Goal: Information Seeking & Learning: Learn about a topic

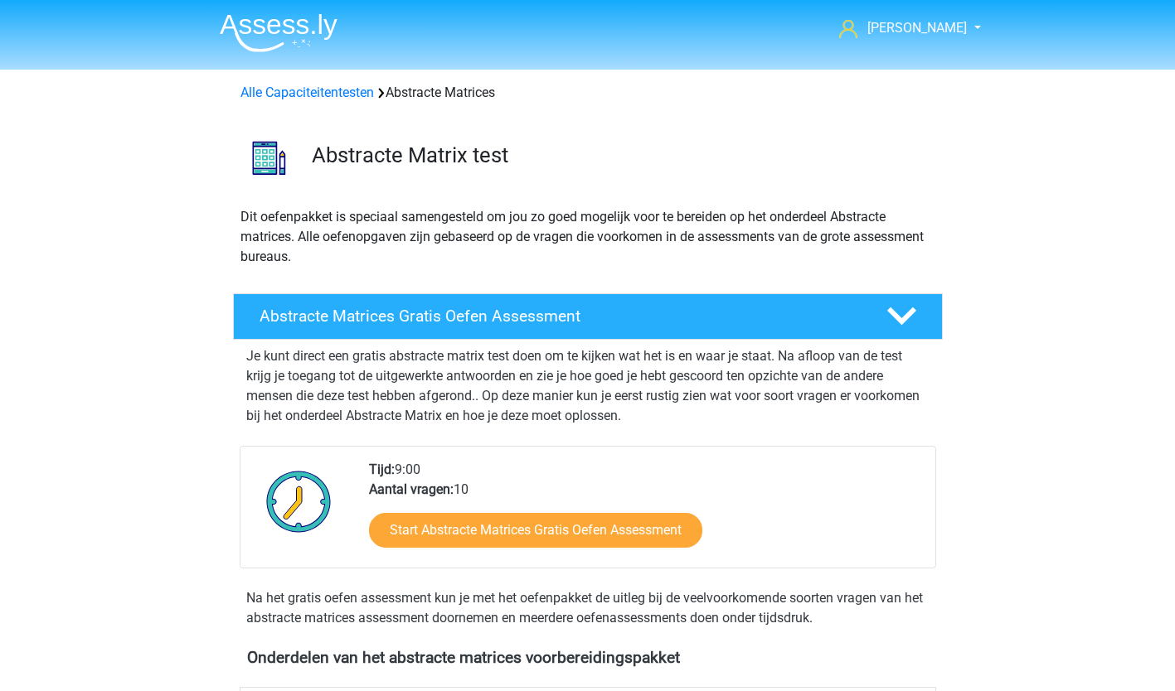
scroll to position [739, 0]
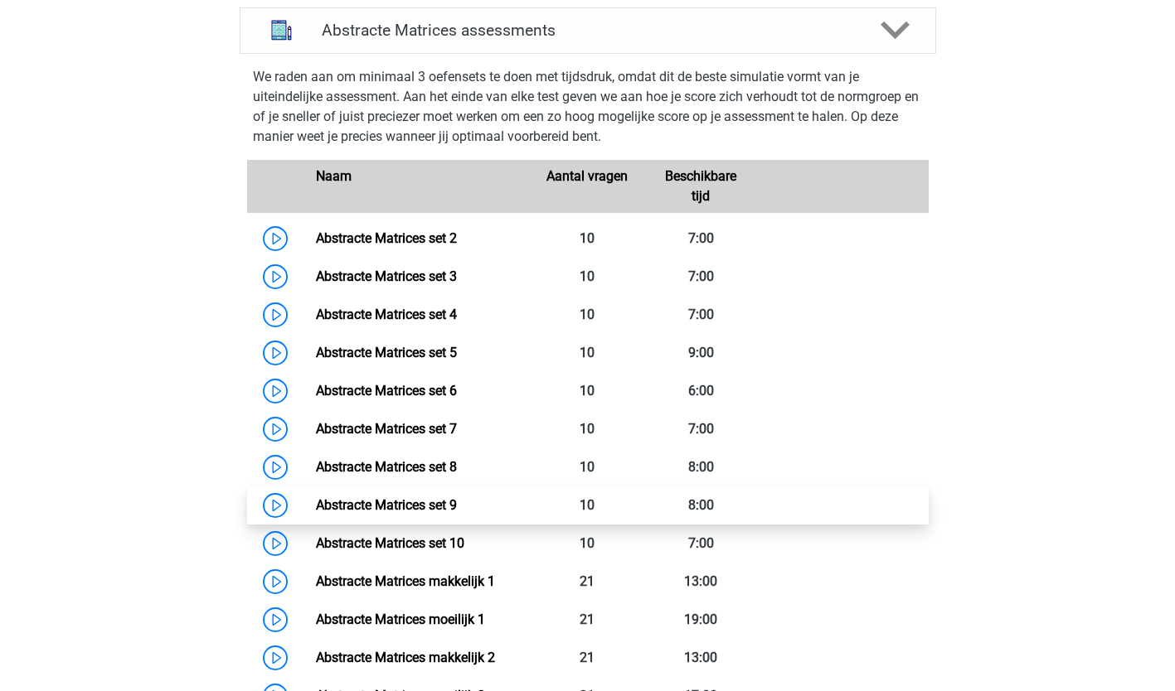
click at [457, 500] on link "Abstracte Matrices set 9" at bounding box center [386, 505] width 141 height 16
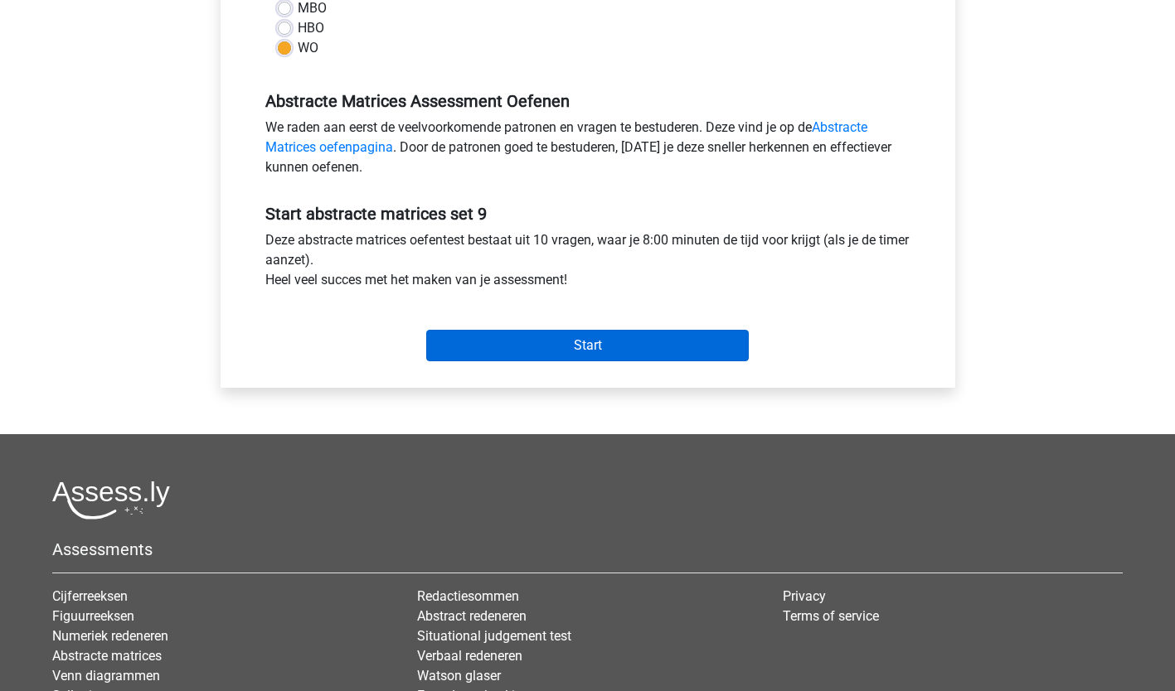
scroll to position [440, 0]
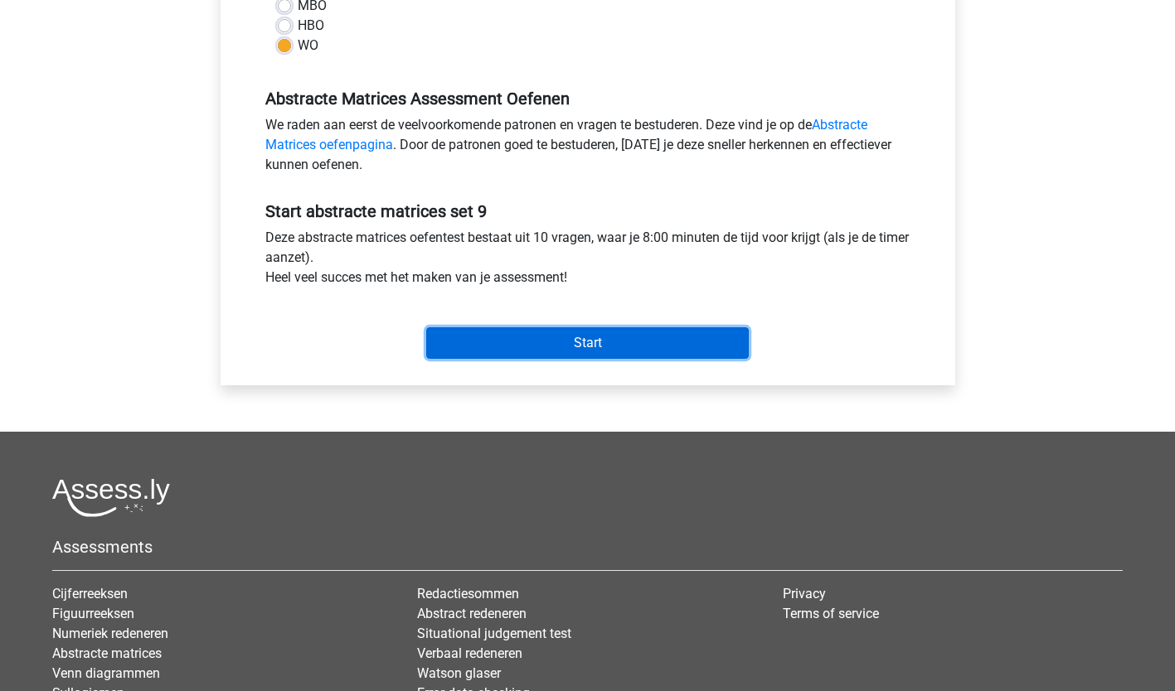
click at [591, 354] on input "Start" at bounding box center [587, 342] width 322 height 31
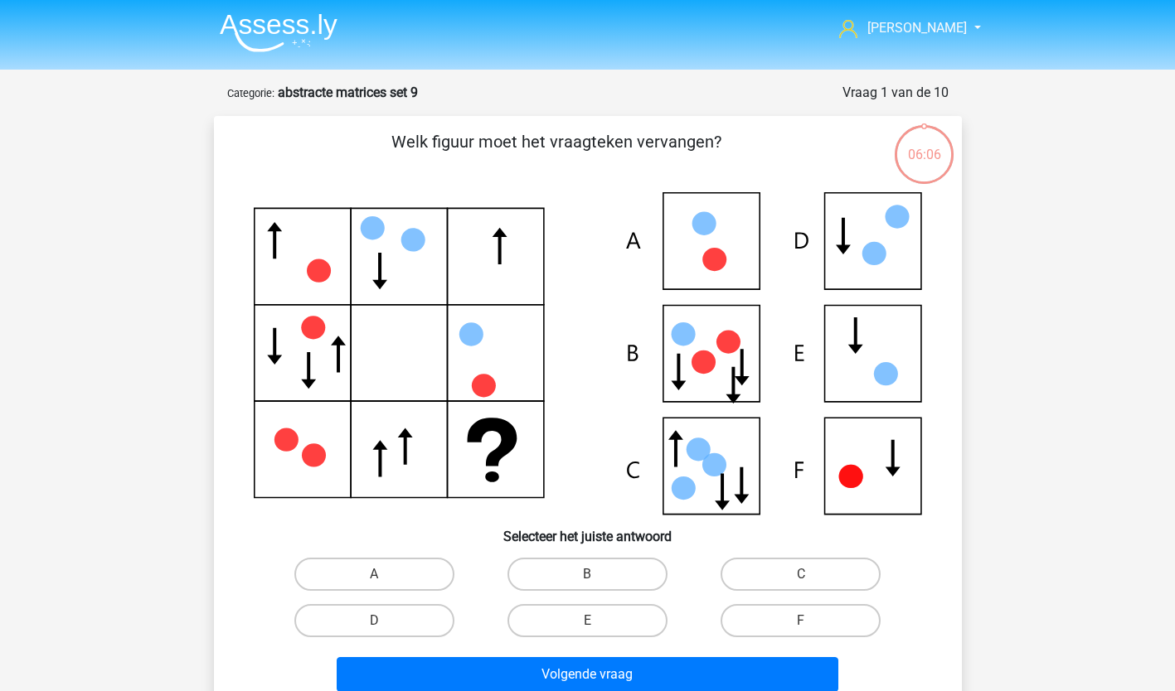
click at [719, 236] on icon at bounding box center [588, 353] width 668 height 322
click at [371, 556] on div "A" at bounding box center [374, 574] width 213 height 46
click at [603, 572] on label "B" at bounding box center [587, 574] width 160 height 33
click at [598, 574] on input "B" at bounding box center [592, 579] width 11 height 11
radio input "true"
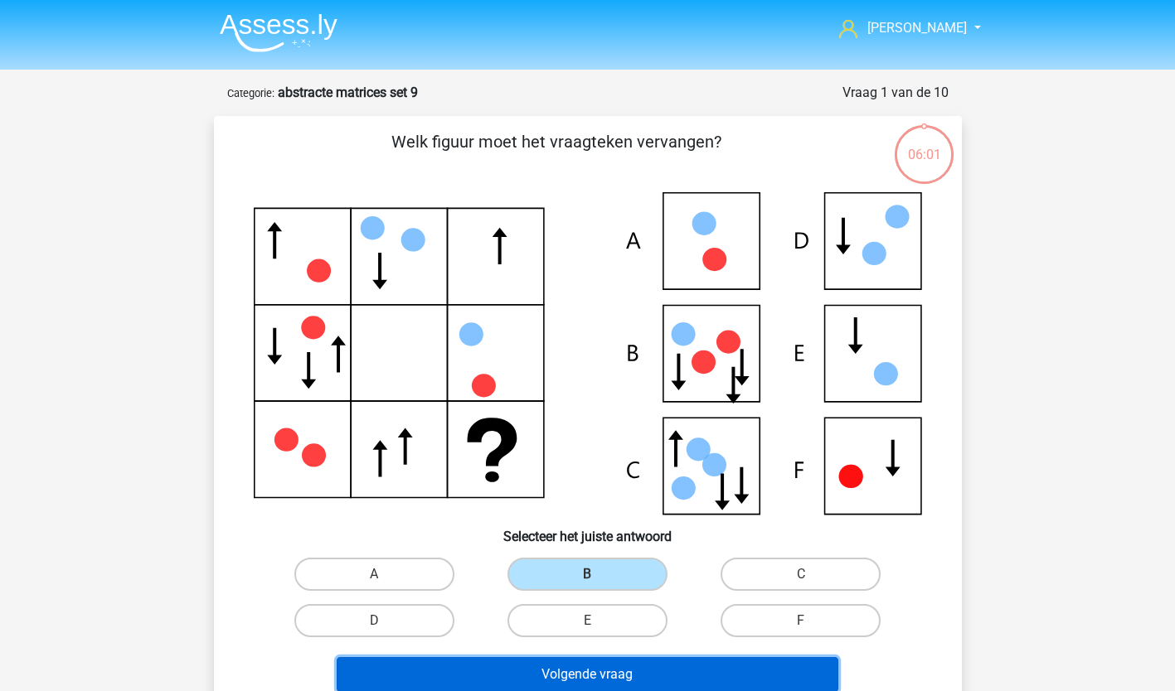
click at [580, 675] on button "Volgende vraag" at bounding box center [587, 674] width 501 height 35
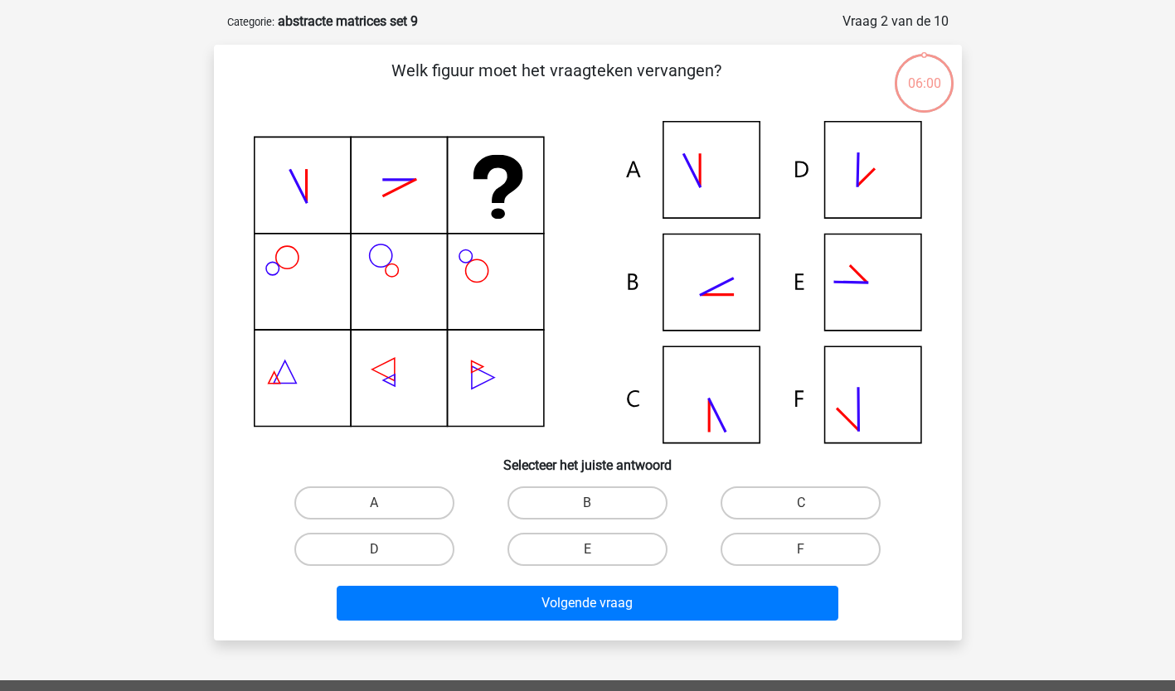
scroll to position [83, 0]
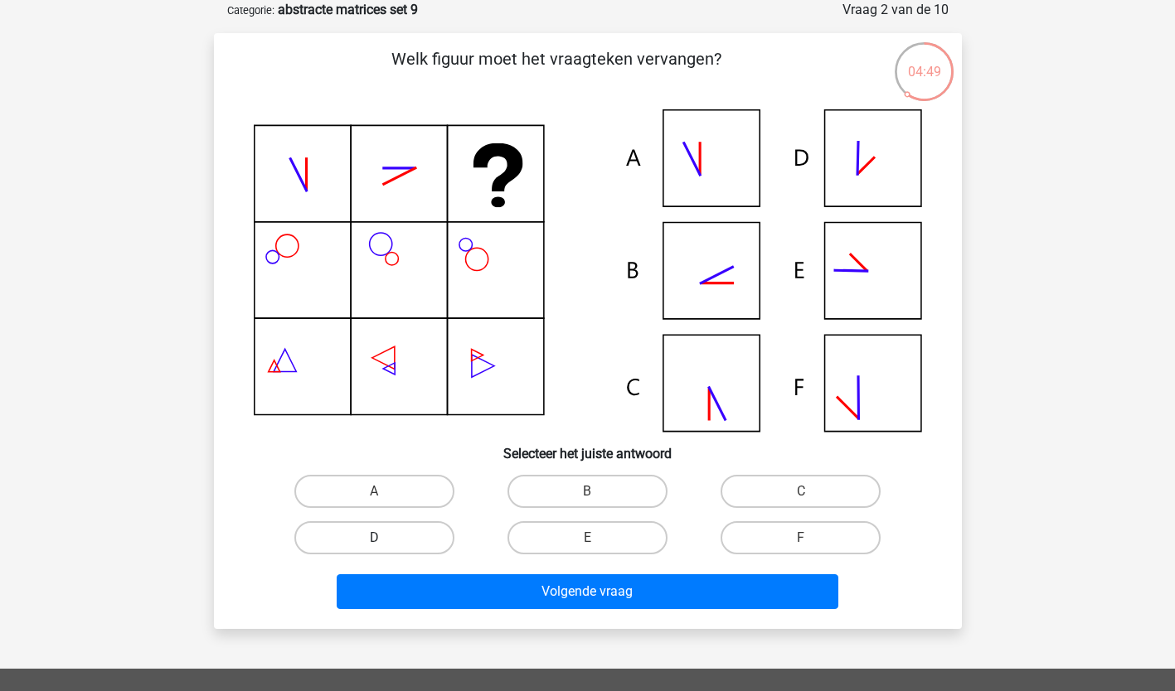
click at [371, 538] on label "D" at bounding box center [374, 537] width 160 height 33
click at [374, 538] on input "D" at bounding box center [379, 543] width 11 height 11
radio input "true"
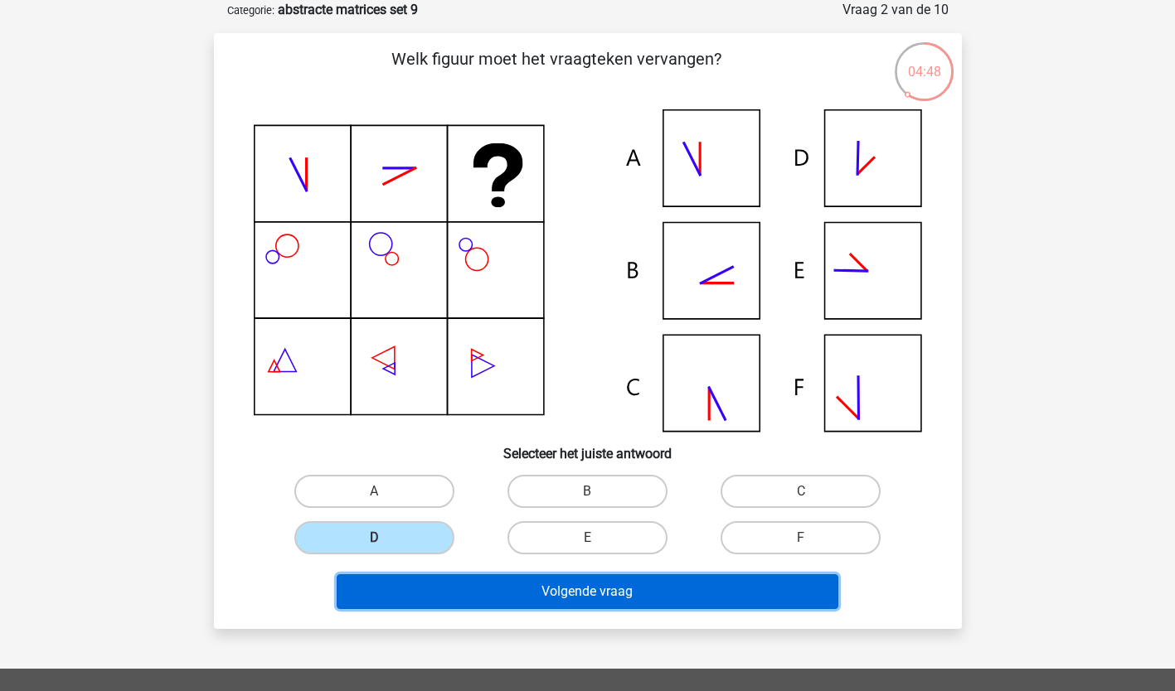
click at [505, 603] on button "Volgende vraag" at bounding box center [587, 591] width 501 height 35
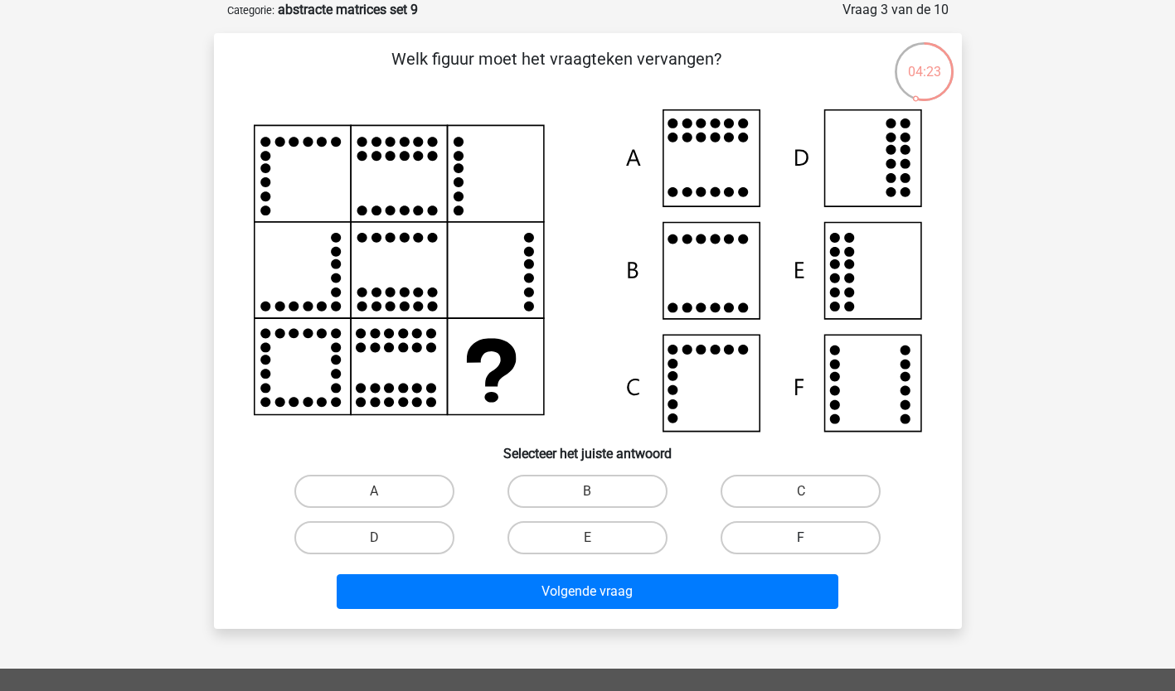
click at [797, 540] on label "F" at bounding box center [800, 537] width 160 height 33
click at [801, 540] on input "F" at bounding box center [806, 543] width 11 height 11
radio input "true"
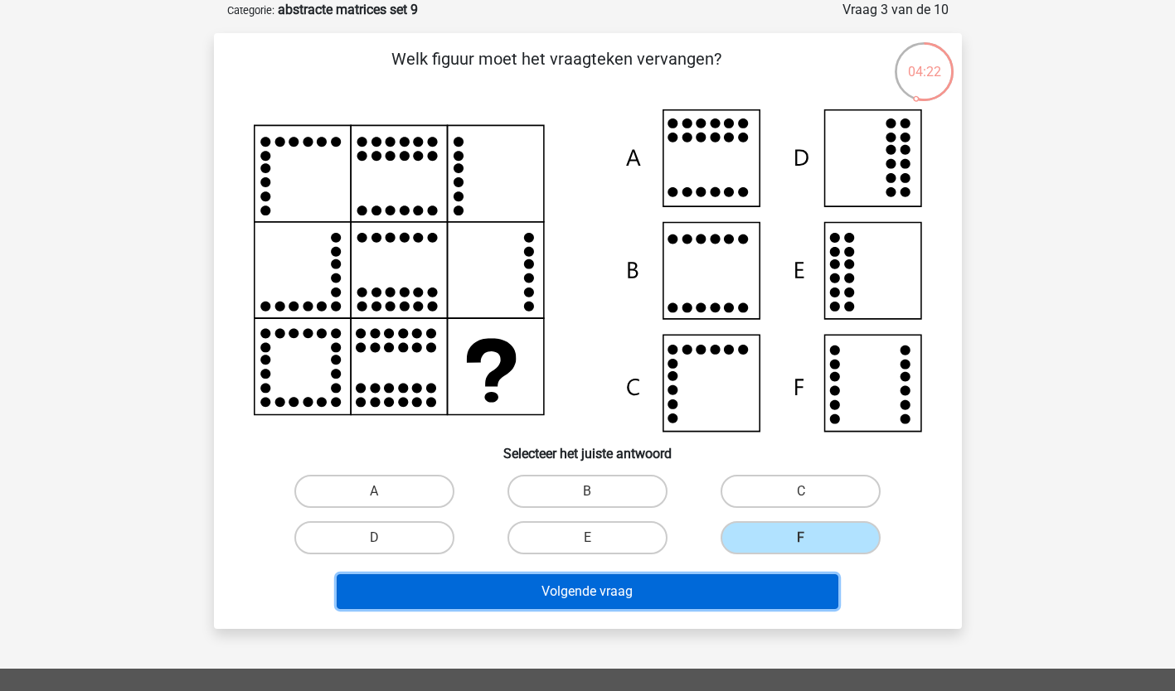
click at [684, 581] on button "Volgende vraag" at bounding box center [587, 591] width 501 height 35
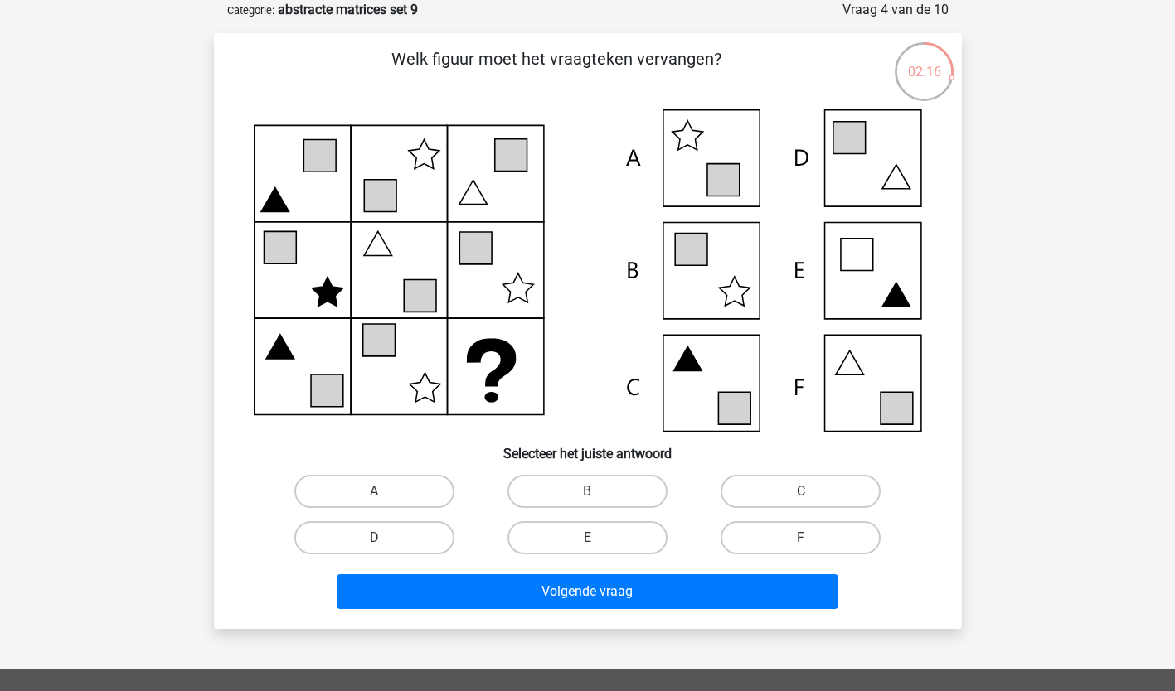
click at [830, 494] on label "C" at bounding box center [800, 491] width 160 height 33
click at [811, 494] on input "C" at bounding box center [806, 497] width 11 height 11
radio input "true"
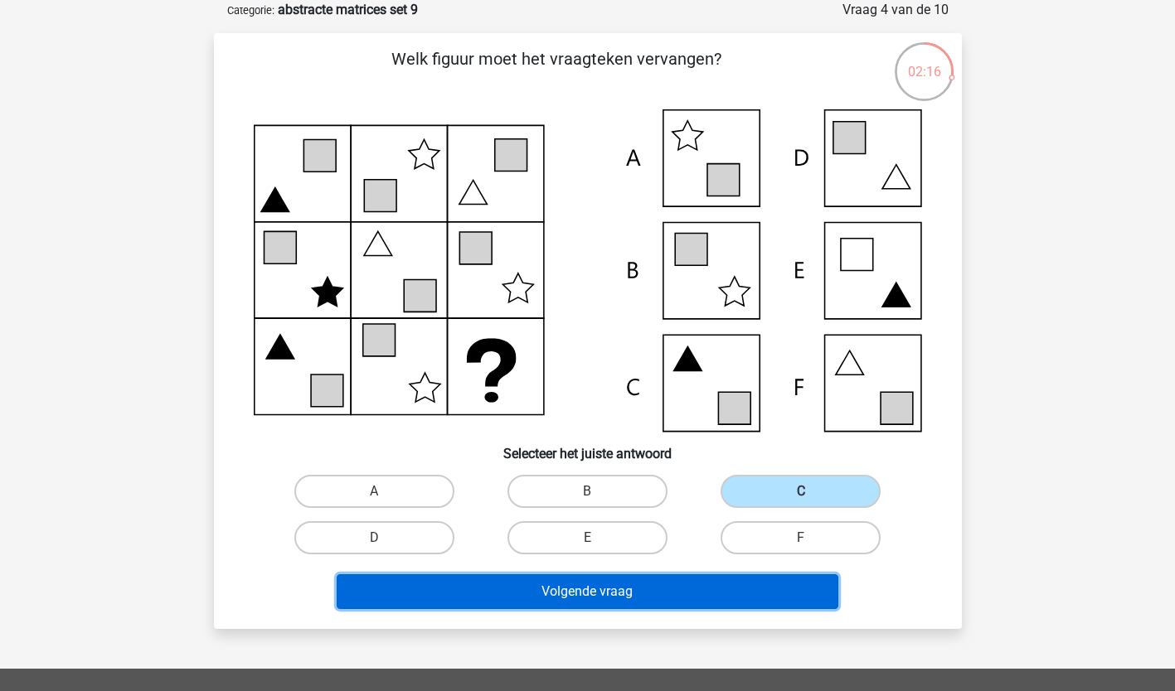
click at [730, 591] on button "Volgende vraag" at bounding box center [587, 591] width 501 height 35
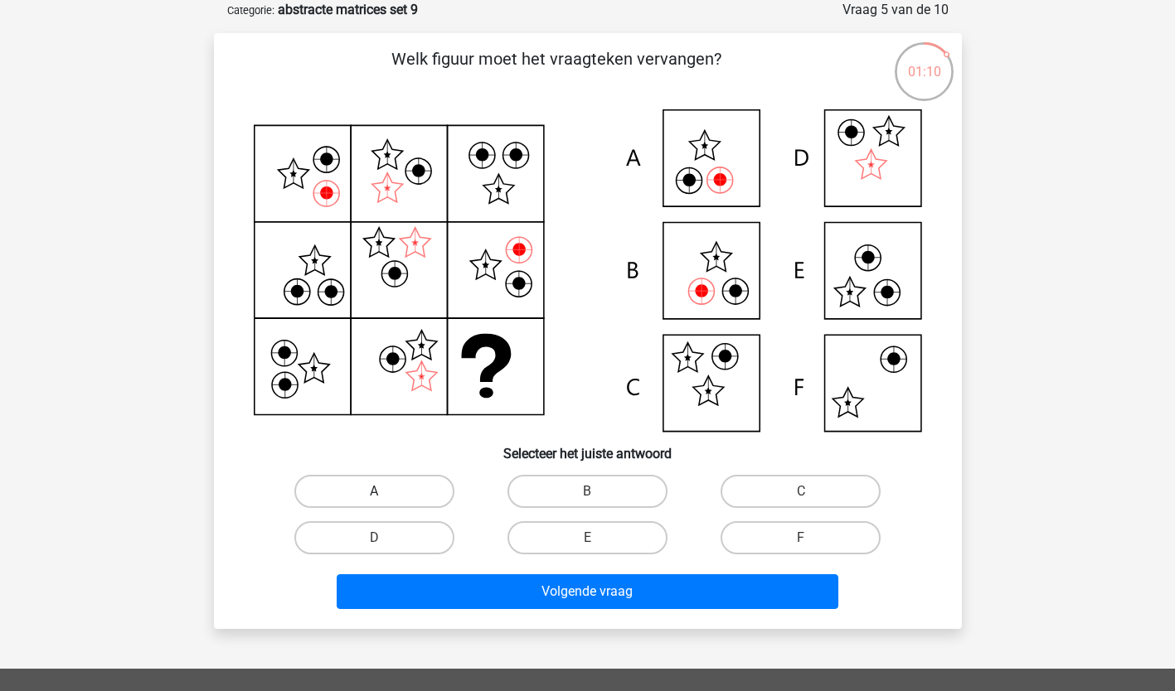
click at [396, 494] on label "A" at bounding box center [374, 491] width 160 height 33
click at [385, 494] on input "A" at bounding box center [379, 497] width 11 height 11
radio input "true"
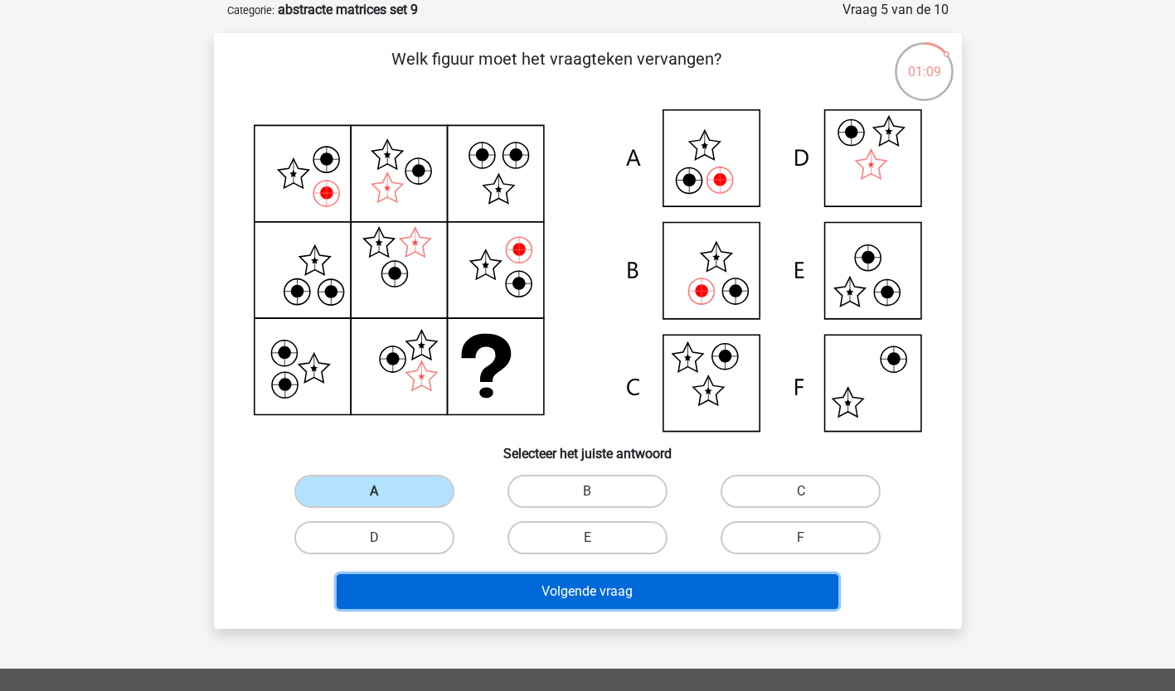
click at [474, 594] on button "Volgende vraag" at bounding box center [587, 591] width 501 height 35
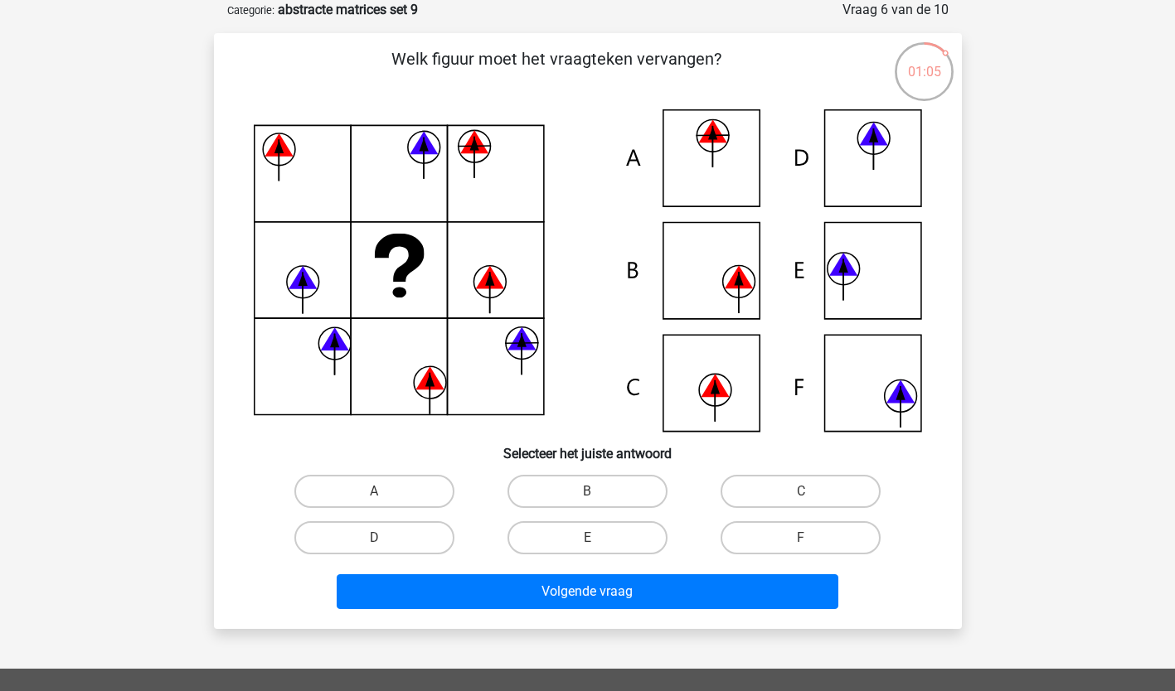
scroll to position [80, 0]
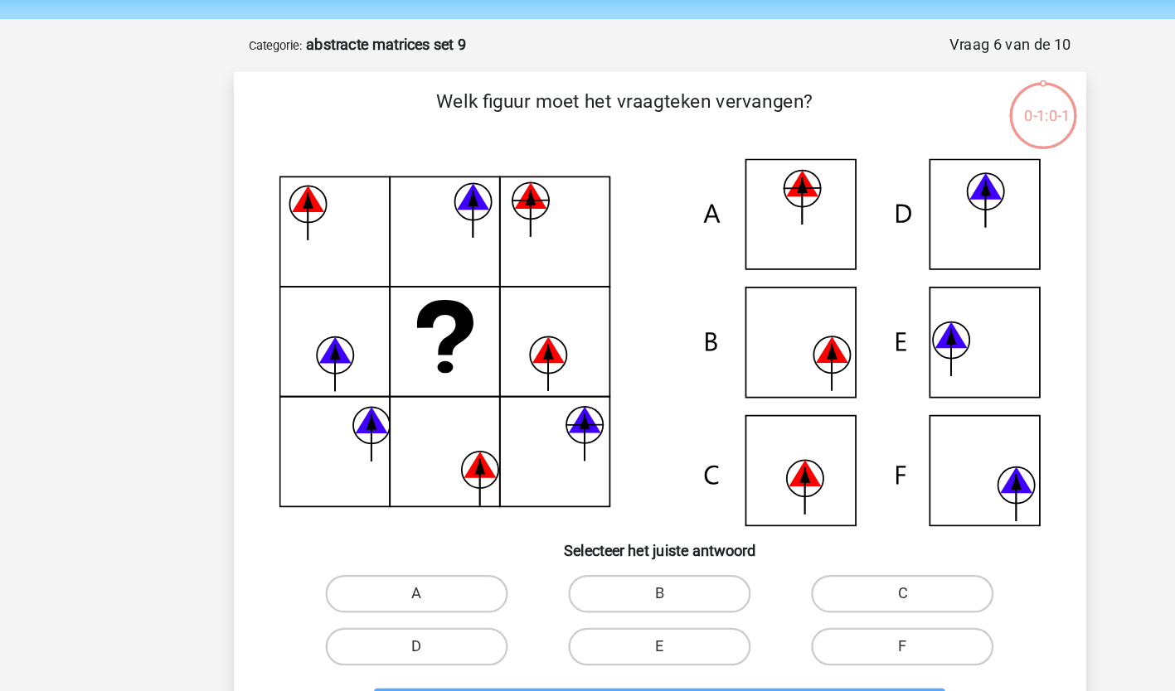
scroll to position [51, 0]
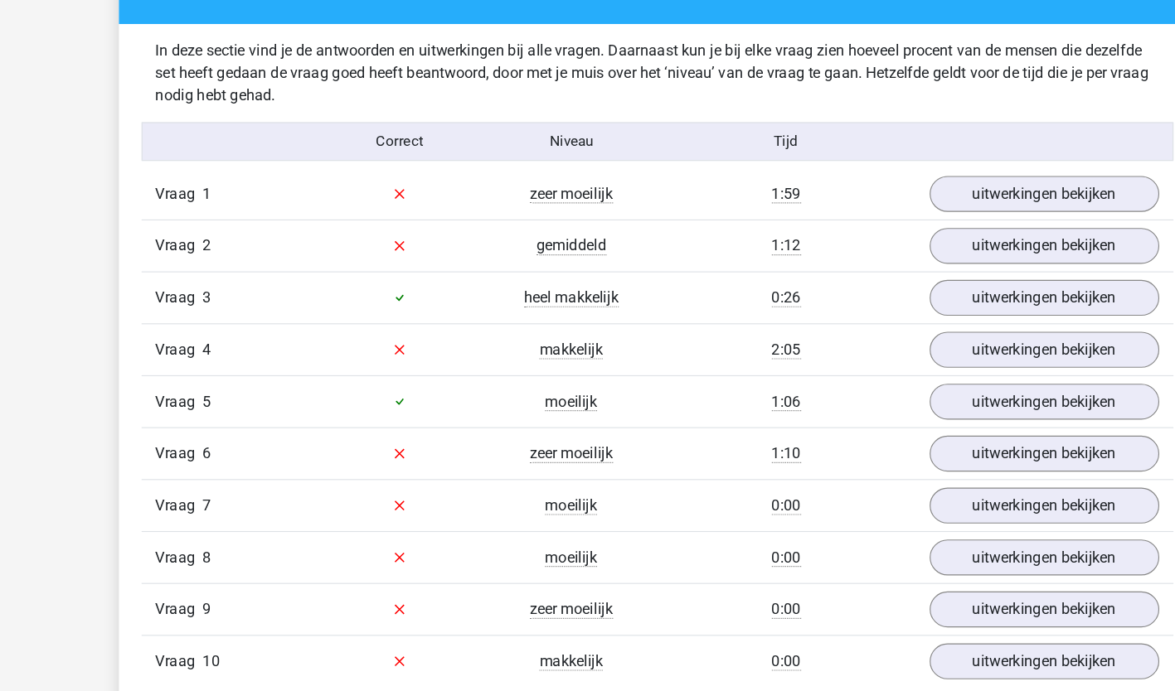
scroll to position [952, 0]
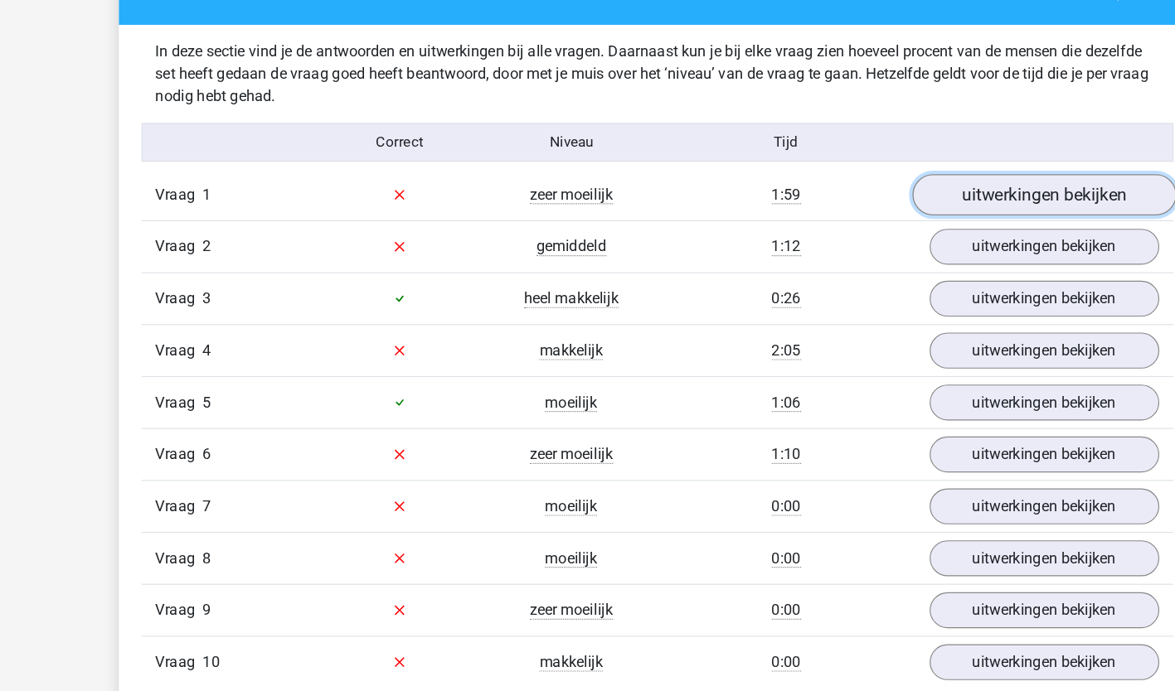
click at [968, 175] on link "uitwerkingen bekijken" at bounding box center [926, 171] width 231 height 36
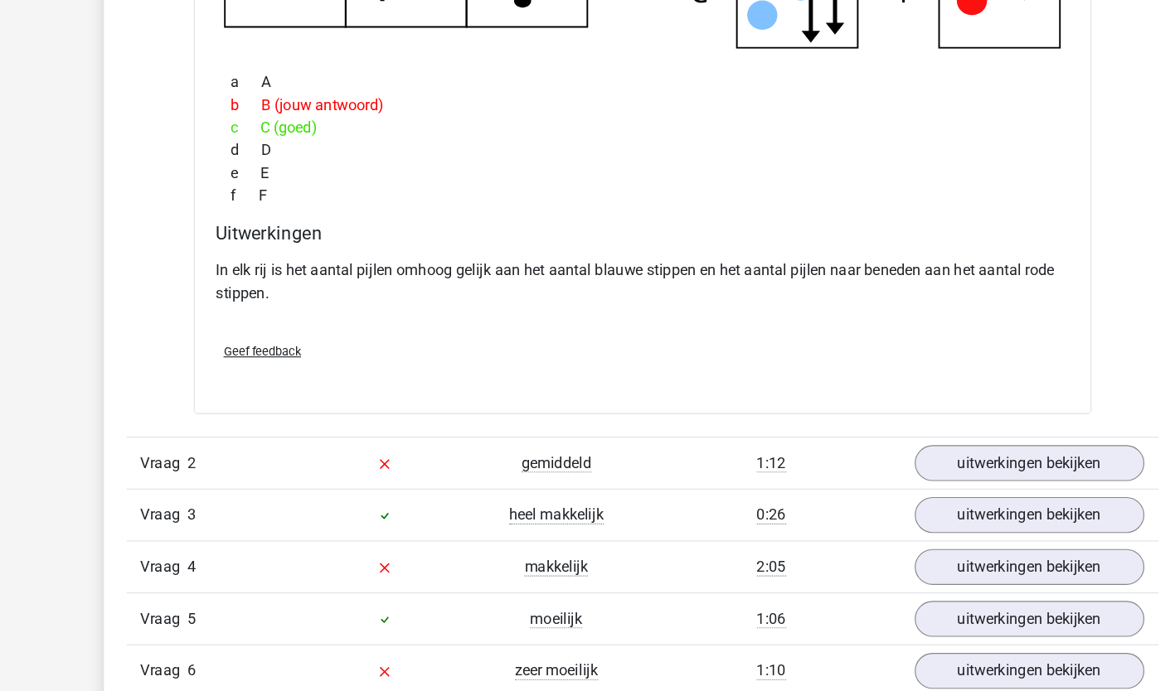
scroll to position [1443, 0]
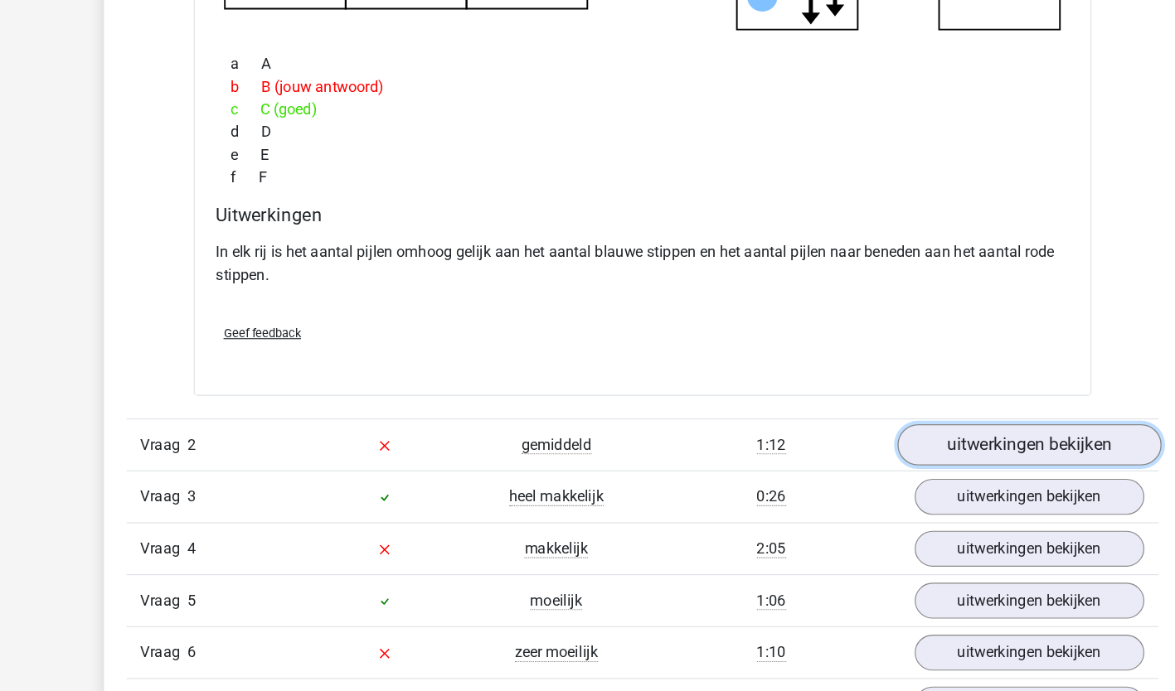
click at [944, 473] on link "uitwerkingen bekijken" at bounding box center [926, 475] width 231 height 36
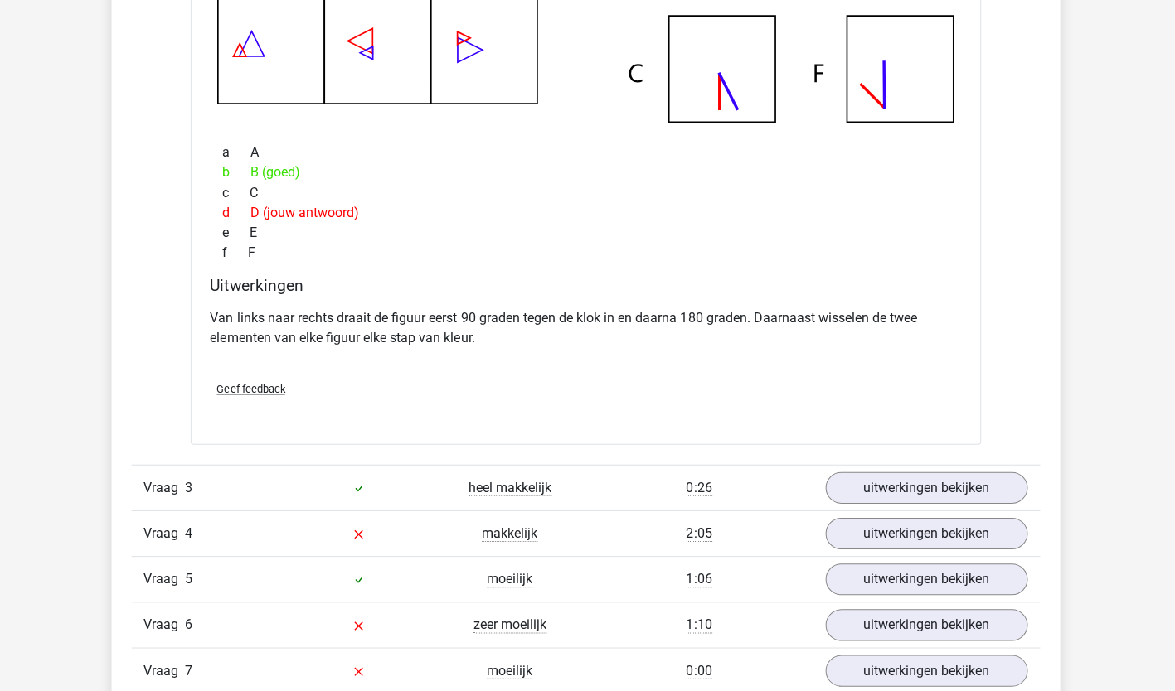
scroll to position [2299, 0]
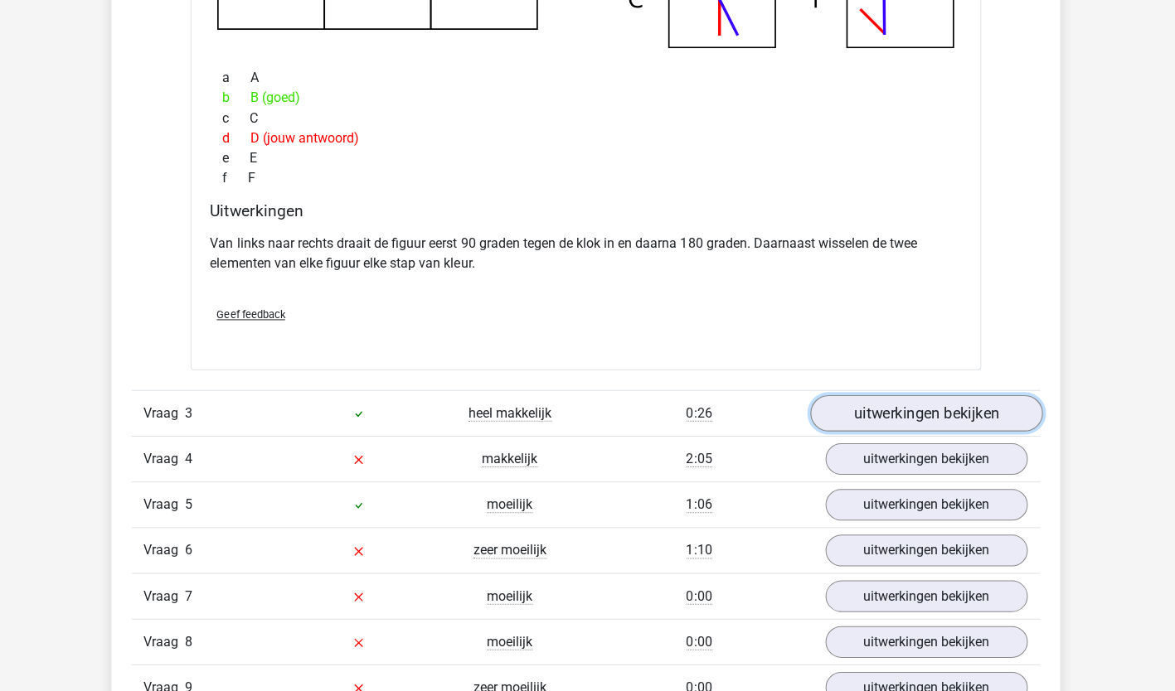
click at [966, 409] on link "uitwerkingen bekijken" at bounding box center [926, 414] width 231 height 36
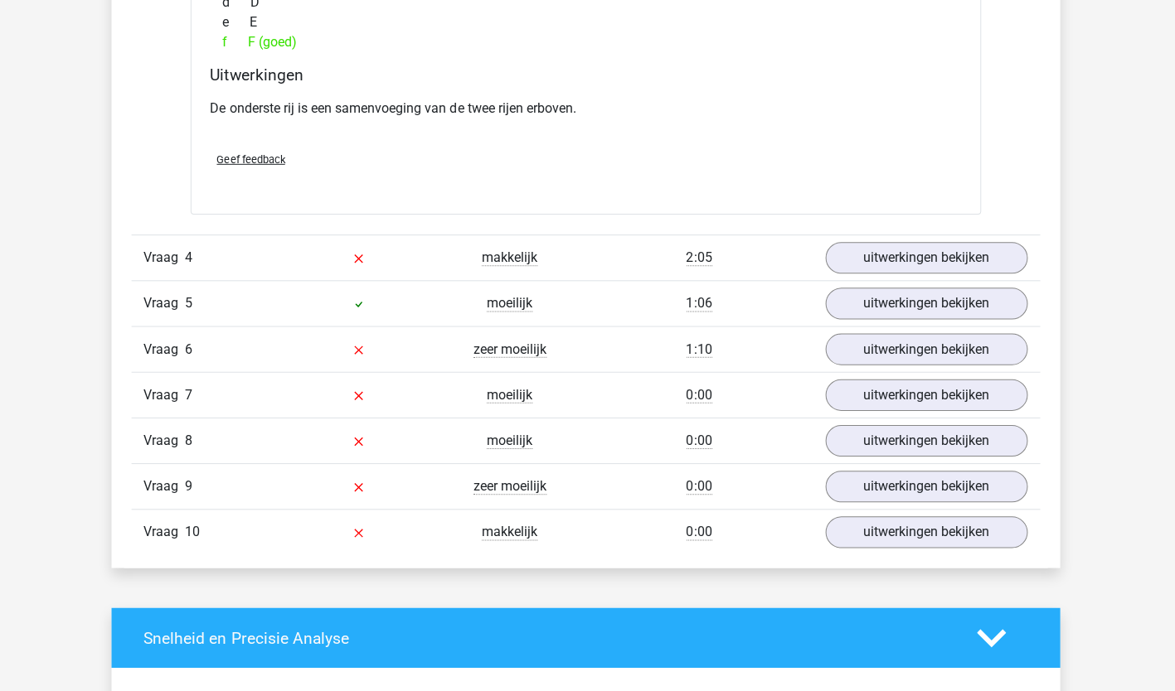
scroll to position [3258, 0]
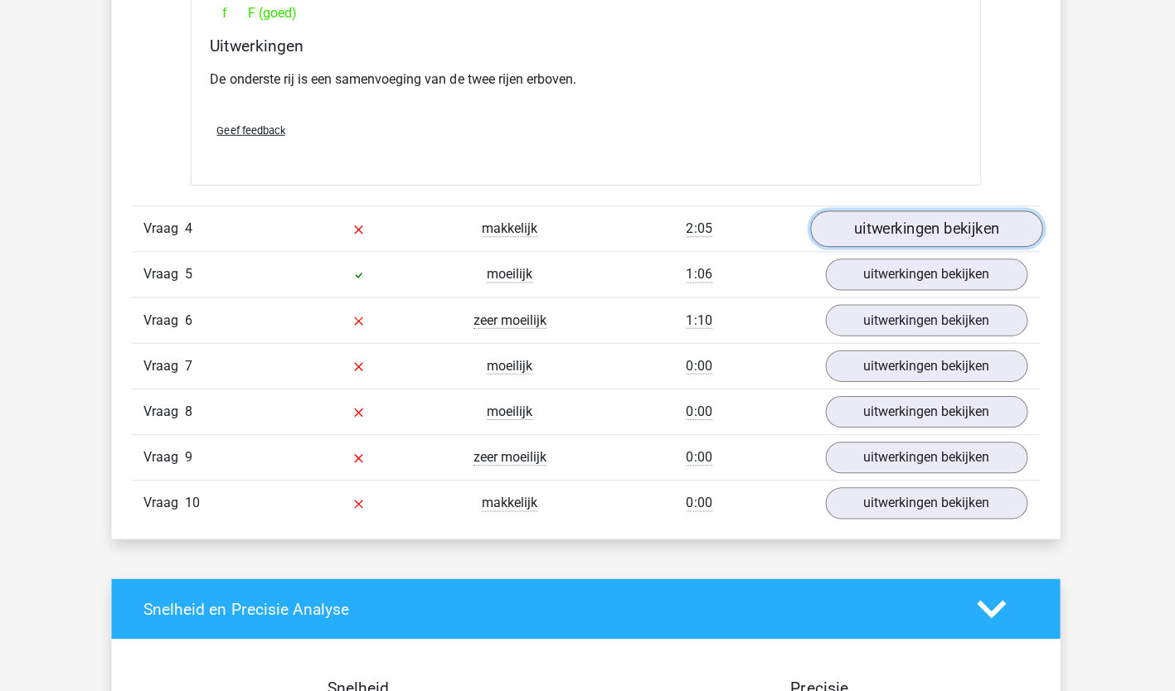
click at [973, 238] on link "uitwerkingen bekijken" at bounding box center [926, 231] width 231 height 36
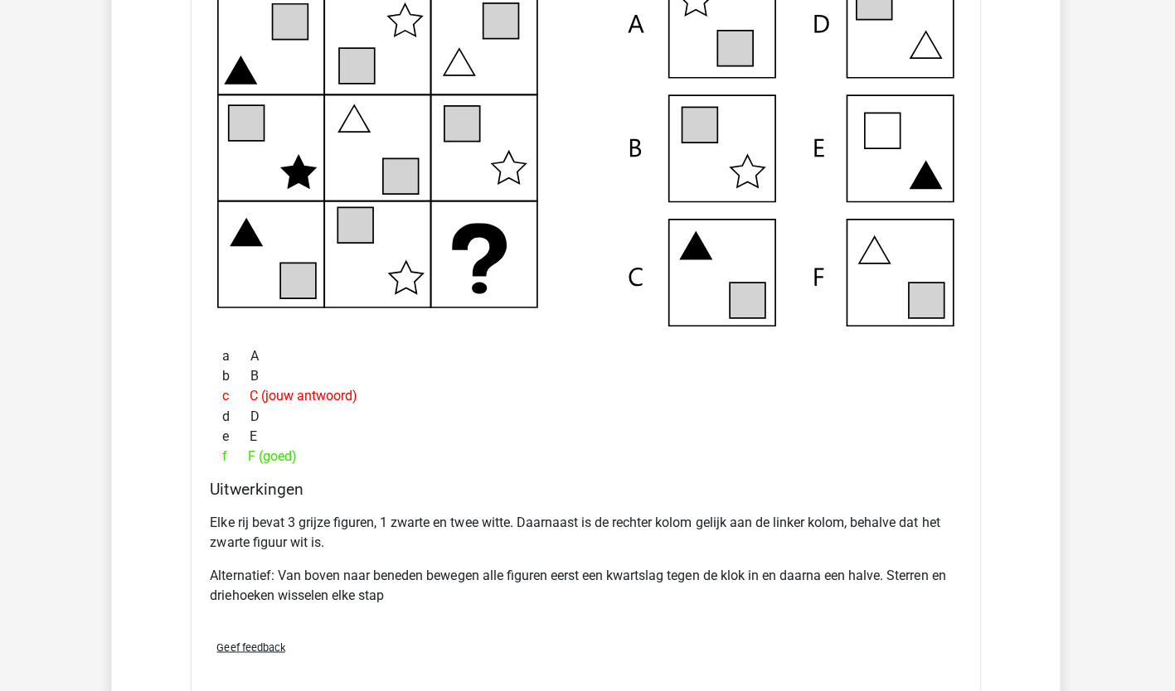
scroll to position [3590, 0]
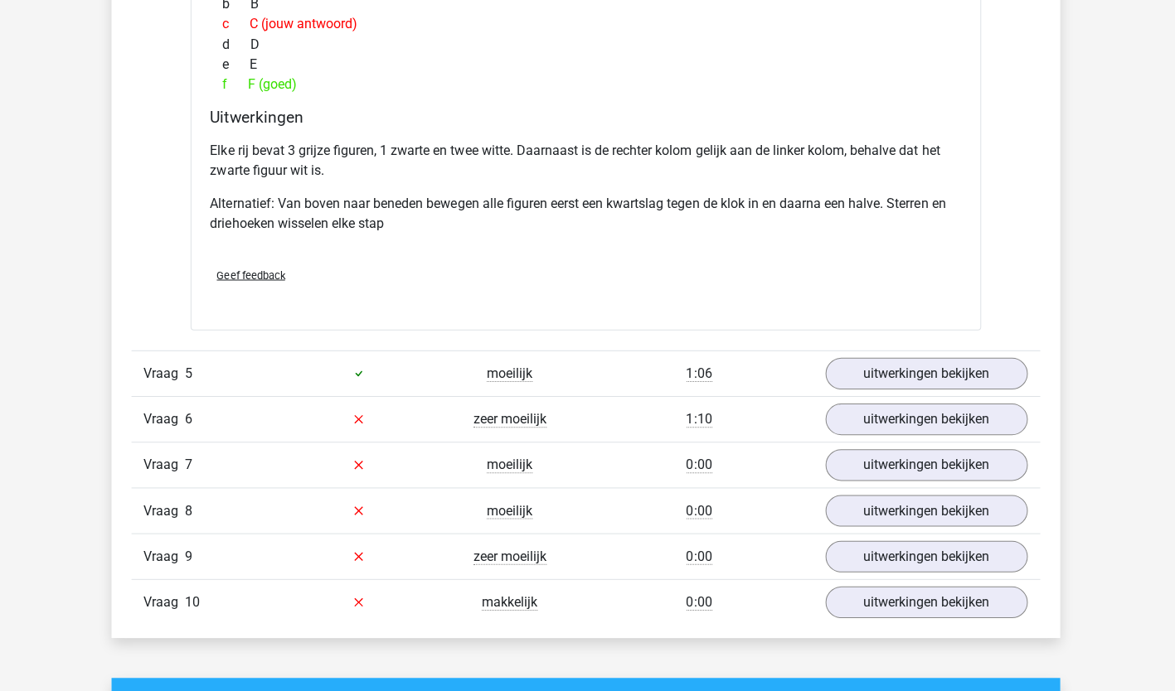
scroll to position [3969, 0]
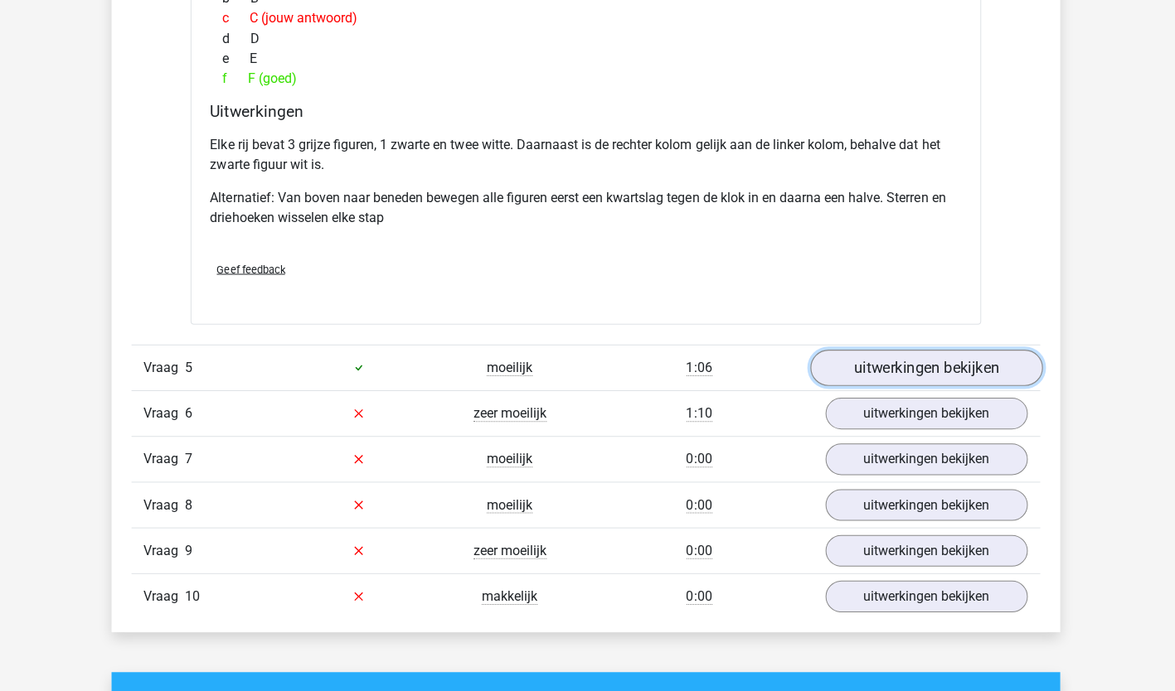
click at [988, 368] on link "uitwerkingen bekijken" at bounding box center [926, 368] width 231 height 36
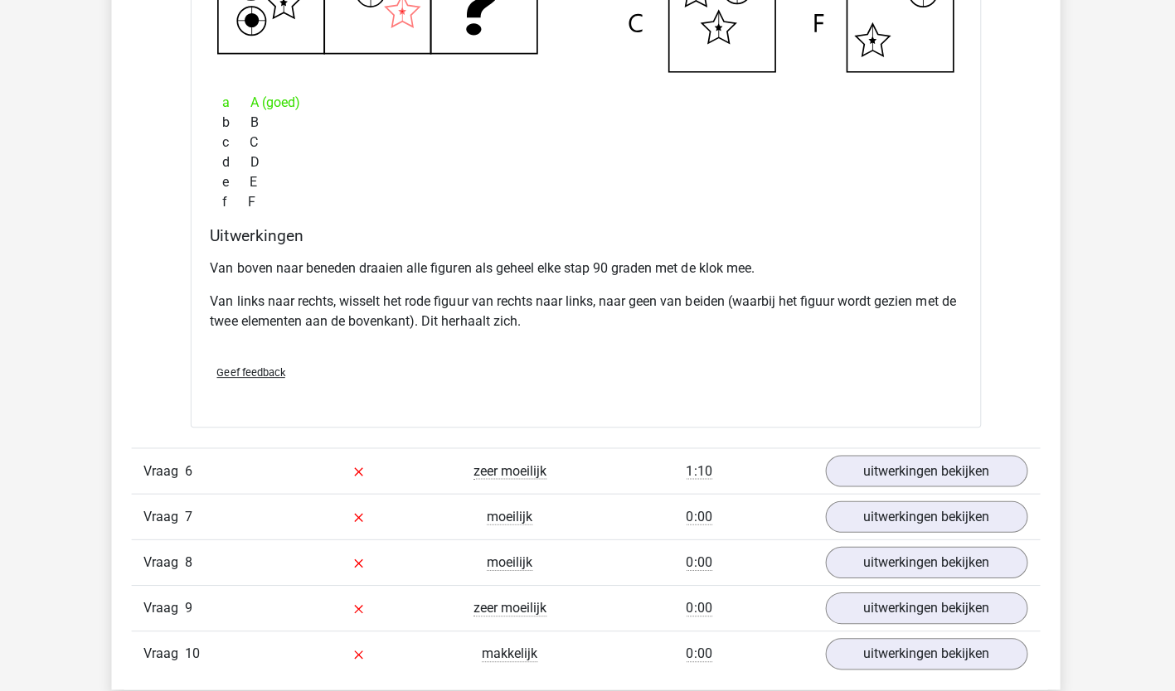
scroll to position [4696, 0]
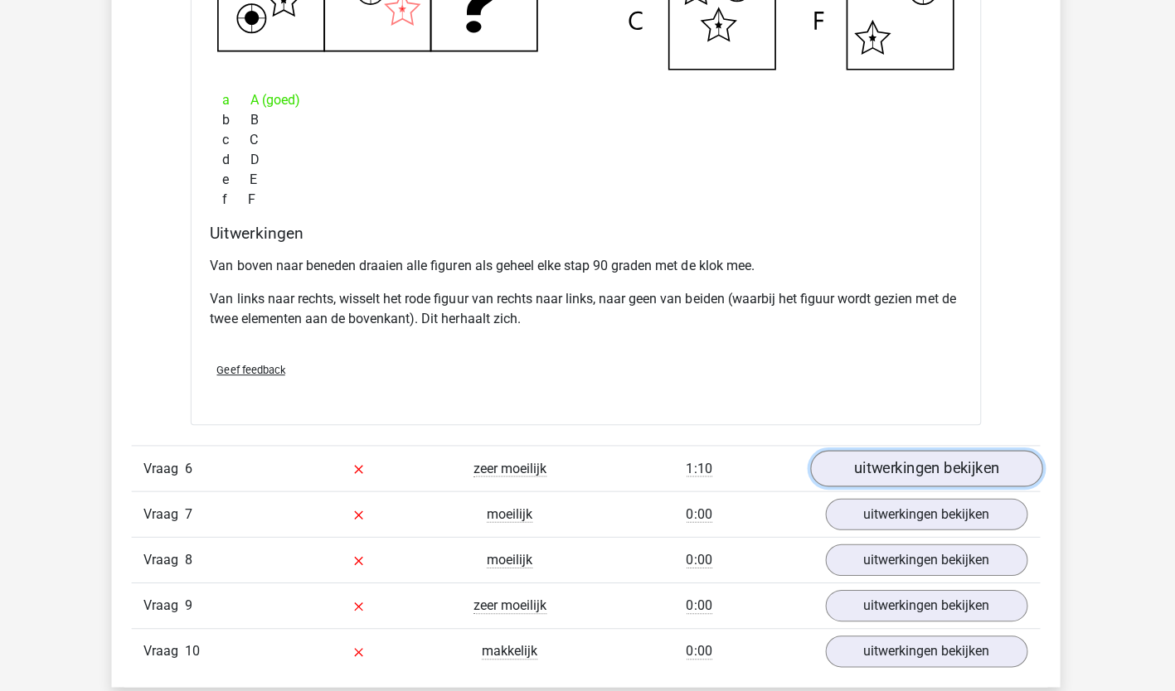
click at [998, 474] on link "uitwerkingen bekijken" at bounding box center [926, 469] width 231 height 36
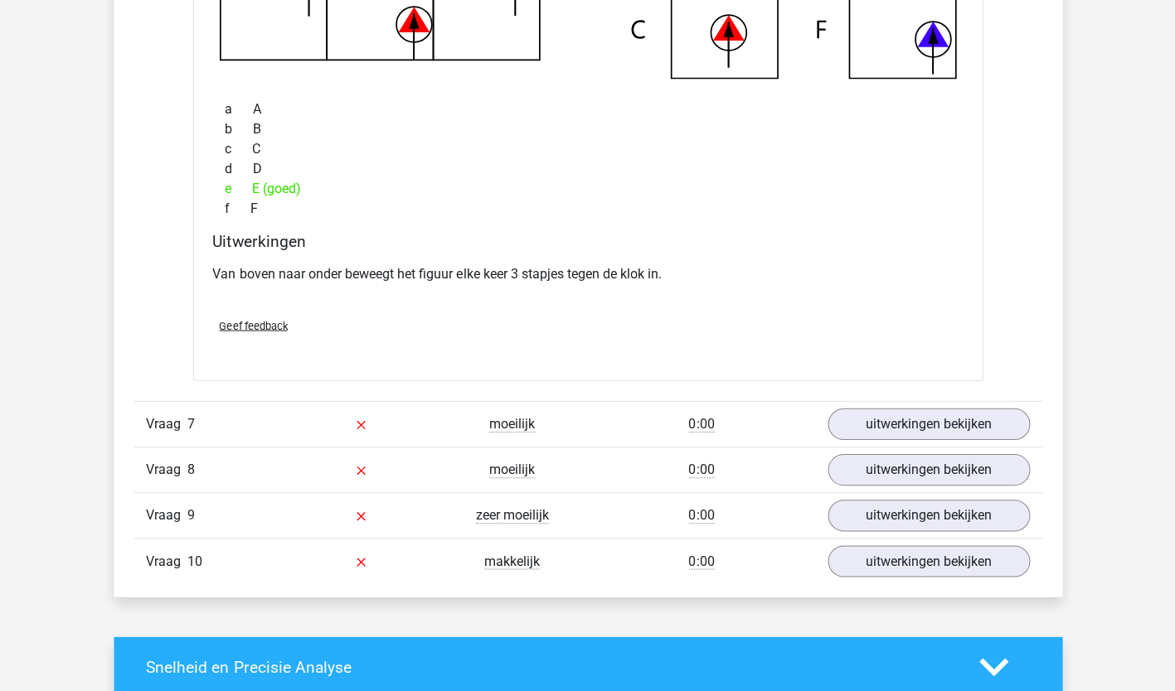
scroll to position [5521, 0]
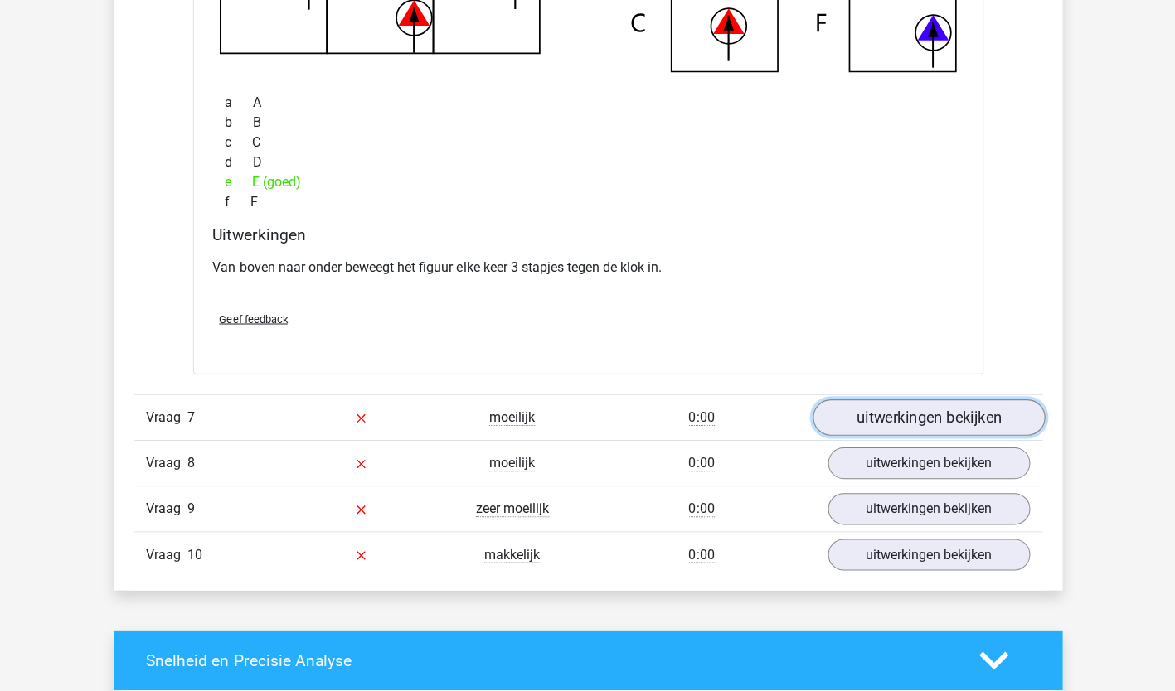
click at [964, 417] on link "uitwerkingen bekijken" at bounding box center [926, 418] width 231 height 36
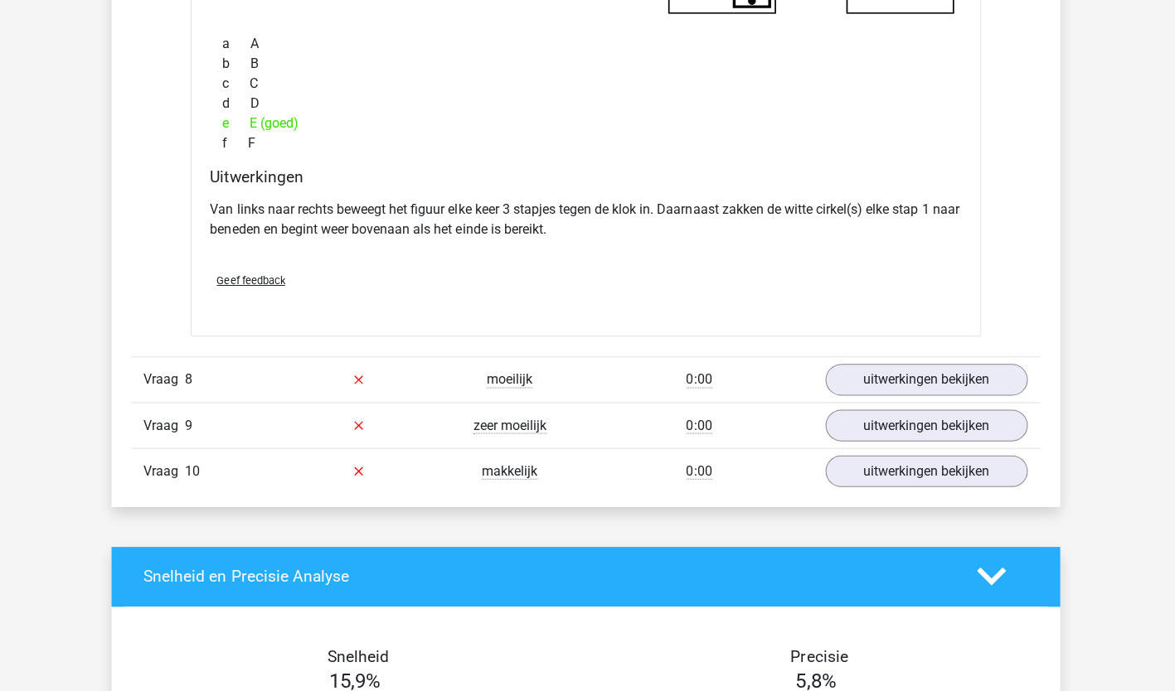
scroll to position [6355, 0]
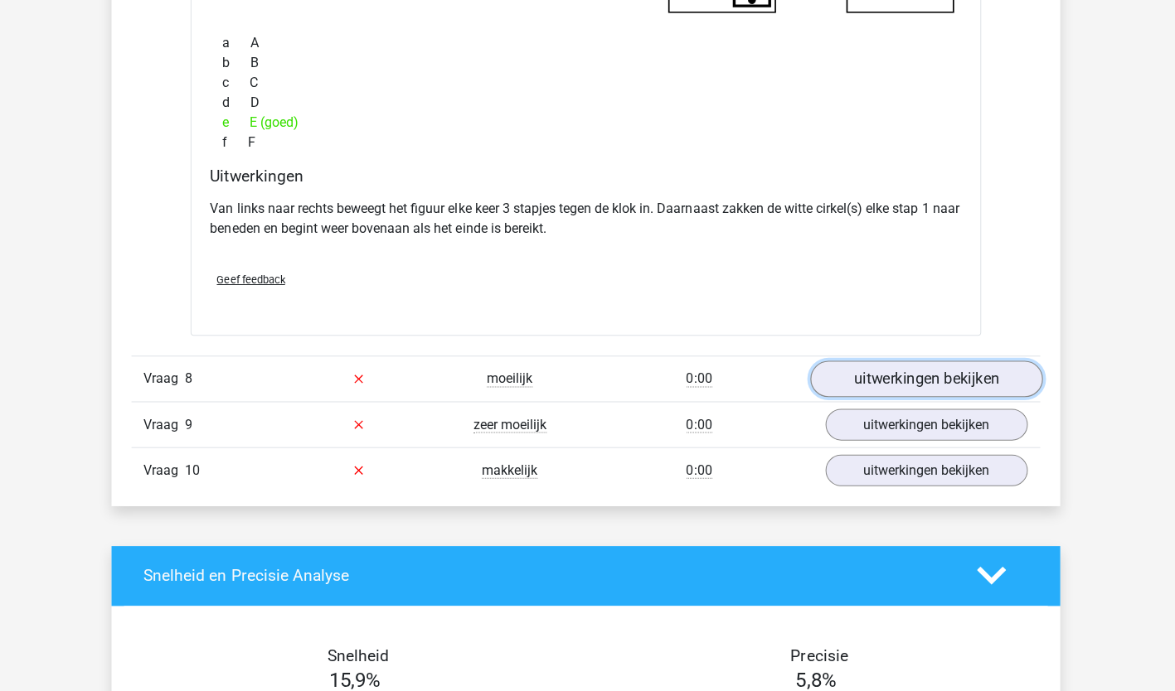
click at [981, 376] on link "uitwerkingen bekijken" at bounding box center [926, 380] width 231 height 36
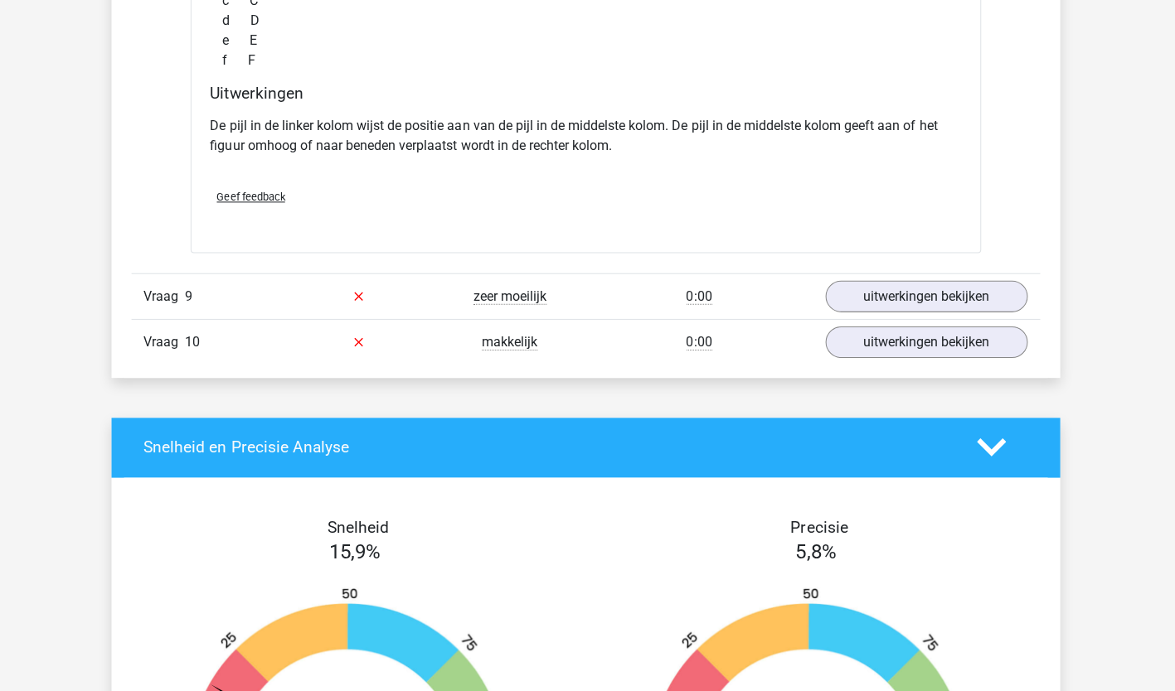
scroll to position [7243, 0]
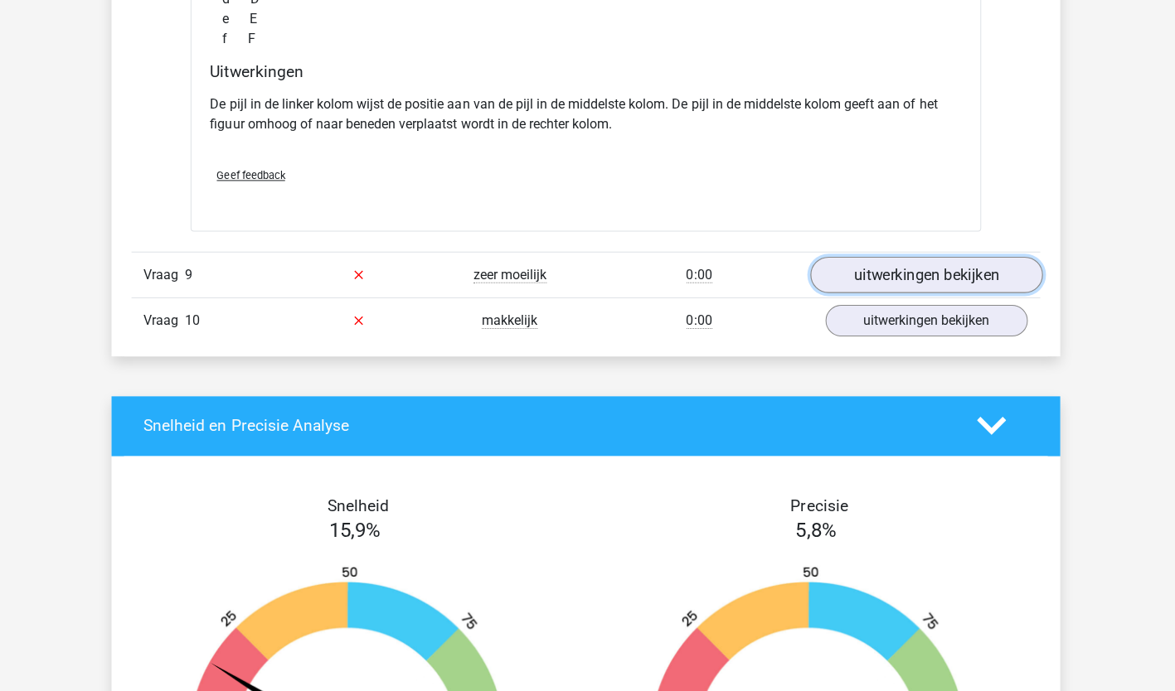
click at [937, 273] on link "uitwerkingen bekijken" at bounding box center [926, 277] width 231 height 36
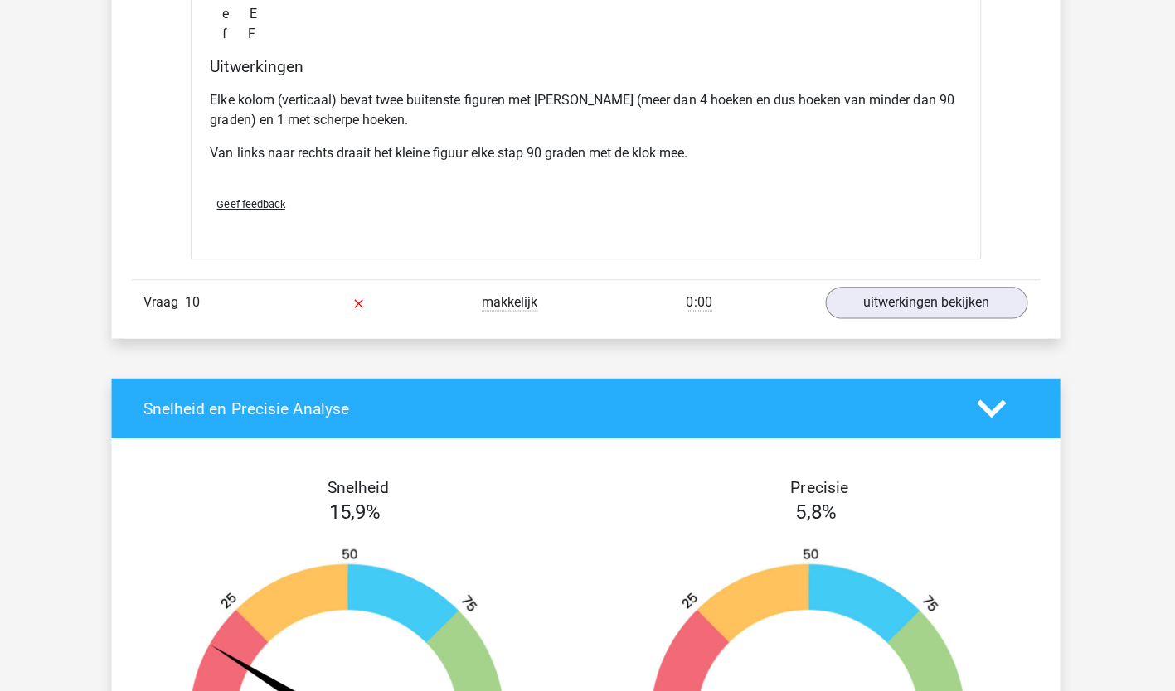
scroll to position [8046, 0]
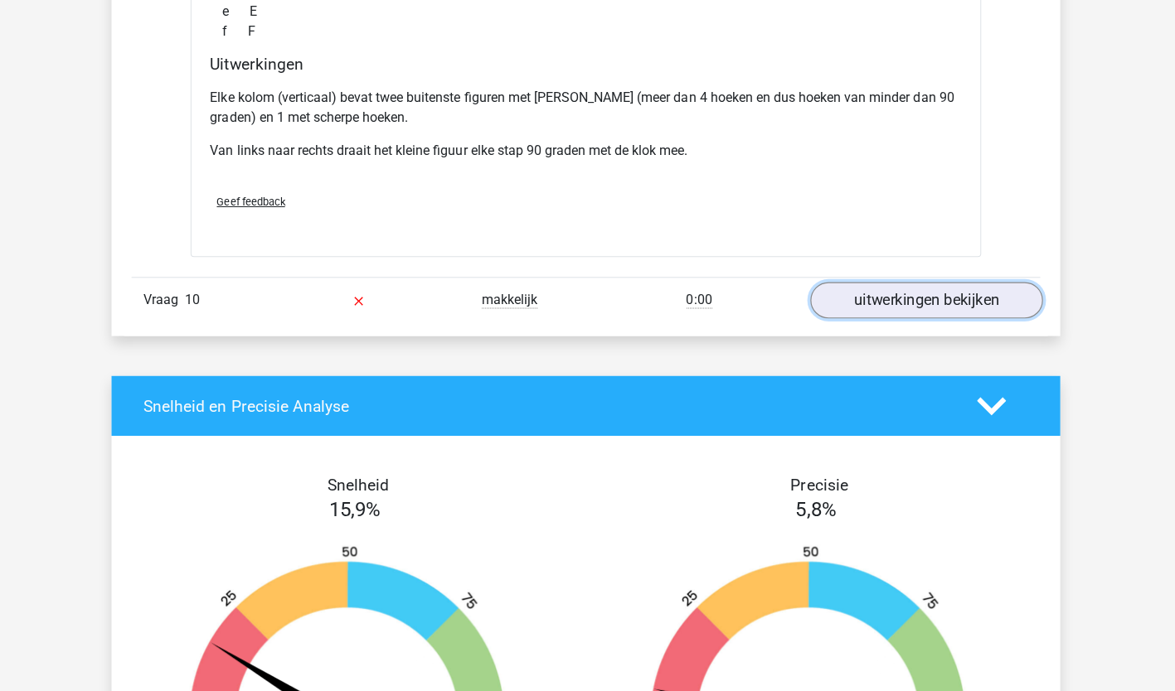
click at [932, 289] on link "uitwerkingen bekijken" at bounding box center [926, 301] width 231 height 36
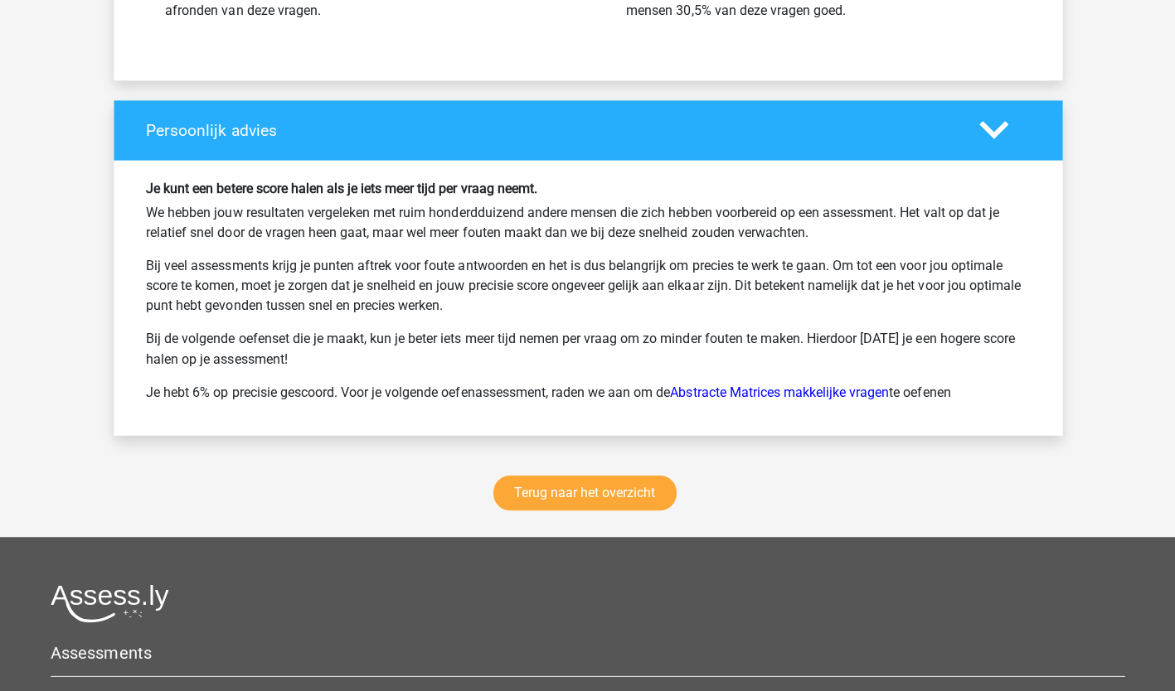
scroll to position [9596, 0]
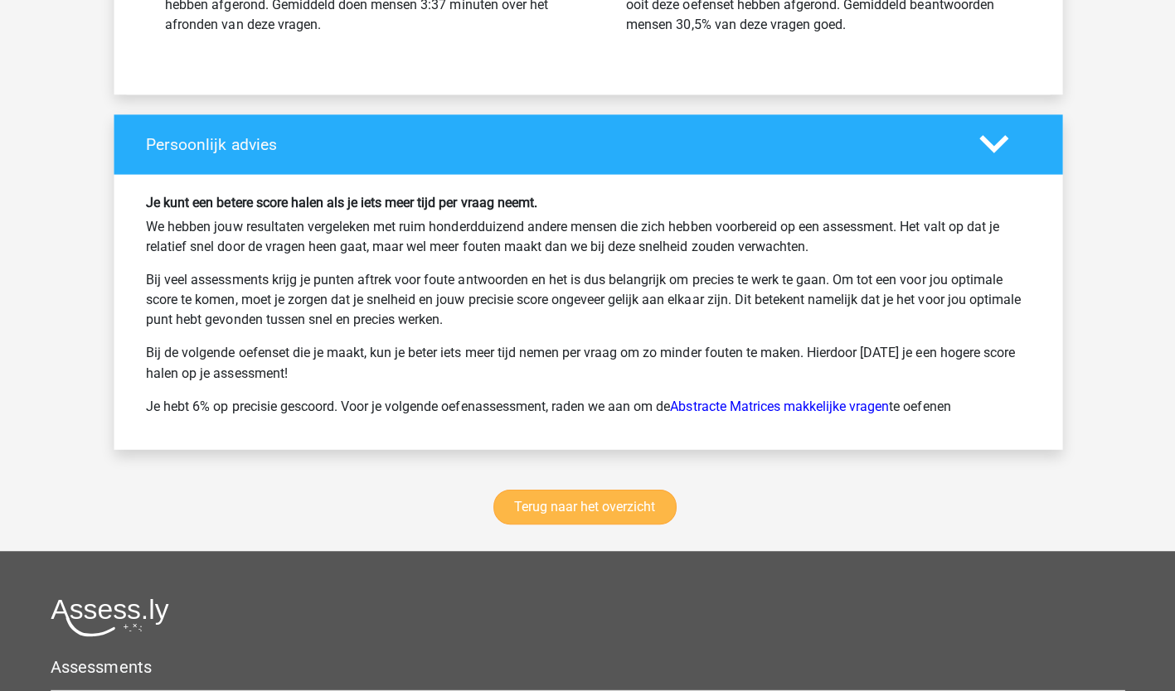
click at [661, 492] on link "Terug naar het overzicht" at bounding box center [584, 505] width 182 height 35
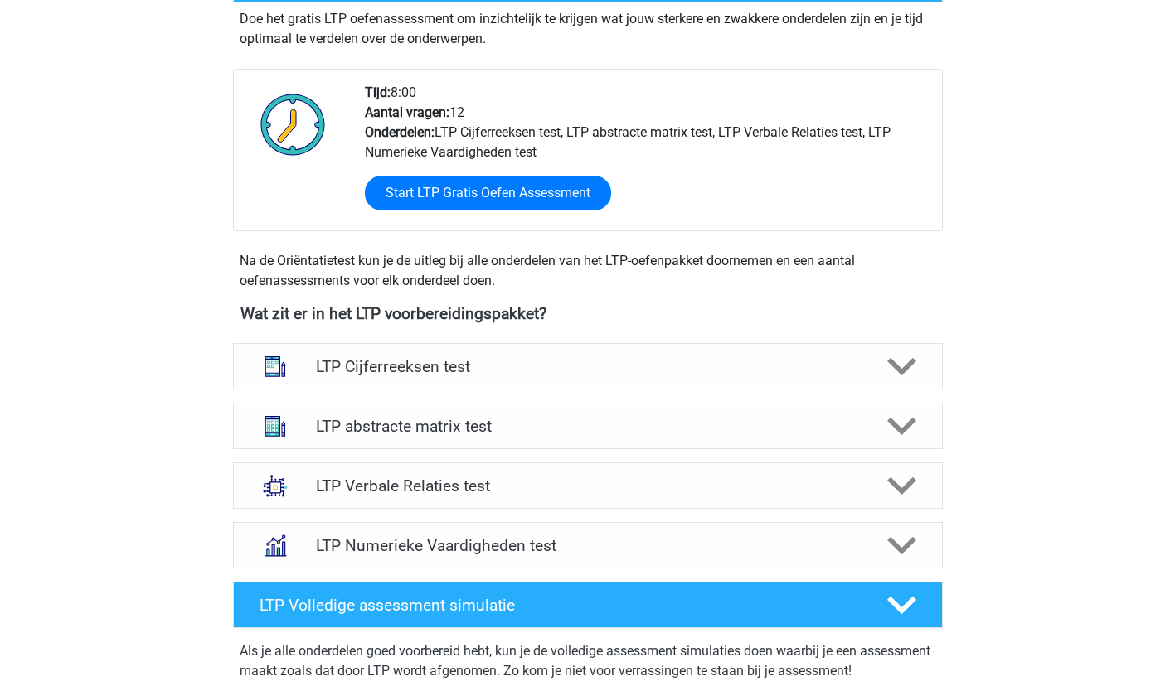
scroll to position [365, 0]
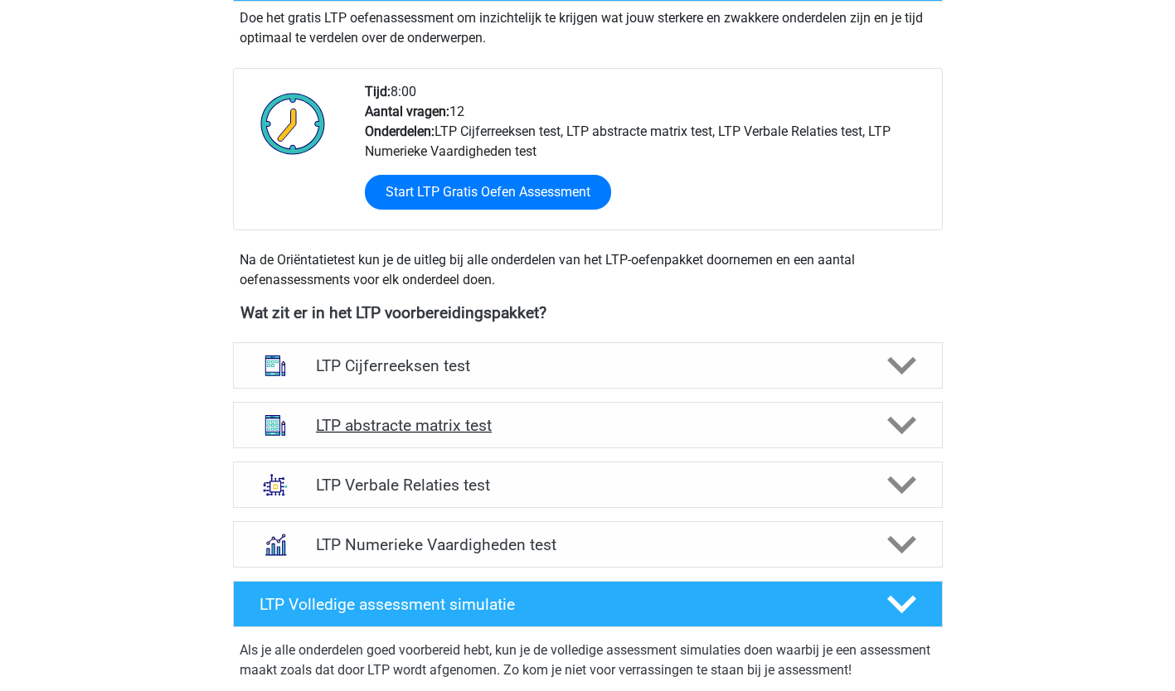
click at [894, 434] on icon at bounding box center [901, 425] width 29 height 29
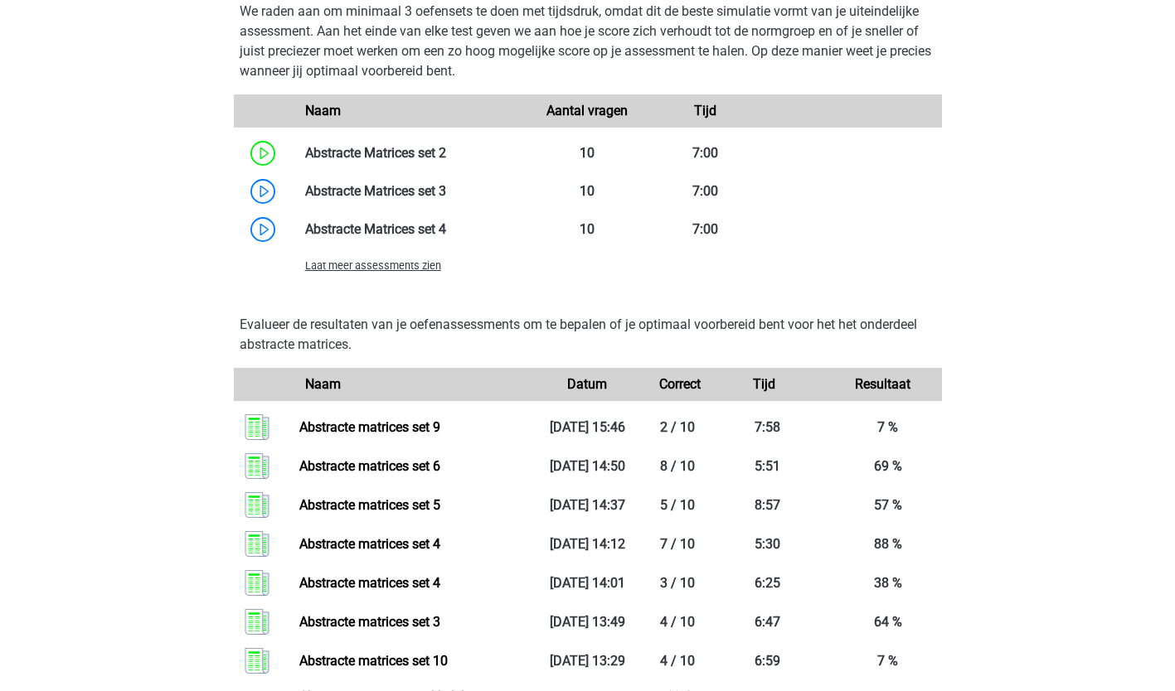
scroll to position [1343, 0]
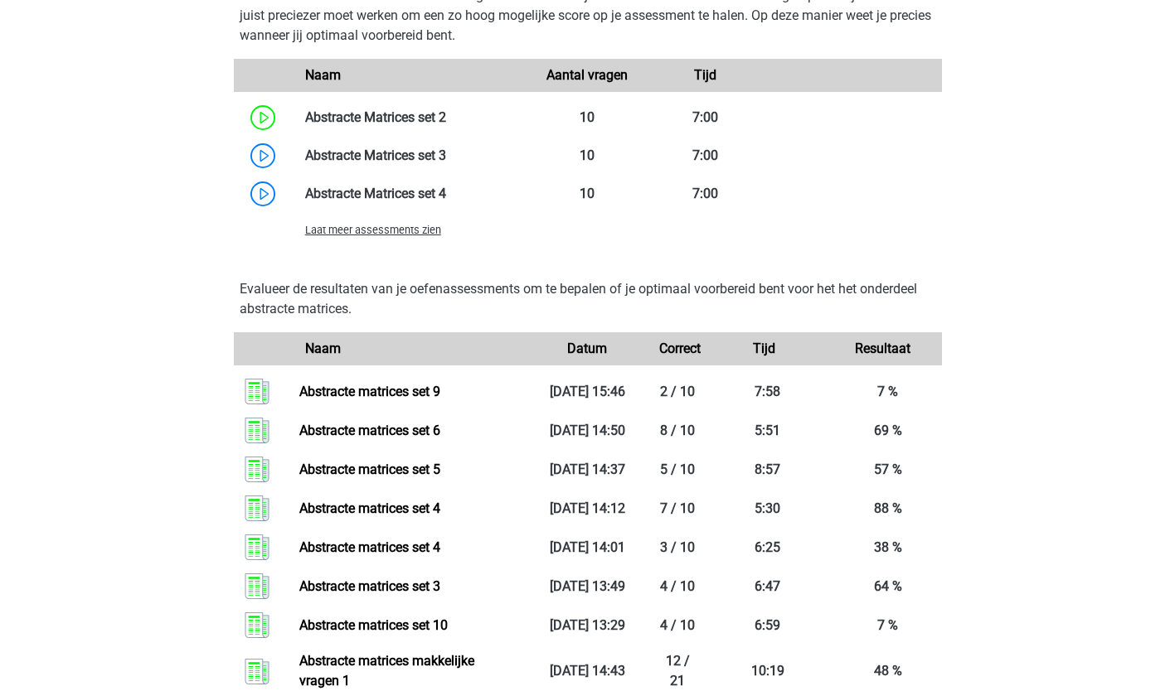
click at [385, 240] on div "Laat meer assessments zien" at bounding box center [588, 229] width 708 height 33
click at [391, 219] on div "Laat meer assessments zien" at bounding box center [588, 229] width 708 height 33
click at [386, 233] on span "Laat meer assessments zien" at bounding box center [373, 230] width 136 height 12
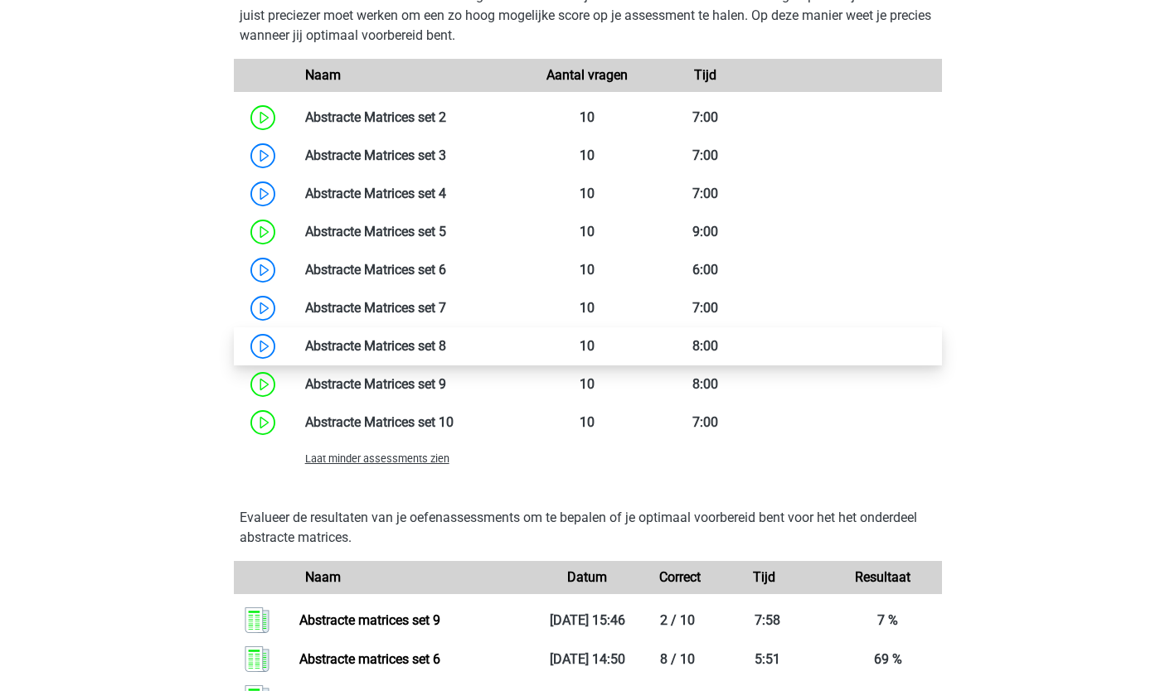
click at [446, 338] on link at bounding box center [446, 346] width 0 height 16
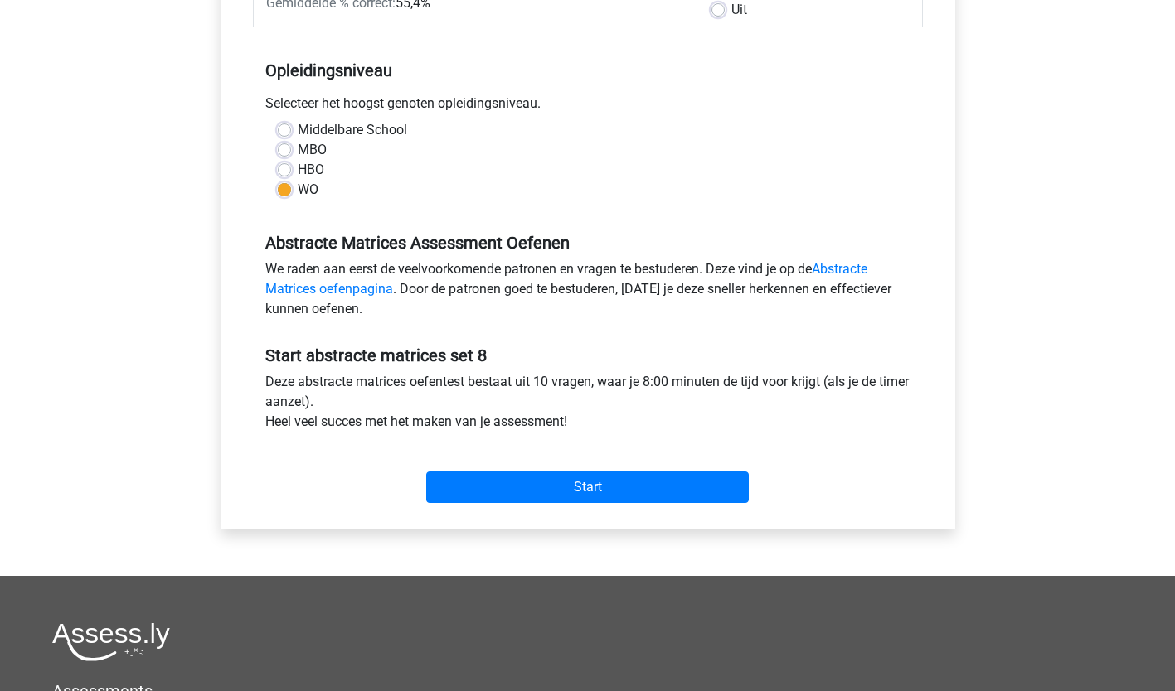
scroll to position [297, 0]
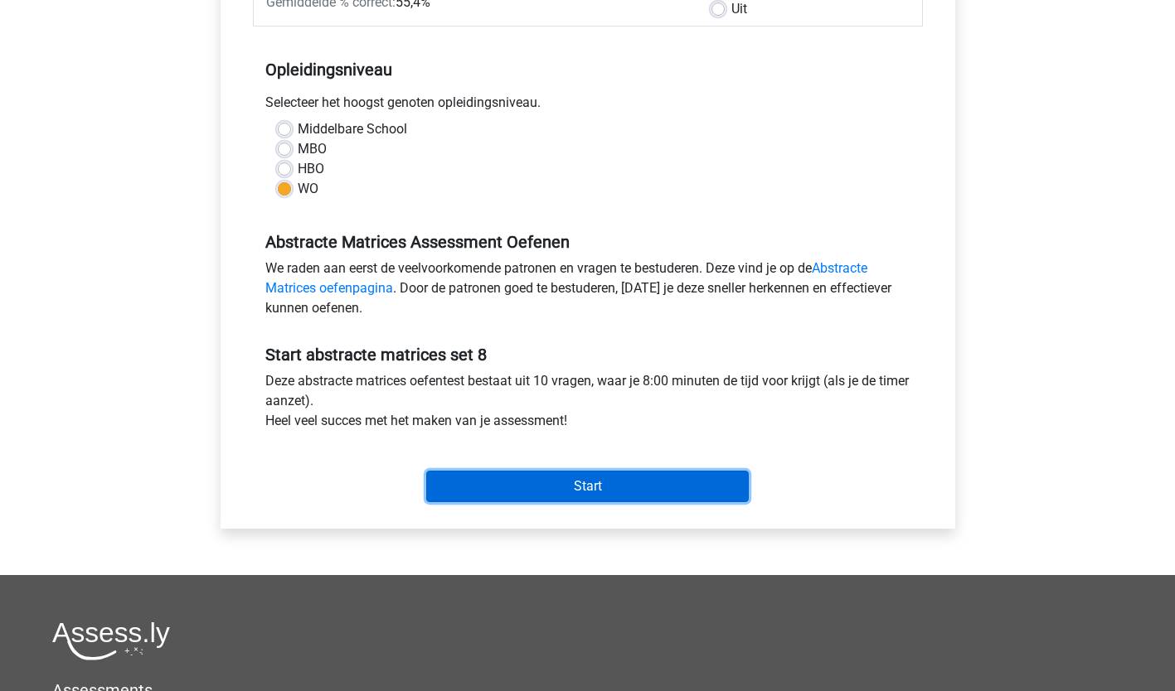
click at [664, 492] on input "Start" at bounding box center [587, 486] width 322 height 31
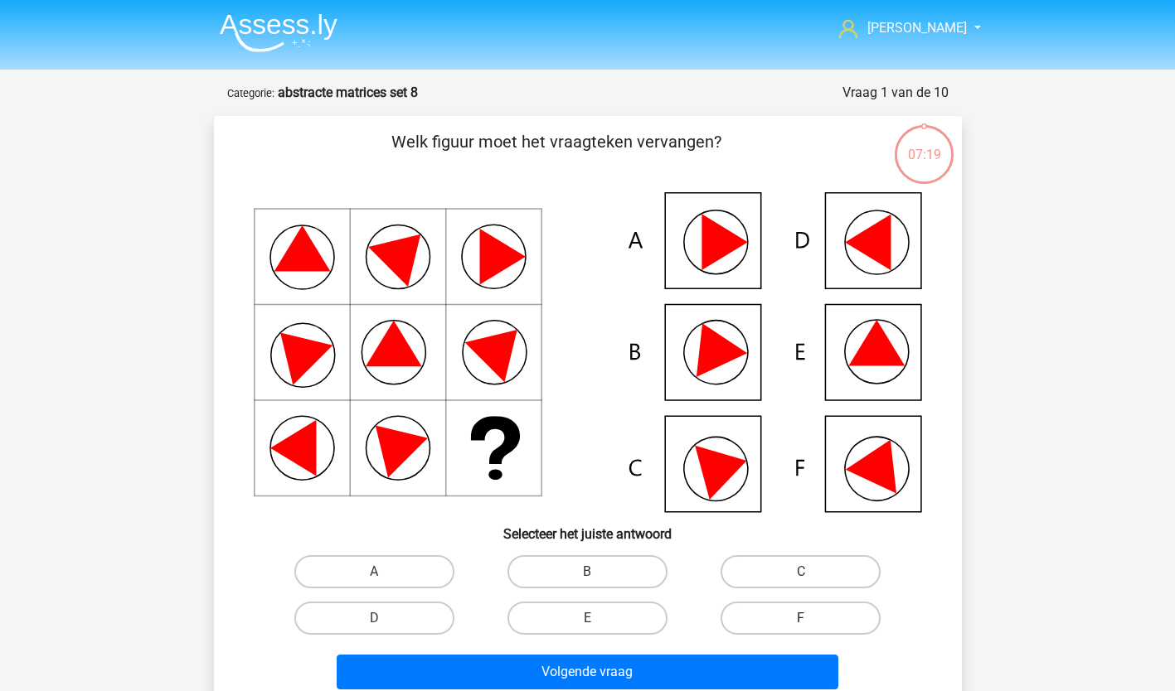
click at [821, 621] on label "F" at bounding box center [800, 618] width 160 height 33
click at [811, 621] on input "F" at bounding box center [806, 623] width 11 height 11
radio input "true"
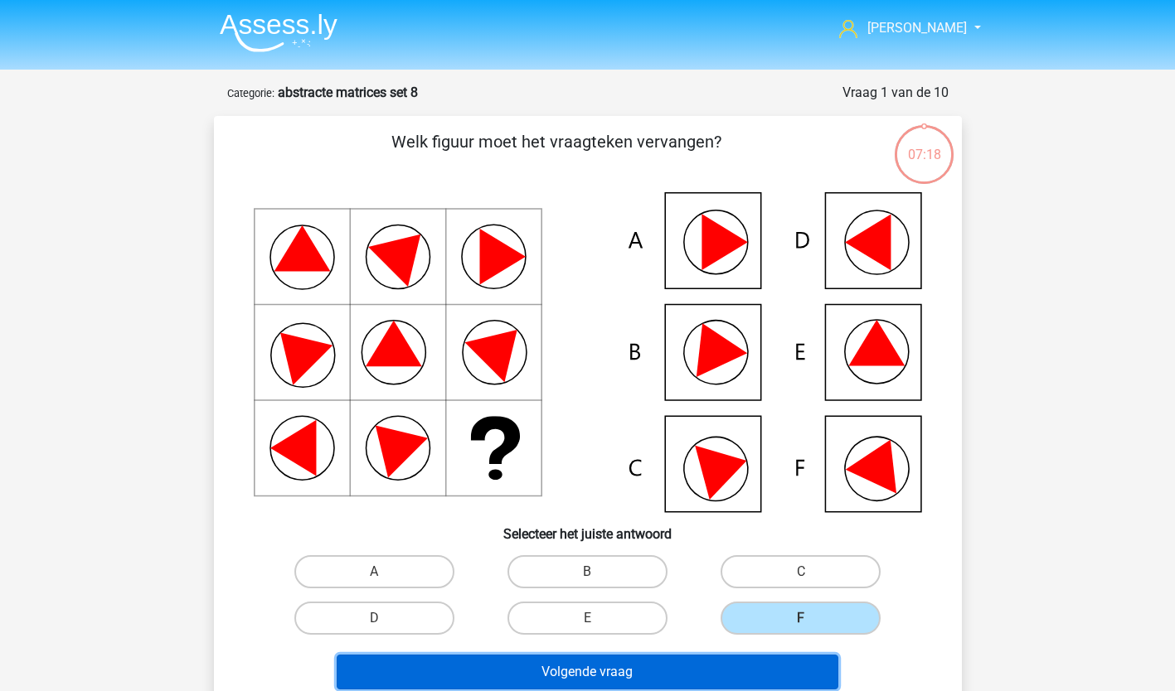
click at [746, 676] on button "Volgende vraag" at bounding box center [587, 672] width 501 height 35
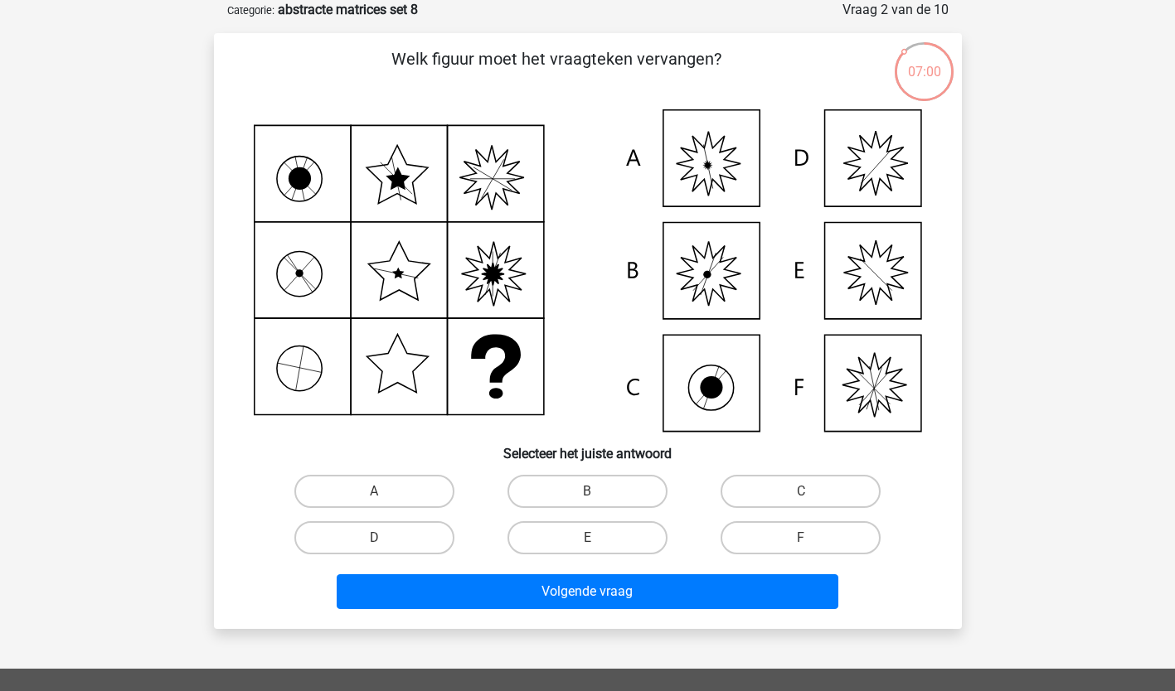
scroll to position [85, 0]
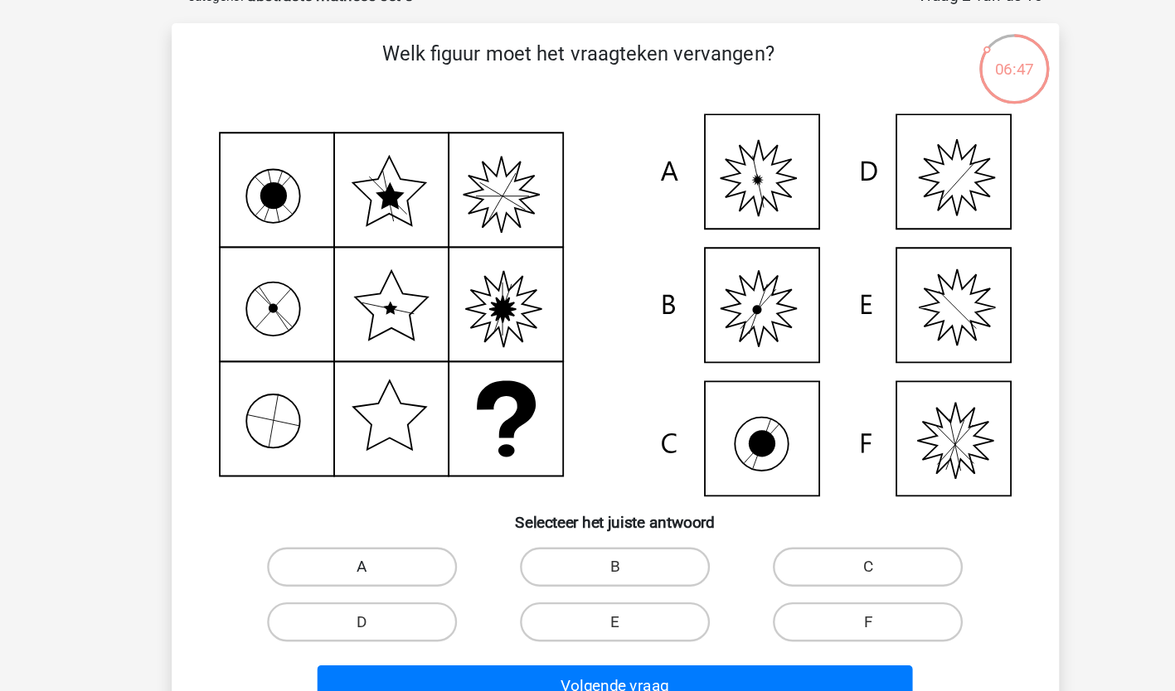
click at [418, 481] on label "A" at bounding box center [374, 488] width 160 height 33
click at [385, 489] on input "A" at bounding box center [379, 494] width 11 height 11
radio input "true"
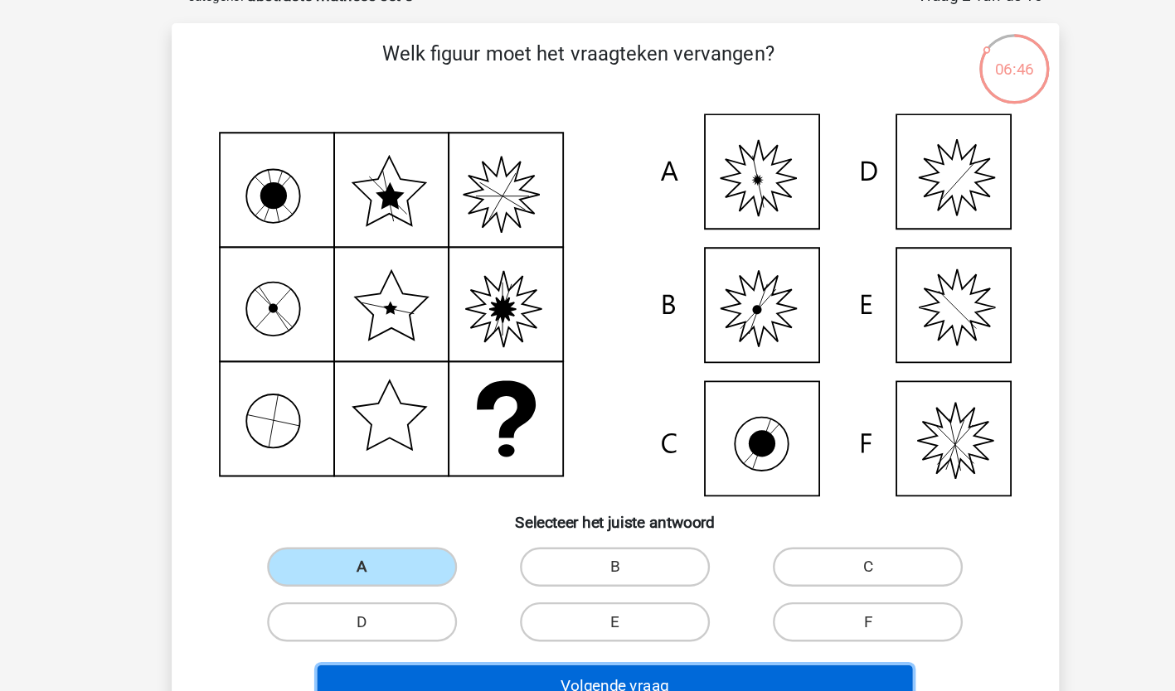
click at [457, 583] on button "Volgende vraag" at bounding box center [587, 589] width 501 height 35
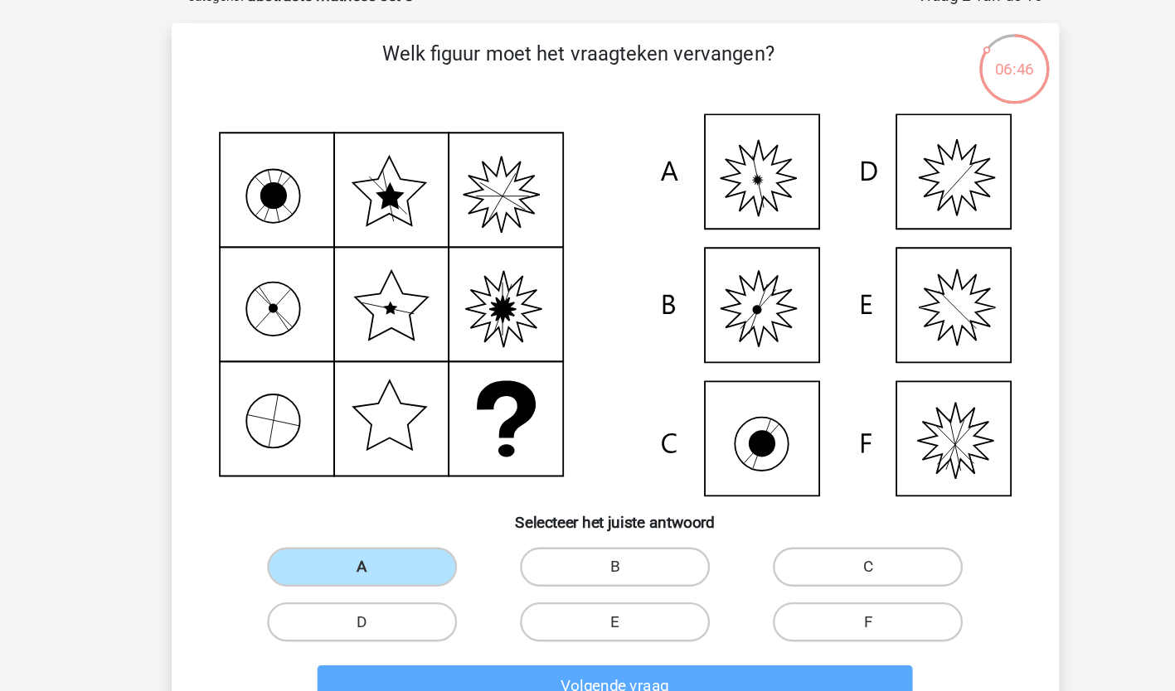
scroll to position [83, 0]
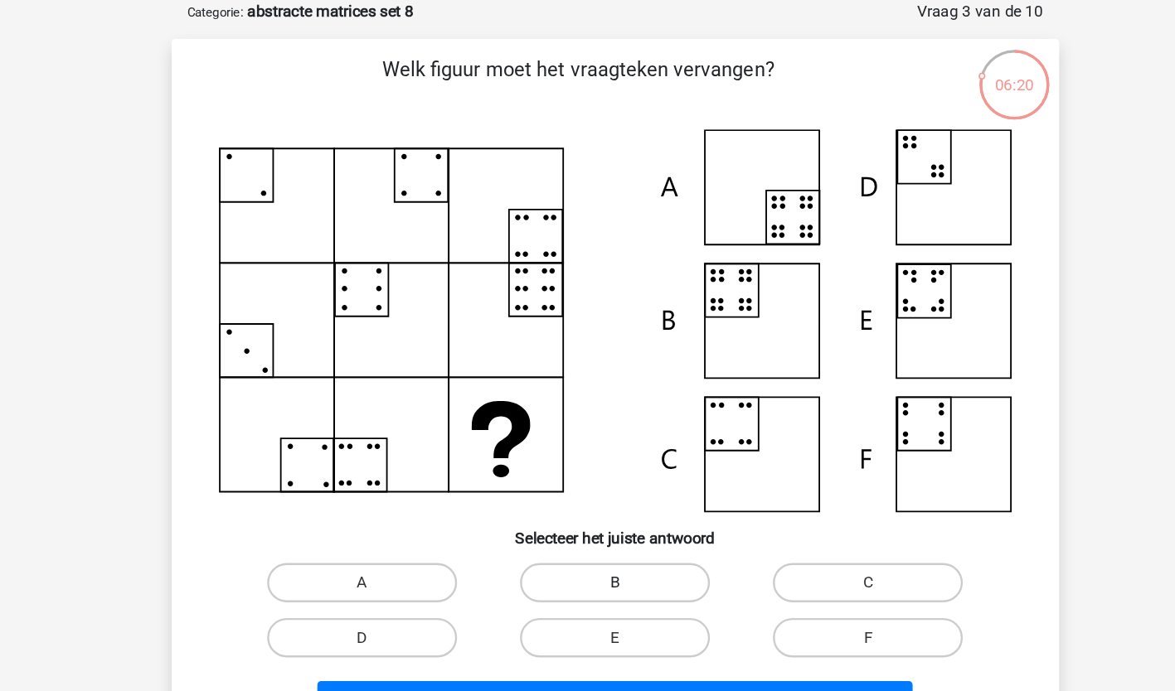
click at [607, 496] on label "B" at bounding box center [587, 491] width 160 height 33
click at [598, 496] on input "B" at bounding box center [592, 497] width 11 height 11
radio input "true"
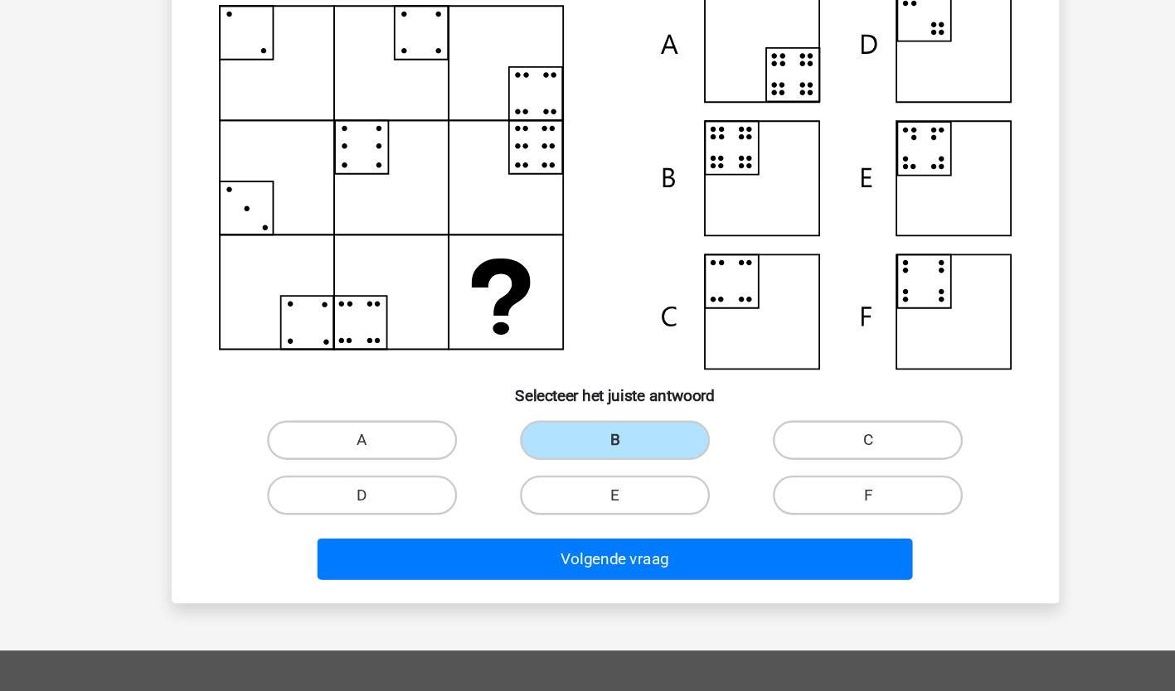
scroll to position [102, 0]
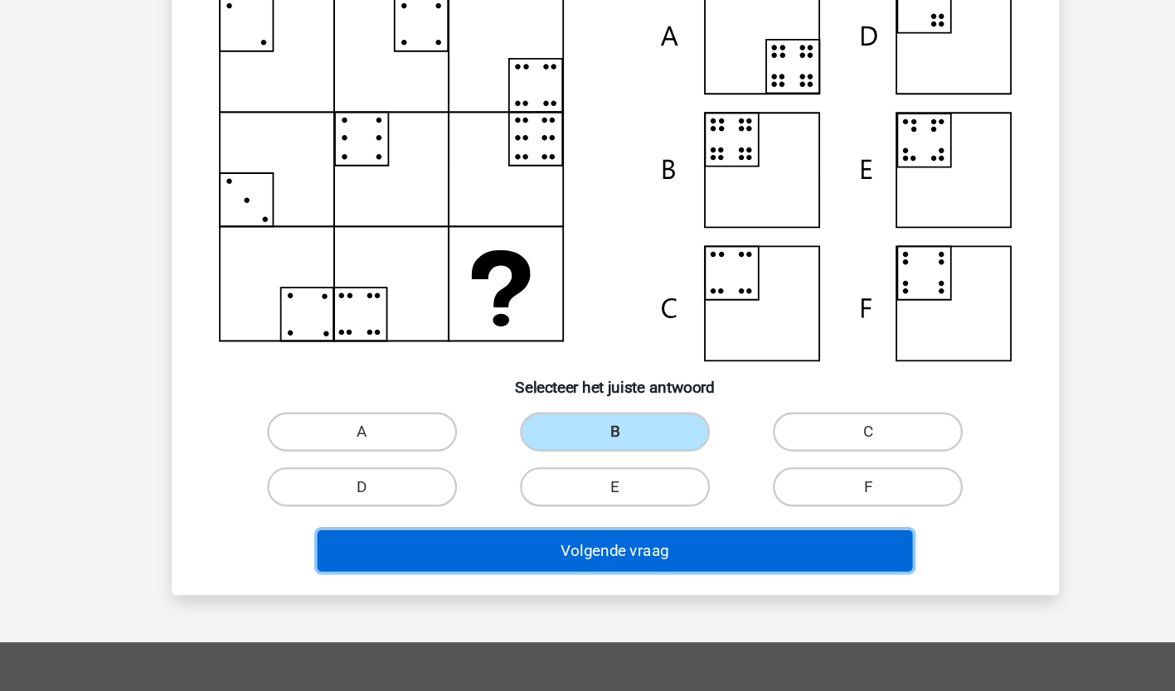
click at [689, 579] on button "Volgende vraag" at bounding box center [587, 572] width 501 height 35
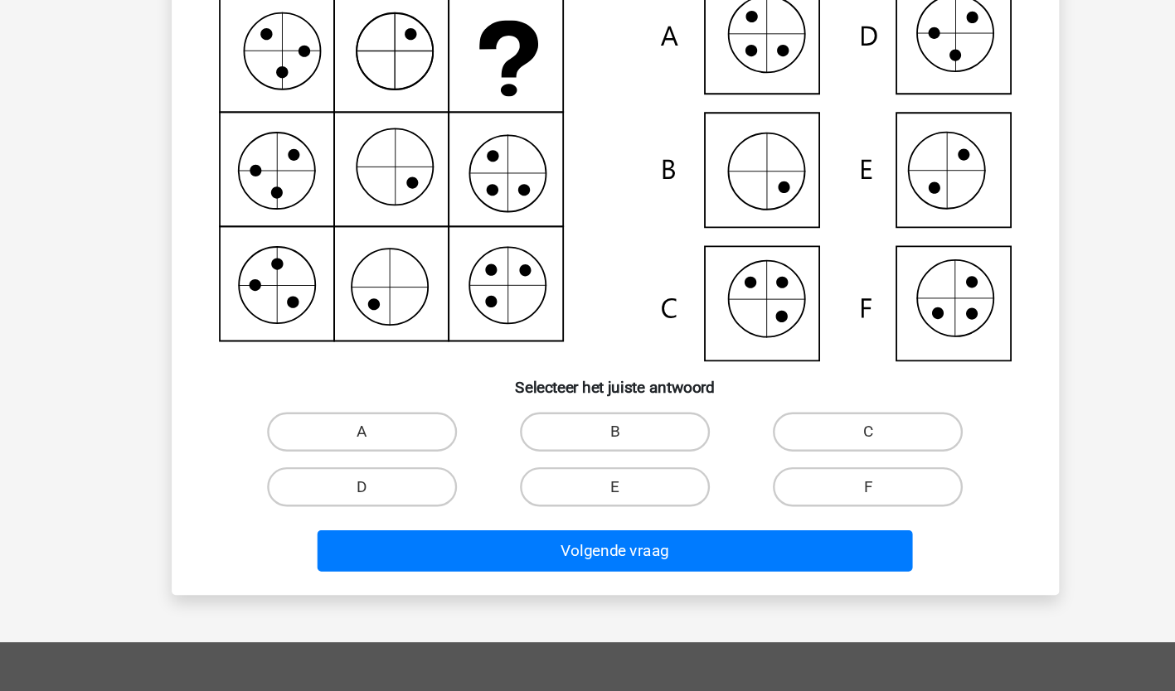
scroll to position [83, 0]
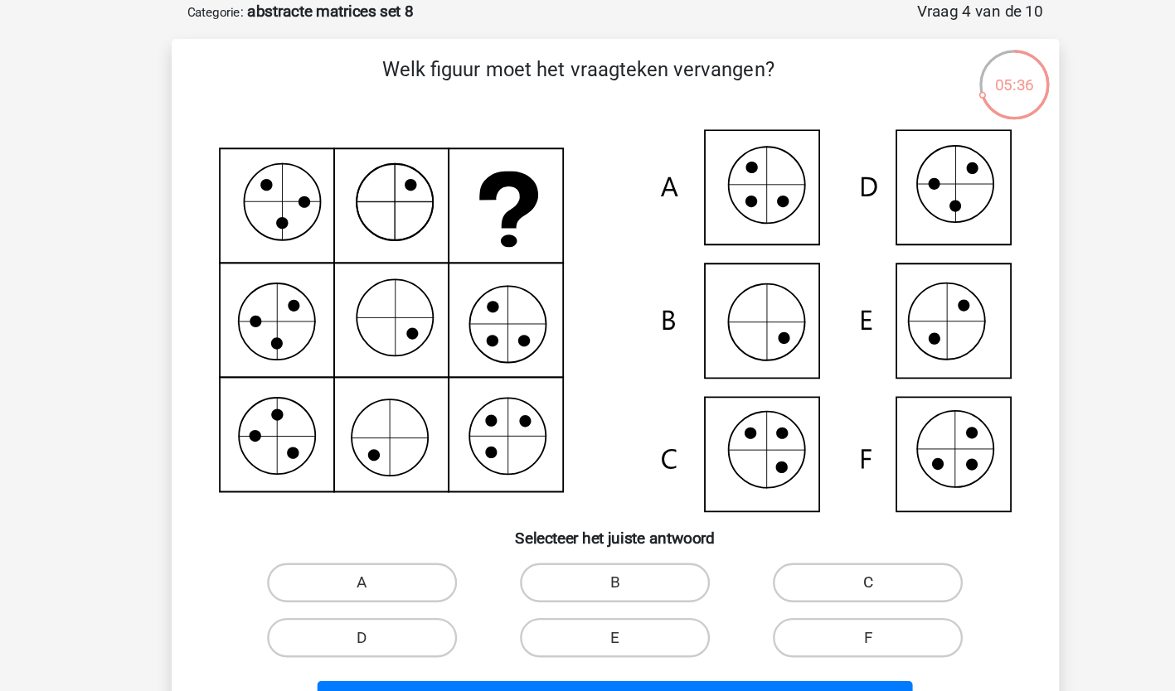
click at [855, 496] on label "C" at bounding box center [800, 491] width 160 height 33
click at [811, 496] on input "C" at bounding box center [806, 497] width 11 height 11
radio input "true"
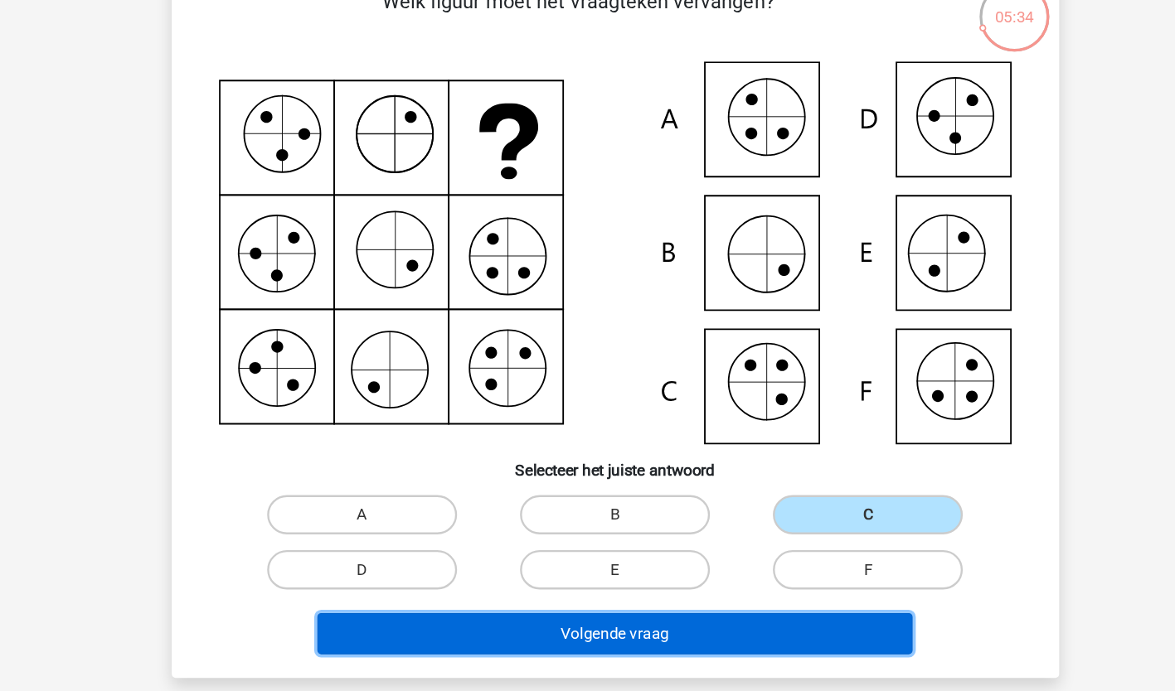
click at [763, 601] on button "Volgende vraag" at bounding box center [587, 591] width 501 height 35
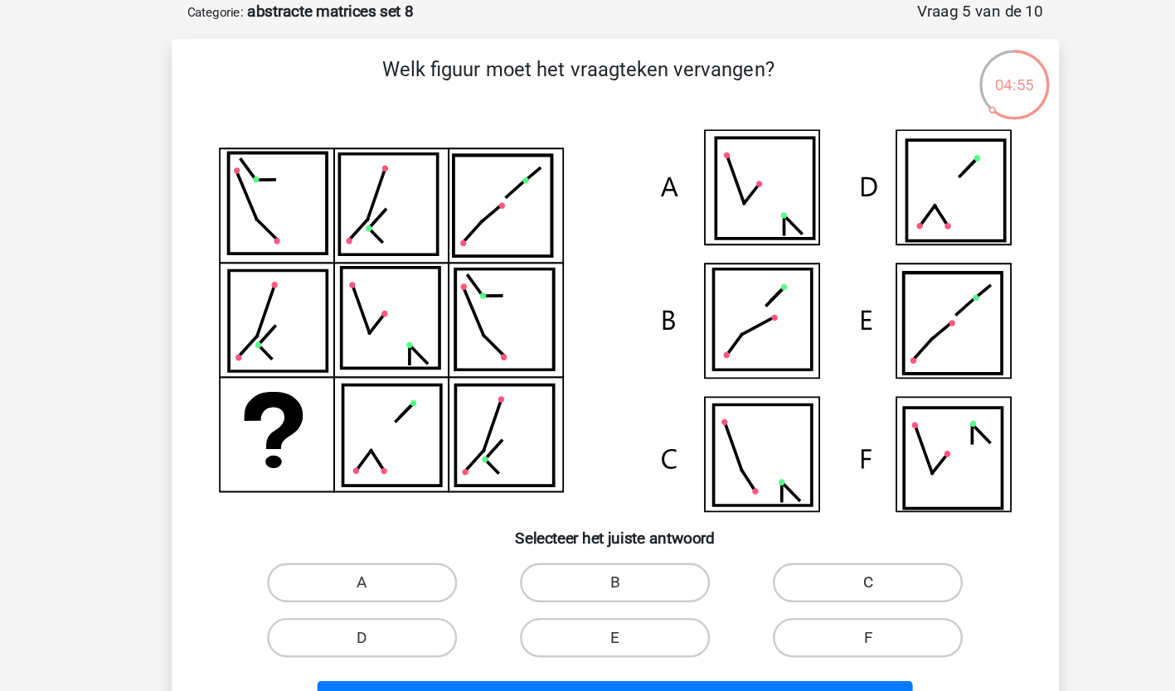
click at [788, 487] on label "C" at bounding box center [800, 491] width 160 height 33
click at [801, 492] on input "C" at bounding box center [806, 497] width 11 height 11
radio input "true"
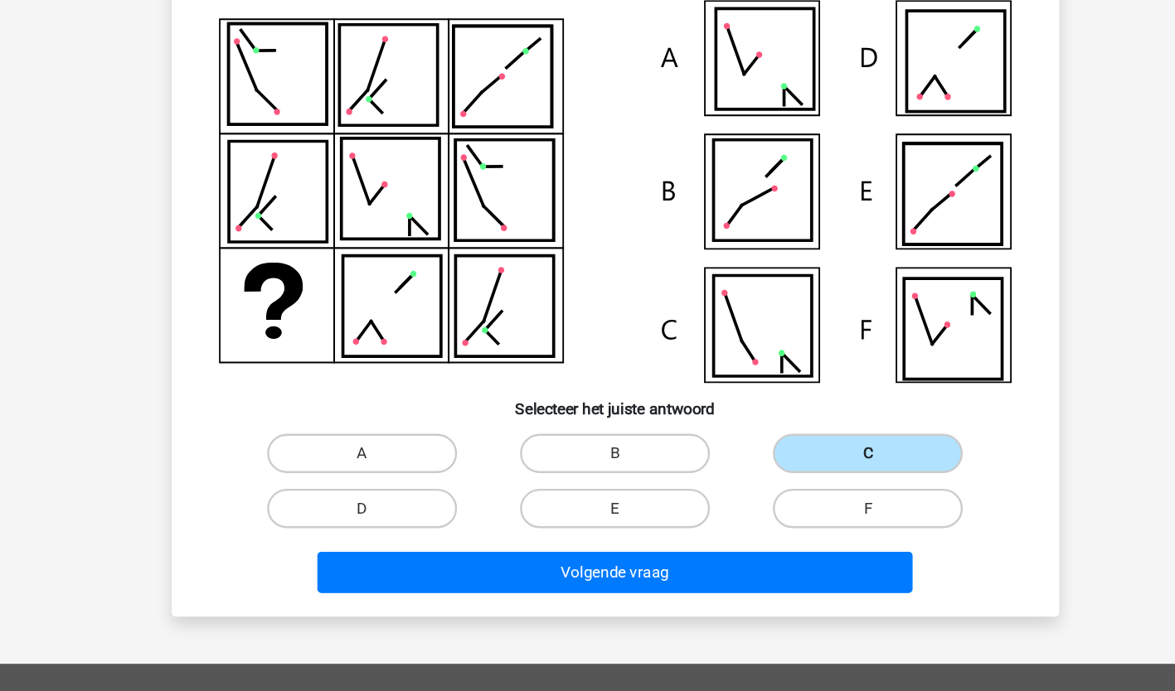
scroll to position [109, 0]
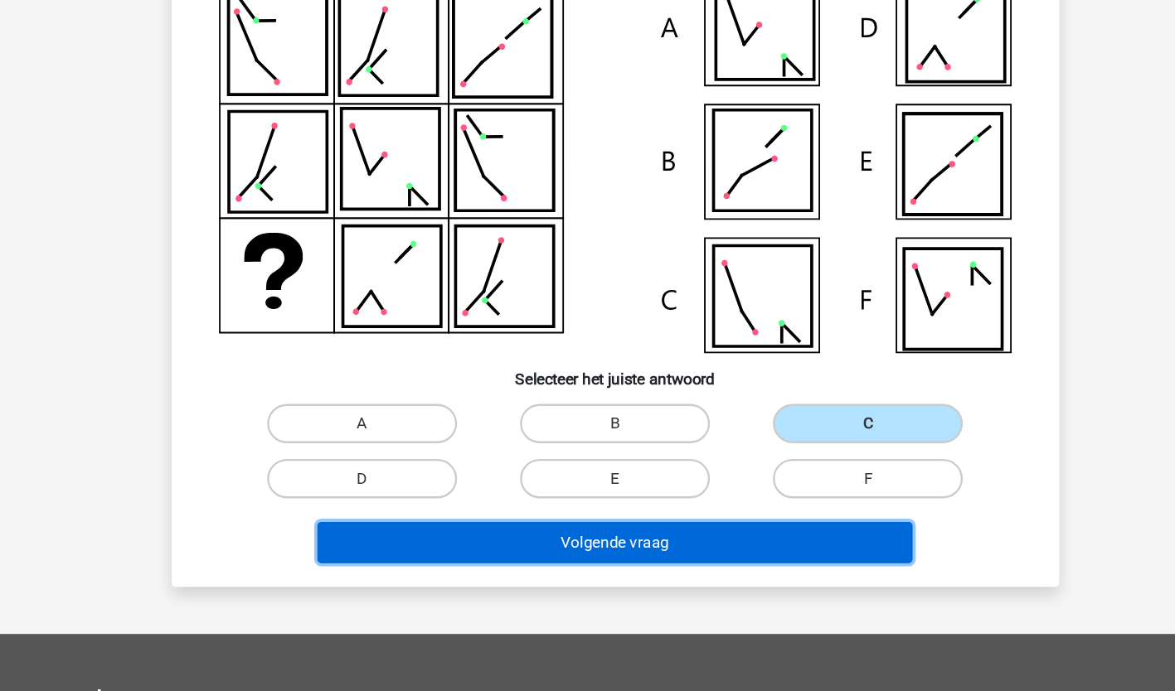
click at [596, 568] on button "Volgende vraag" at bounding box center [587, 566] width 501 height 35
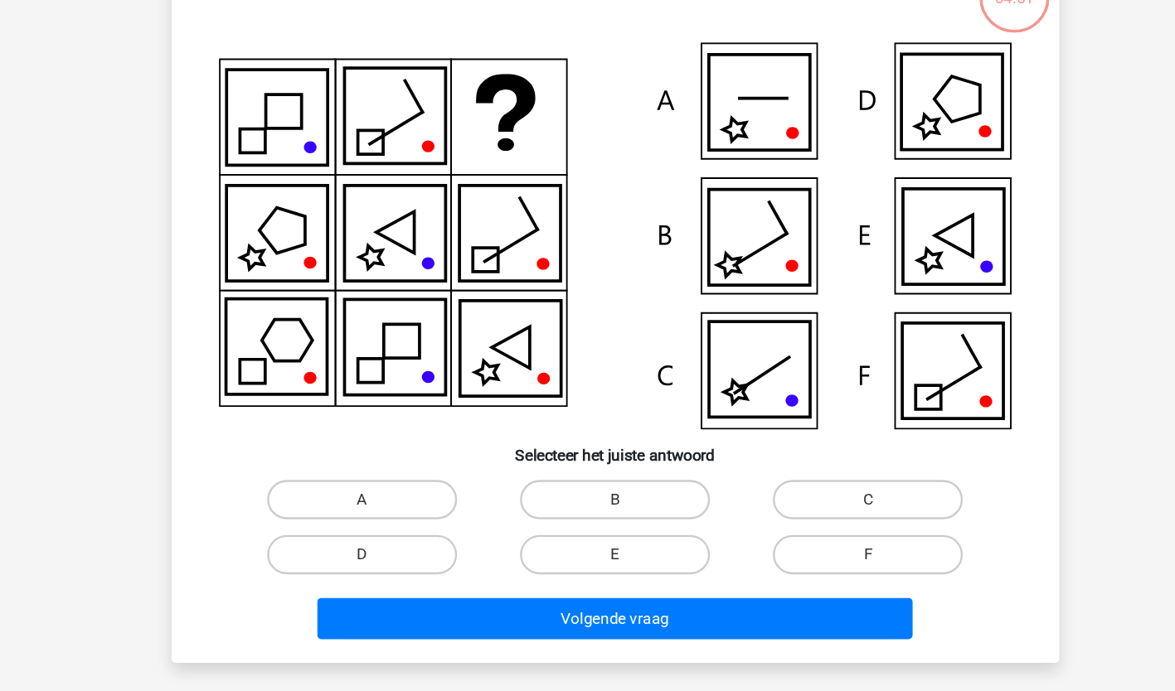
scroll to position [83, 0]
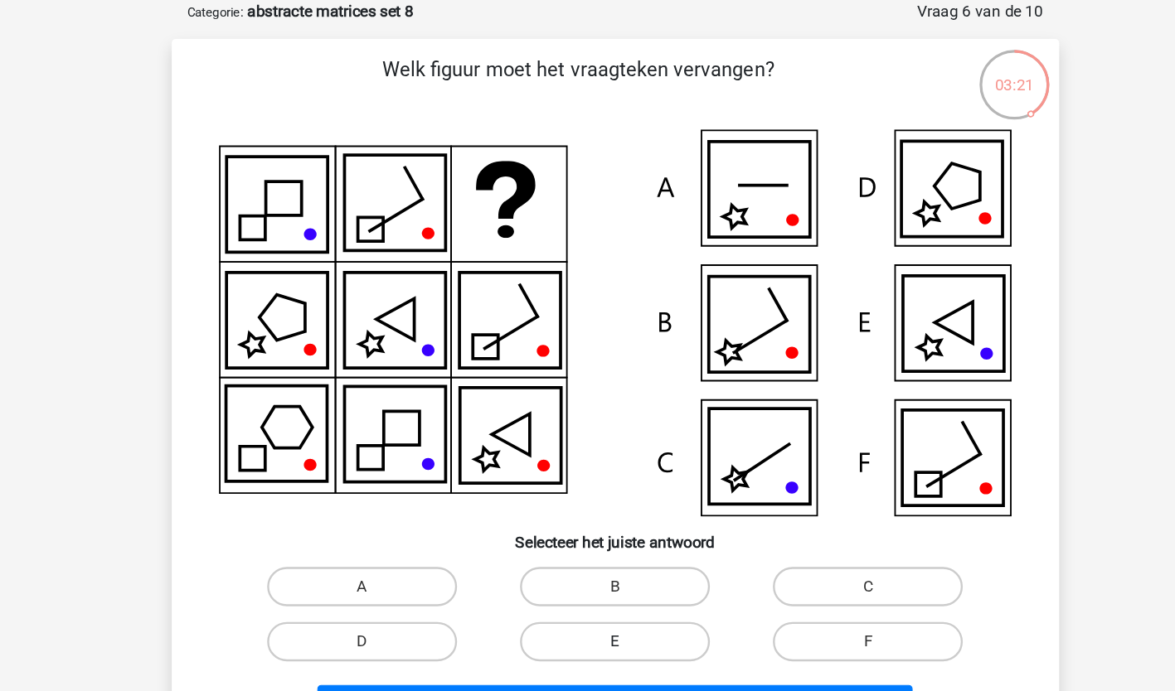
click at [555, 539] on label "E" at bounding box center [587, 541] width 160 height 33
click at [587, 541] on input "E" at bounding box center [592, 546] width 11 height 11
radio input "true"
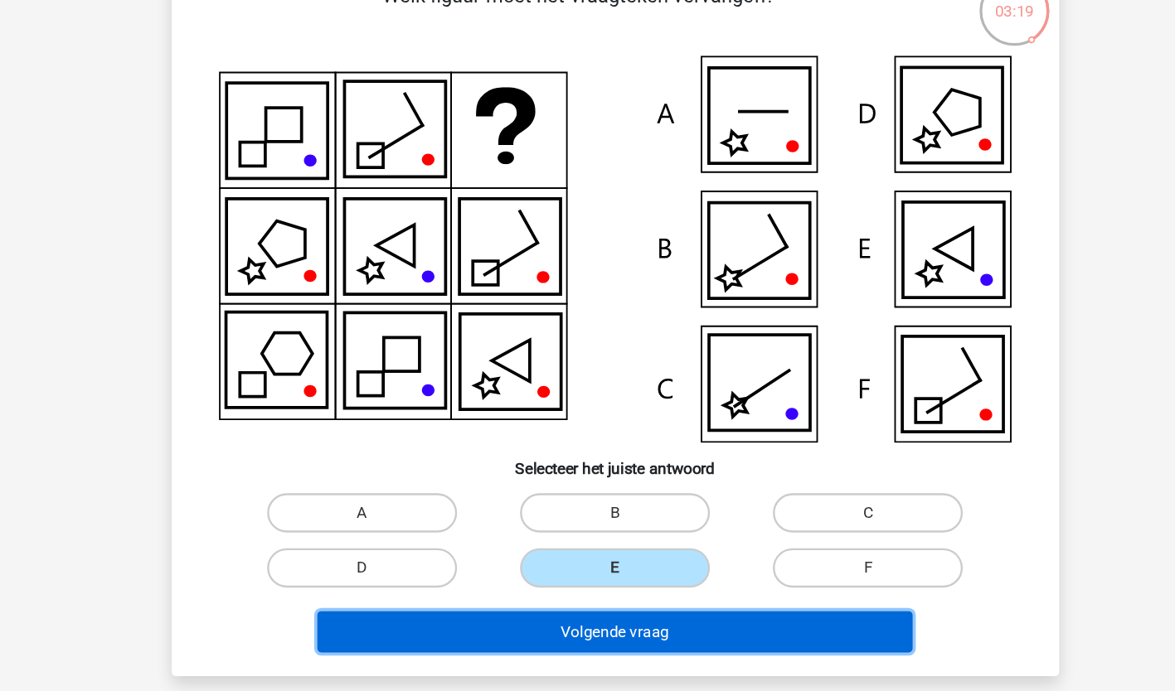
click at [656, 588] on button "Volgende vraag" at bounding box center [587, 595] width 501 height 35
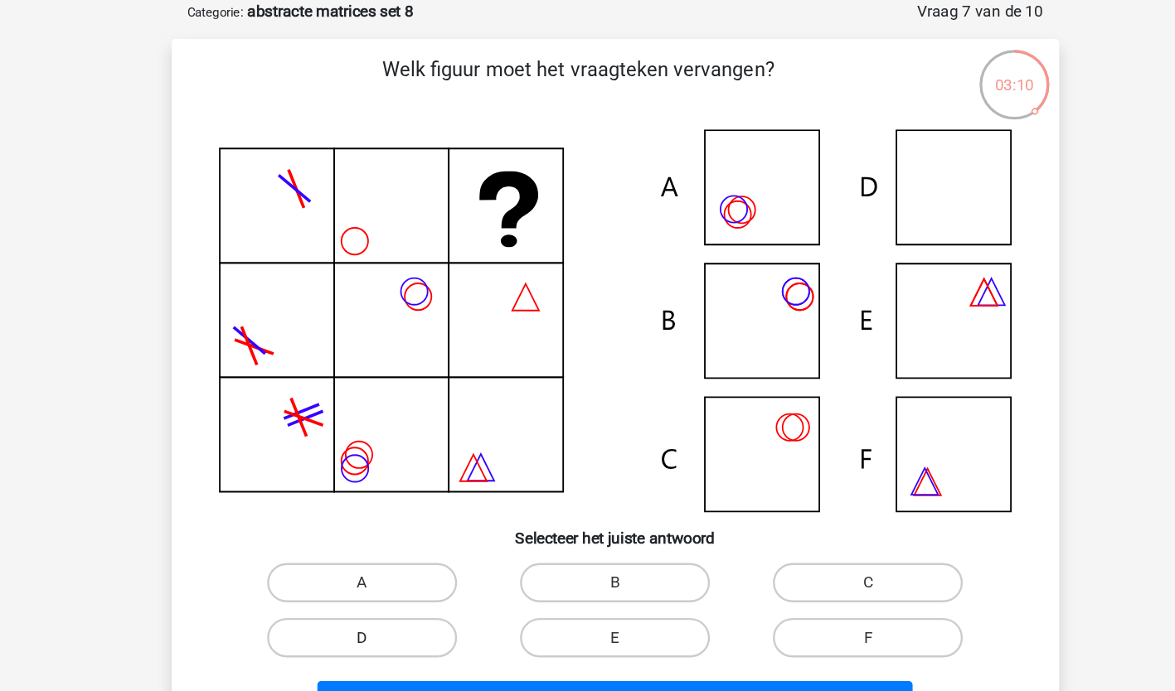
click at [349, 530] on label "D" at bounding box center [374, 537] width 160 height 33
click at [374, 538] on input "D" at bounding box center [379, 543] width 11 height 11
radio input "true"
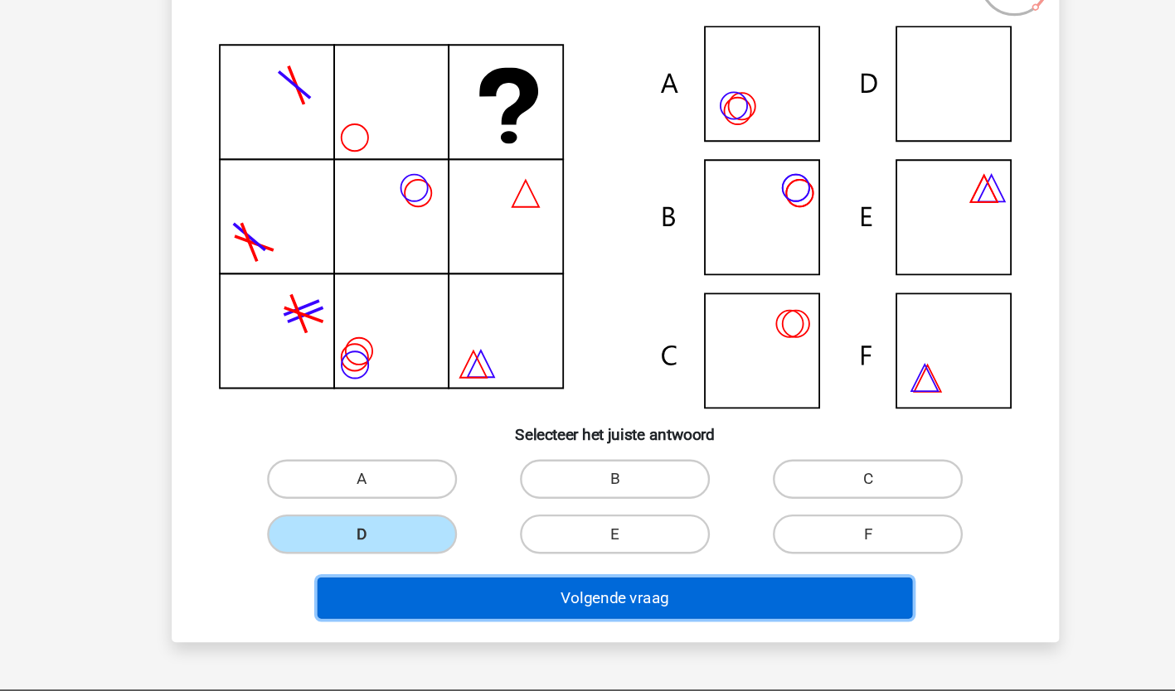
click at [447, 599] on button "Volgende vraag" at bounding box center [587, 591] width 501 height 35
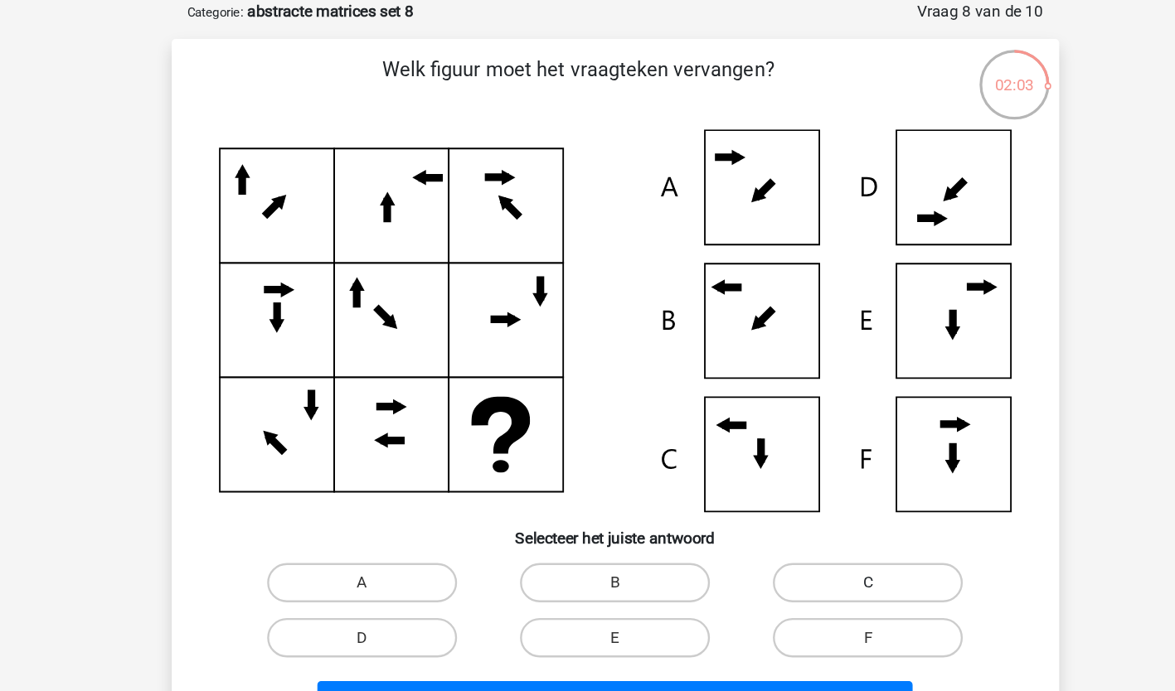
click at [872, 489] on label "C" at bounding box center [800, 491] width 160 height 33
click at [811, 492] on input "C" at bounding box center [806, 497] width 11 height 11
radio input "true"
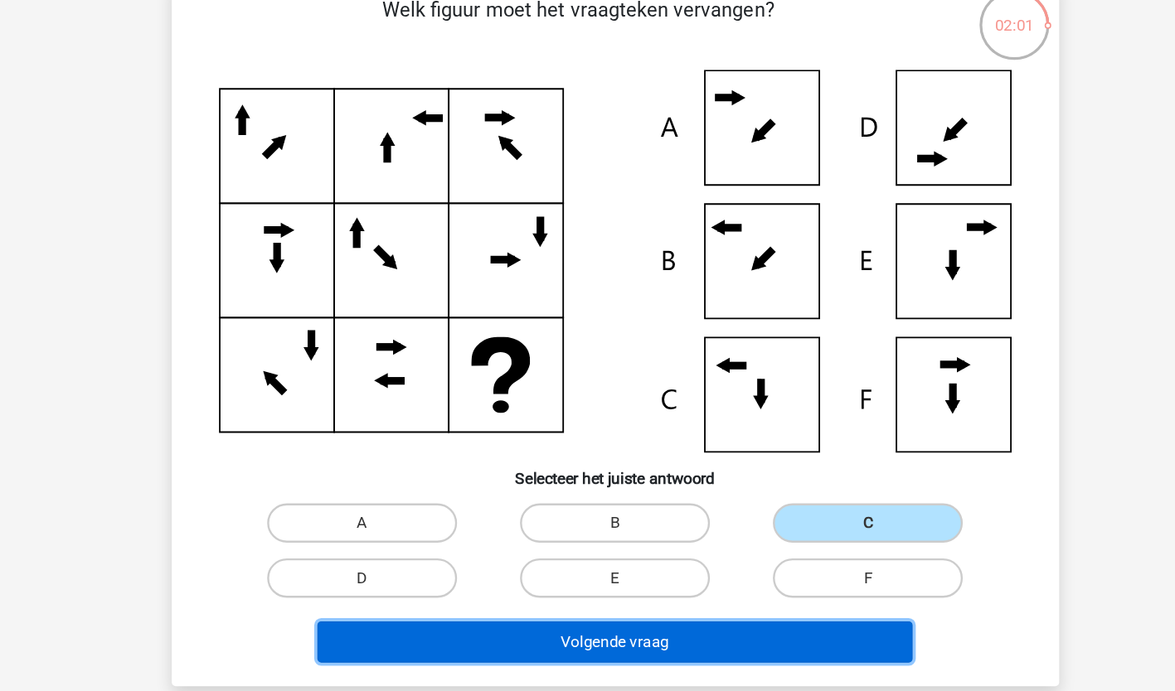
click at [561, 586] on button "Volgende vraag" at bounding box center [587, 591] width 501 height 35
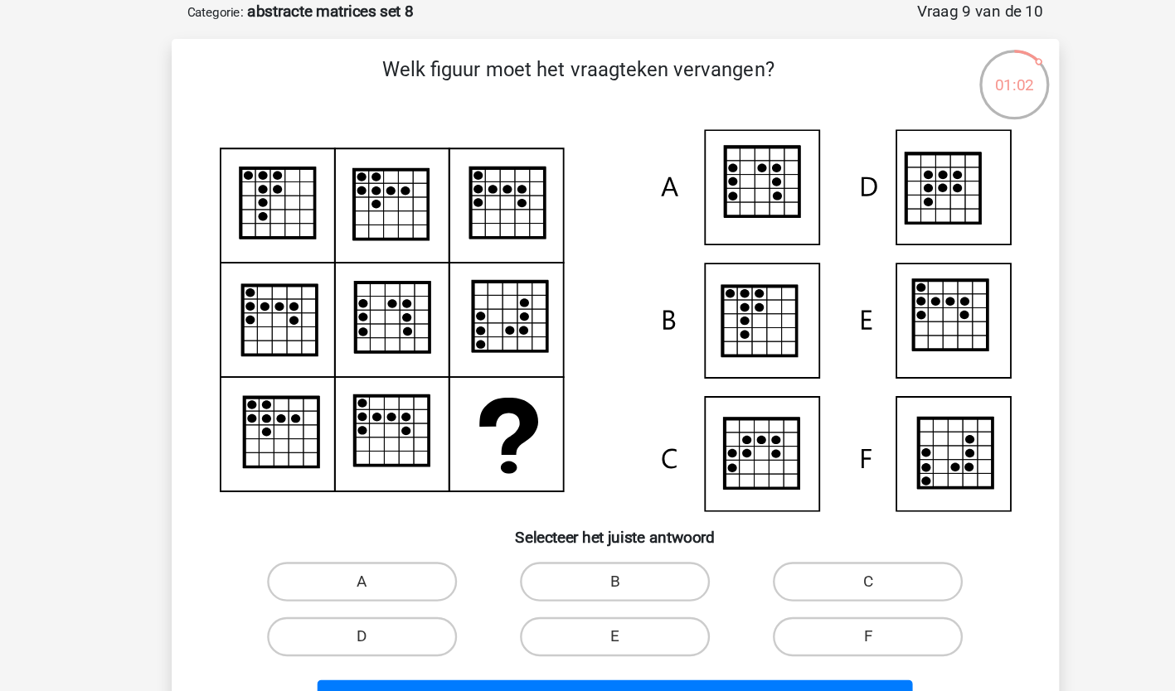
click at [872, 374] on icon at bounding box center [874, 382] width 62 height 59
click at [817, 534] on label "F" at bounding box center [800, 537] width 160 height 33
click at [811, 537] on input "F" at bounding box center [806, 542] width 11 height 11
radio input "true"
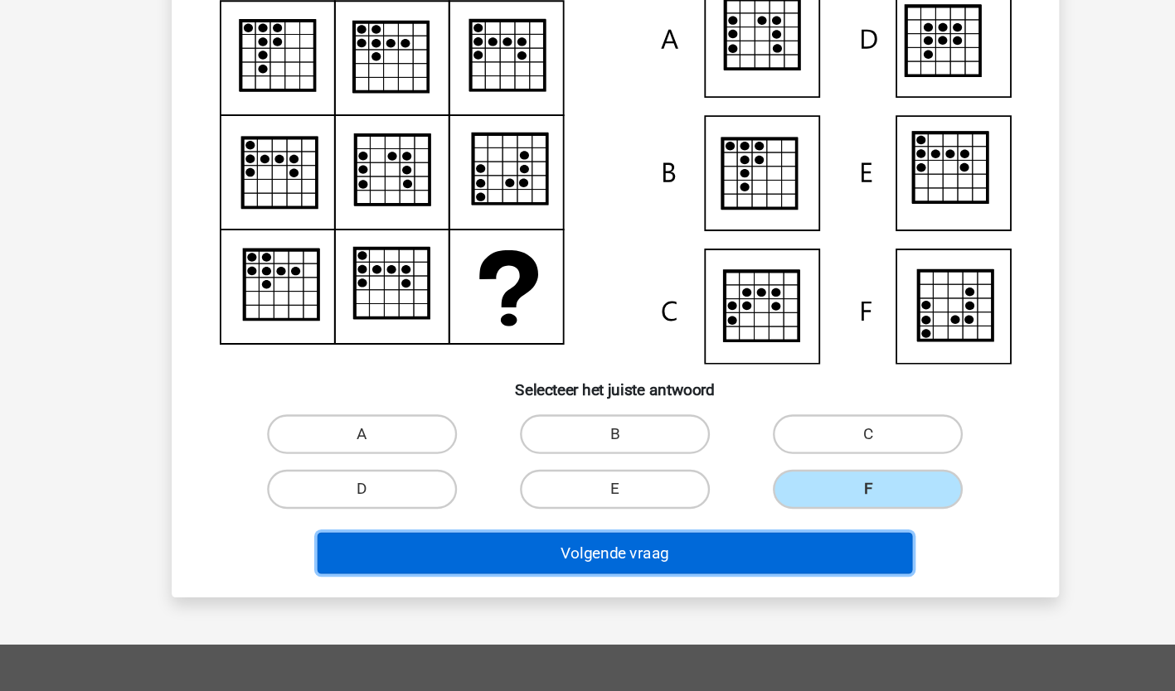
click at [724, 583] on button "Volgende vraag" at bounding box center [587, 575] width 501 height 35
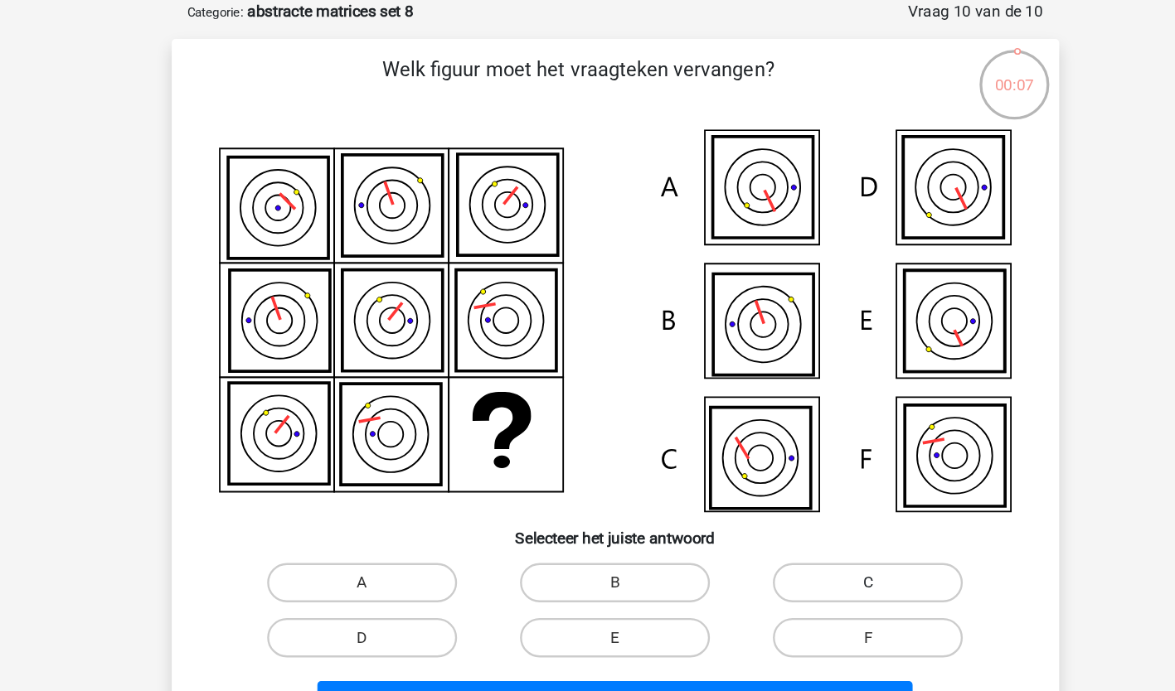
click at [755, 491] on label "C" at bounding box center [800, 491] width 160 height 33
click at [801, 492] on input "C" at bounding box center [806, 497] width 11 height 11
radio input "true"
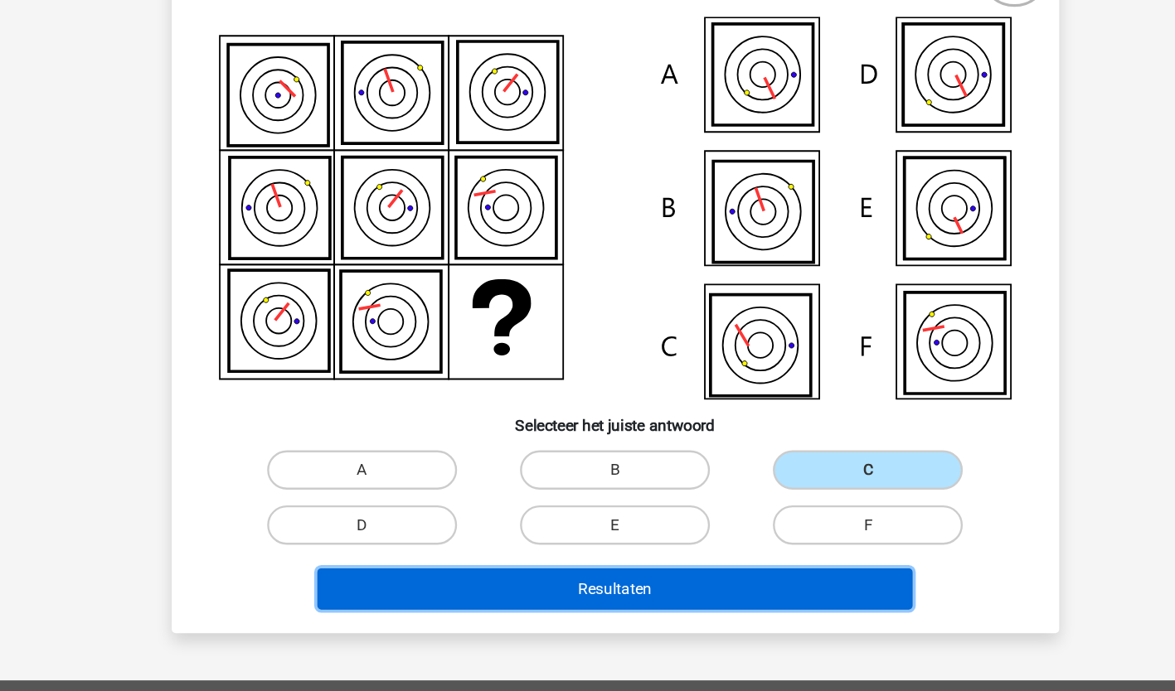
click at [647, 595] on button "Resultaten" at bounding box center [587, 591] width 501 height 35
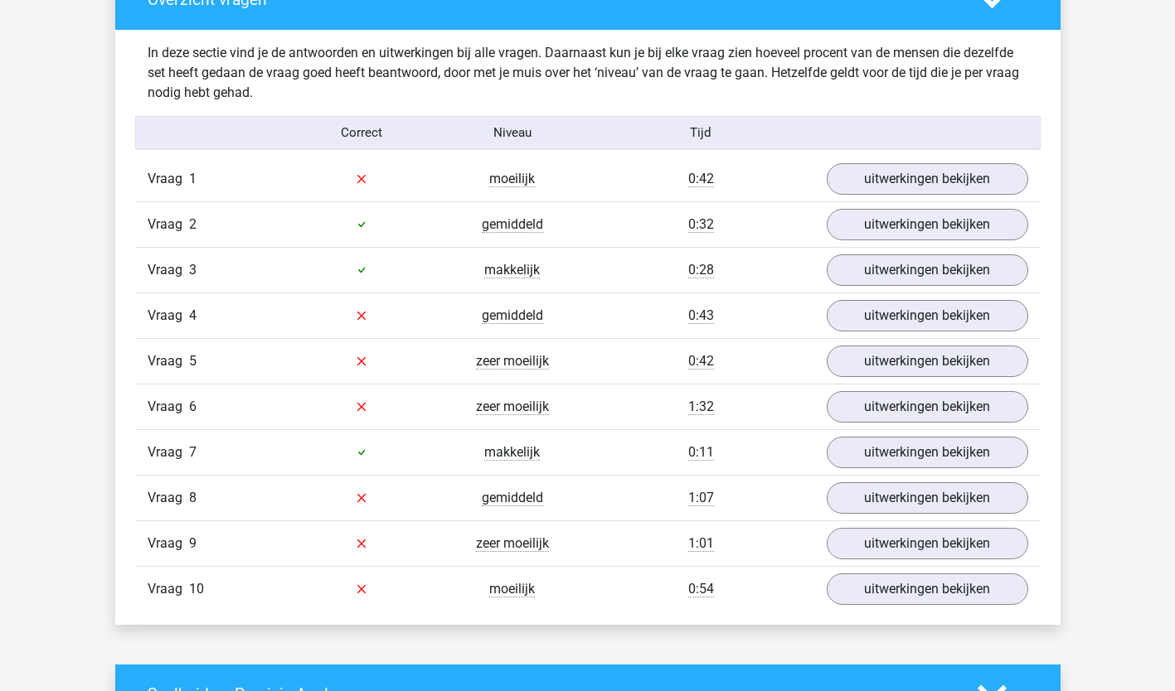
scroll to position [928, 0]
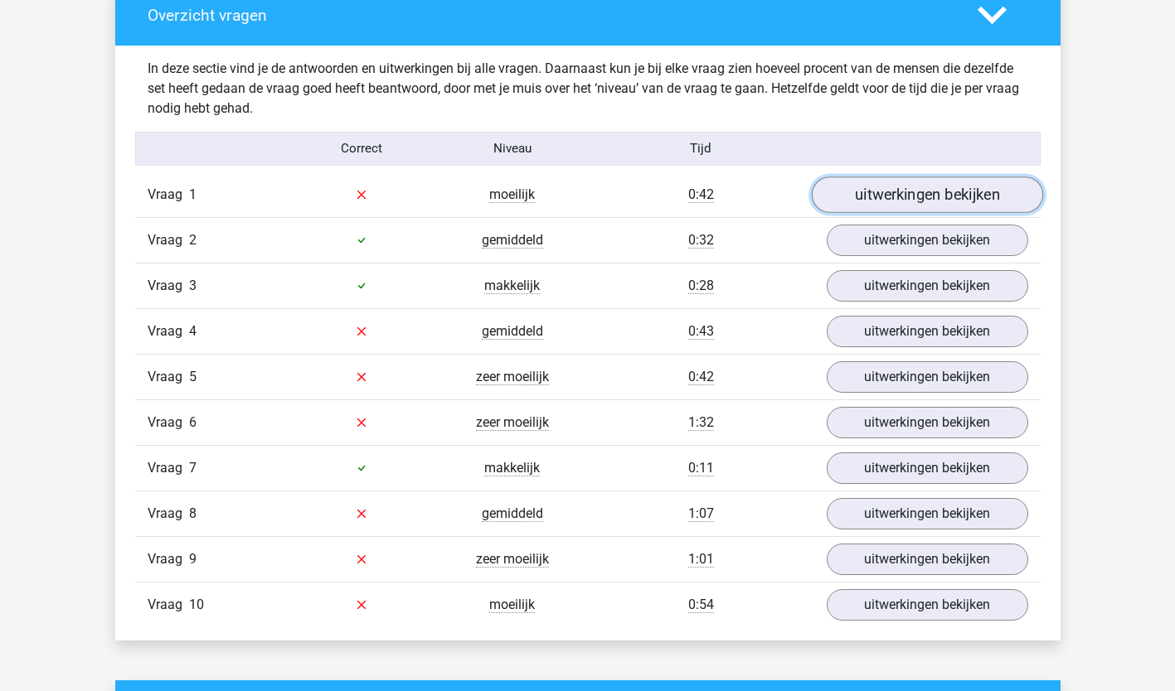
click at [984, 193] on link "uitwerkingen bekijken" at bounding box center [926, 195] width 231 height 36
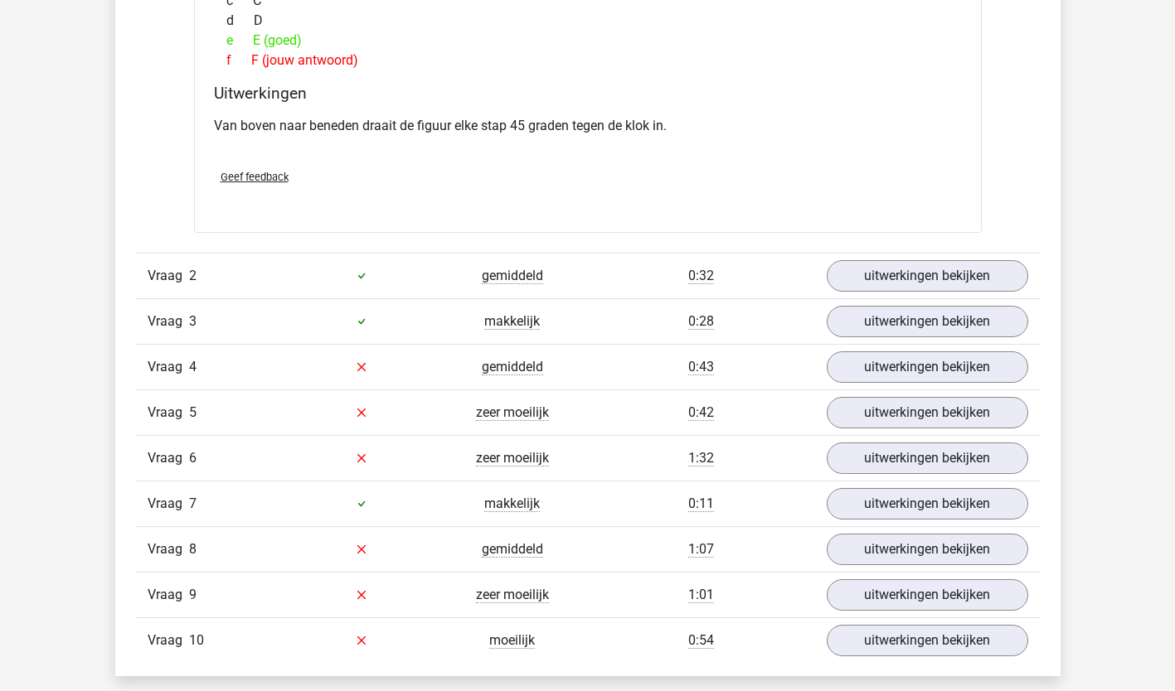
scroll to position [1621, 0]
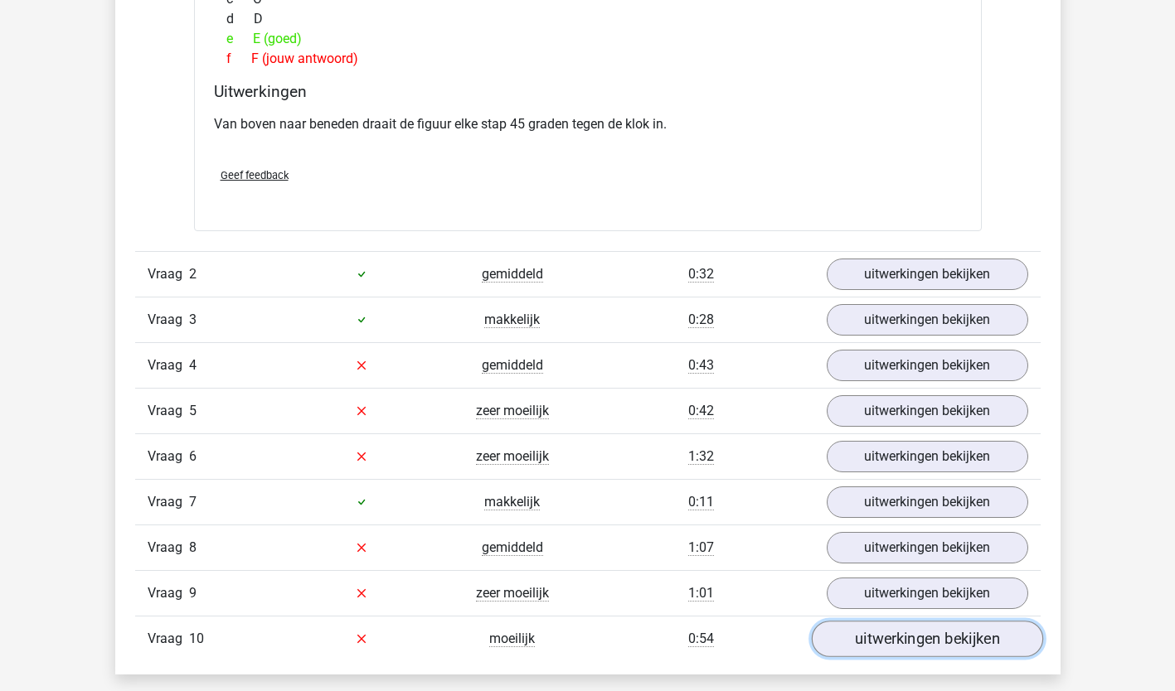
click at [928, 635] on link "uitwerkingen bekijken" at bounding box center [926, 639] width 231 height 36
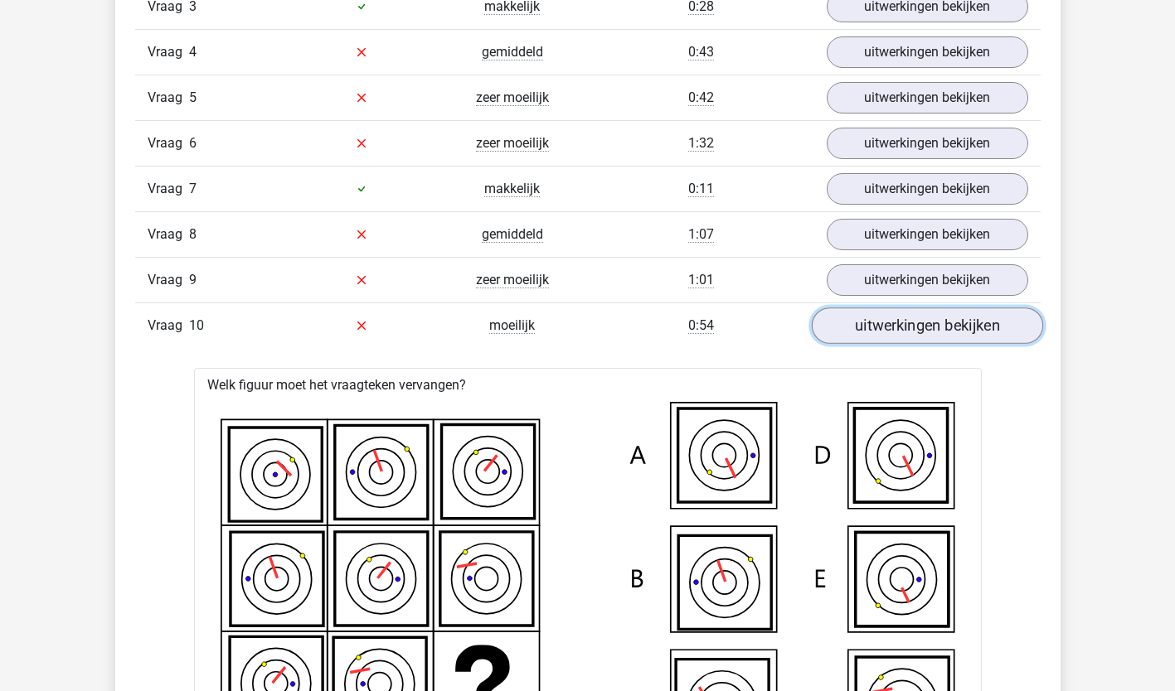
scroll to position [1936, 0]
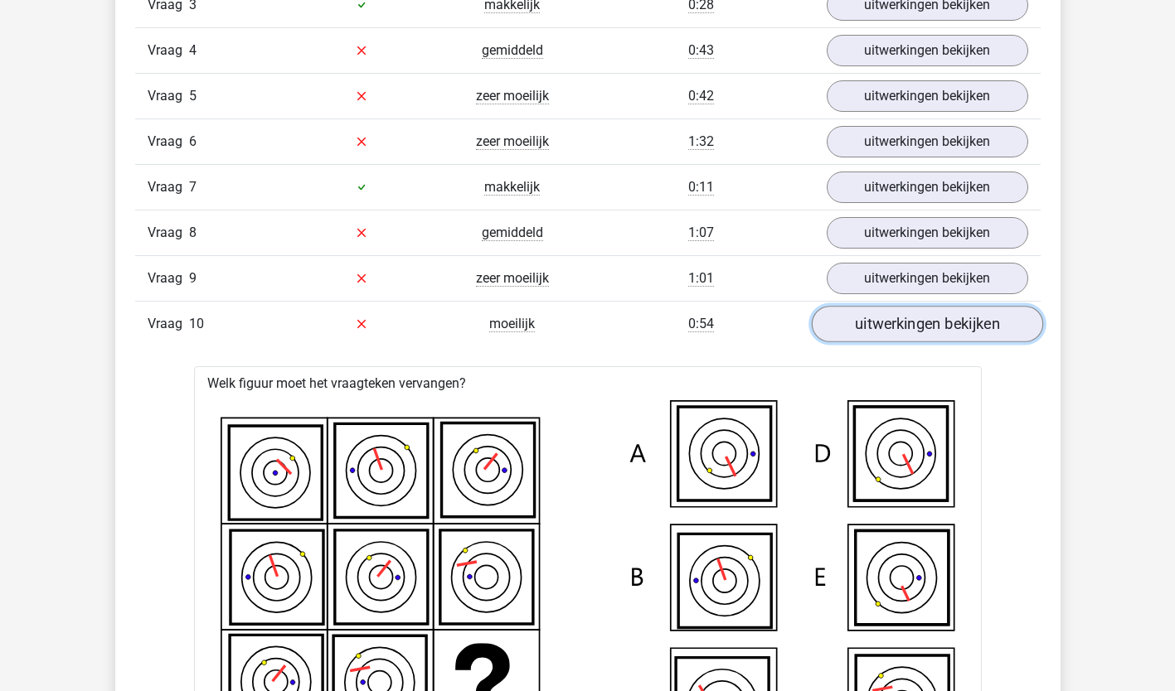
click at [934, 322] on link "uitwerkingen bekijken" at bounding box center [926, 324] width 231 height 36
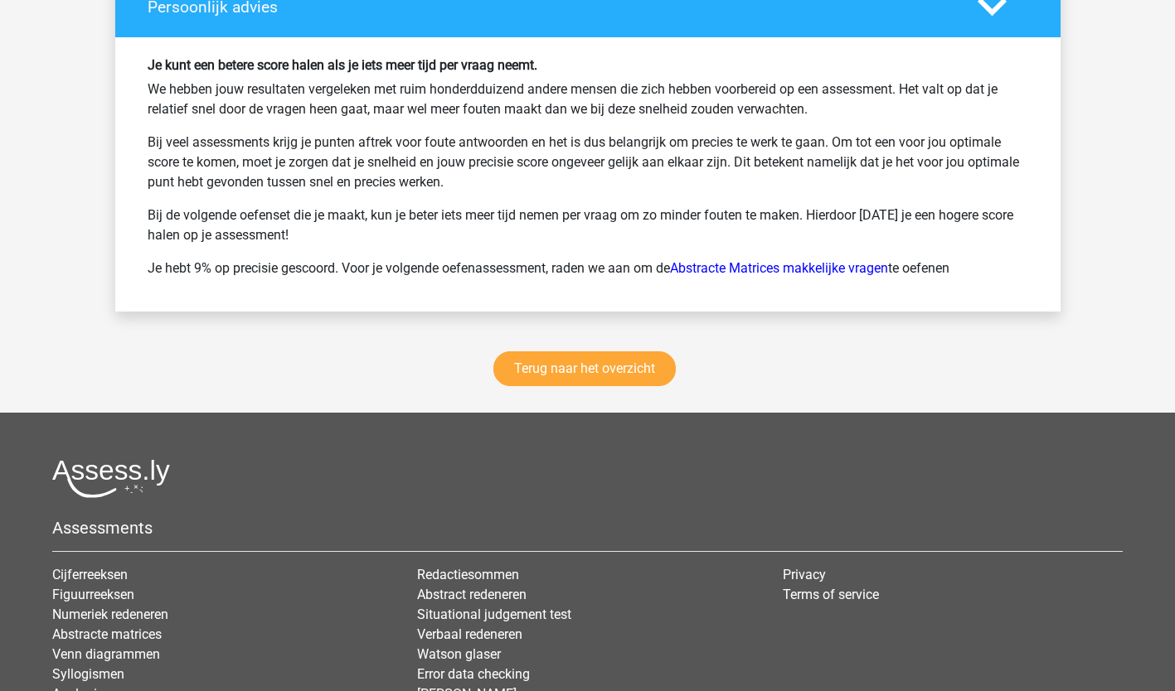
scroll to position [2919, 0]
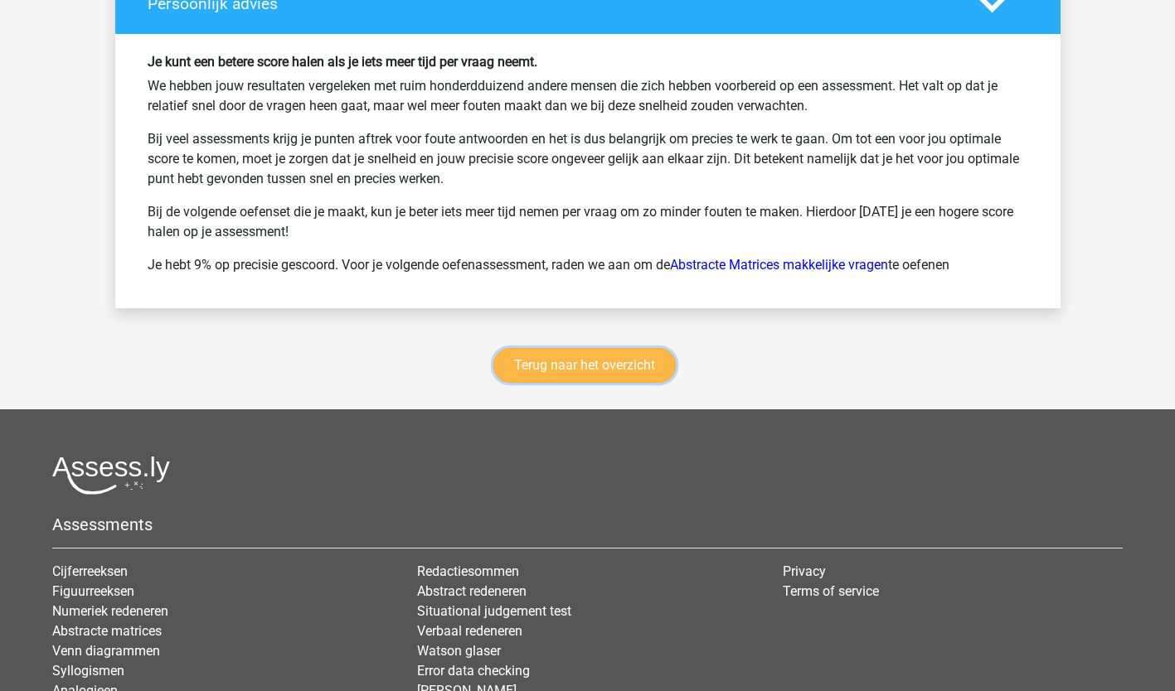
click at [627, 382] on link "Terug naar het overzicht" at bounding box center [584, 365] width 182 height 35
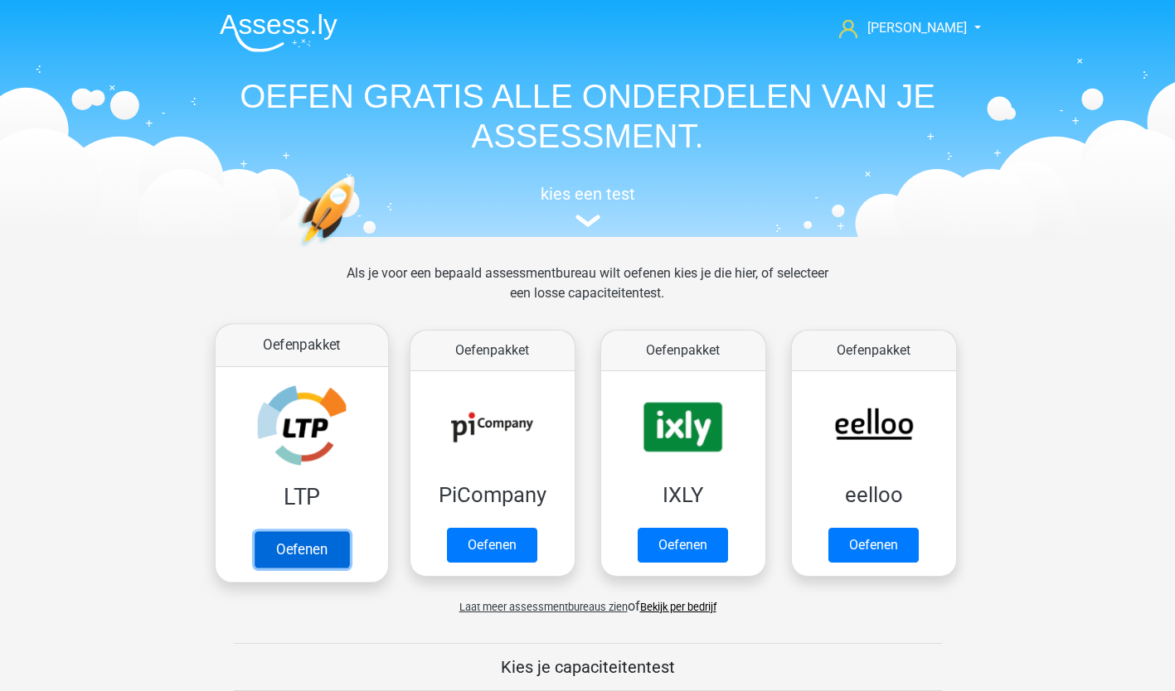
click at [307, 555] on link "Oefenen" at bounding box center [301, 549] width 94 height 36
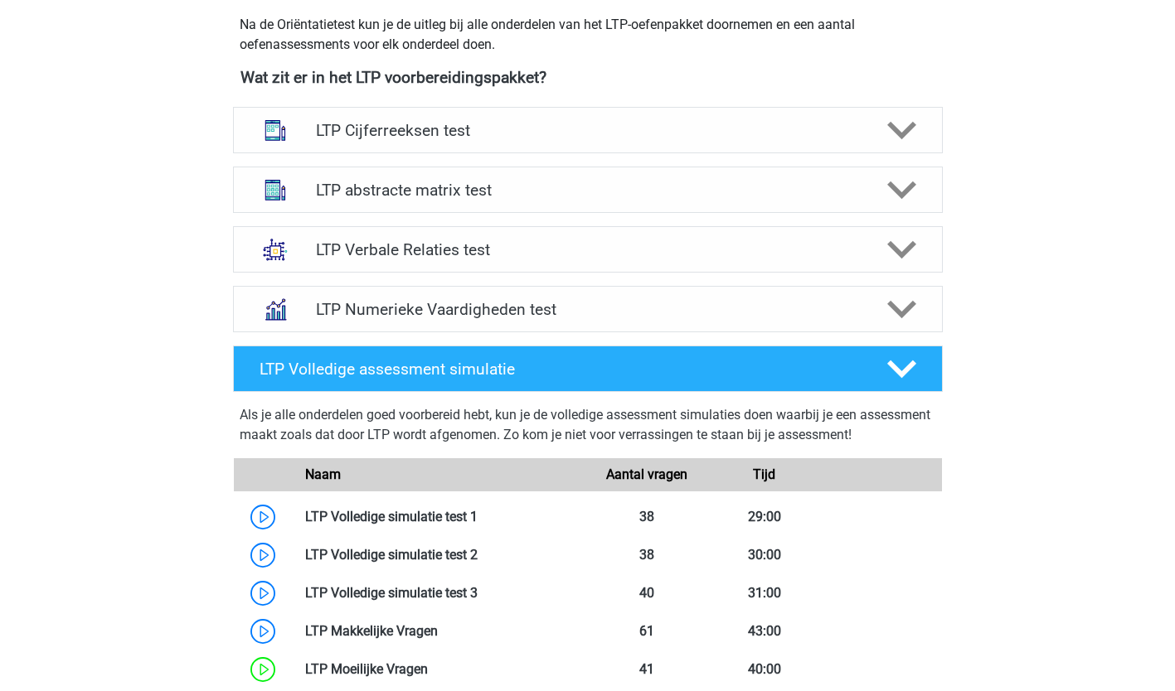
scroll to position [611, 0]
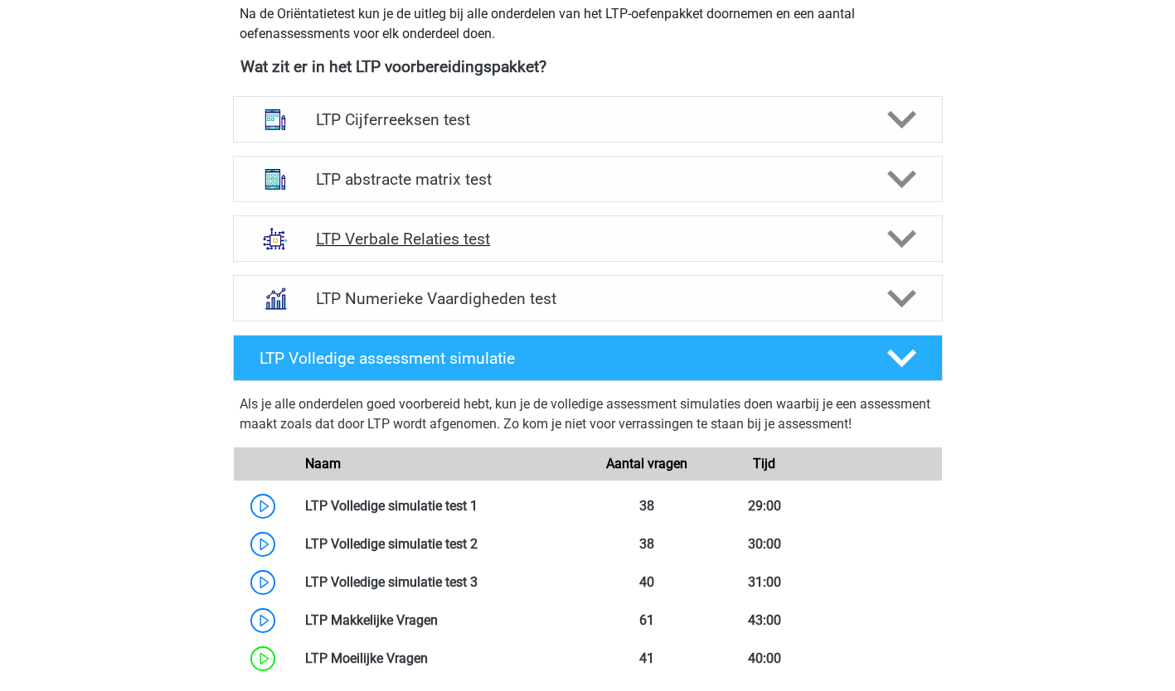
click at [896, 249] on icon at bounding box center [901, 239] width 29 height 29
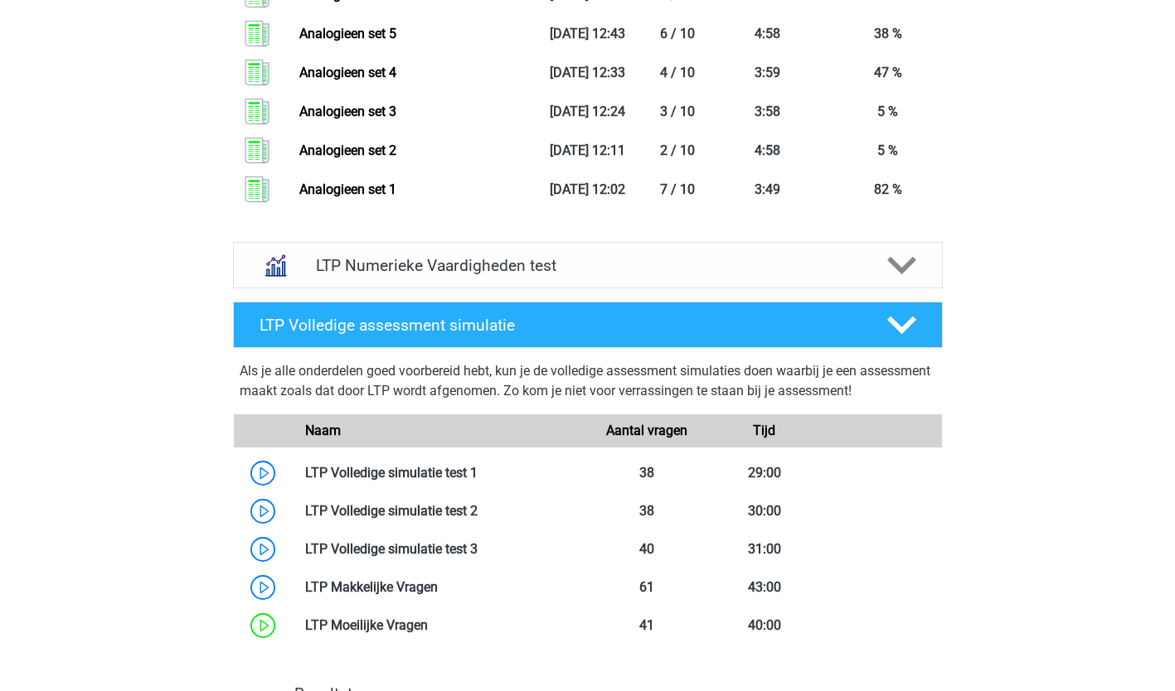
scroll to position [3185, 0]
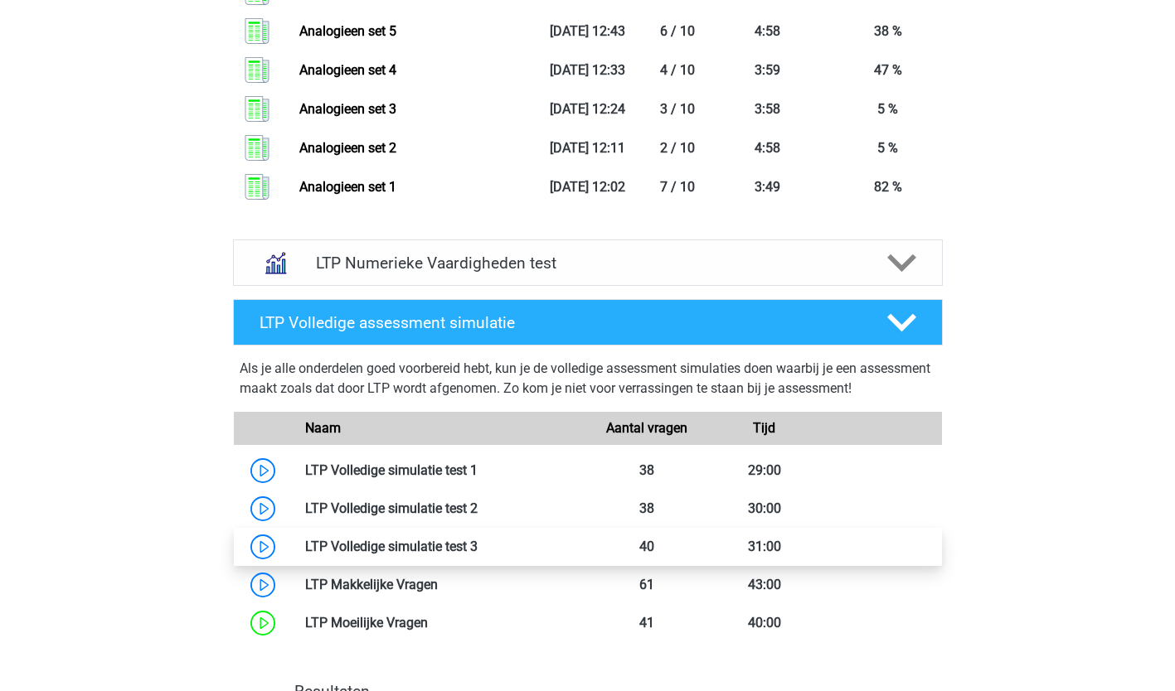
click at [477, 540] on link at bounding box center [477, 547] width 0 height 16
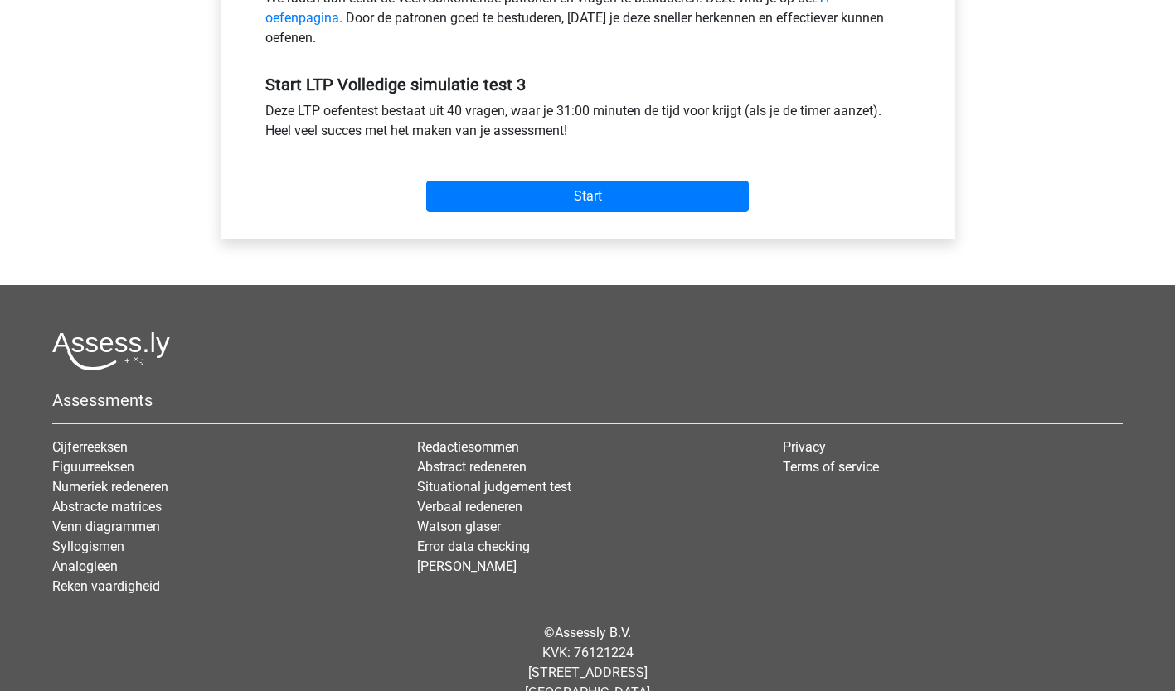
scroll to position [579, 0]
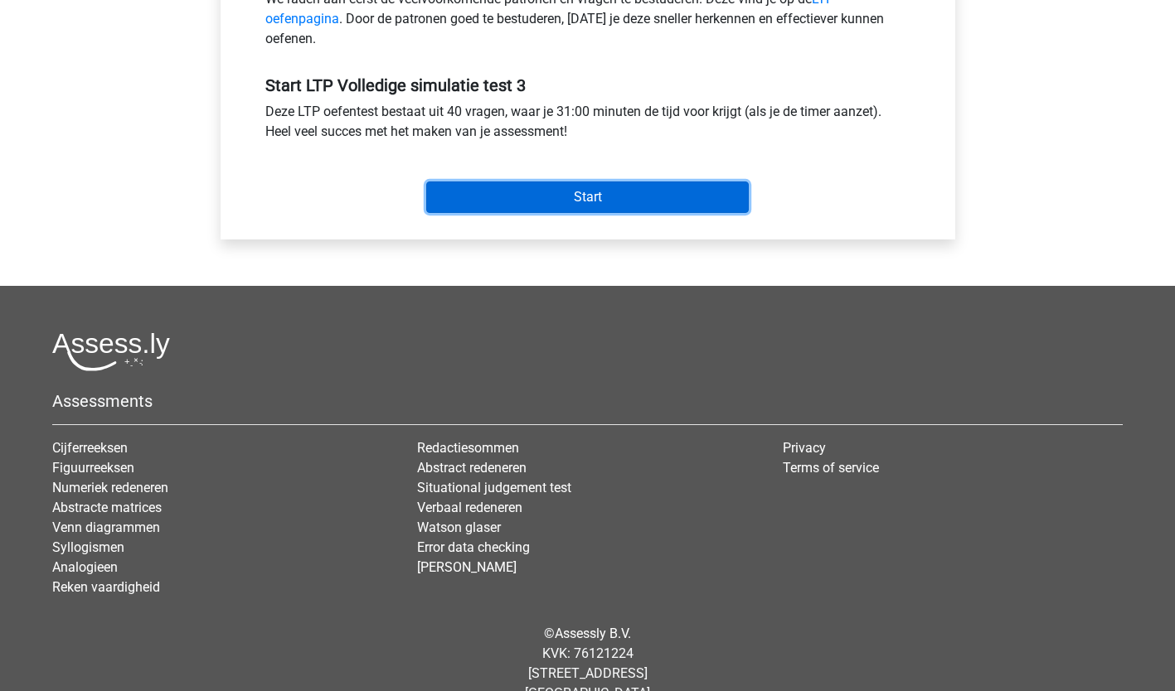
click at [593, 196] on input "Start" at bounding box center [587, 197] width 322 height 31
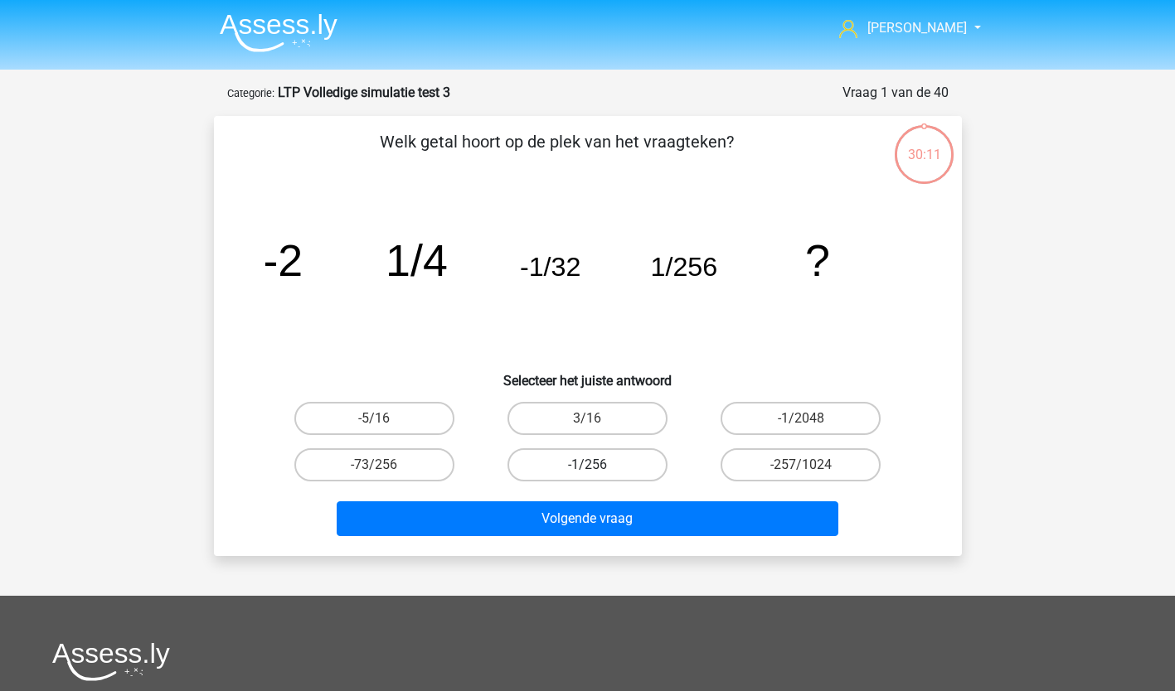
click at [627, 472] on label "-1/256" at bounding box center [587, 464] width 160 height 33
click at [598, 472] on input "-1/256" at bounding box center [592, 470] width 11 height 11
radio input "true"
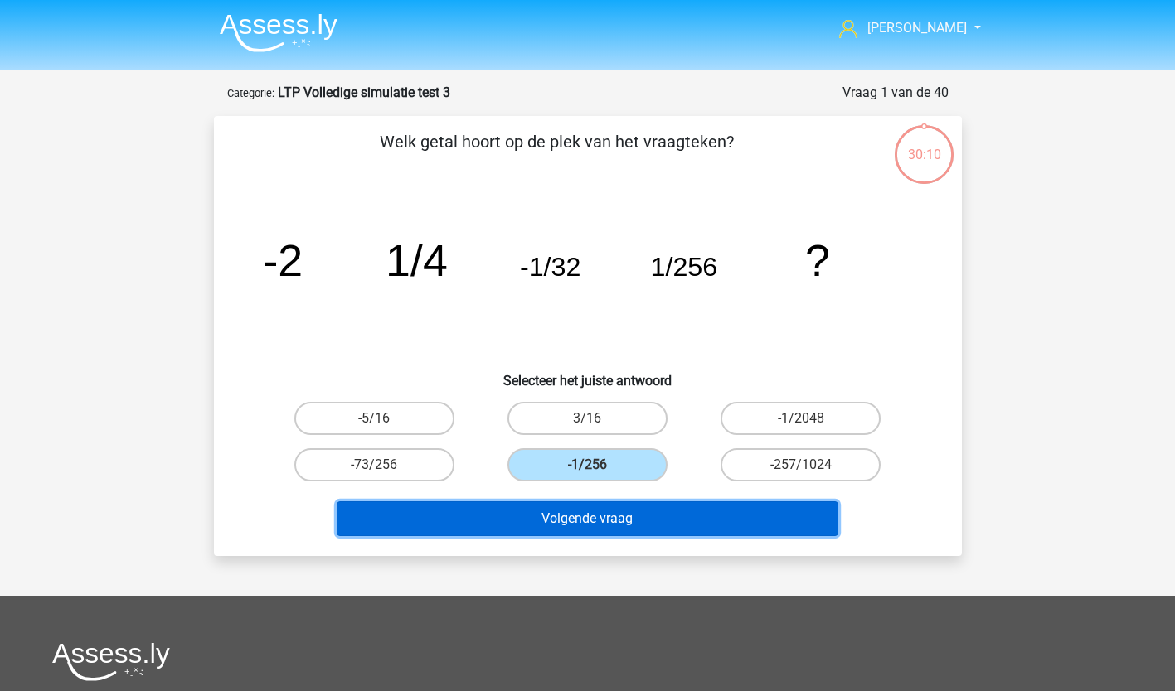
drag, startPoint x: 603, startPoint y: 526, endPoint x: 608, endPoint y: 517, distance: 9.7
click at [605, 521] on button "Volgende vraag" at bounding box center [587, 518] width 501 height 35
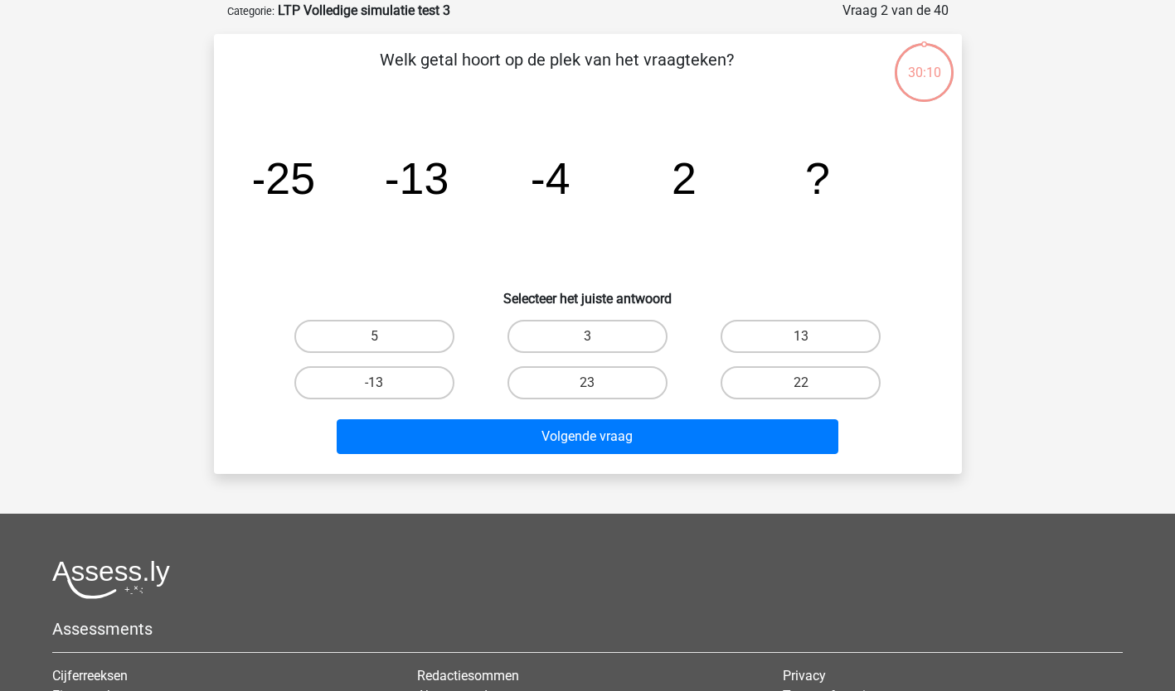
scroll to position [83, 0]
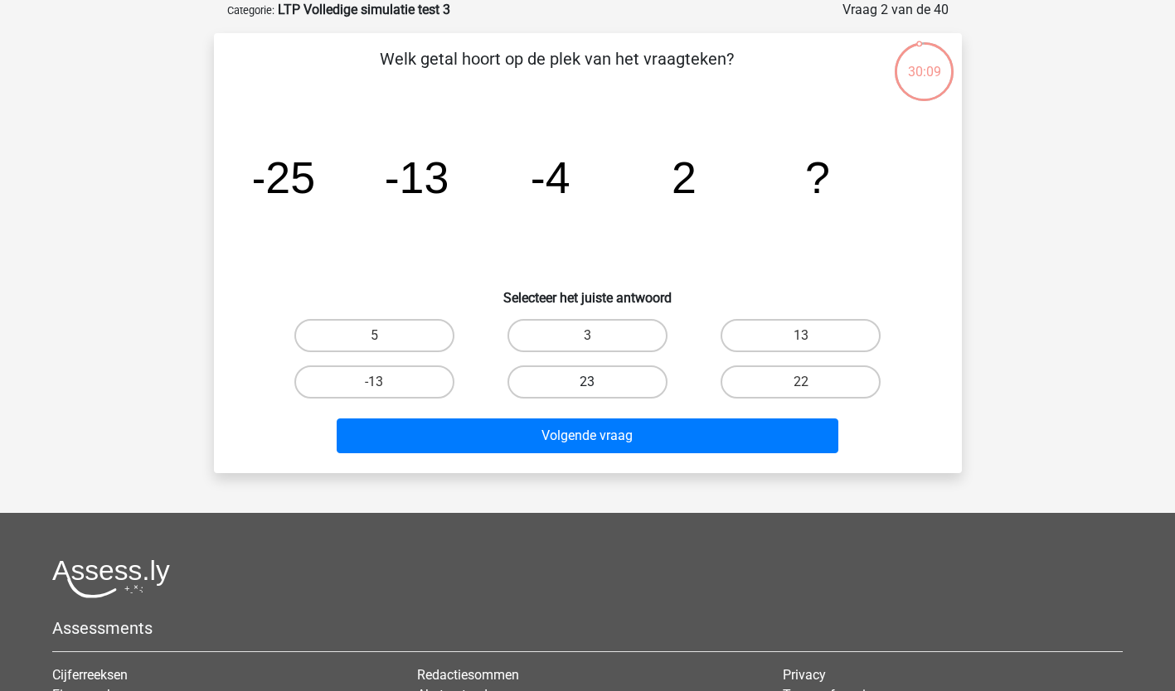
click at [559, 383] on label "23" at bounding box center [587, 382] width 160 height 33
click at [587, 383] on input "23" at bounding box center [592, 387] width 11 height 11
radio input "true"
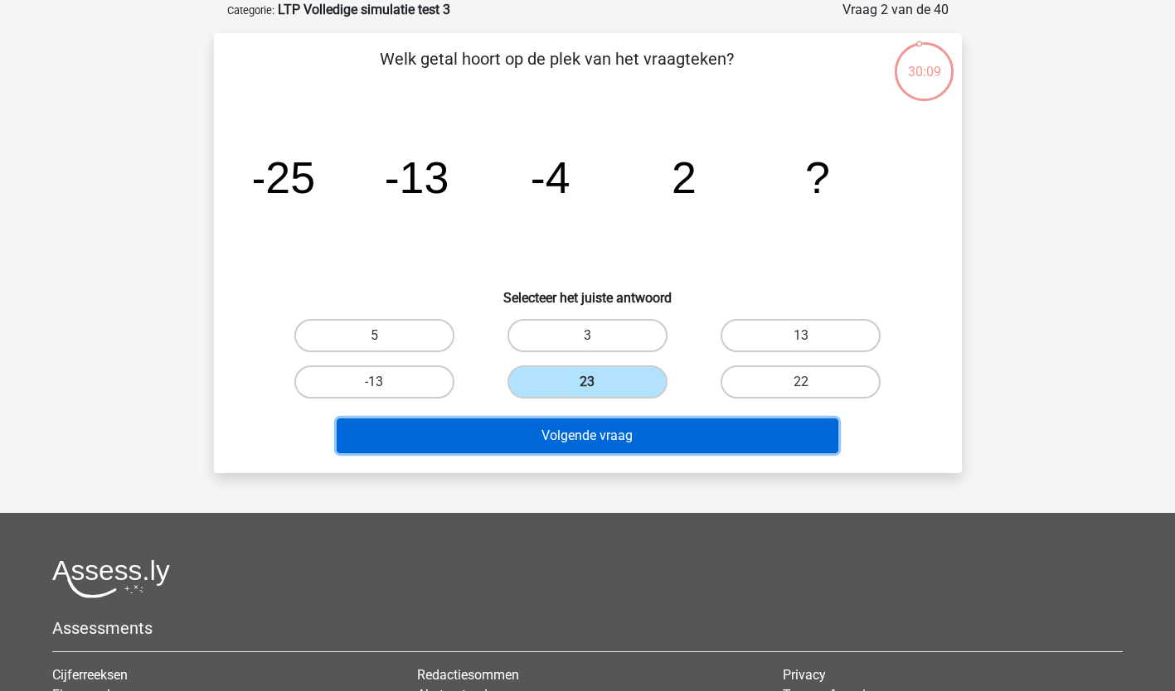
click at [569, 432] on button "Volgende vraag" at bounding box center [587, 436] width 501 height 35
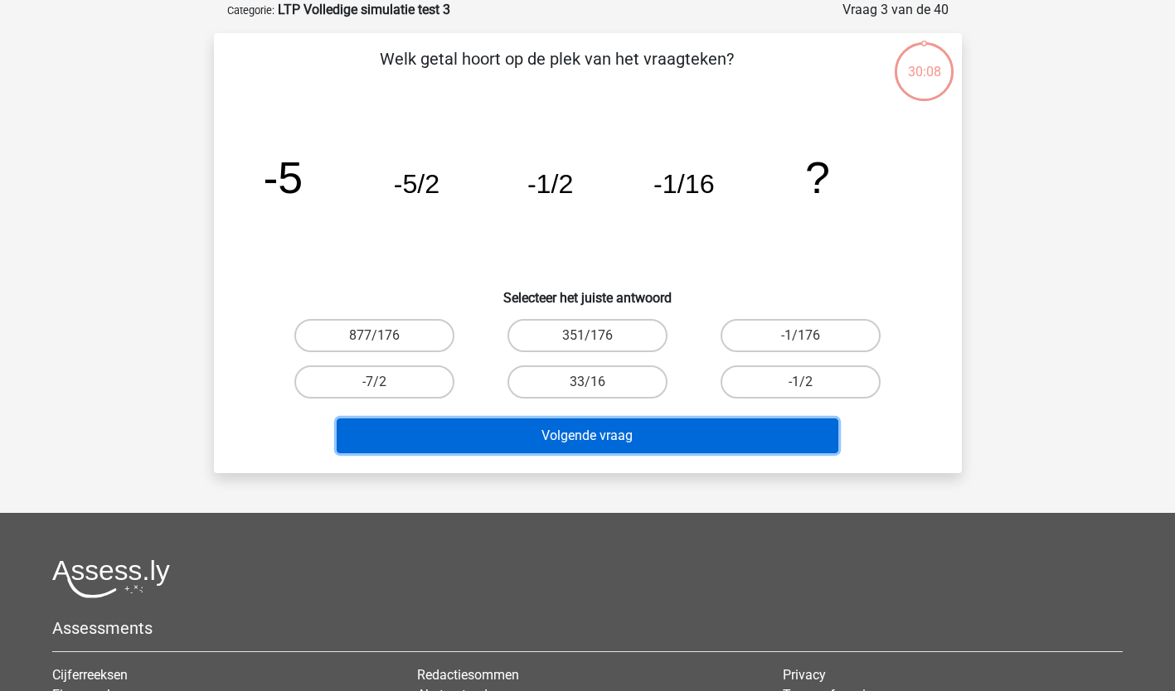
click at [569, 431] on button "Volgende vraag" at bounding box center [587, 436] width 501 height 35
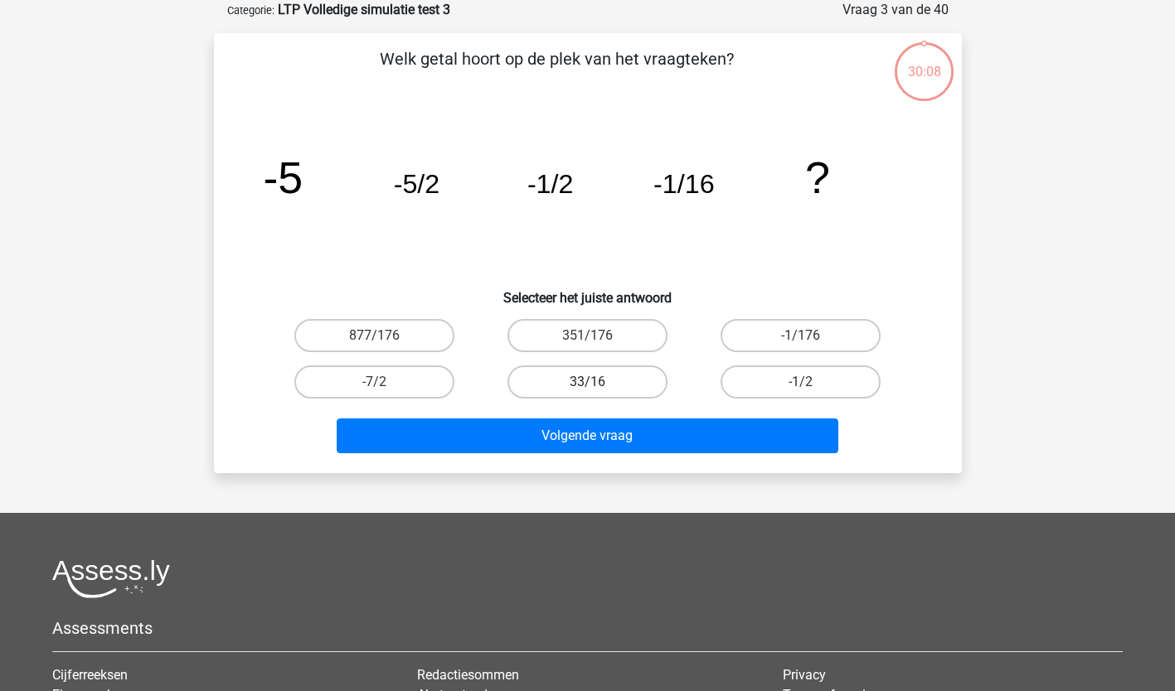
click at [586, 377] on label "33/16" at bounding box center [587, 382] width 160 height 33
click at [587, 382] on input "33/16" at bounding box center [592, 387] width 11 height 11
radio input "true"
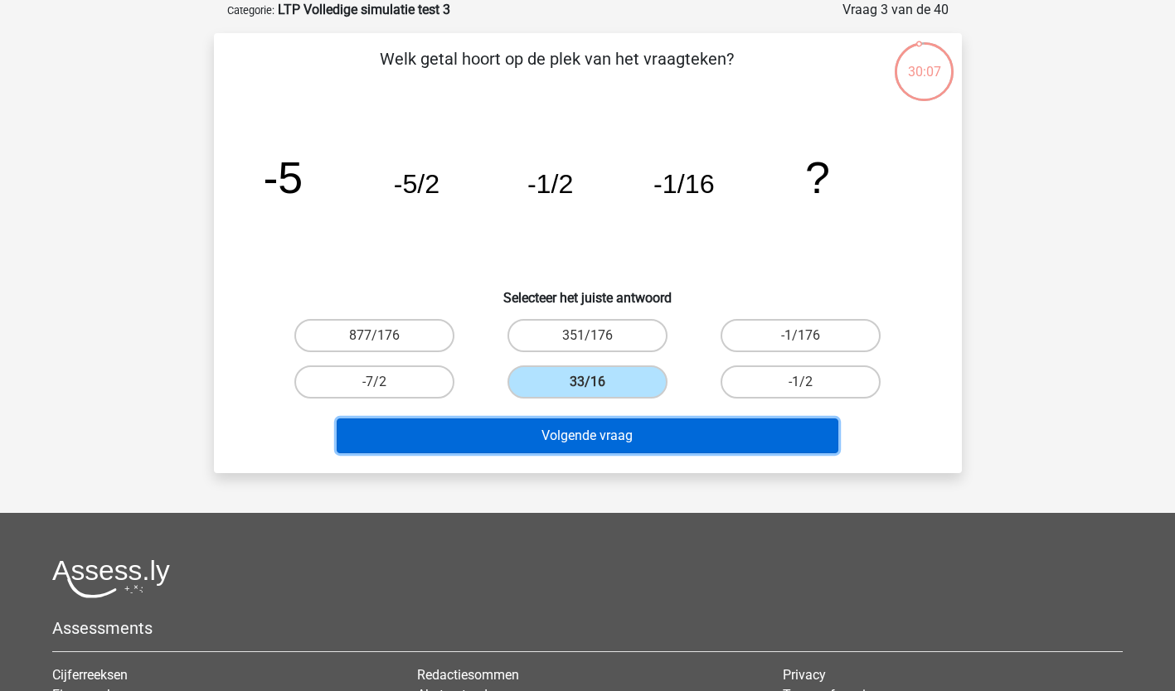
click at [570, 436] on button "Volgende vraag" at bounding box center [587, 436] width 501 height 35
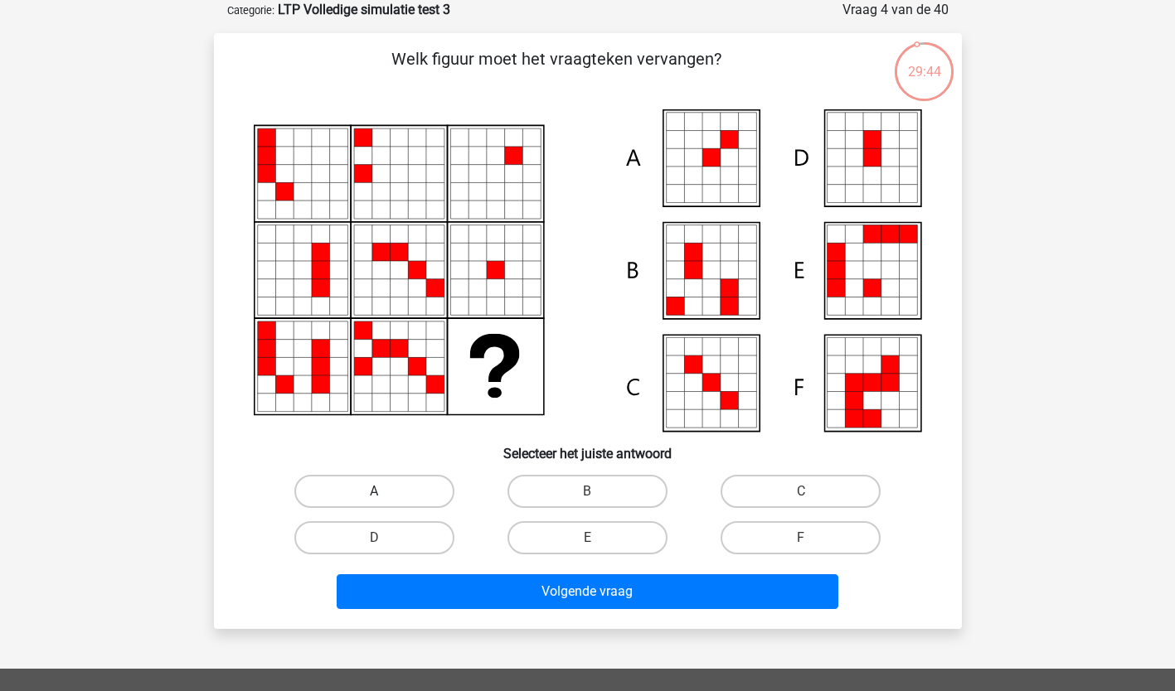
click at [405, 491] on label "A" at bounding box center [374, 491] width 160 height 33
click at [385, 492] on input "A" at bounding box center [379, 497] width 11 height 11
radio input "true"
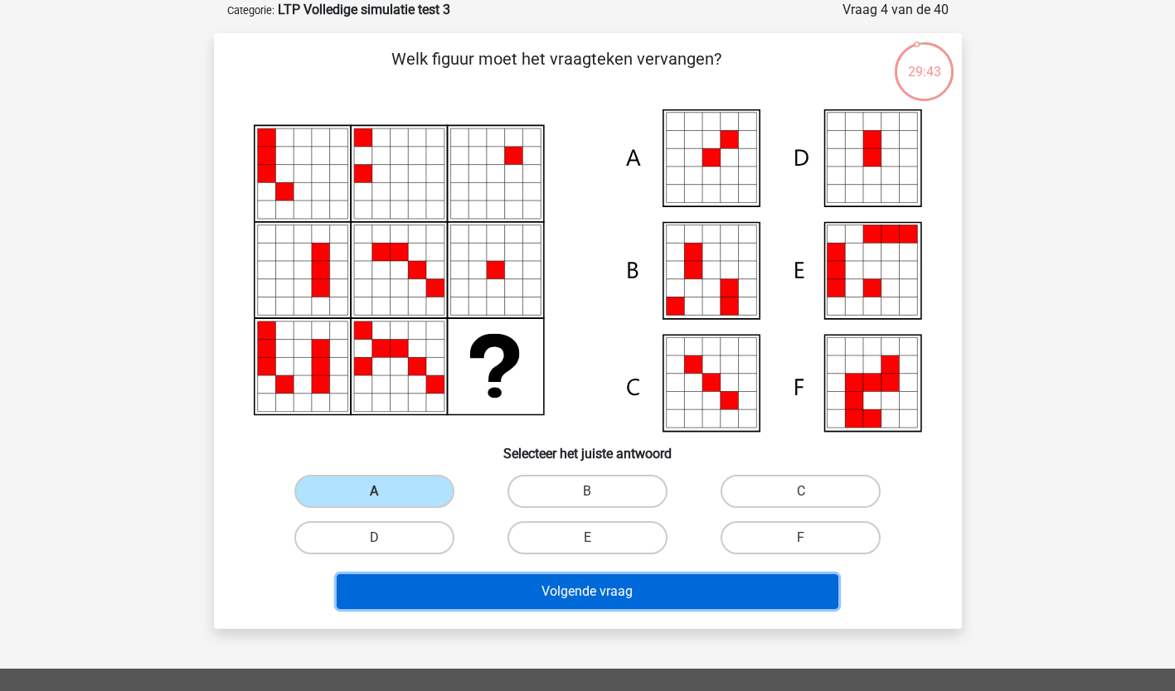
click at [405, 584] on button "Volgende vraag" at bounding box center [587, 591] width 501 height 35
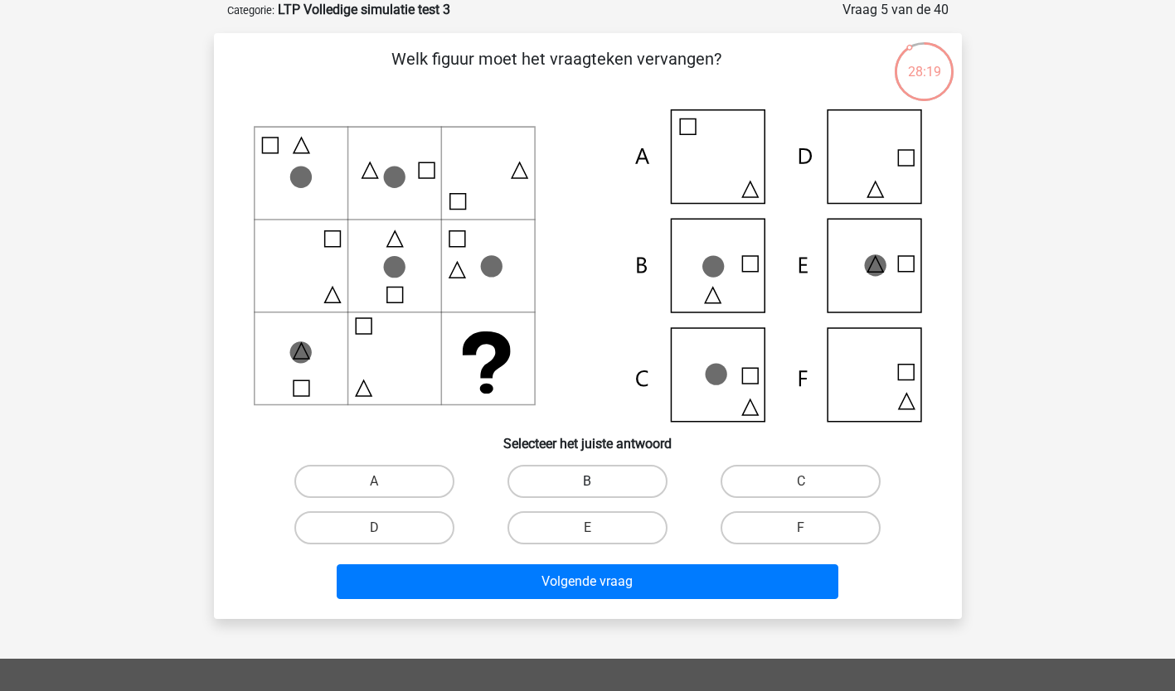
click at [618, 473] on label "B" at bounding box center [587, 481] width 160 height 33
click at [598, 482] on input "B" at bounding box center [592, 487] width 11 height 11
radio input "true"
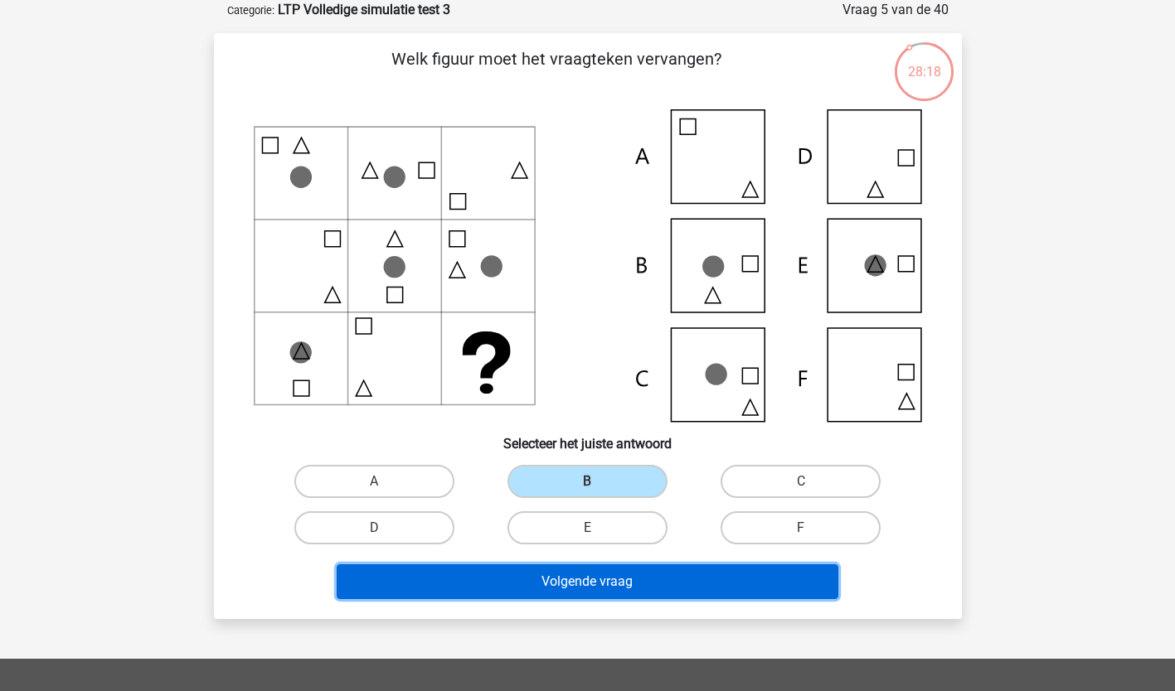
click at [550, 574] on button "Volgende vraag" at bounding box center [587, 581] width 501 height 35
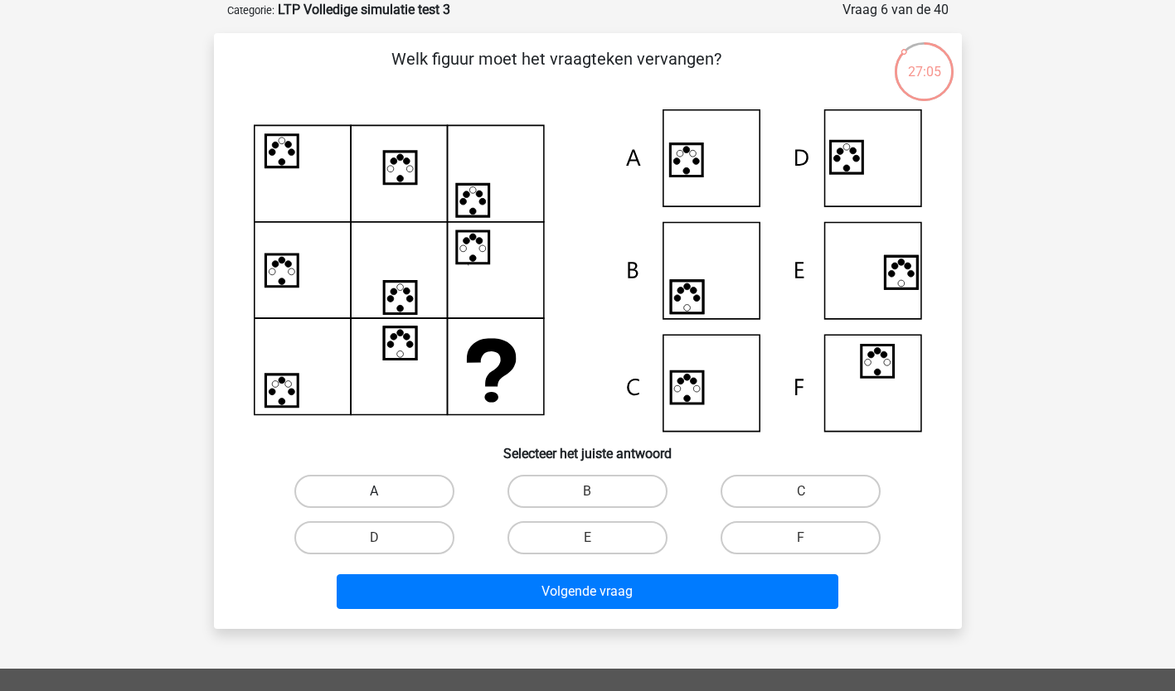
click at [414, 483] on label "A" at bounding box center [374, 491] width 160 height 33
click at [385, 492] on input "A" at bounding box center [379, 497] width 11 height 11
radio input "true"
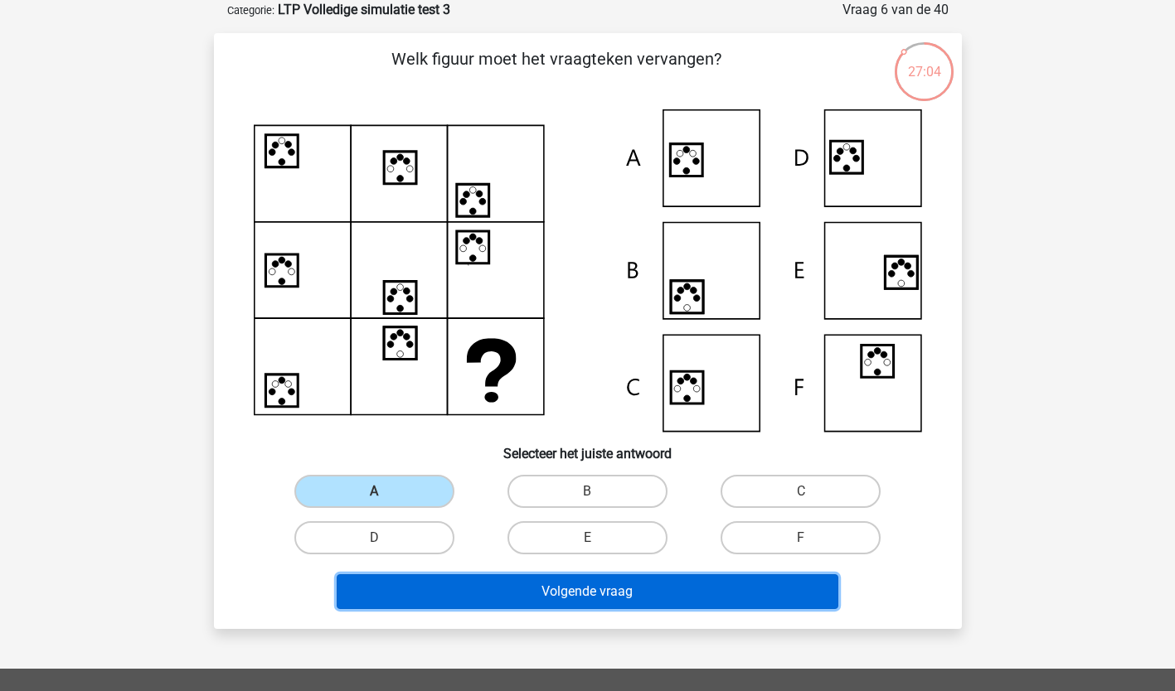
click at [423, 594] on button "Volgende vraag" at bounding box center [587, 591] width 501 height 35
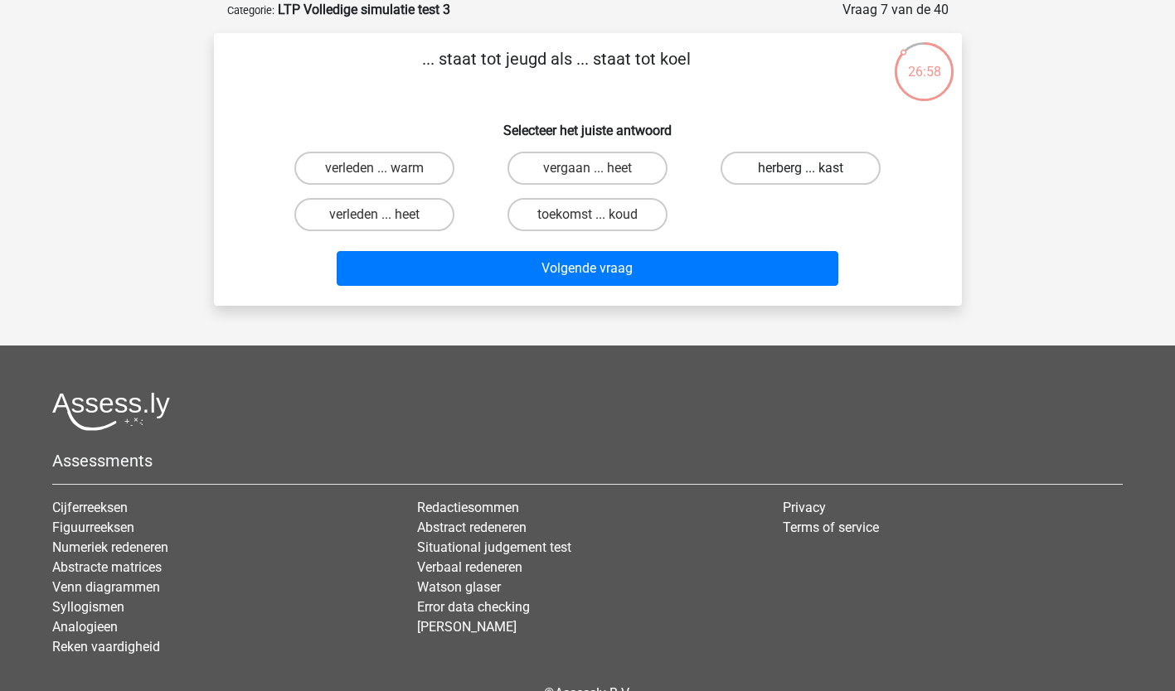
click at [774, 174] on label "herberg ... kast" at bounding box center [800, 168] width 160 height 33
click at [801, 174] on input "herberg ... kast" at bounding box center [806, 173] width 11 height 11
radio input "true"
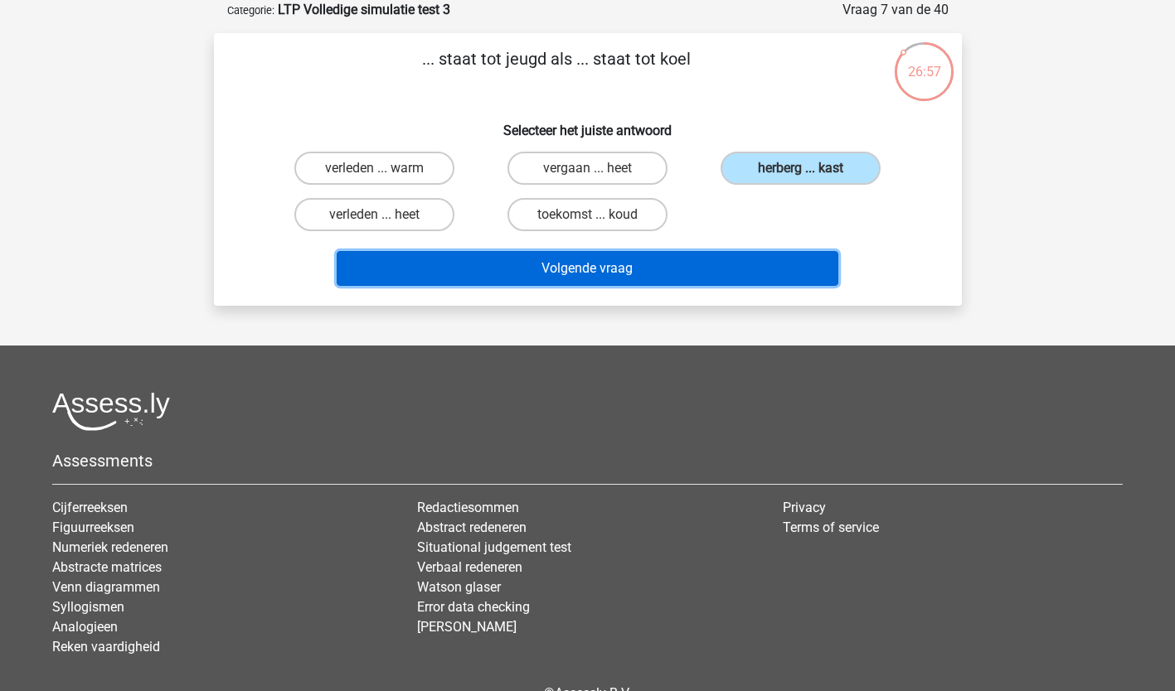
click at [702, 270] on button "Volgende vraag" at bounding box center [587, 268] width 501 height 35
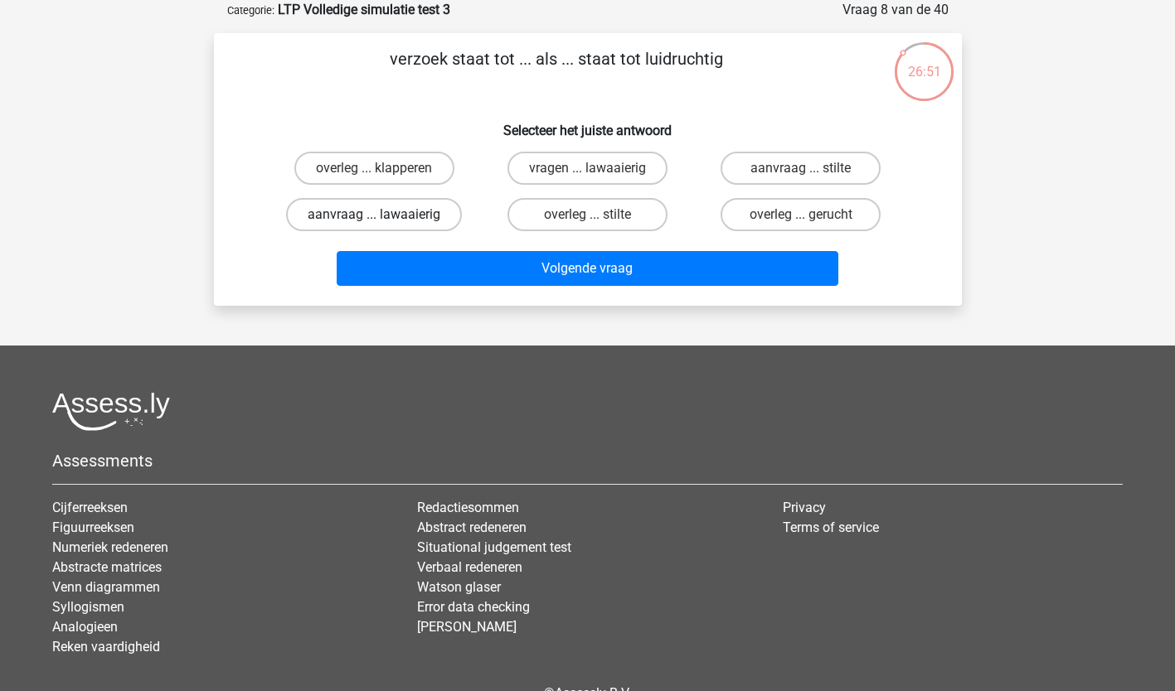
click at [371, 206] on label "aanvraag ... lawaaierig" at bounding box center [374, 214] width 176 height 33
click at [374, 215] on input "aanvraag ... lawaaierig" at bounding box center [379, 220] width 11 height 11
radio input "true"
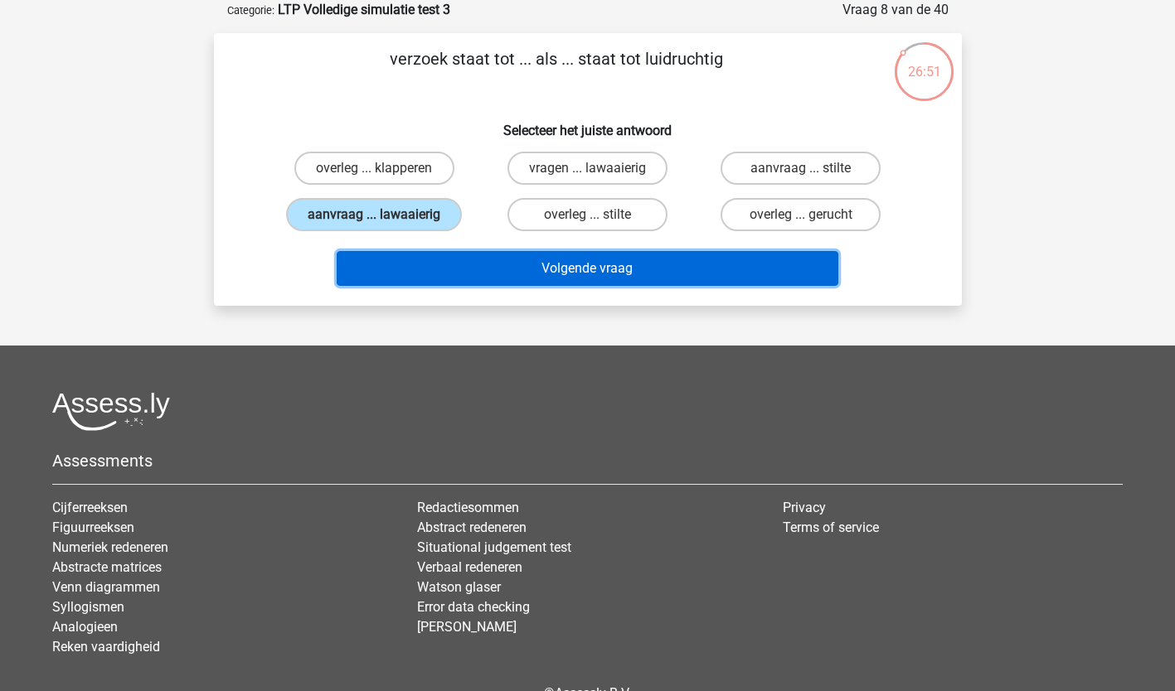
click at [502, 274] on button "Volgende vraag" at bounding box center [587, 268] width 501 height 35
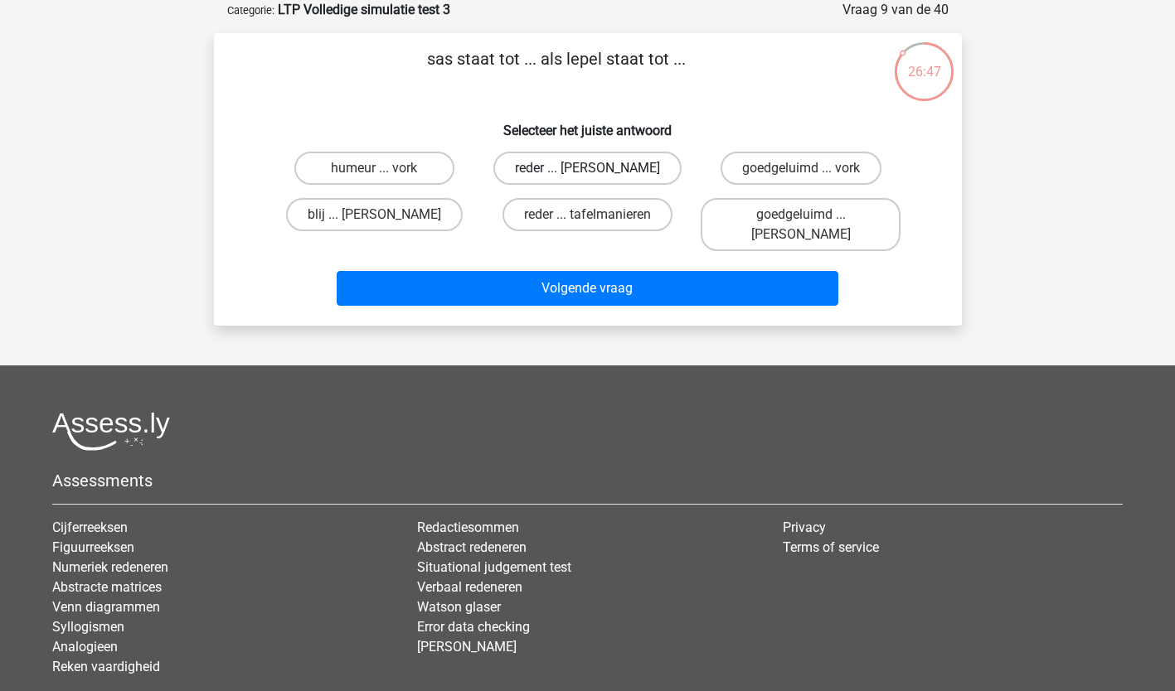
click at [564, 170] on label "reder ... anna" at bounding box center [587, 168] width 188 height 33
click at [587, 170] on input "reder ... anna" at bounding box center [592, 173] width 11 height 11
radio input "true"
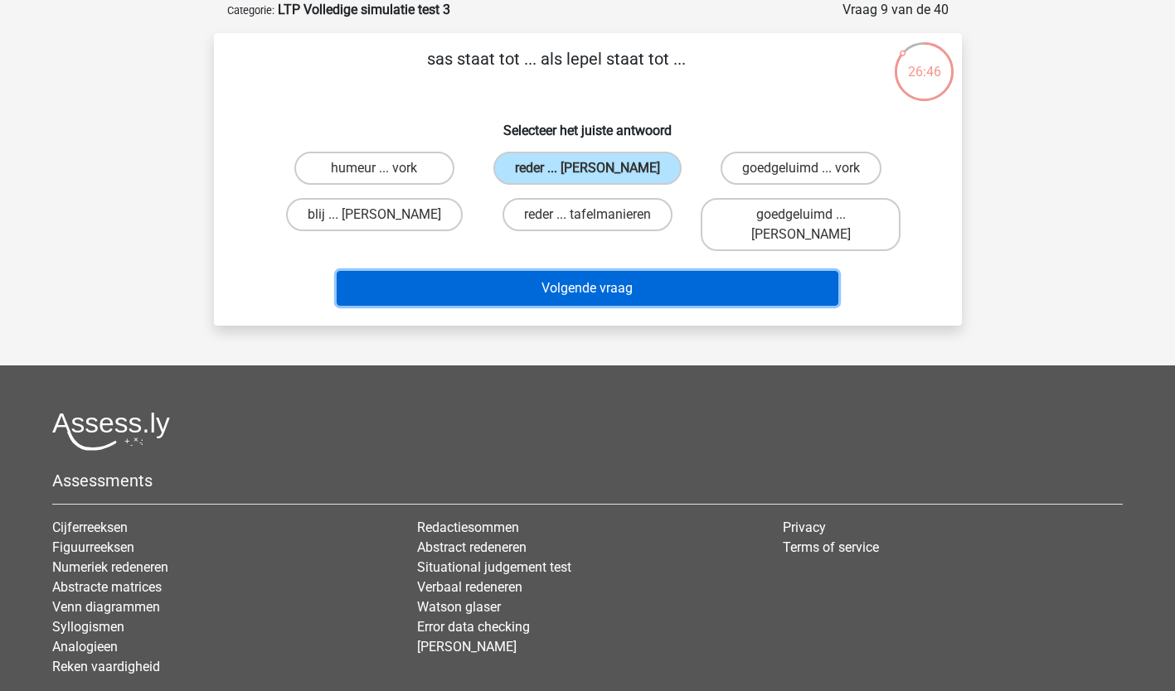
click at [530, 271] on button "Volgende vraag" at bounding box center [587, 288] width 501 height 35
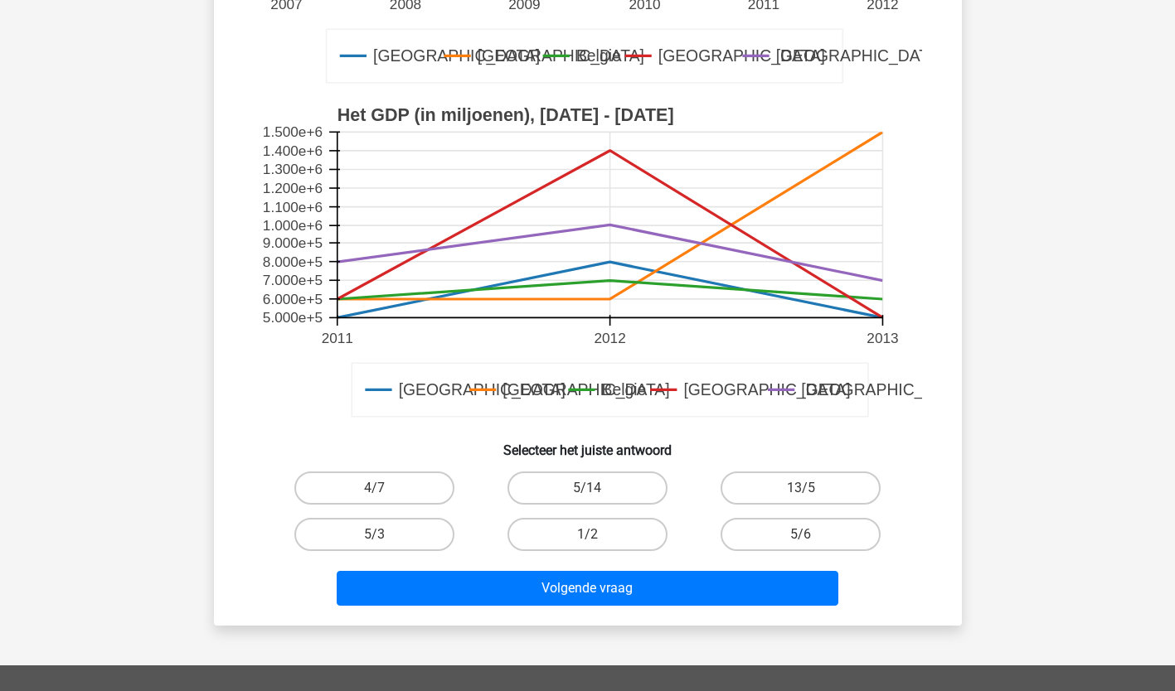
scroll to position [438, 0]
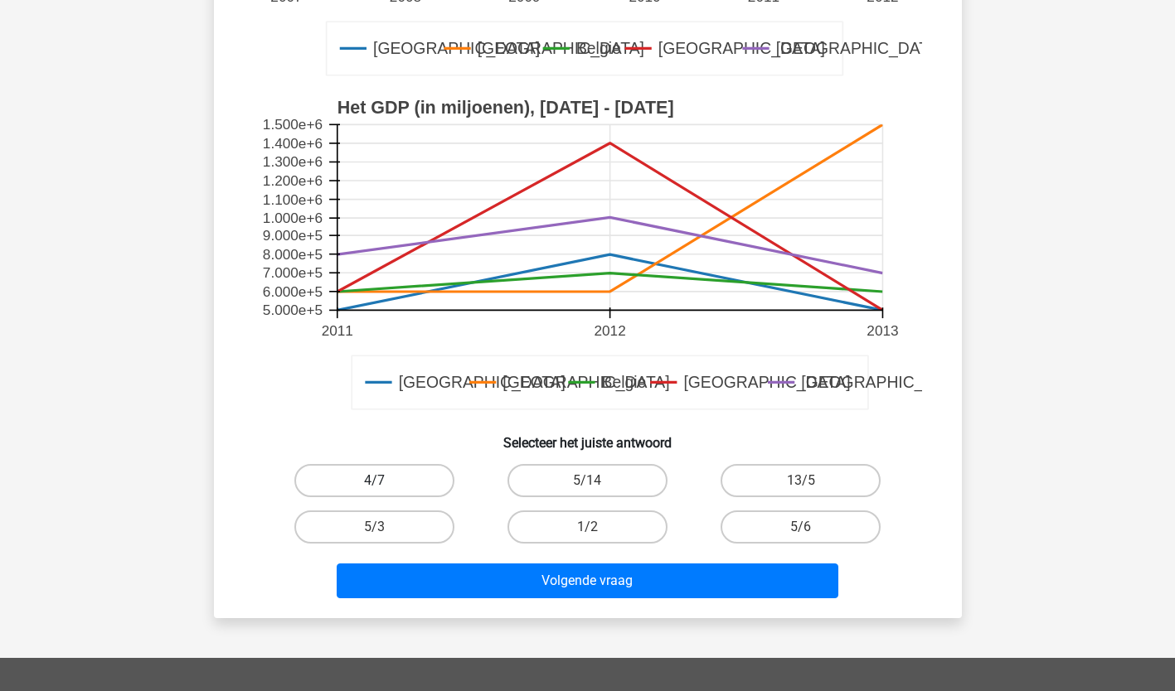
click at [331, 492] on label "4/7" at bounding box center [374, 480] width 160 height 33
click at [374, 492] on input "4/7" at bounding box center [379, 486] width 11 height 11
radio input "true"
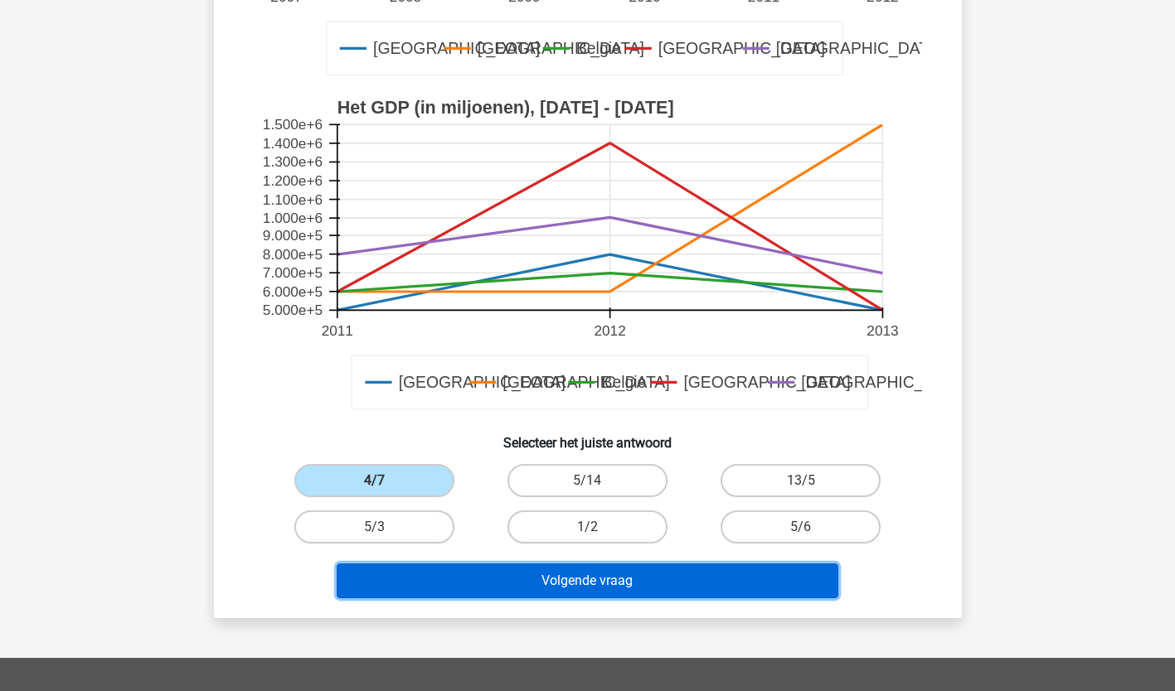
click at [381, 589] on button "Volgende vraag" at bounding box center [587, 581] width 501 height 35
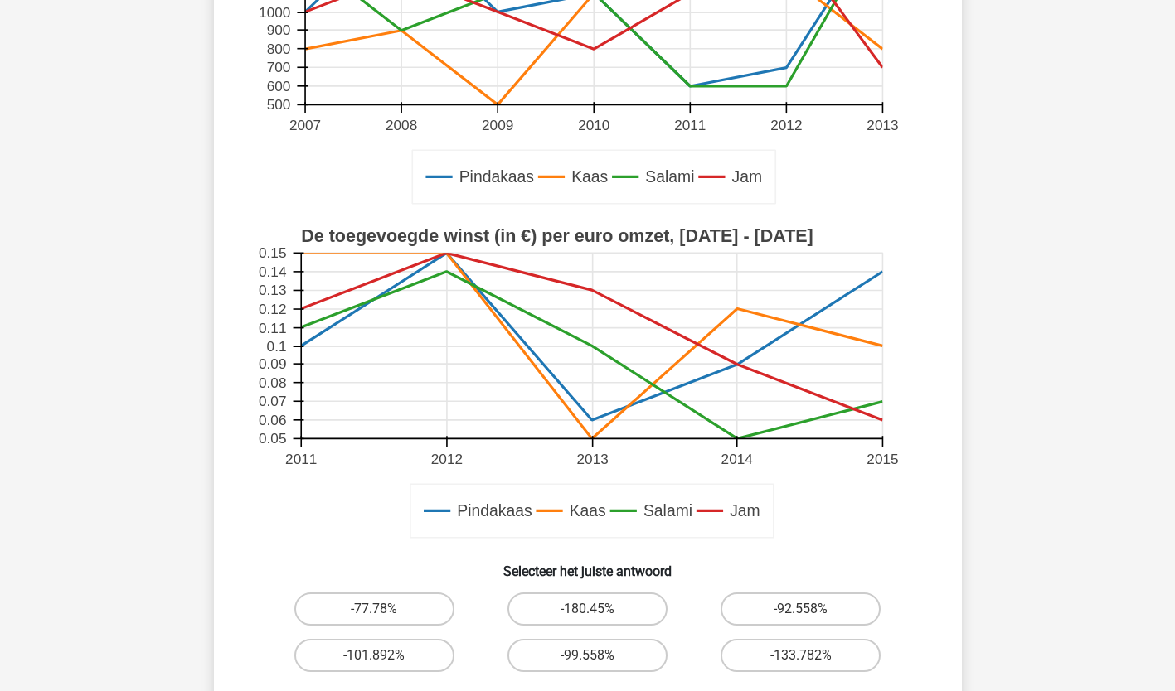
scroll to position [375, 0]
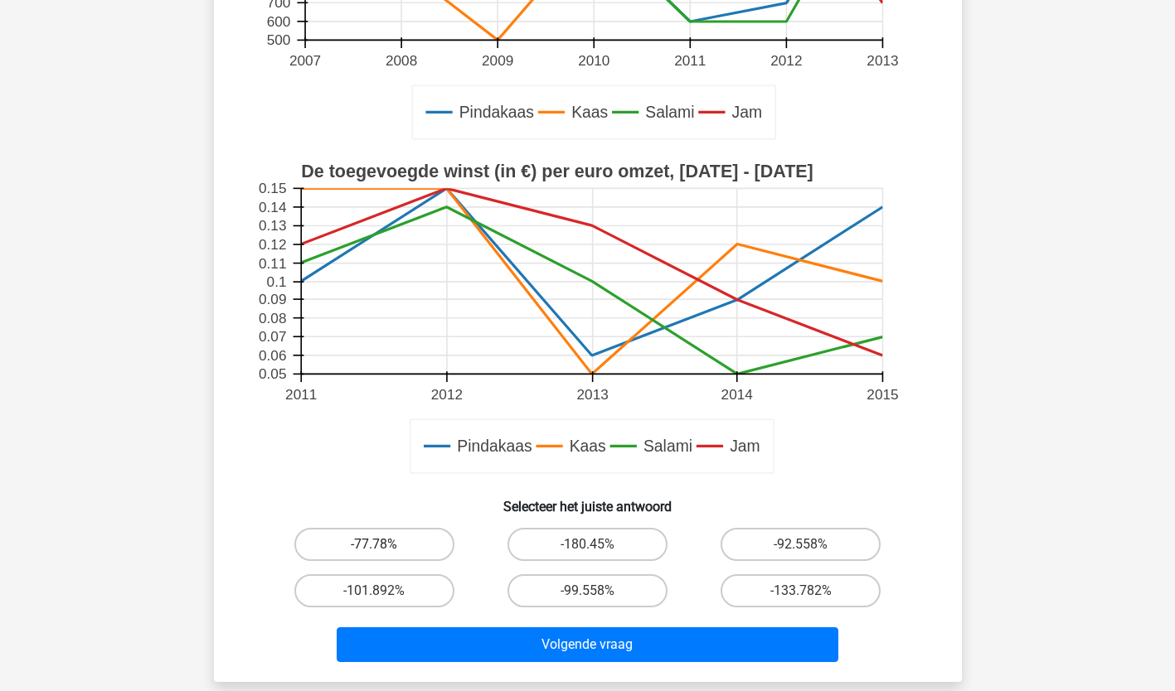
click at [393, 533] on label "-77.78%" at bounding box center [374, 544] width 160 height 33
click at [385, 545] on input "-77.78%" at bounding box center [379, 550] width 11 height 11
radio input "true"
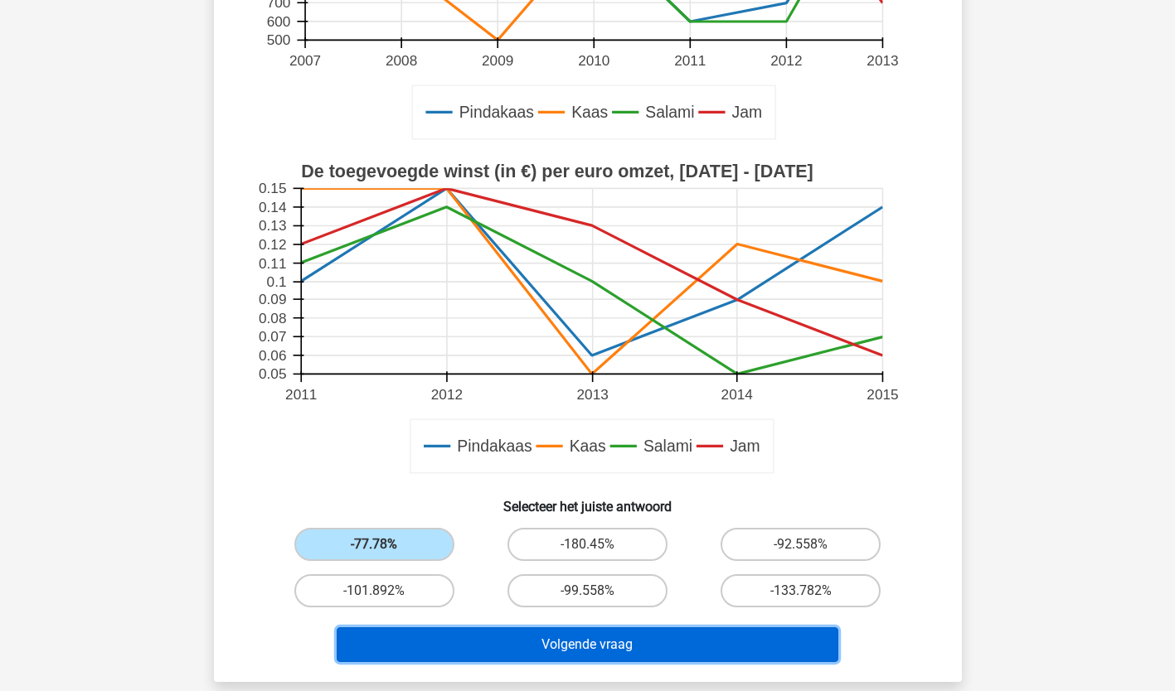
click at [571, 651] on button "Volgende vraag" at bounding box center [587, 644] width 501 height 35
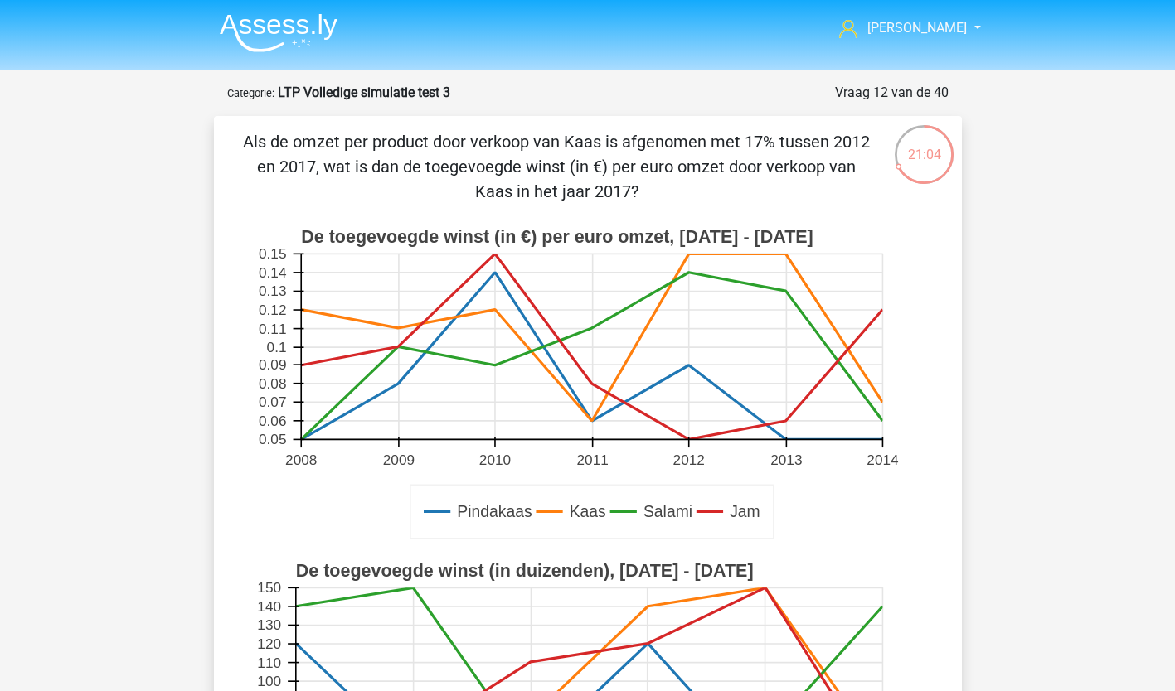
scroll to position [0, 0]
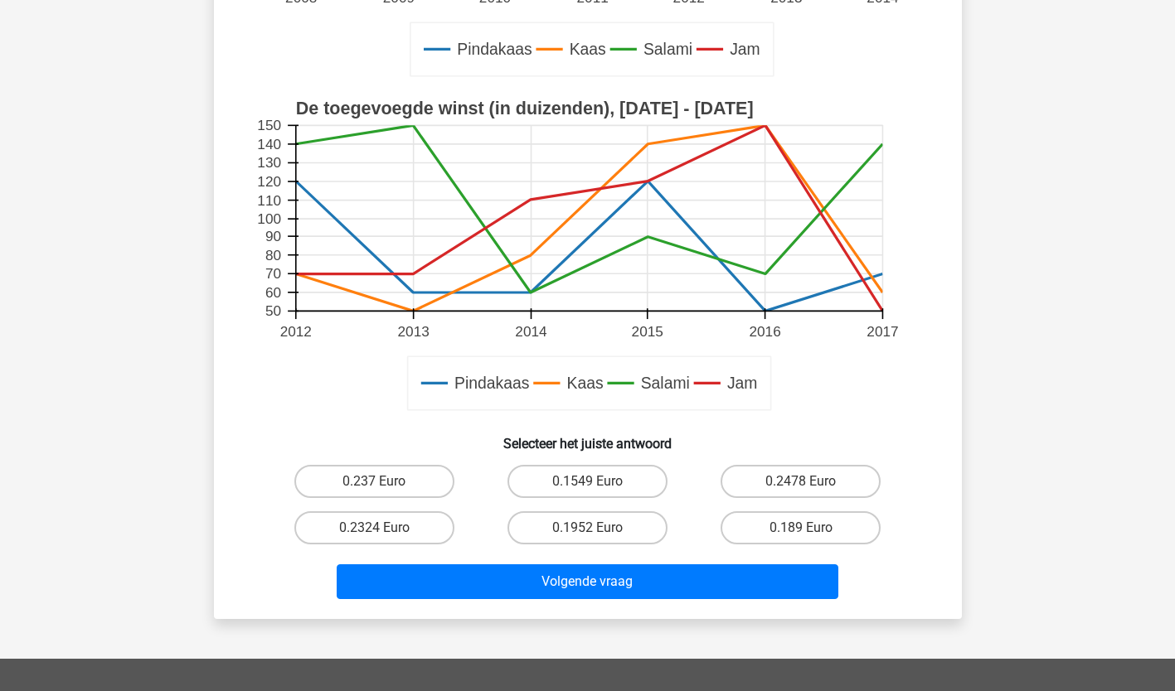
scroll to position [470, 0]
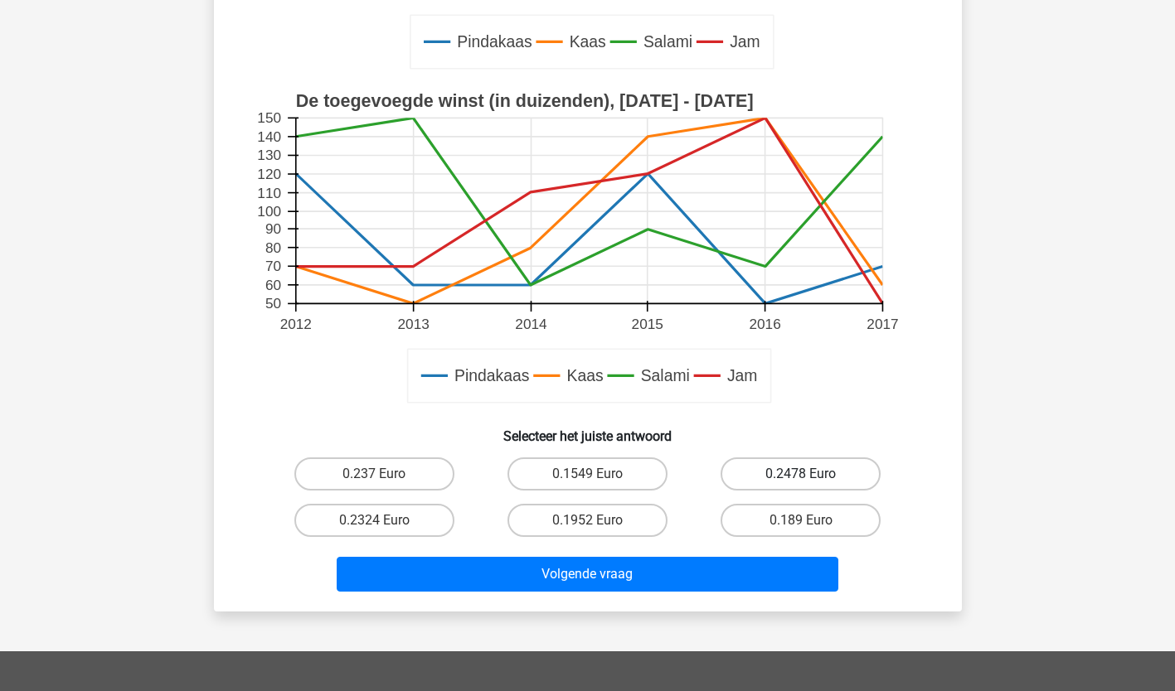
click at [832, 476] on label "0.2478 Euro" at bounding box center [800, 474] width 160 height 33
click at [811, 476] on input "0.2478 Euro" at bounding box center [806, 479] width 11 height 11
radio input "true"
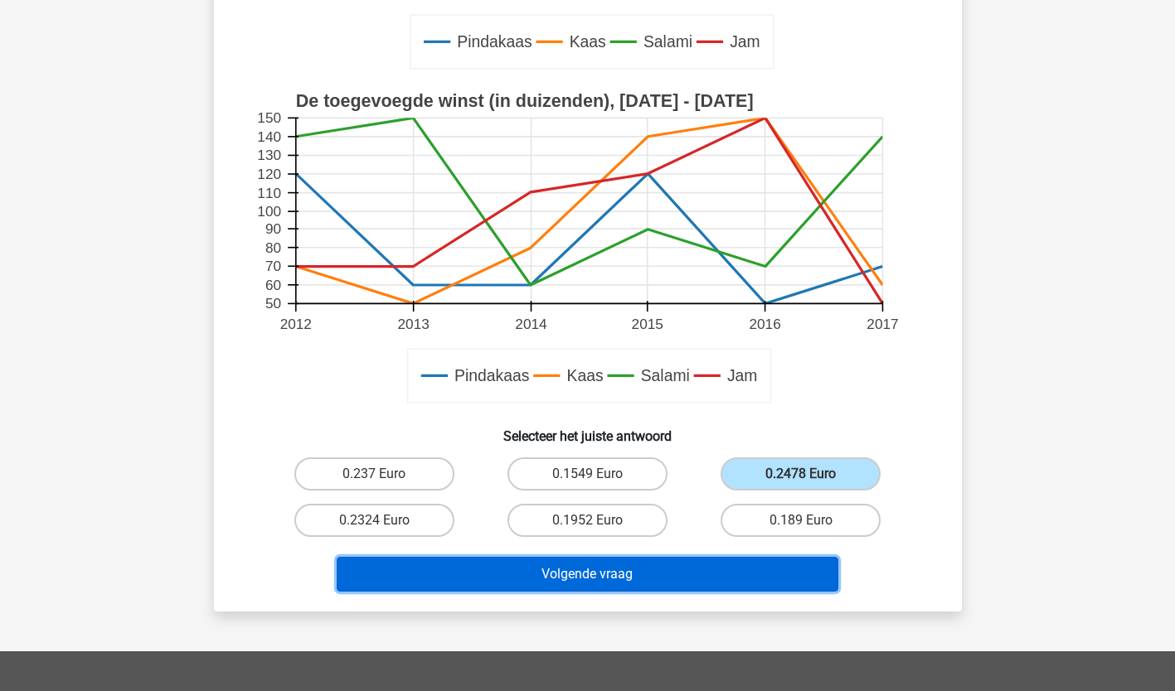
click at [765, 587] on button "Volgende vraag" at bounding box center [587, 574] width 501 height 35
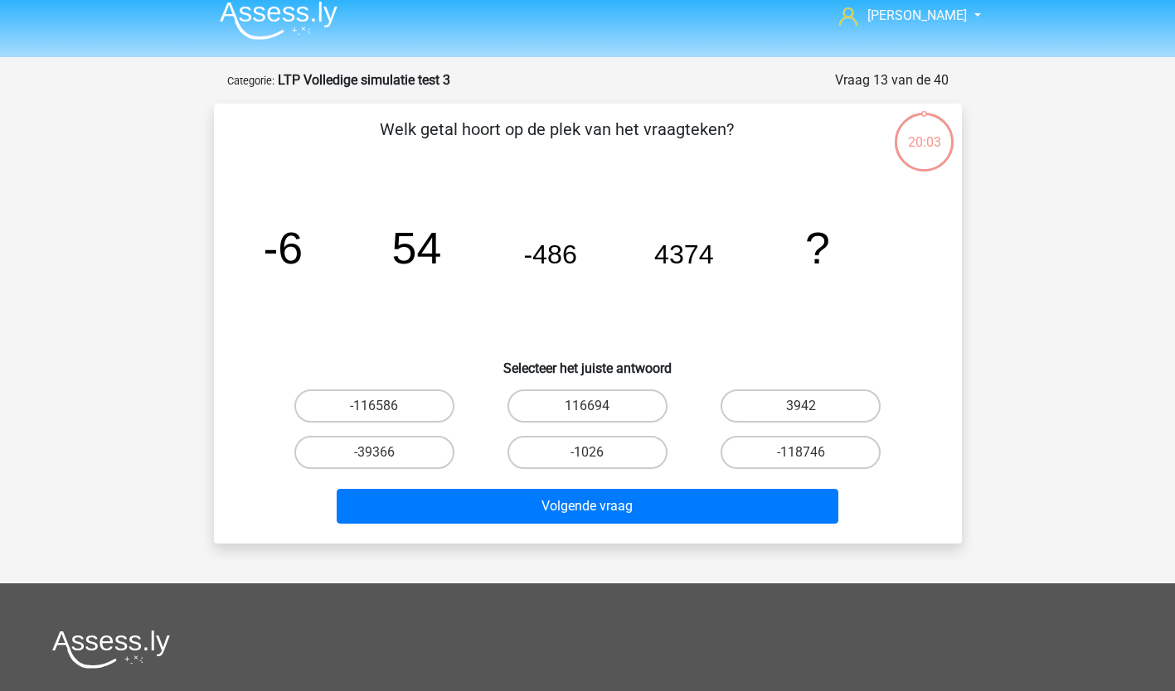
scroll to position [2, 0]
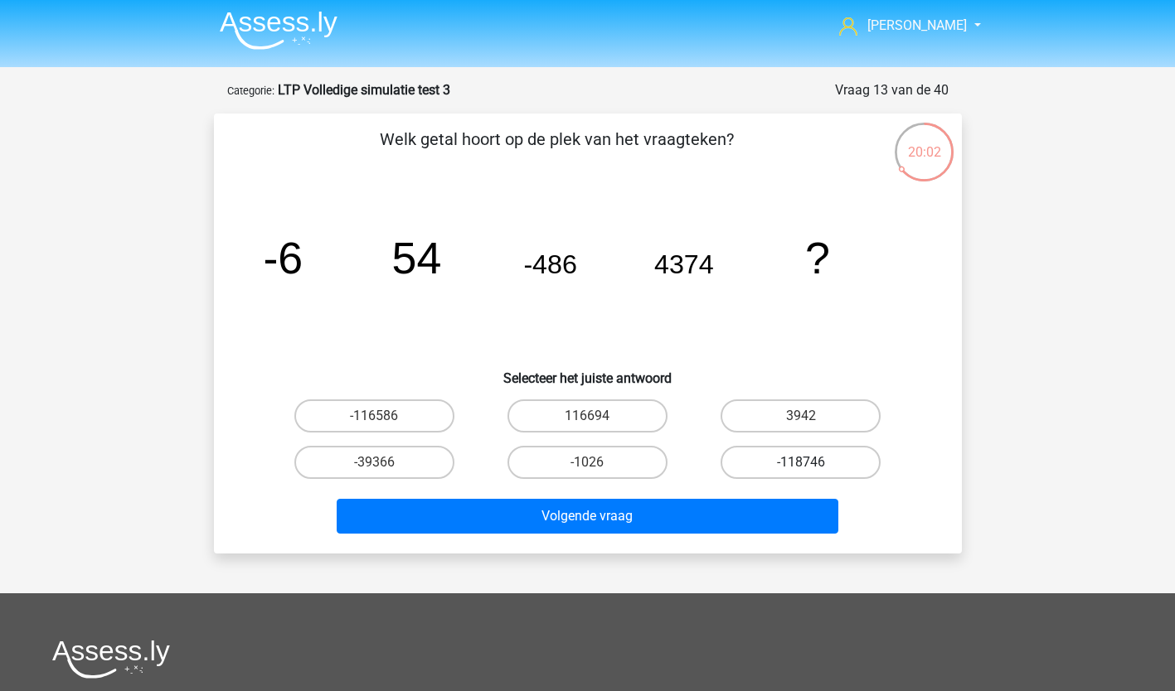
click at [807, 476] on label "-118746" at bounding box center [800, 462] width 160 height 33
click at [807, 473] on input "-118746" at bounding box center [806, 468] width 11 height 11
radio input "true"
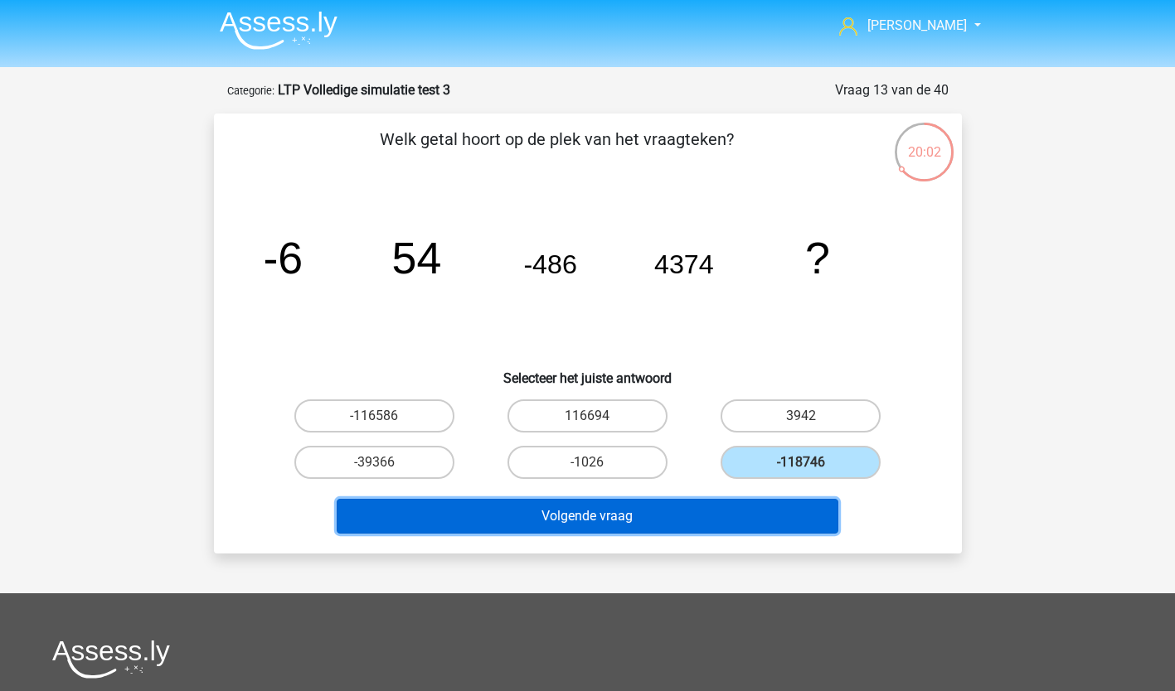
click at [804, 529] on button "Volgende vraag" at bounding box center [587, 516] width 501 height 35
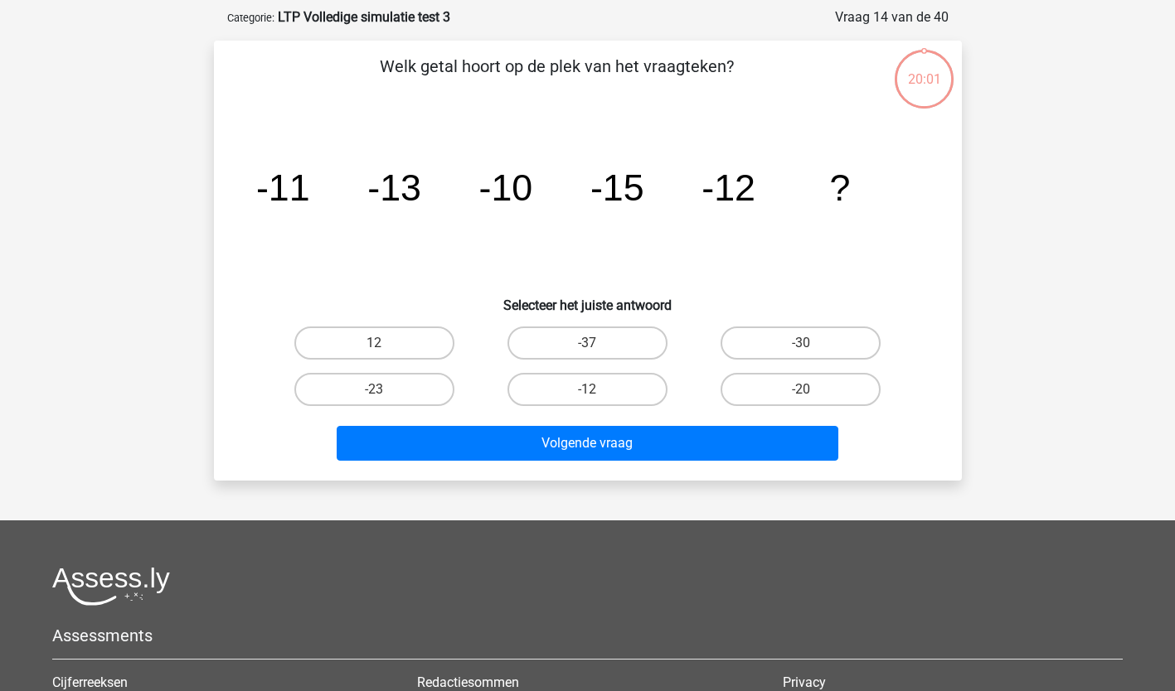
scroll to position [83, 0]
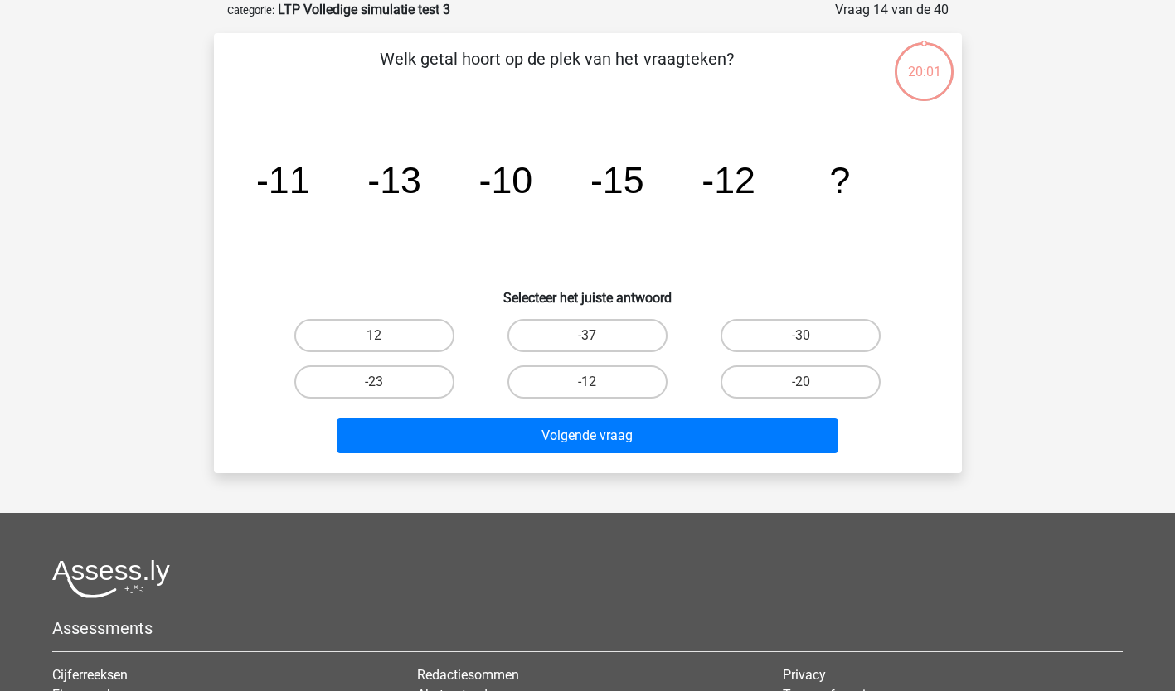
click at [841, 393] on label "-20" at bounding box center [800, 382] width 160 height 33
click at [811, 393] on input "-20" at bounding box center [806, 387] width 11 height 11
radio input "true"
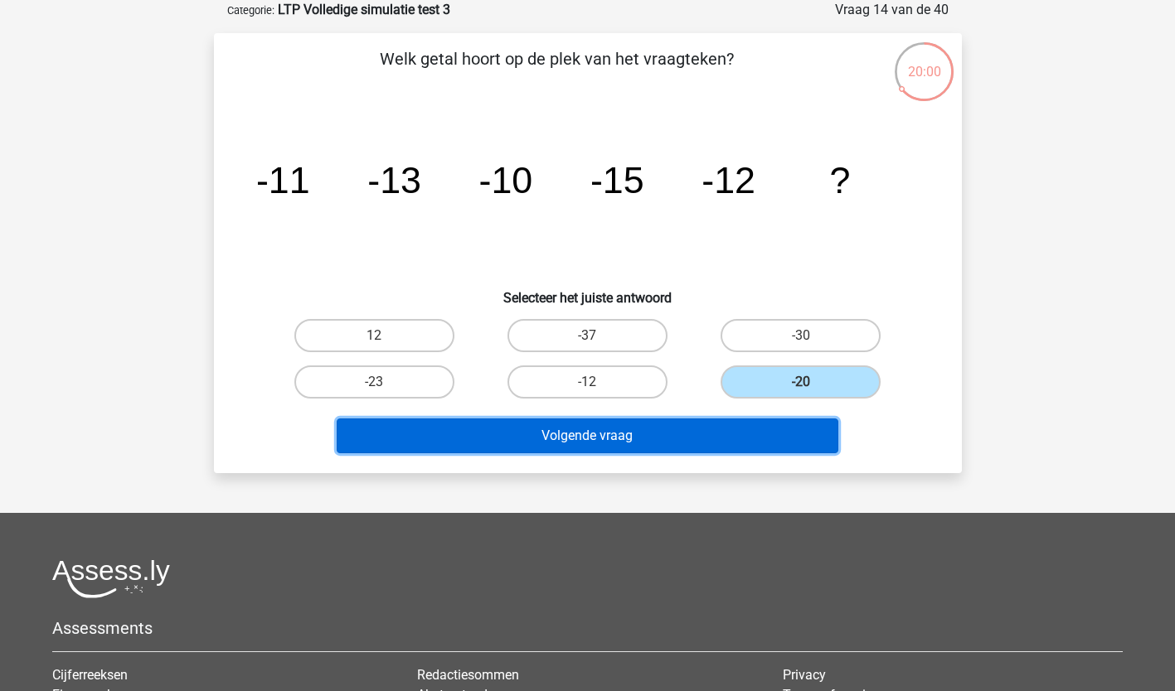
click at [787, 448] on button "Volgende vraag" at bounding box center [587, 436] width 501 height 35
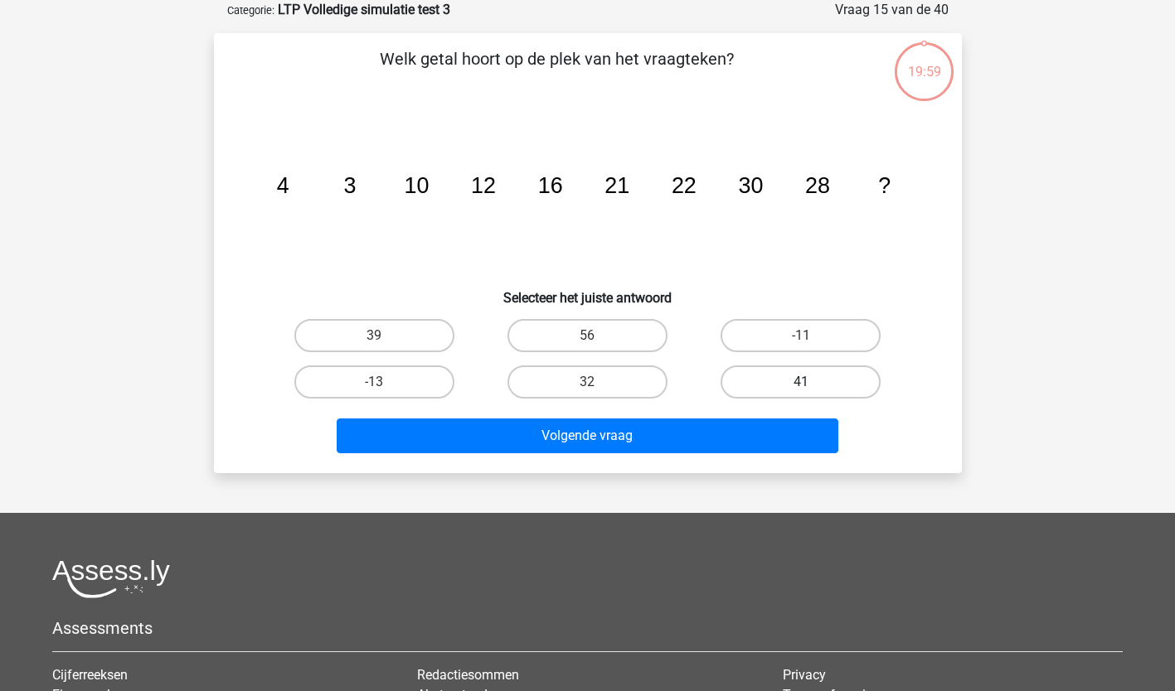
click at [850, 395] on label "41" at bounding box center [800, 382] width 160 height 33
click at [811, 393] on input "41" at bounding box center [806, 387] width 11 height 11
radio input "true"
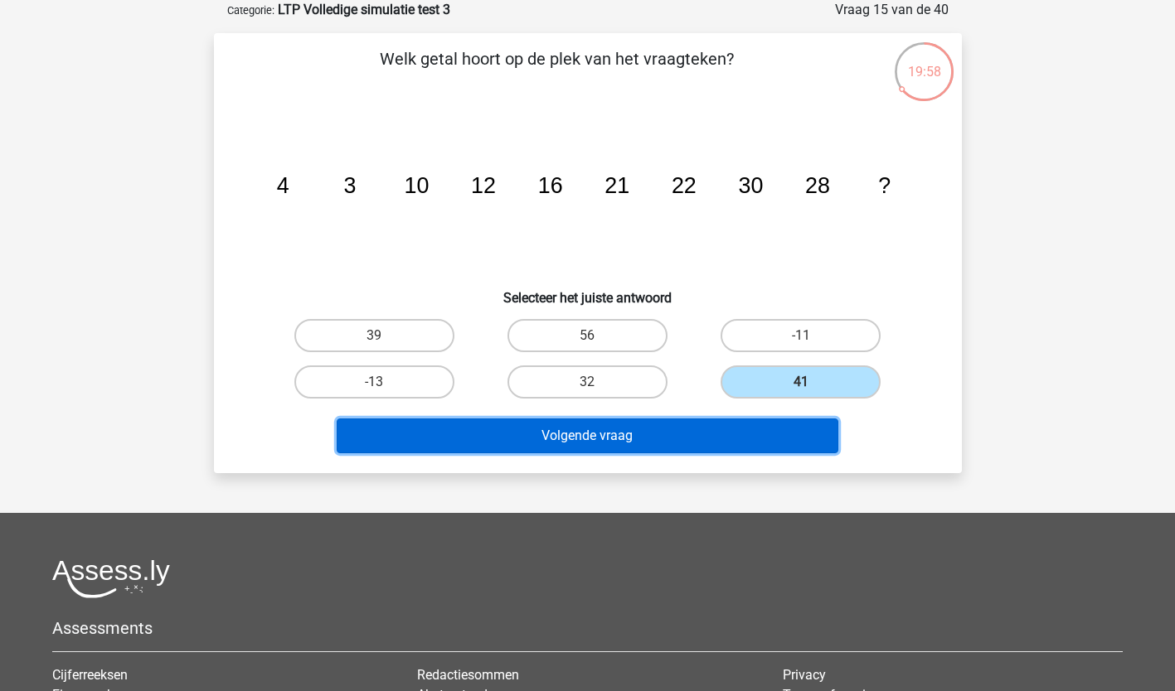
click at [773, 438] on button "Volgende vraag" at bounding box center [587, 436] width 501 height 35
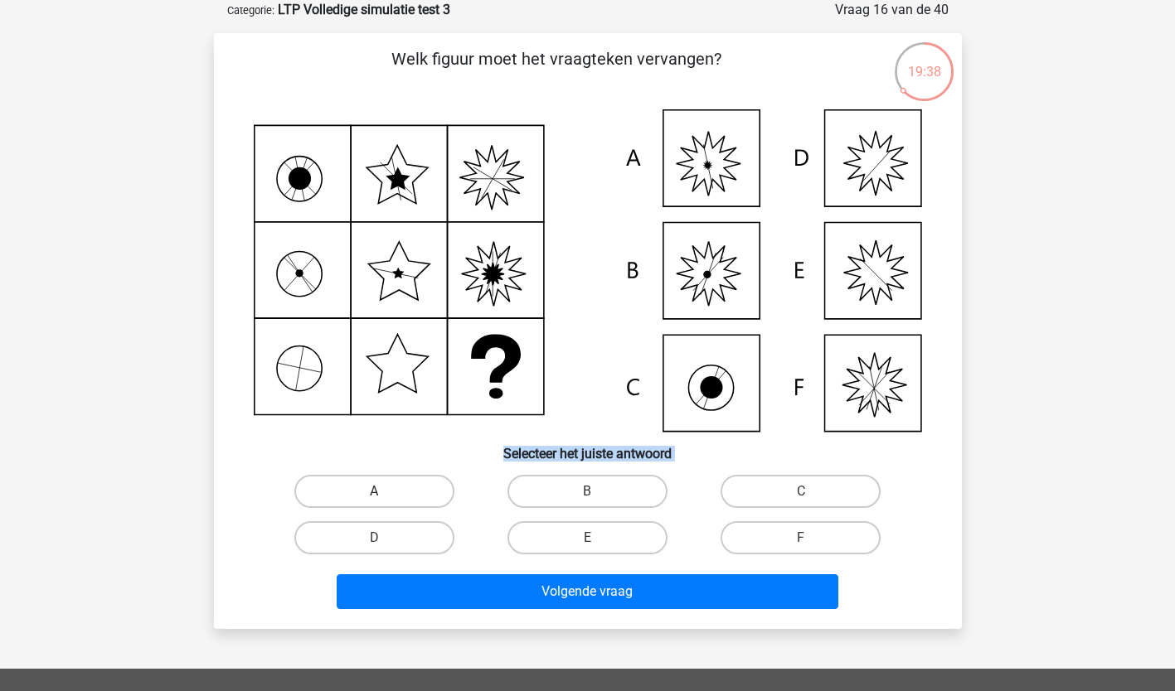
drag, startPoint x: 360, startPoint y: 473, endPoint x: 352, endPoint y: 493, distance: 21.2
click at [352, 493] on div "Welk figuur moet het vraagteken vervangen? Selecteer het juiste antwoord A B" at bounding box center [587, 330] width 734 height 569
click at [352, 497] on label "A" at bounding box center [374, 491] width 160 height 33
click at [374, 497] on input "A" at bounding box center [379, 497] width 11 height 11
radio input "true"
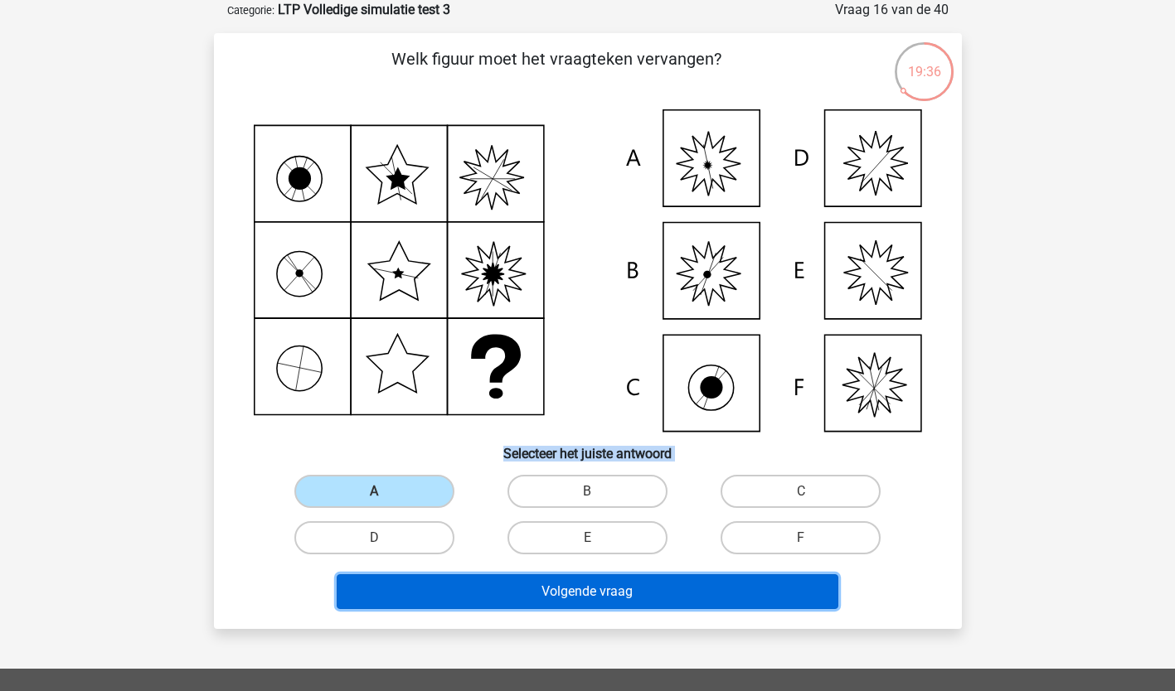
click at [442, 603] on button "Volgende vraag" at bounding box center [587, 591] width 501 height 35
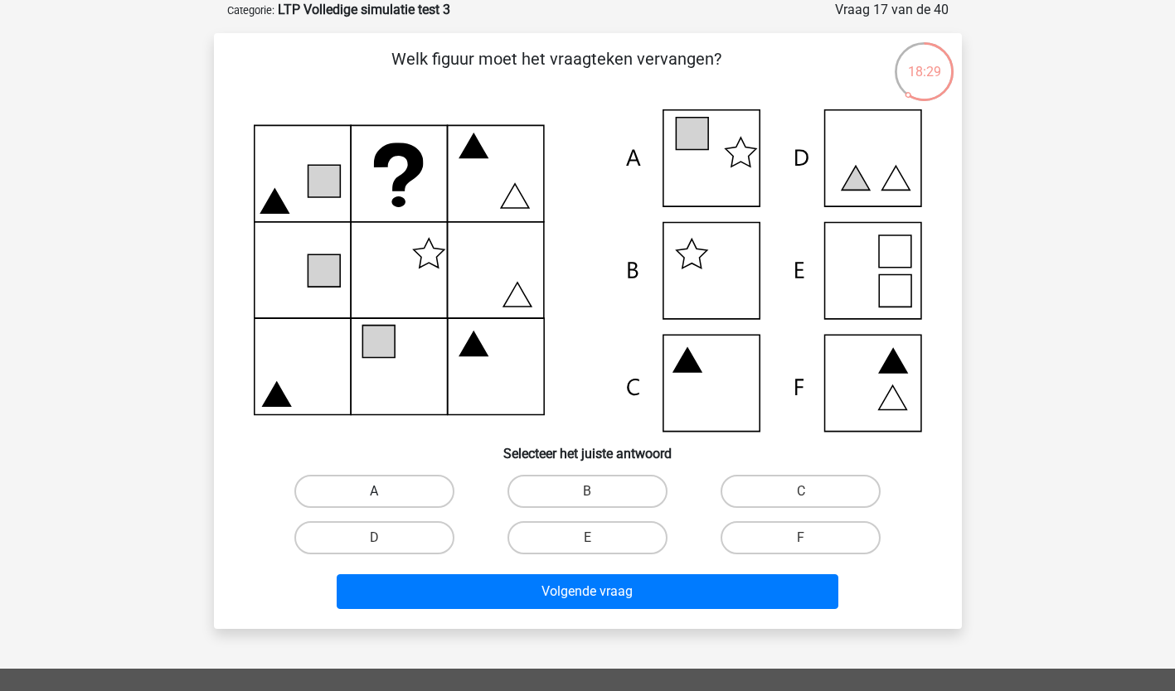
click at [385, 488] on label "A" at bounding box center [374, 491] width 160 height 33
click at [385, 492] on input "A" at bounding box center [379, 497] width 11 height 11
radio input "true"
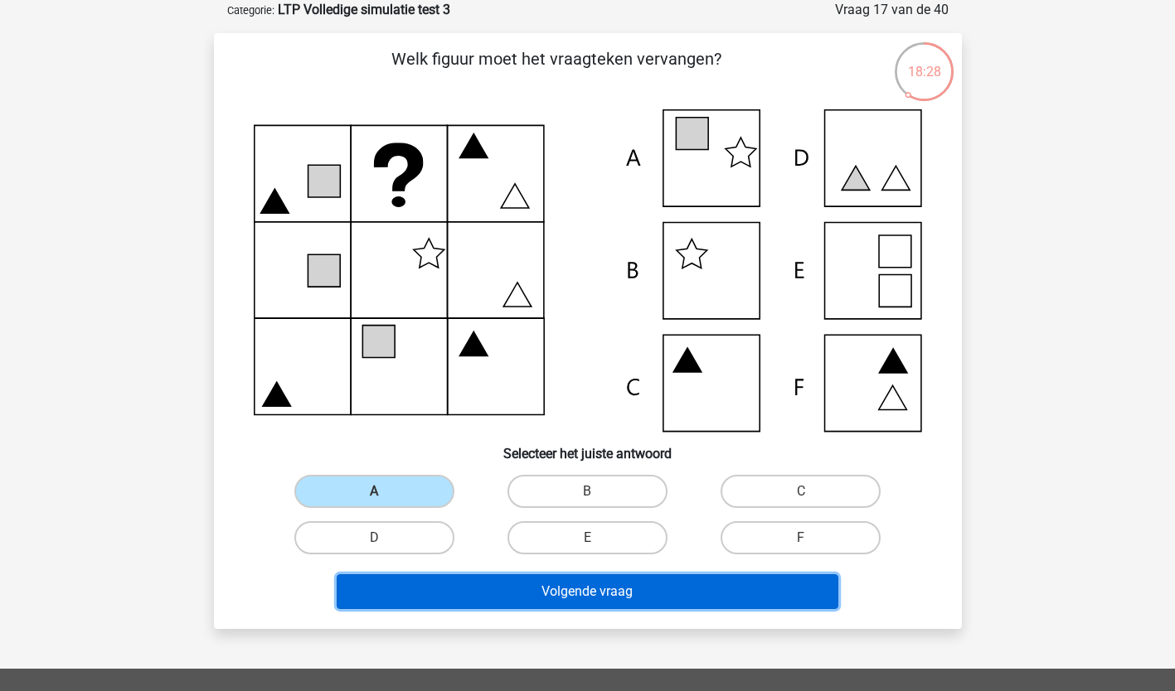
click at [424, 595] on button "Volgende vraag" at bounding box center [587, 591] width 501 height 35
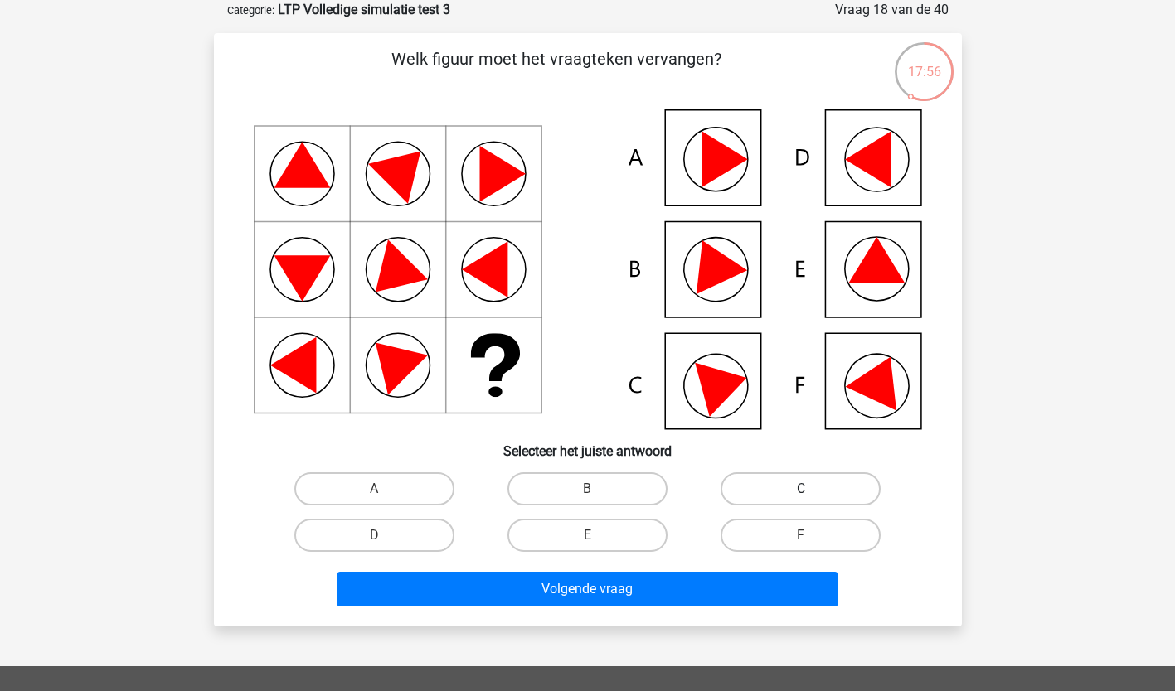
click at [864, 500] on label "C" at bounding box center [800, 488] width 160 height 33
click at [811, 500] on input "C" at bounding box center [806, 494] width 11 height 11
radio input "true"
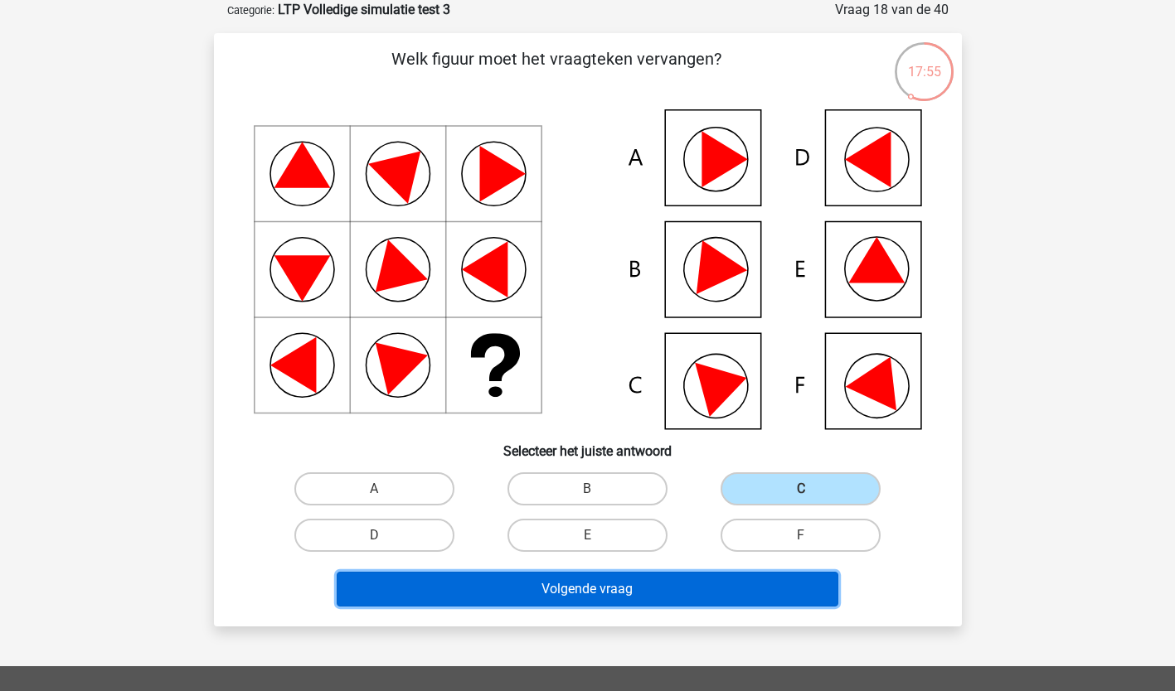
click at [752, 590] on button "Volgende vraag" at bounding box center [587, 589] width 501 height 35
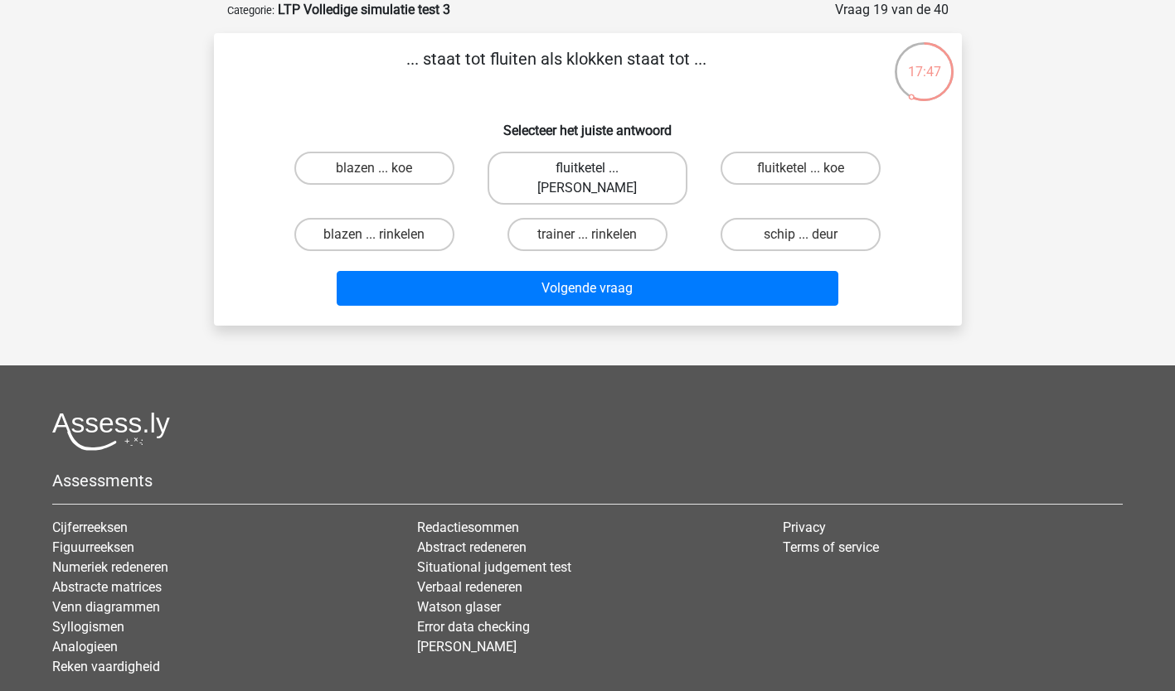
click at [576, 168] on label "fluitketel ... luiden" at bounding box center [587, 178] width 200 height 53
click at [587, 168] on input "fluitketel ... luiden" at bounding box center [592, 173] width 11 height 11
radio input "true"
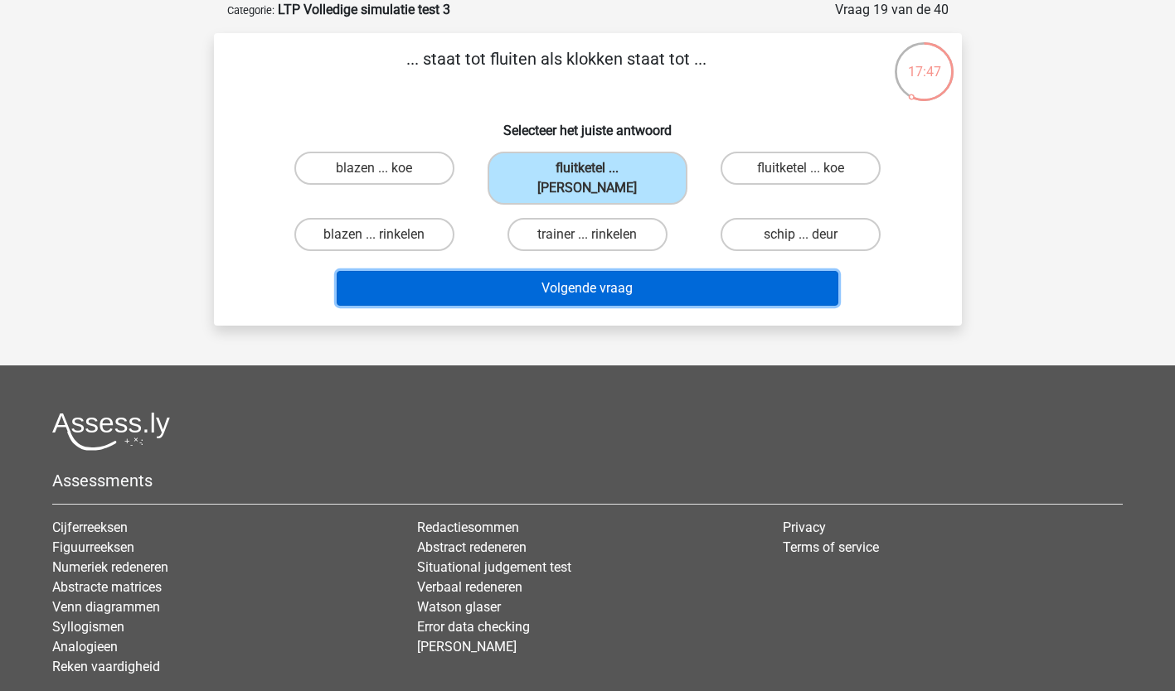
click at [556, 271] on button "Volgende vraag" at bounding box center [587, 288] width 501 height 35
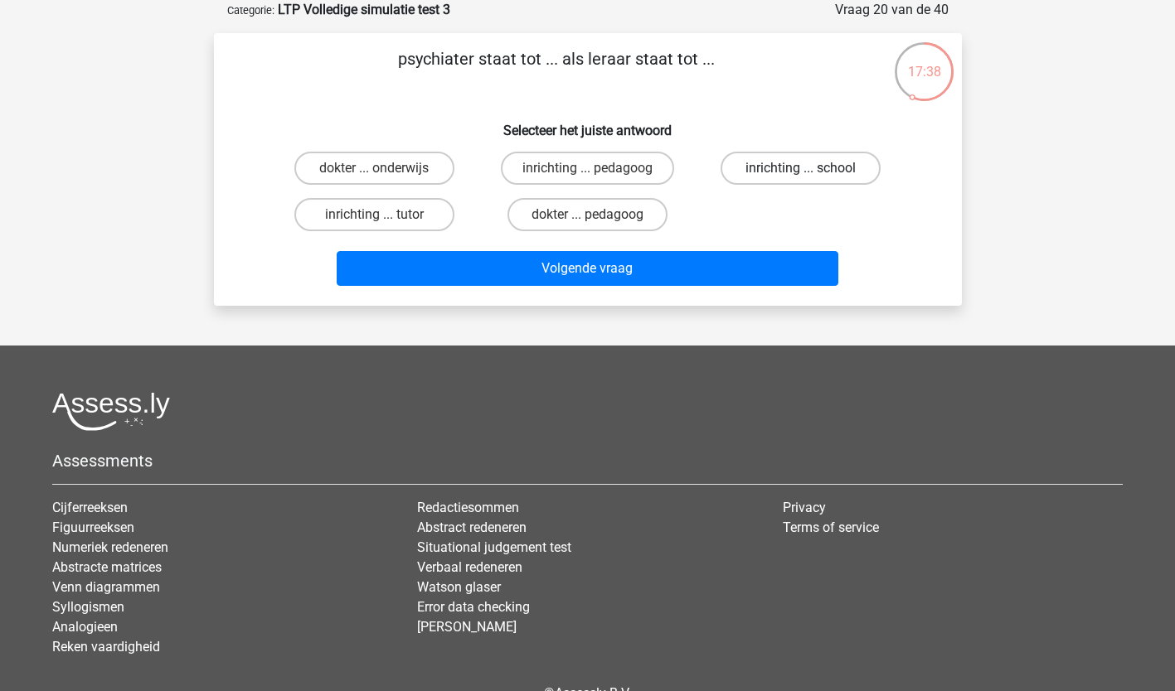
click at [814, 157] on label "inrichting ... school" at bounding box center [800, 168] width 160 height 33
click at [811, 168] on input "inrichting ... school" at bounding box center [806, 173] width 11 height 11
radio input "true"
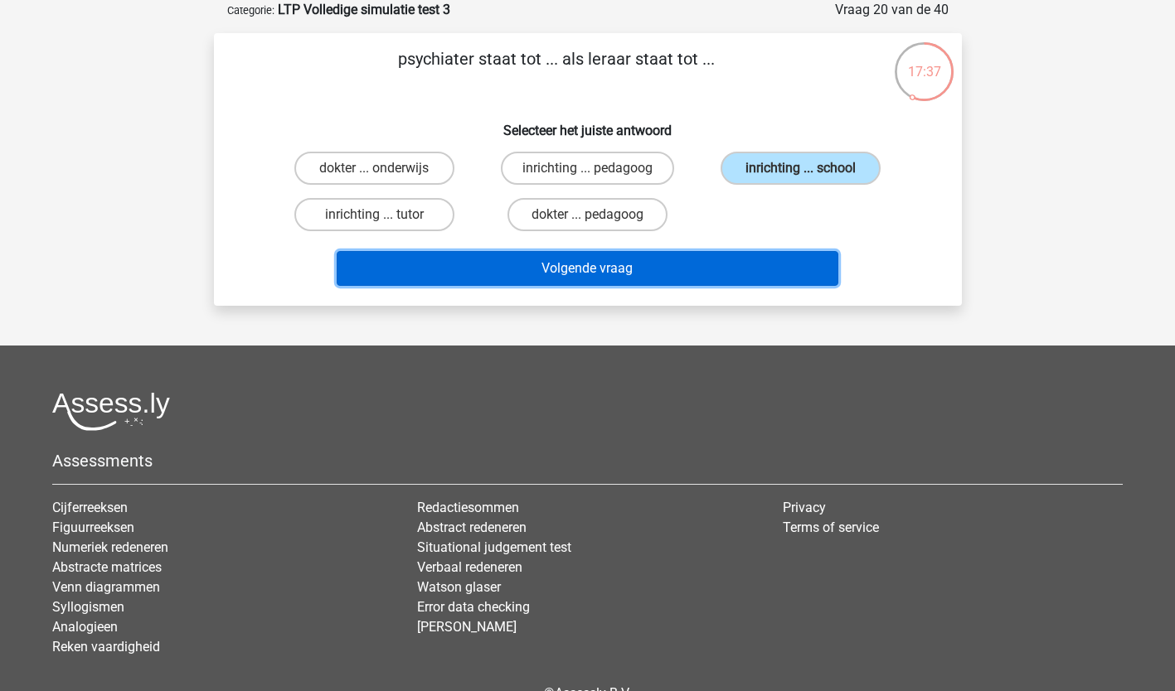
click at [627, 272] on button "Volgende vraag" at bounding box center [587, 268] width 501 height 35
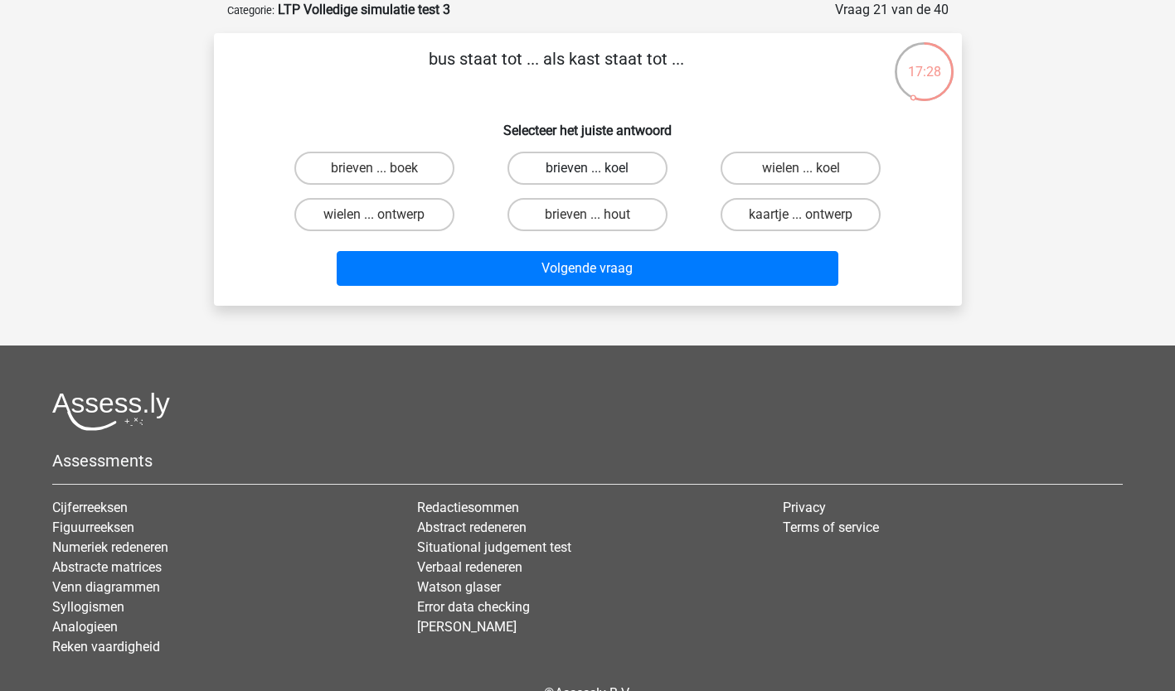
click at [601, 161] on label "brieven ... koel" at bounding box center [587, 168] width 160 height 33
click at [598, 168] on input "brieven ... koel" at bounding box center [592, 173] width 11 height 11
radio input "true"
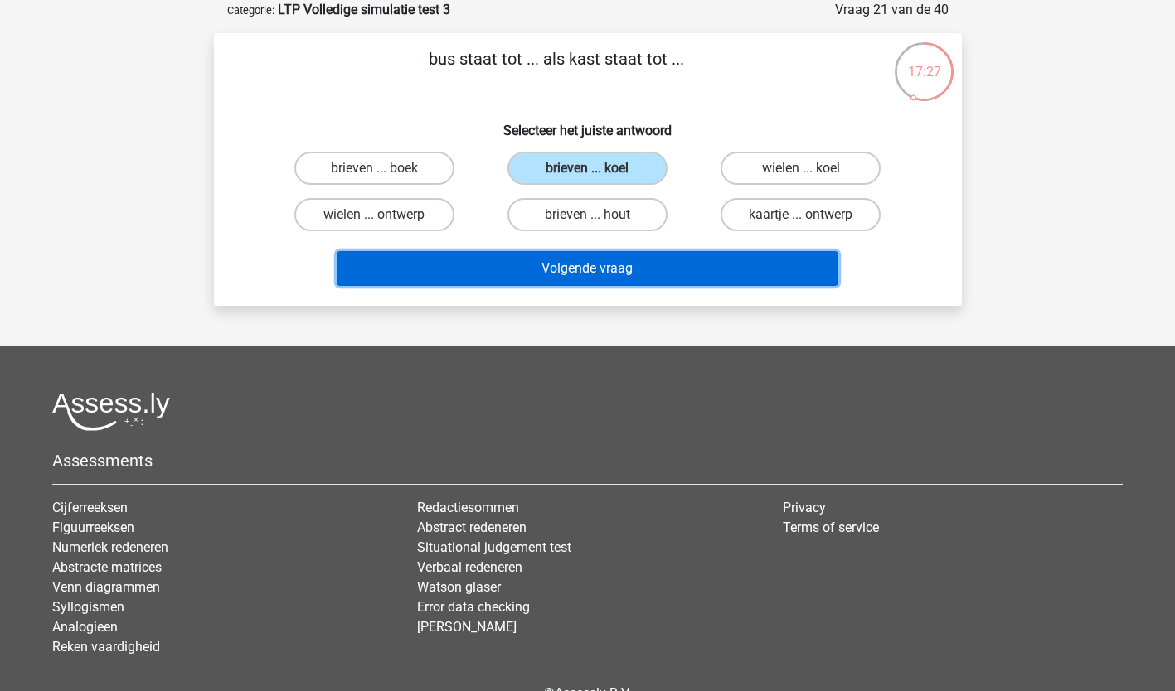
click at [530, 279] on button "Volgende vraag" at bounding box center [587, 268] width 501 height 35
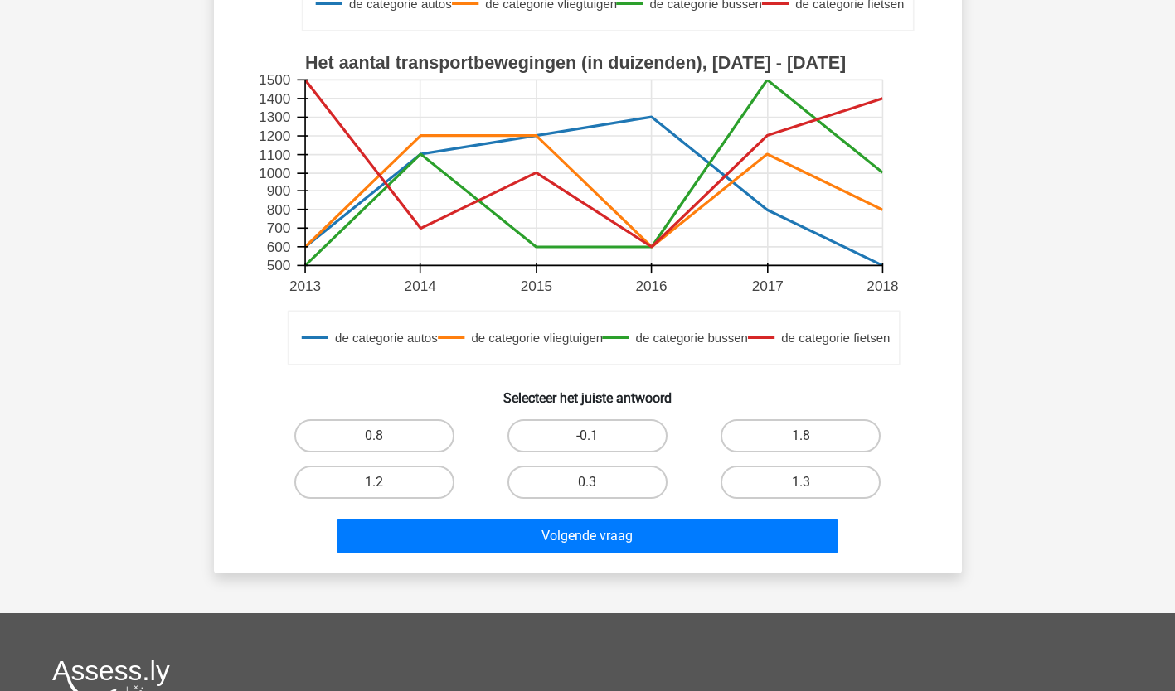
scroll to position [507, 0]
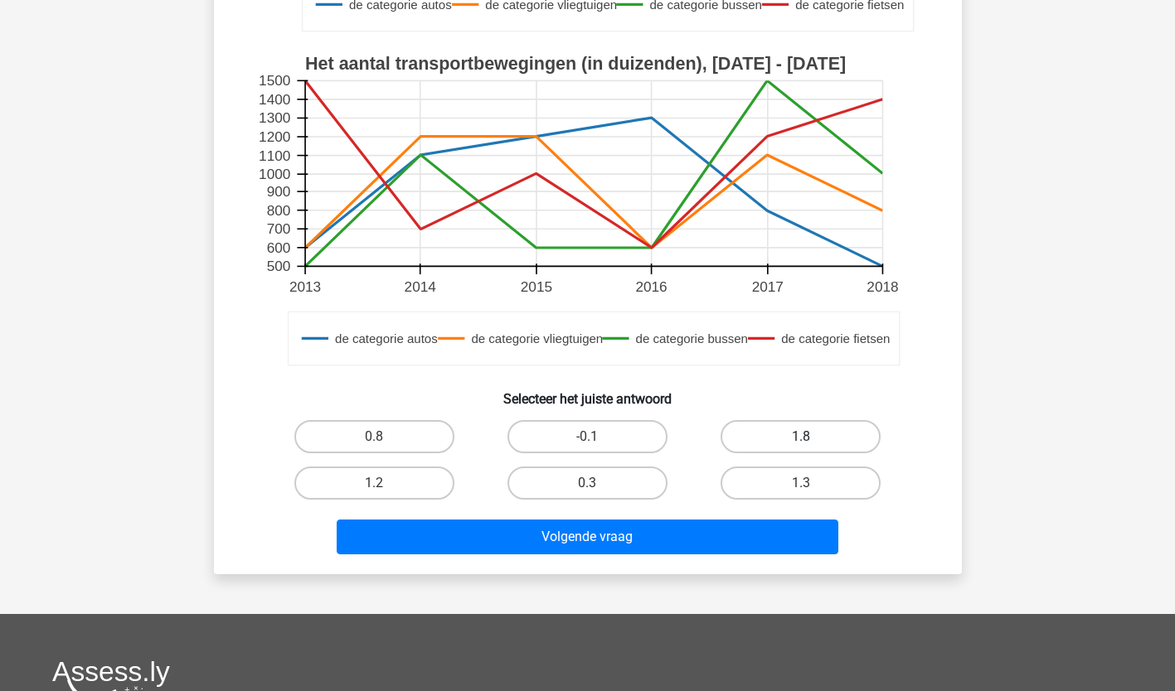
click at [853, 440] on label "1.8" at bounding box center [800, 436] width 160 height 33
click at [811, 440] on input "1.8" at bounding box center [806, 442] width 11 height 11
radio input "true"
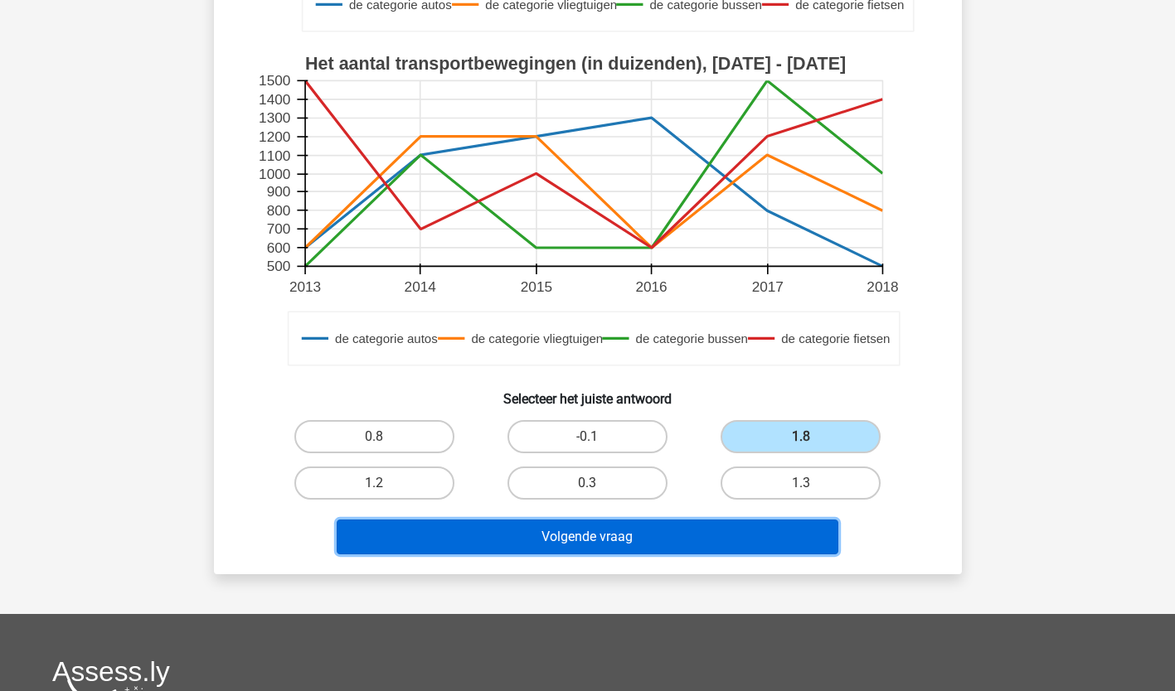
click at [788, 543] on button "Volgende vraag" at bounding box center [587, 537] width 501 height 35
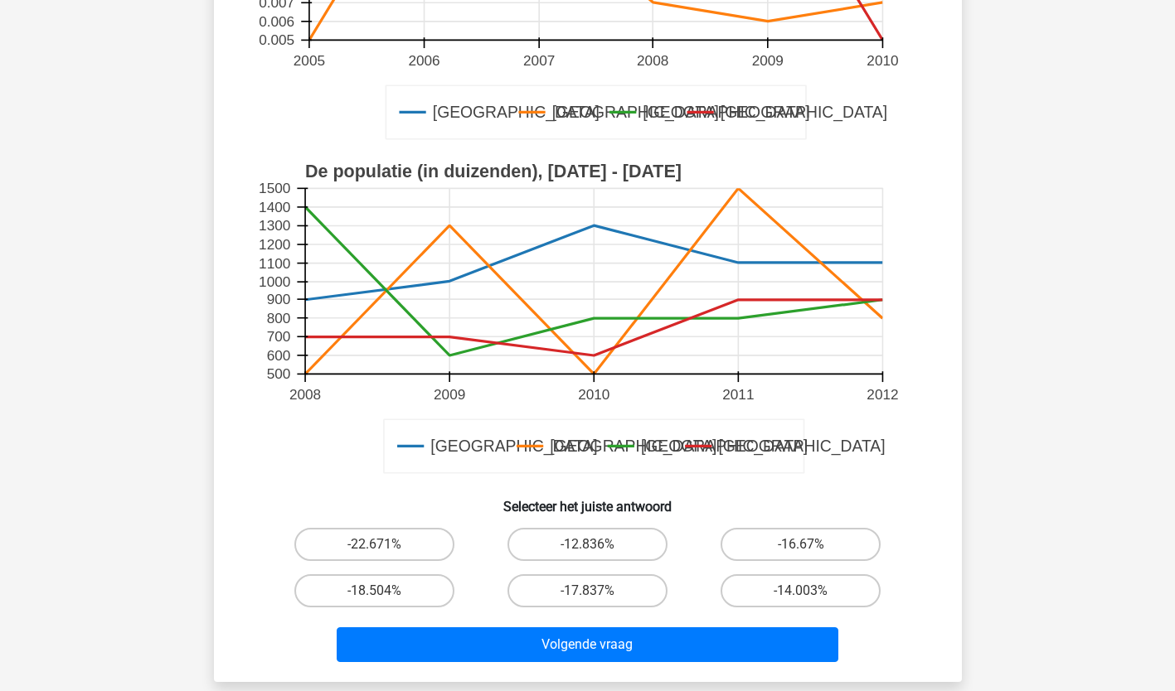
scroll to position [402, 0]
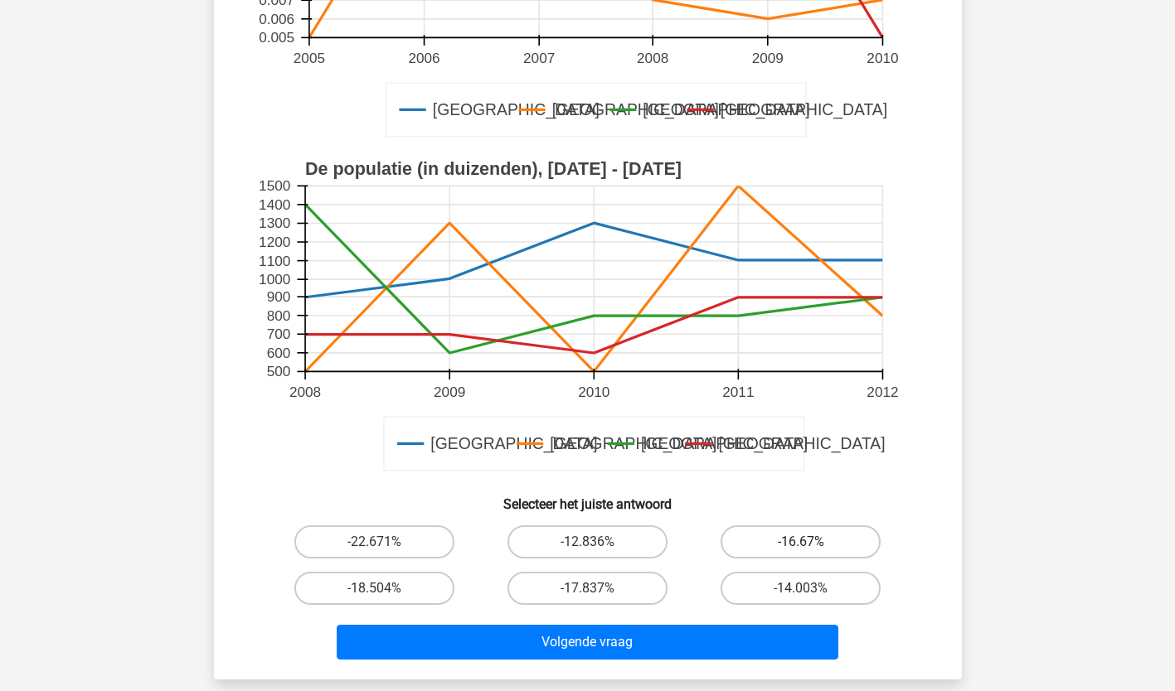
click at [801, 540] on label "-16.67%" at bounding box center [800, 542] width 160 height 33
click at [801, 542] on input "-16.67%" at bounding box center [806, 547] width 11 height 11
radio input "true"
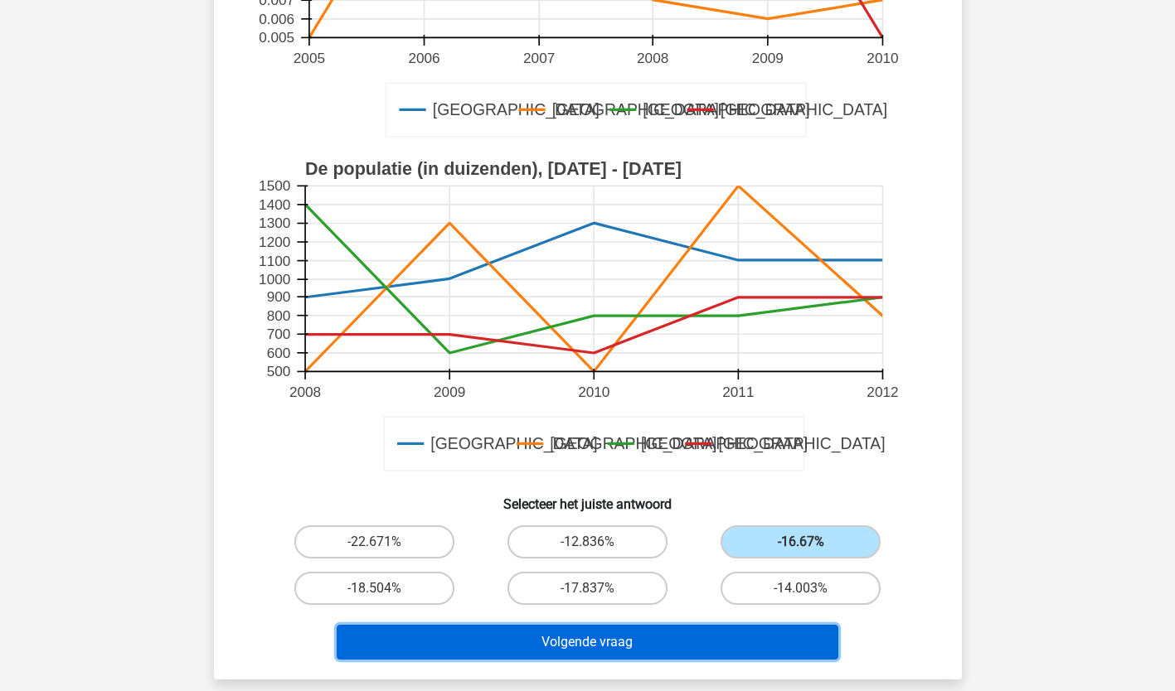
click at [796, 654] on button "Volgende vraag" at bounding box center [587, 642] width 501 height 35
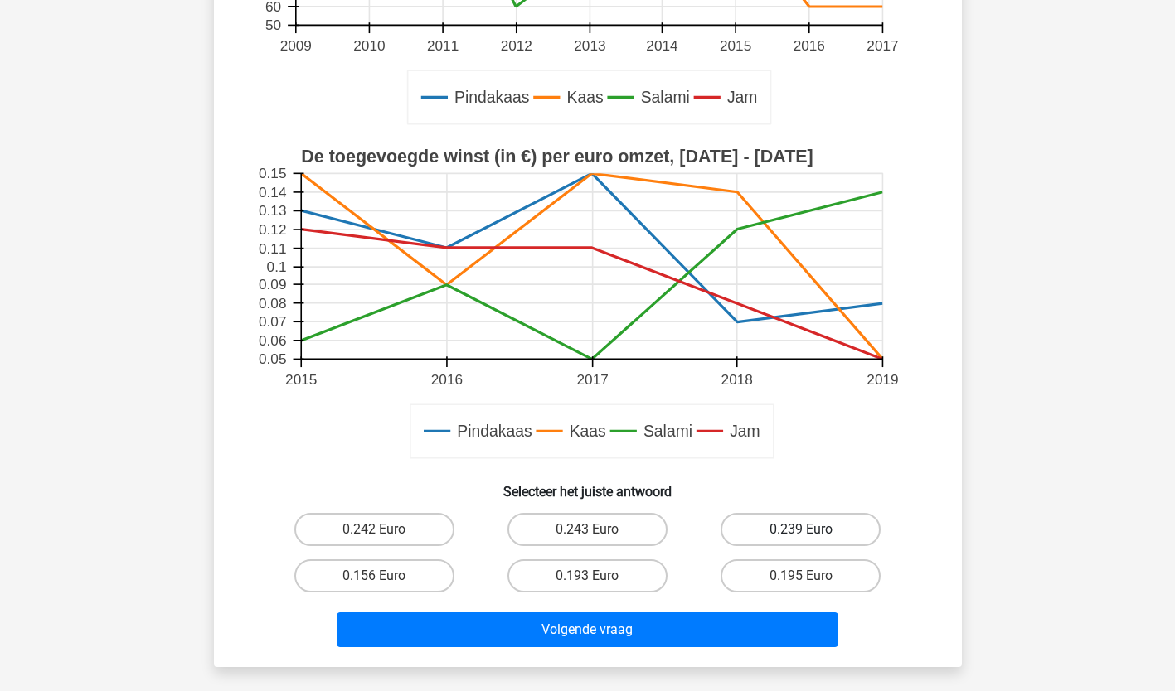
click at [820, 522] on label "0.239 Euro" at bounding box center [800, 529] width 160 height 33
click at [811, 530] on input "0.239 Euro" at bounding box center [806, 535] width 11 height 11
radio input "true"
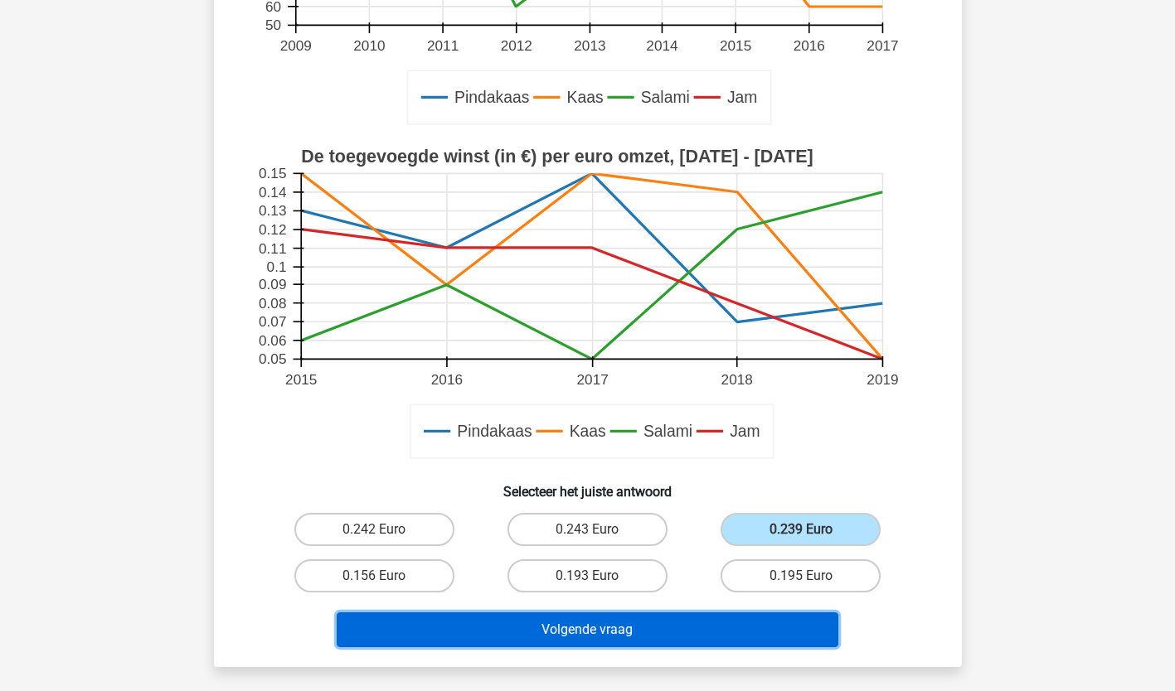
click at [788, 642] on button "Volgende vraag" at bounding box center [587, 630] width 501 height 35
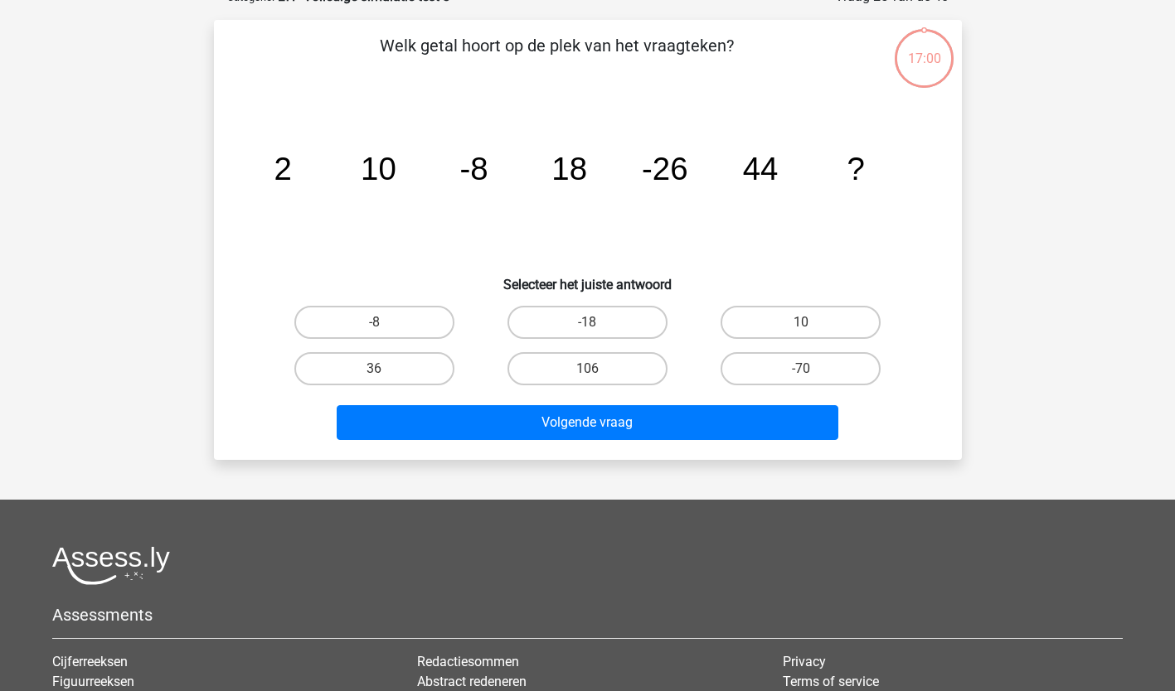
scroll to position [83, 0]
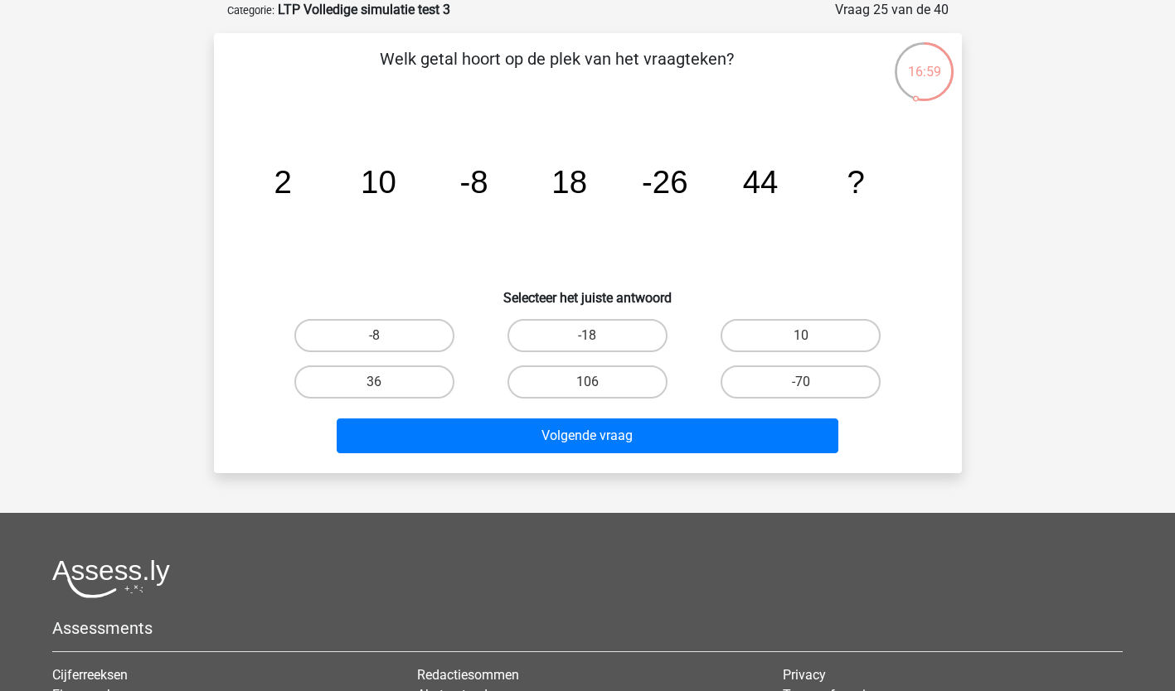
click at [806, 388] on input "-70" at bounding box center [806, 387] width 11 height 11
radio input "true"
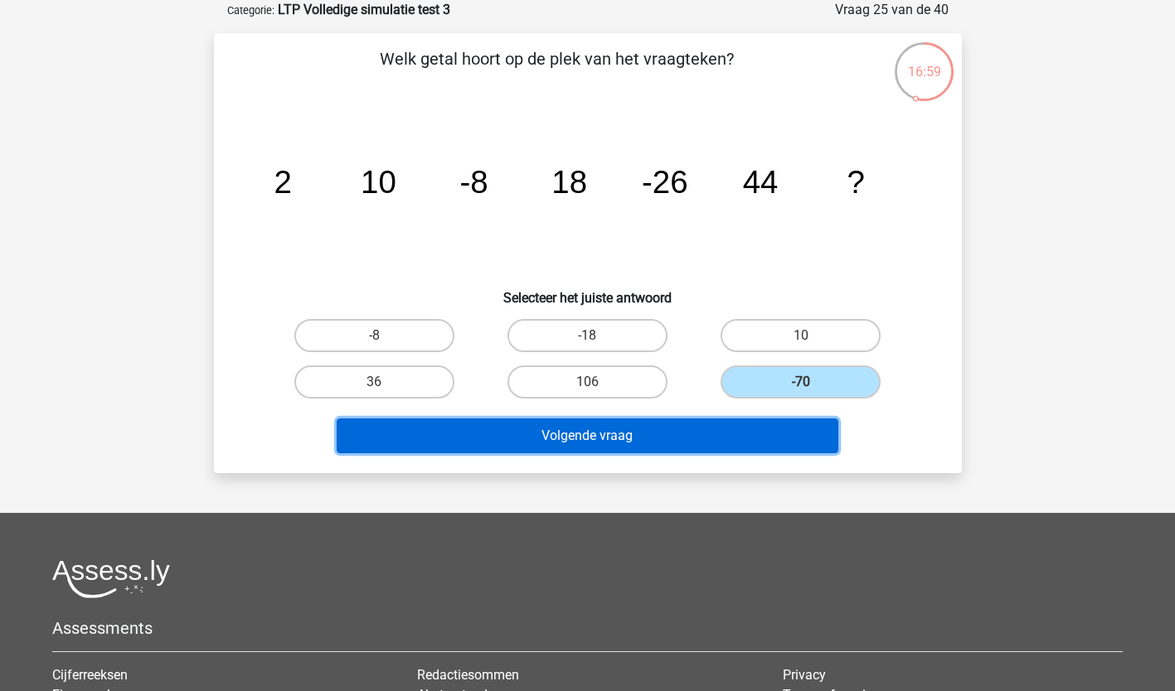
click at [773, 444] on button "Volgende vraag" at bounding box center [587, 436] width 501 height 35
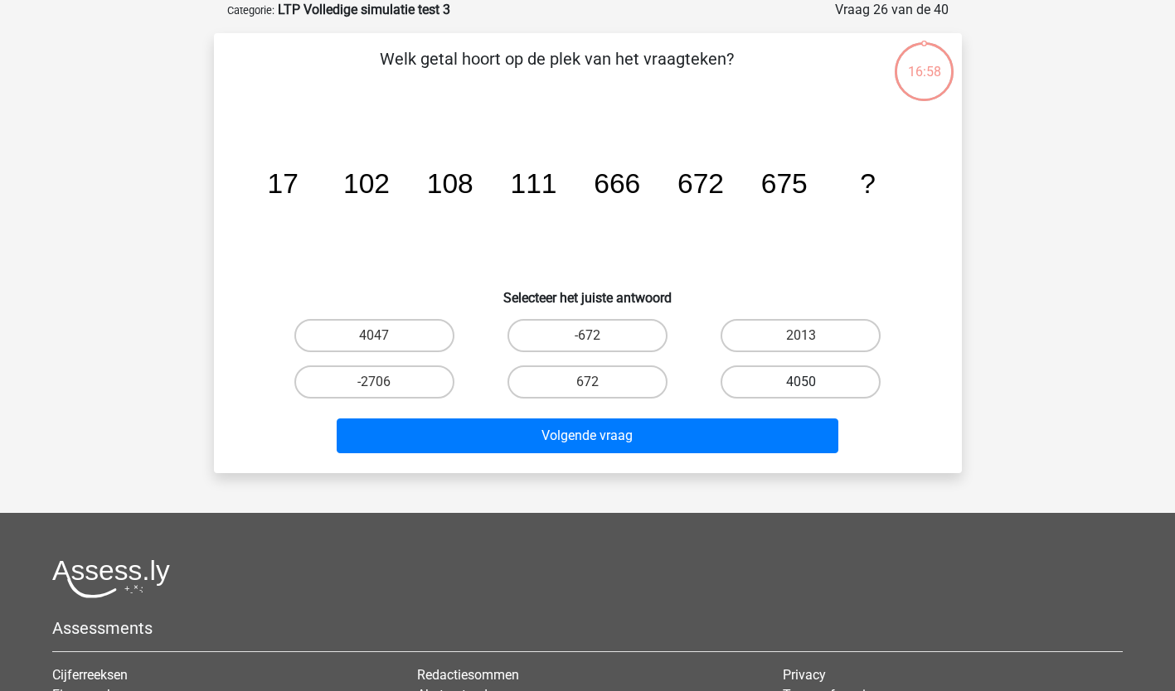
click at [855, 393] on label "4050" at bounding box center [800, 382] width 160 height 33
click at [811, 393] on input "4050" at bounding box center [806, 387] width 11 height 11
radio input "true"
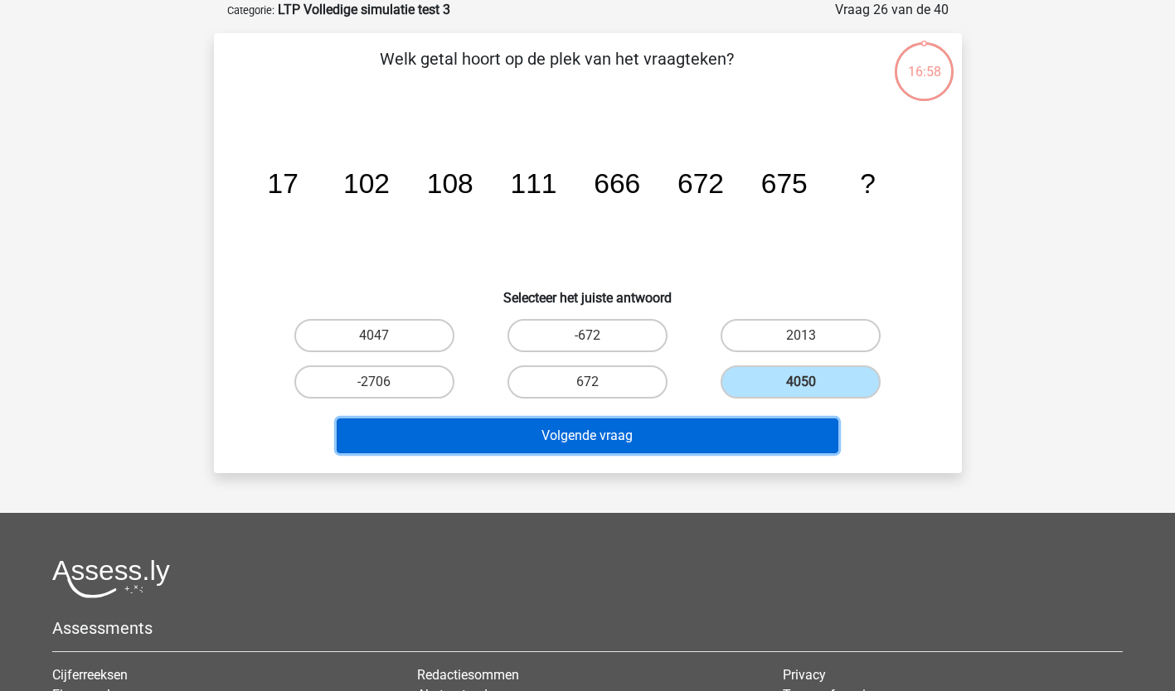
click at [787, 440] on button "Volgende vraag" at bounding box center [587, 436] width 501 height 35
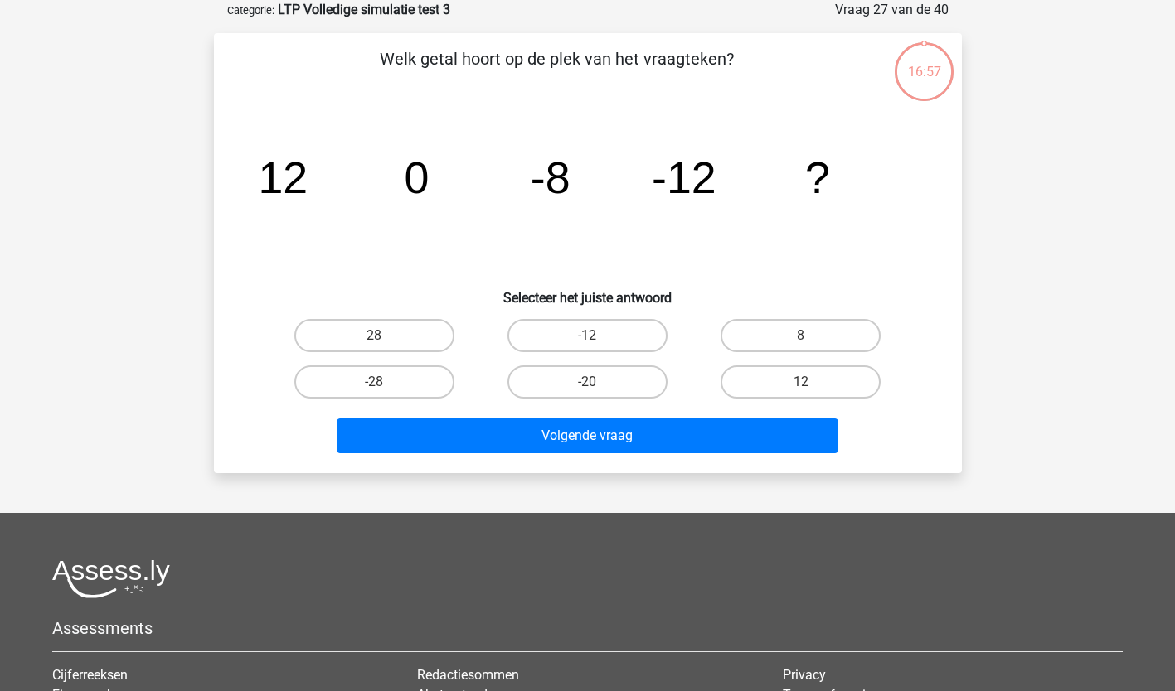
click at [844, 387] on label "12" at bounding box center [800, 382] width 160 height 33
click at [811, 387] on input "12" at bounding box center [806, 387] width 11 height 11
radio input "true"
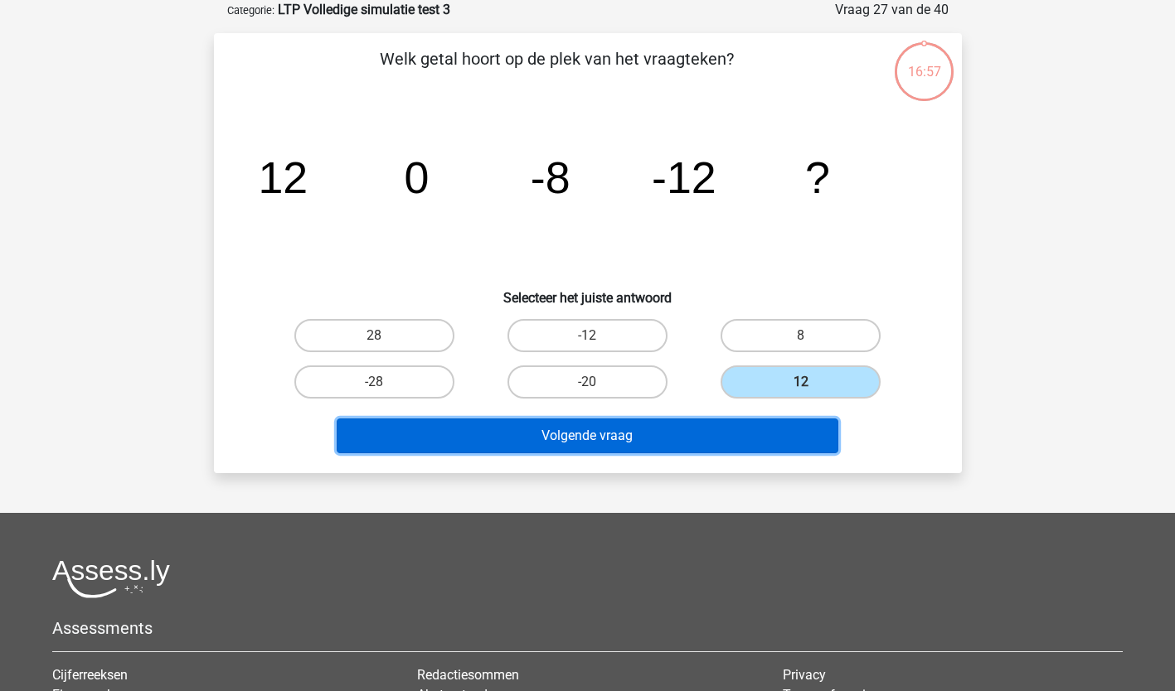
click at [782, 446] on button "Volgende vraag" at bounding box center [587, 436] width 501 height 35
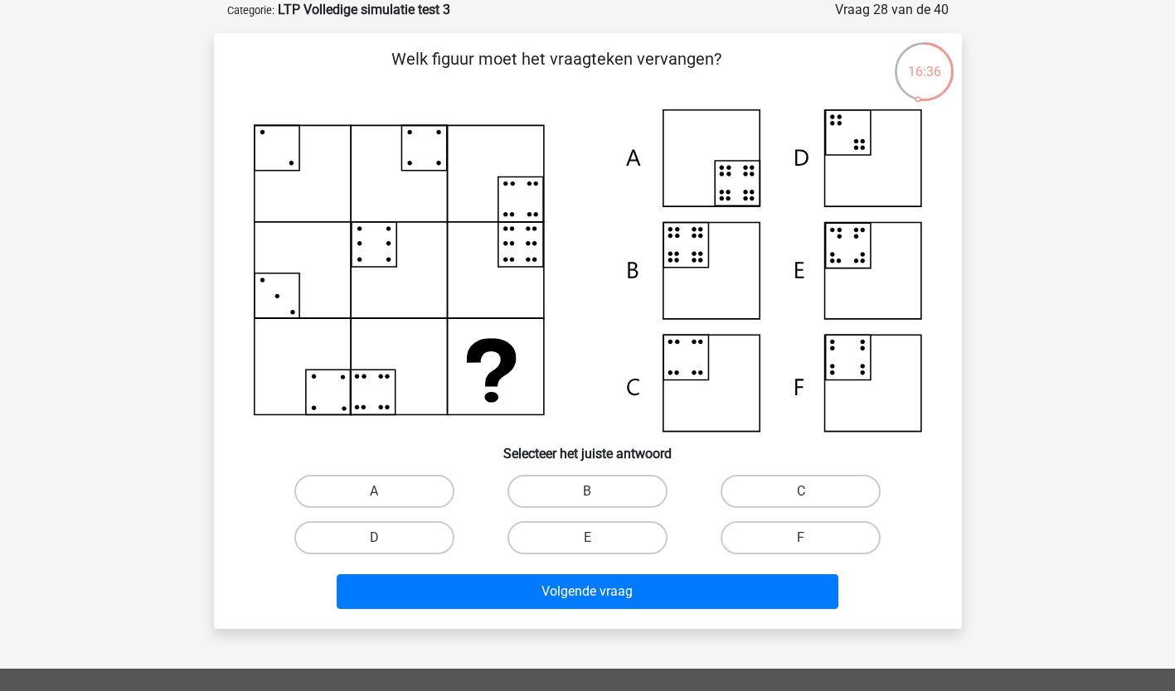
click at [613, 491] on label "B" at bounding box center [587, 491] width 160 height 33
click at [598, 492] on input "B" at bounding box center [592, 497] width 11 height 11
radio input "true"
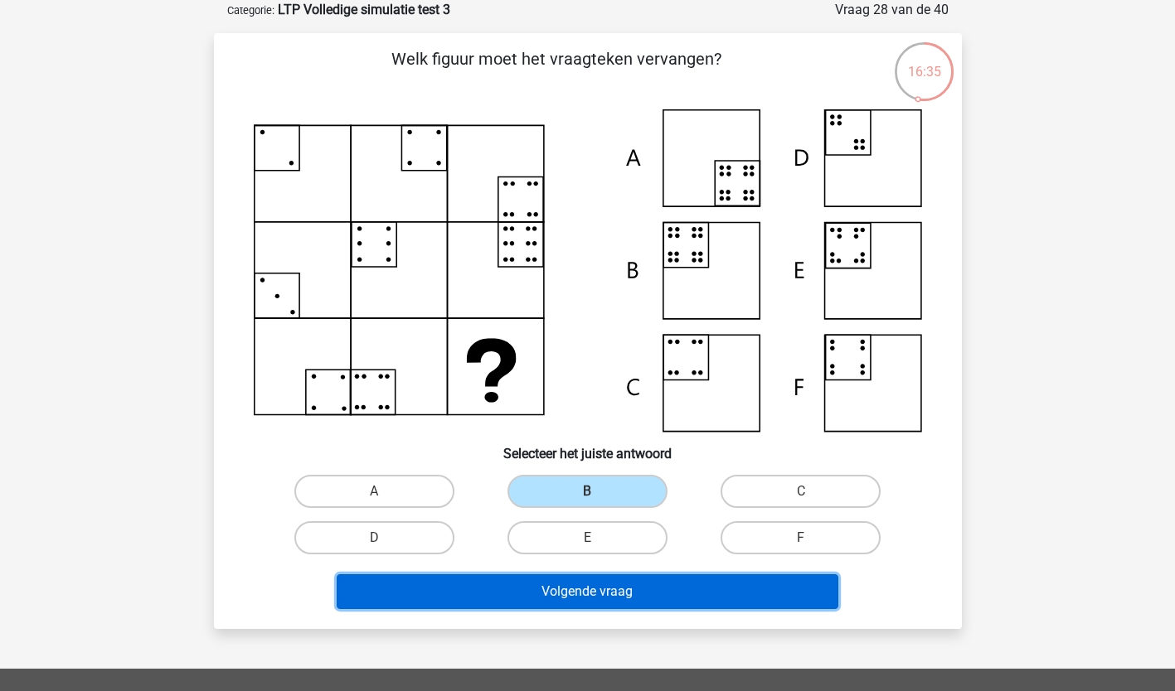
click at [659, 598] on button "Volgende vraag" at bounding box center [587, 591] width 501 height 35
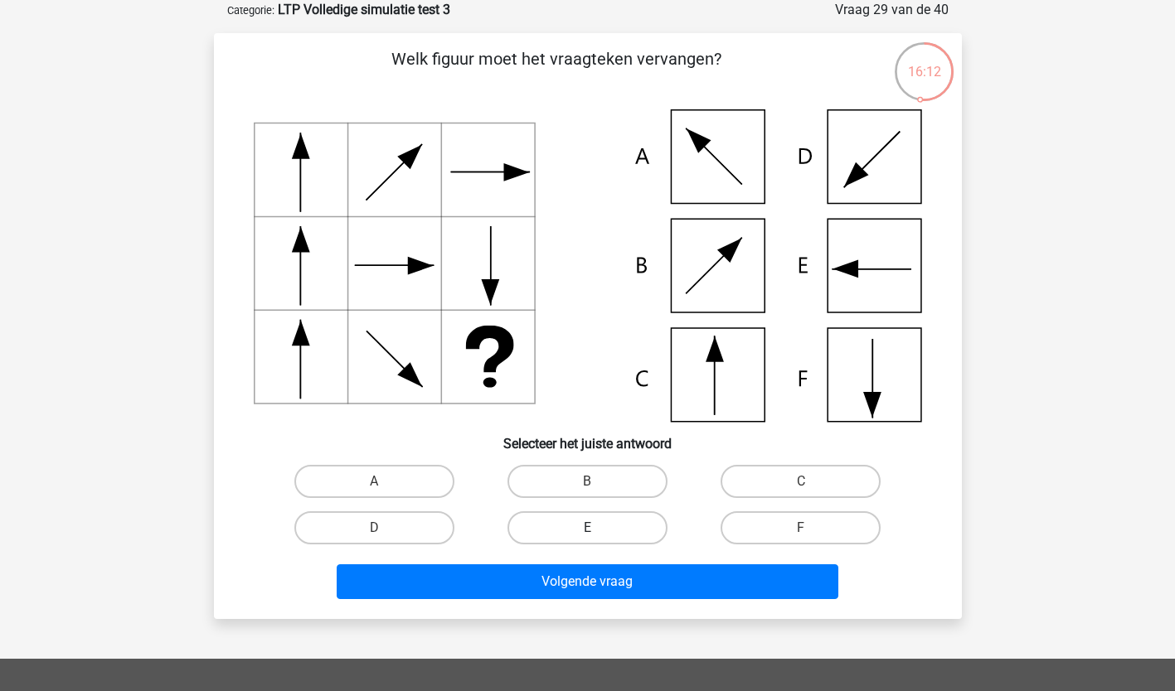
click at [577, 533] on label "E" at bounding box center [587, 527] width 160 height 33
click at [587, 533] on input "E" at bounding box center [592, 533] width 11 height 11
radio input "true"
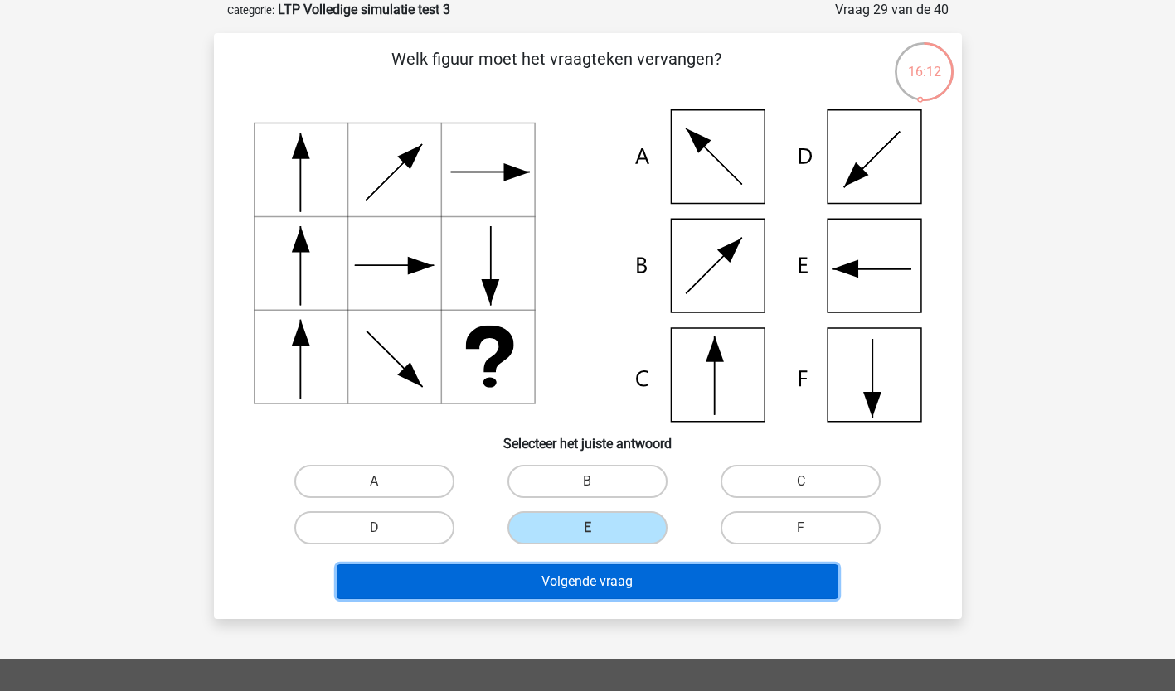
click at [557, 590] on button "Volgende vraag" at bounding box center [587, 581] width 501 height 35
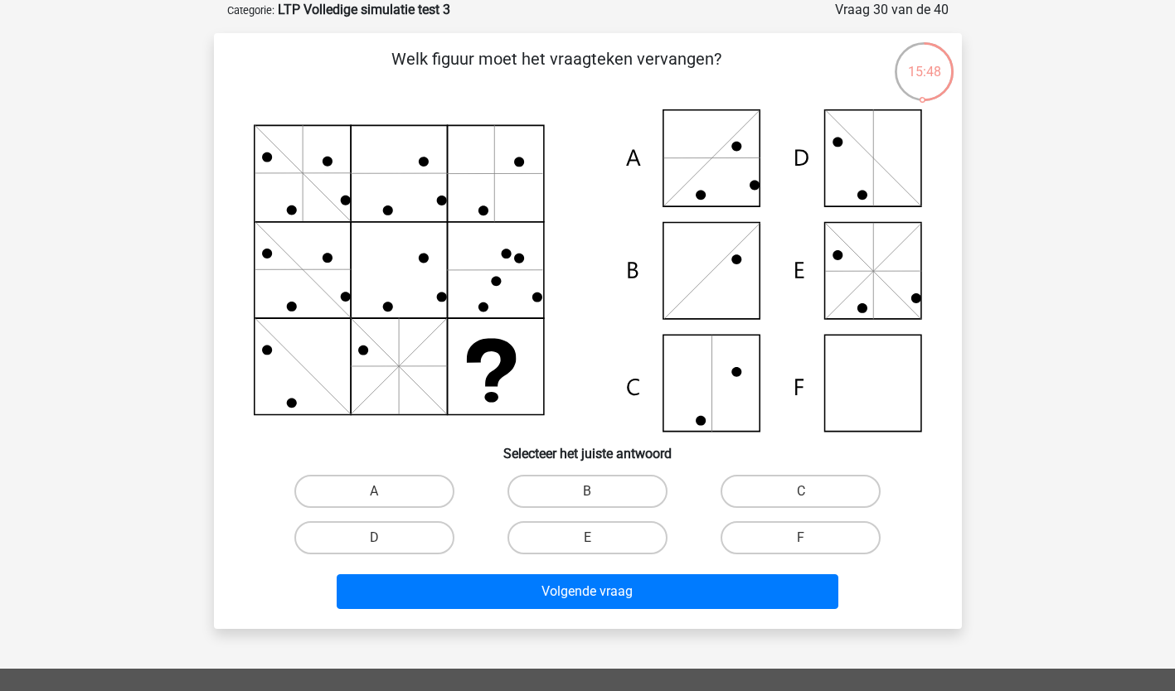
click at [806, 538] on input "F" at bounding box center [806, 543] width 11 height 11
radio input "true"
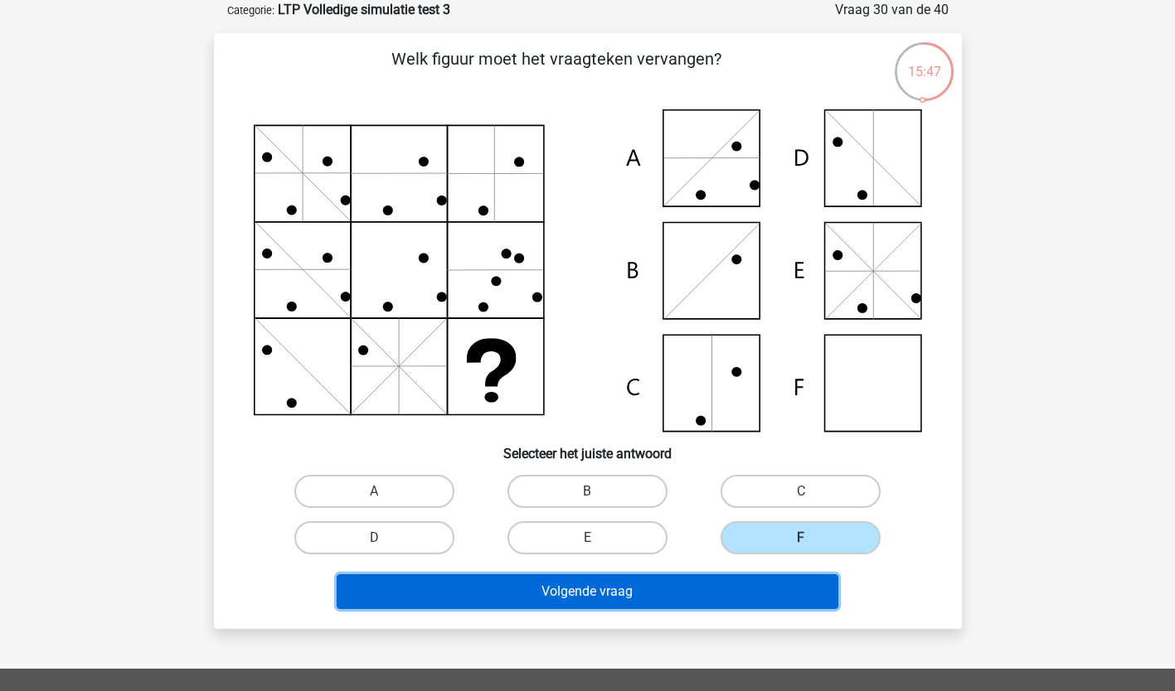
click at [732, 592] on button "Volgende vraag" at bounding box center [587, 591] width 501 height 35
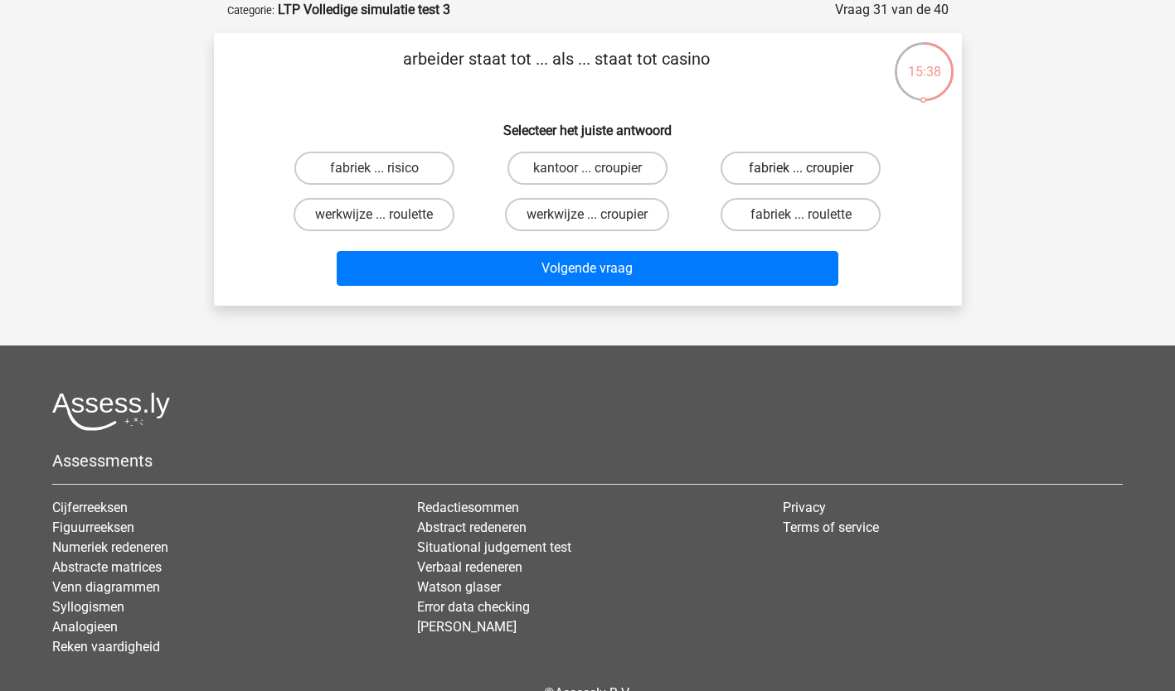
click at [825, 160] on label "fabriek ... croupier" at bounding box center [800, 168] width 160 height 33
click at [811, 168] on input "fabriek ... croupier" at bounding box center [806, 173] width 11 height 11
radio input "true"
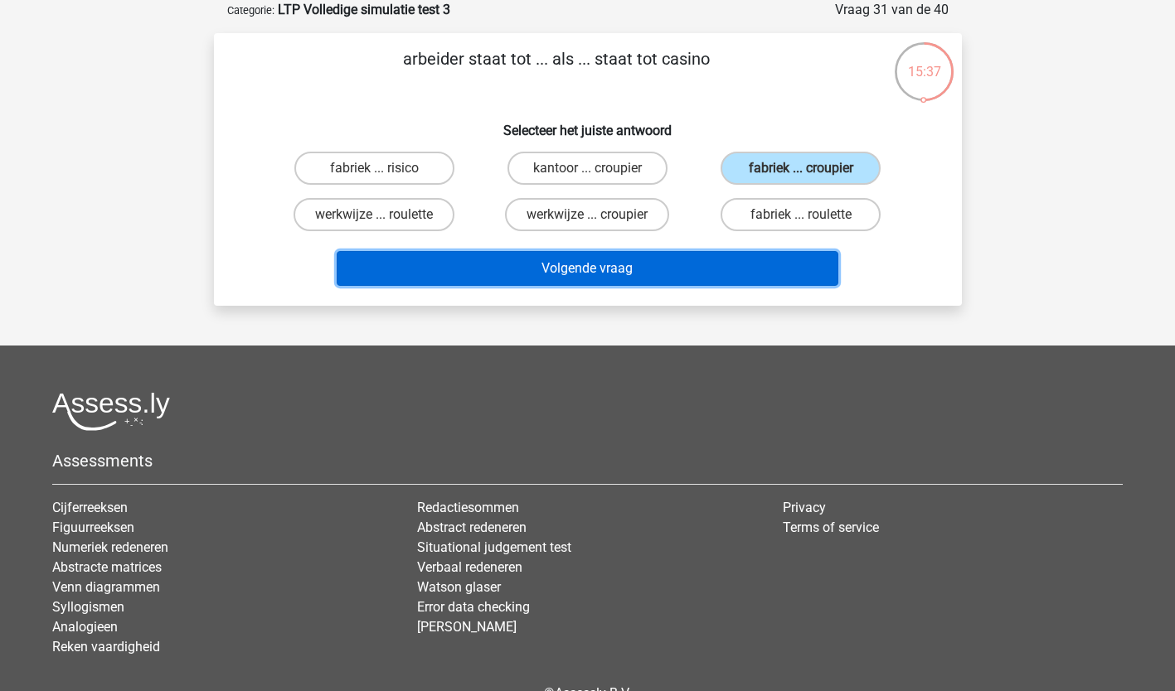
click at [742, 260] on button "Volgende vraag" at bounding box center [587, 268] width 501 height 35
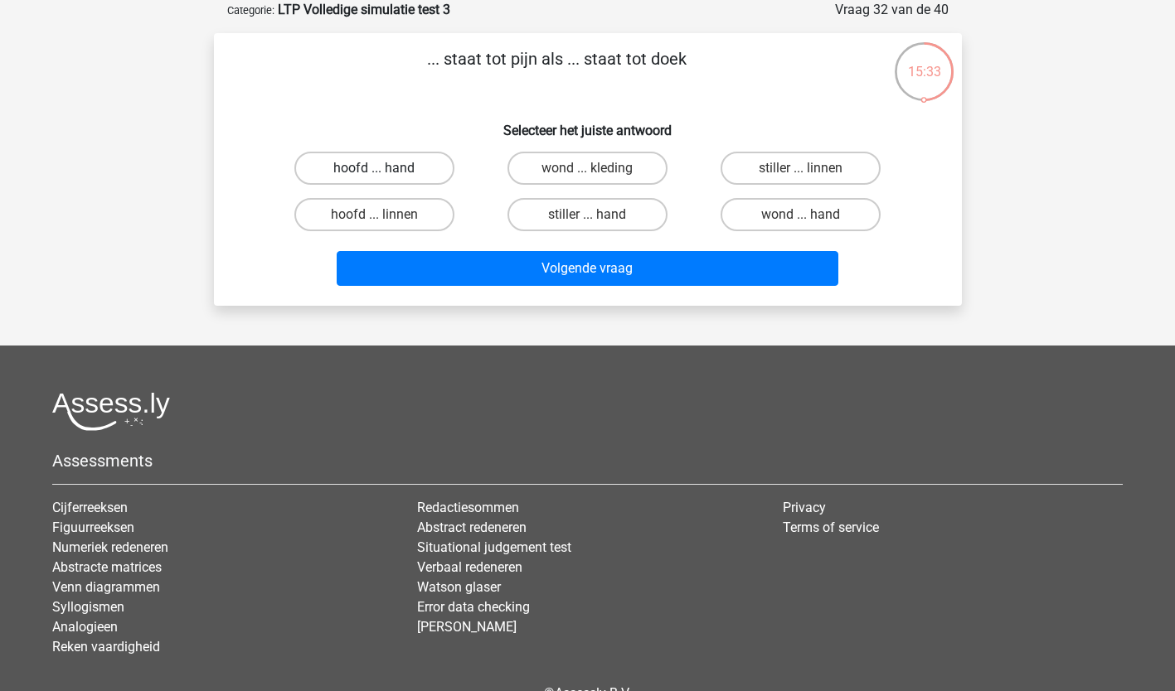
click at [338, 166] on label "hoofd ... hand" at bounding box center [374, 168] width 160 height 33
click at [374, 168] on input "hoofd ... hand" at bounding box center [379, 173] width 11 height 11
radio input "true"
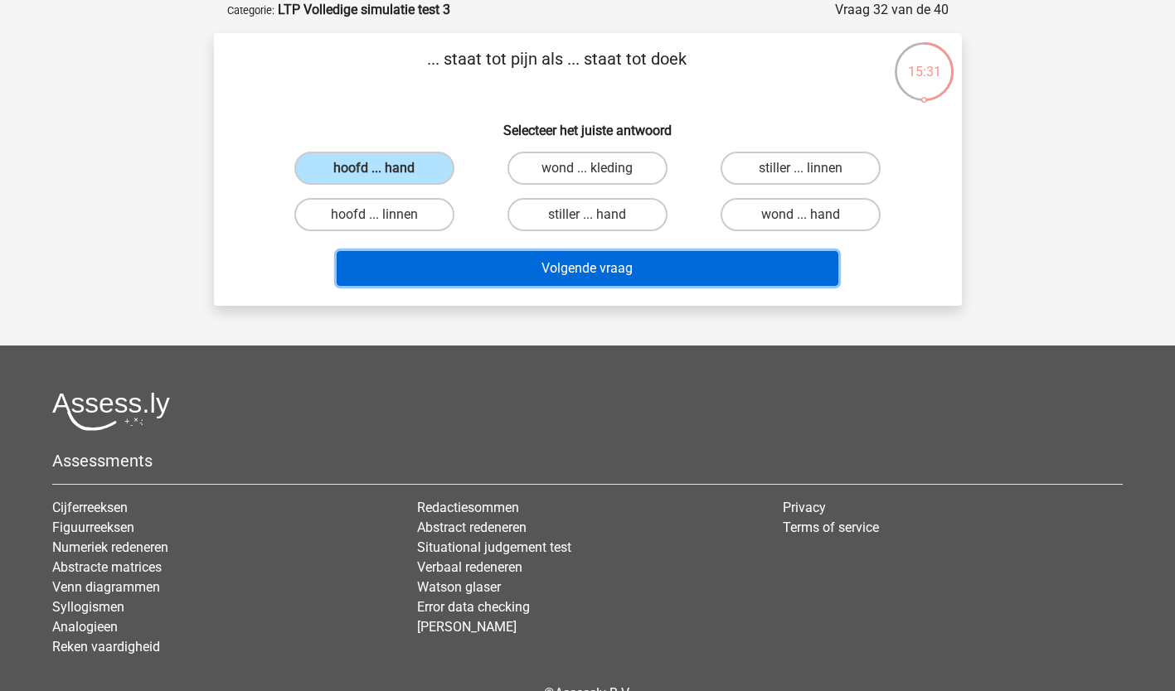
click at [561, 274] on button "Volgende vraag" at bounding box center [587, 268] width 501 height 35
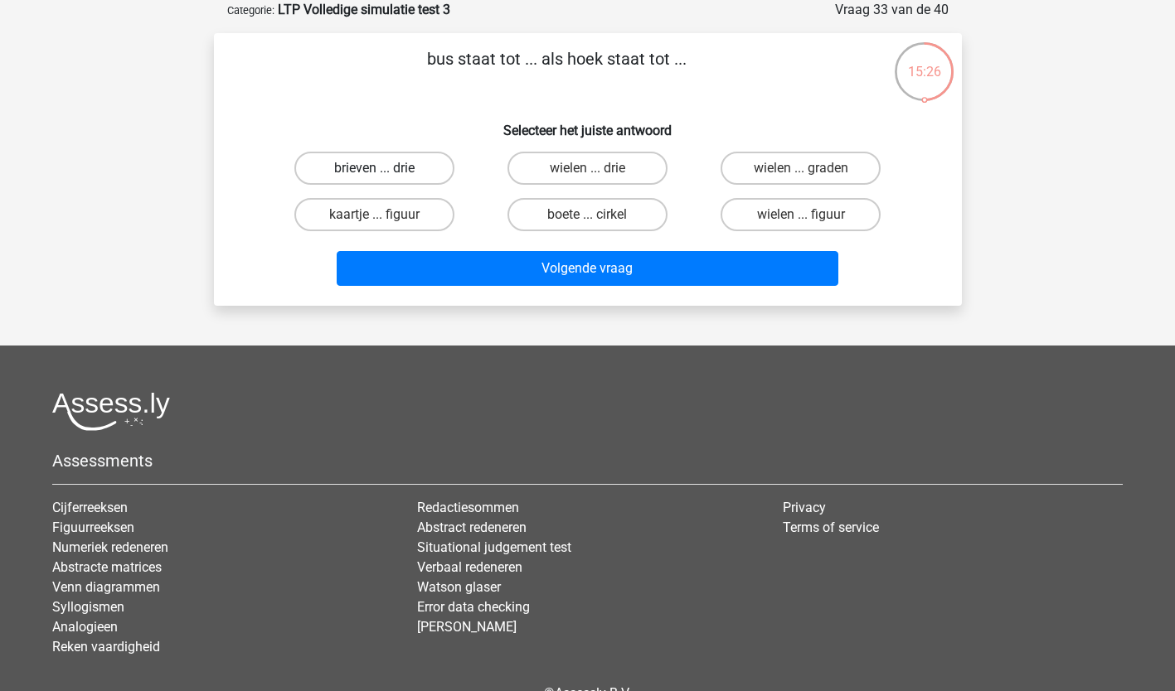
click at [359, 162] on label "brieven ... drie" at bounding box center [374, 168] width 160 height 33
click at [374, 168] on input "brieven ... drie" at bounding box center [379, 173] width 11 height 11
radio input "true"
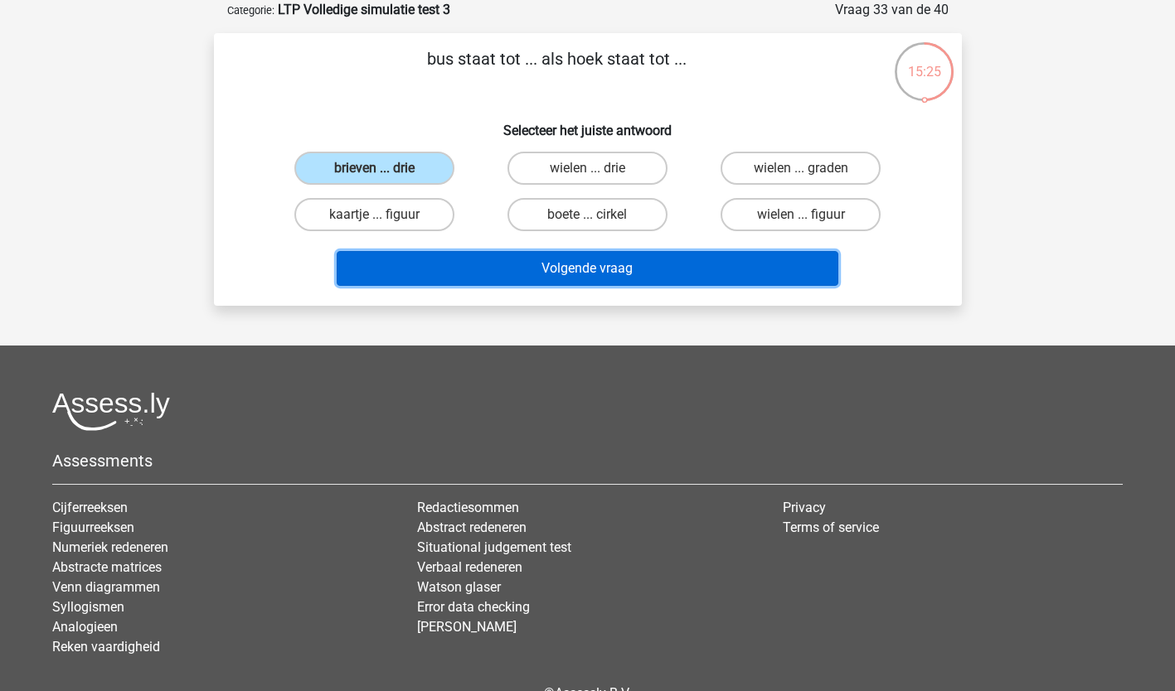
click at [437, 257] on button "Volgende vraag" at bounding box center [587, 268] width 501 height 35
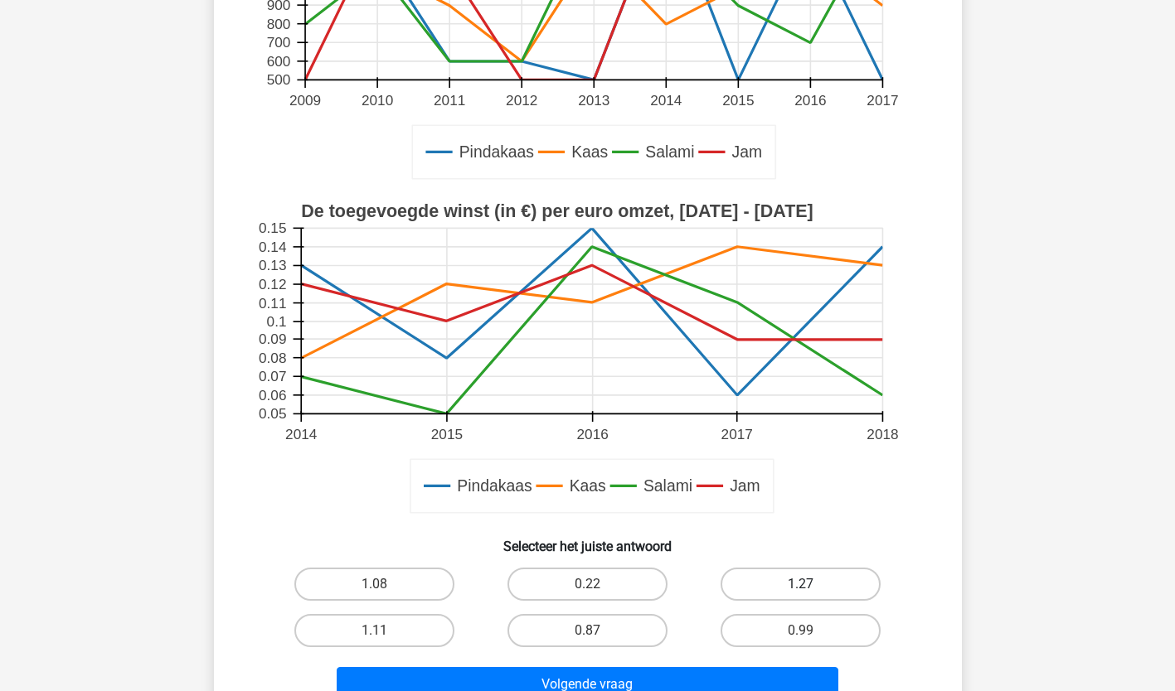
click at [841, 595] on label "1.27" at bounding box center [800, 584] width 160 height 33
click at [811, 595] on input "1.27" at bounding box center [806, 589] width 11 height 11
radio input "true"
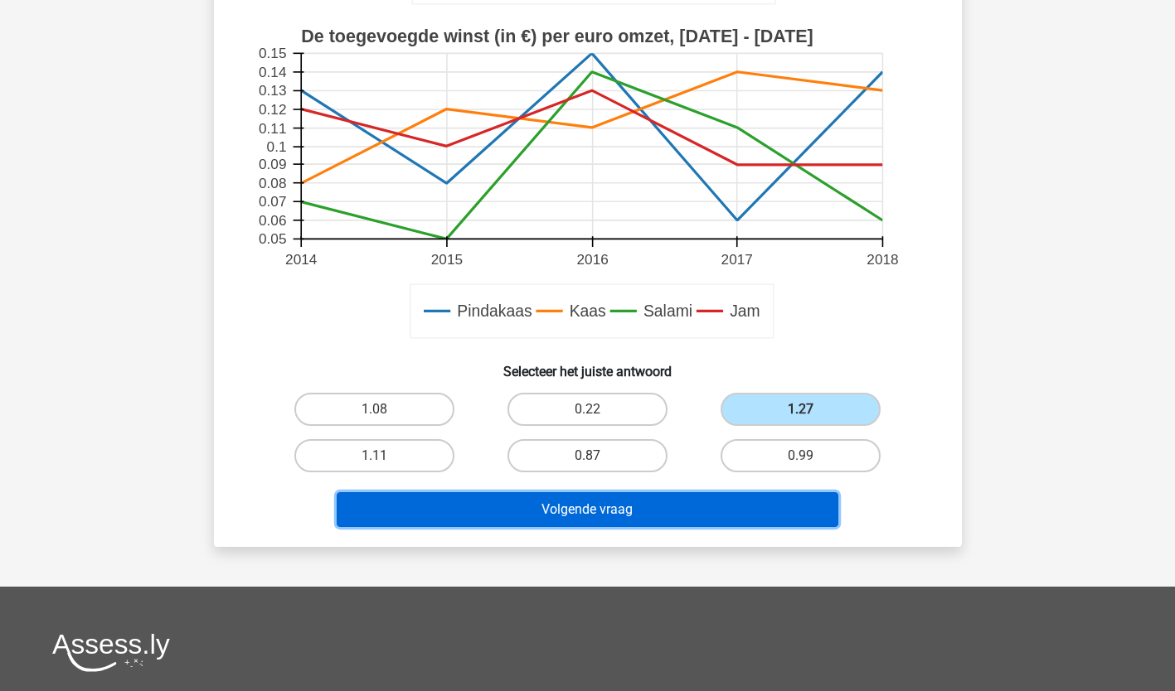
click at [774, 511] on button "Volgende vraag" at bounding box center [587, 509] width 501 height 35
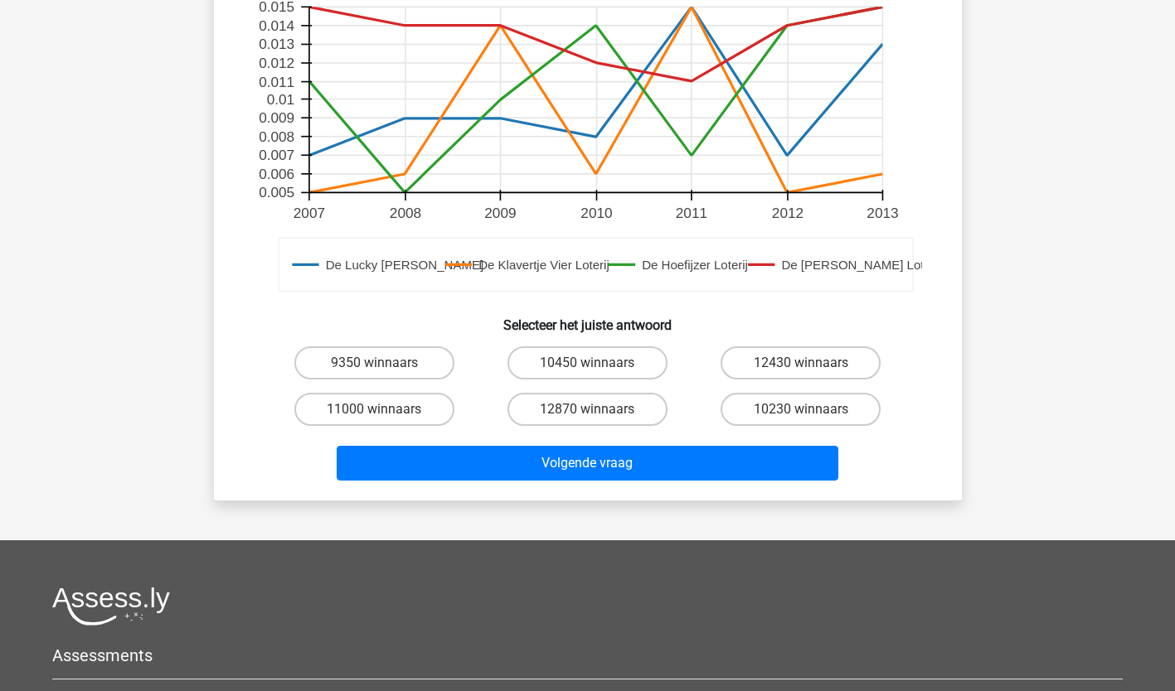
scroll to position [560, 0]
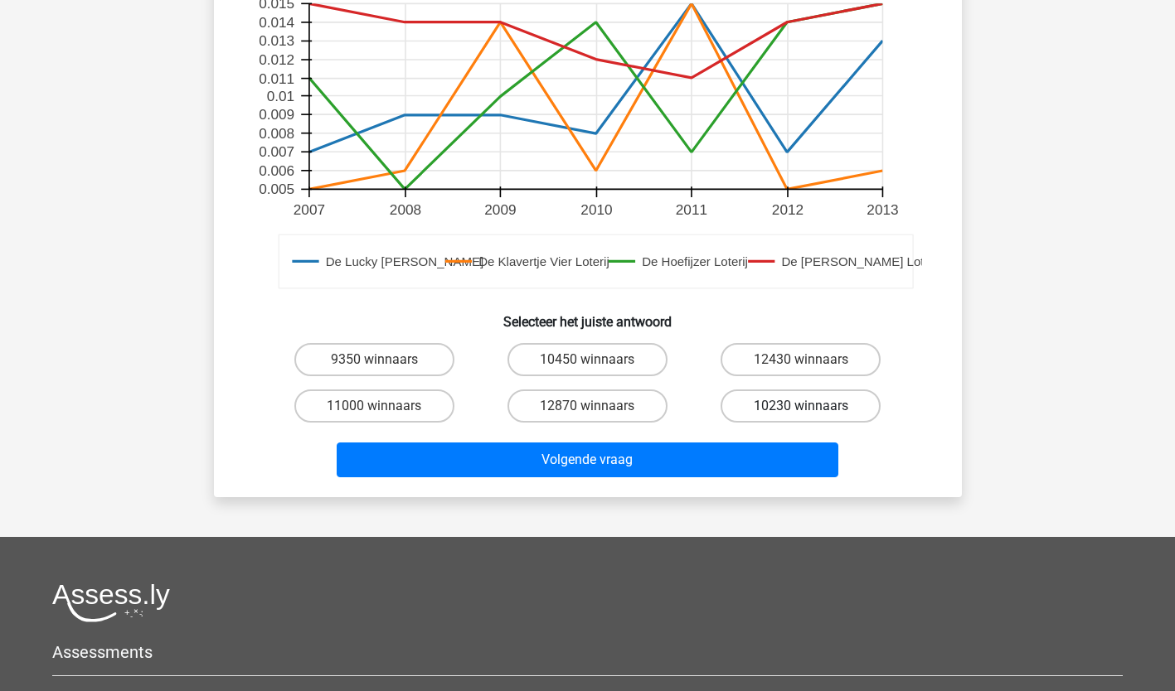
click at [808, 405] on label "10230 winnaars" at bounding box center [800, 406] width 160 height 33
click at [808, 406] on input "10230 winnaars" at bounding box center [806, 411] width 11 height 11
radio input "true"
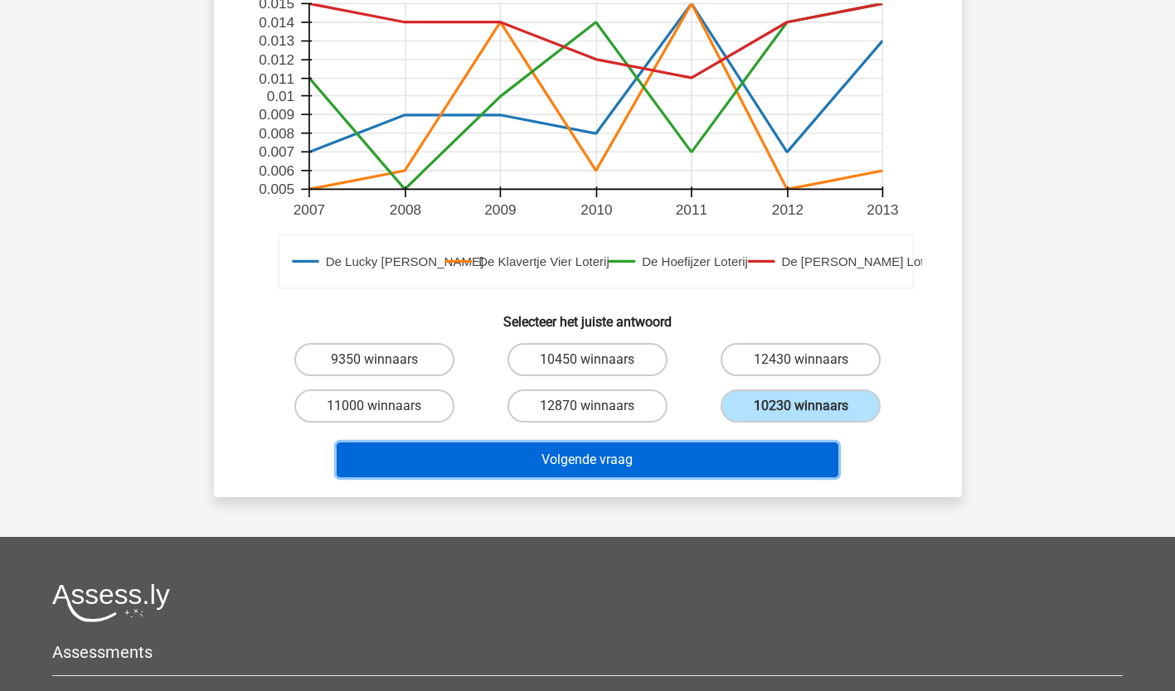
click at [774, 465] on button "Volgende vraag" at bounding box center [587, 460] width 501 height 35
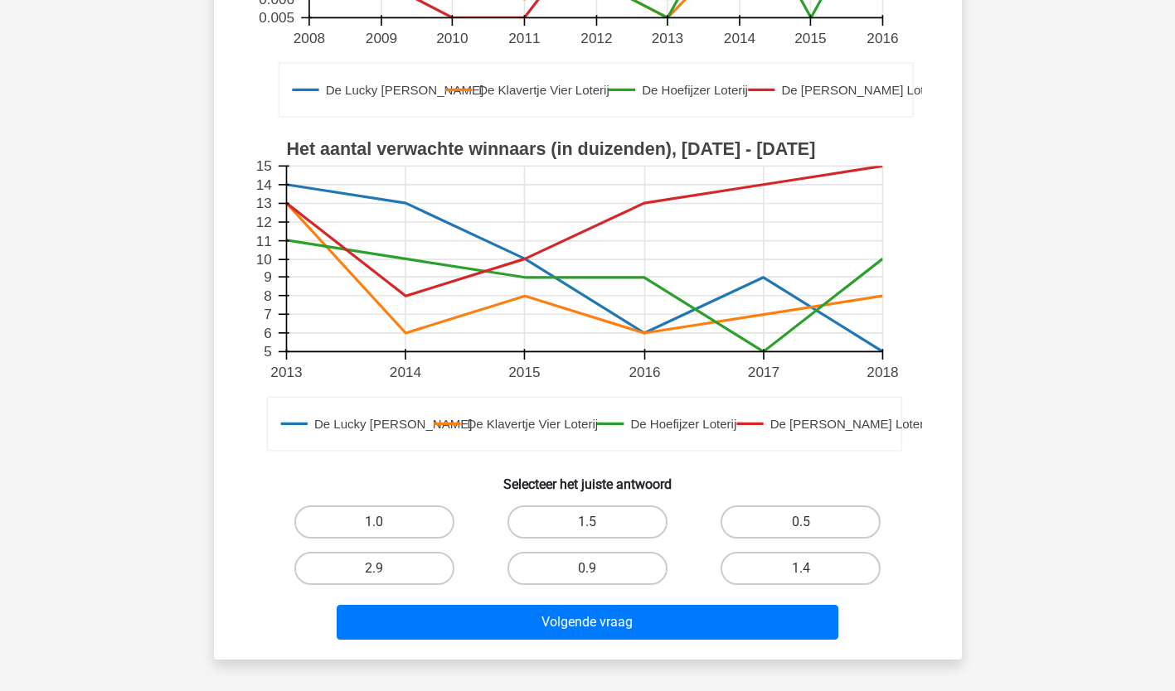
scroll to position [441, 0]
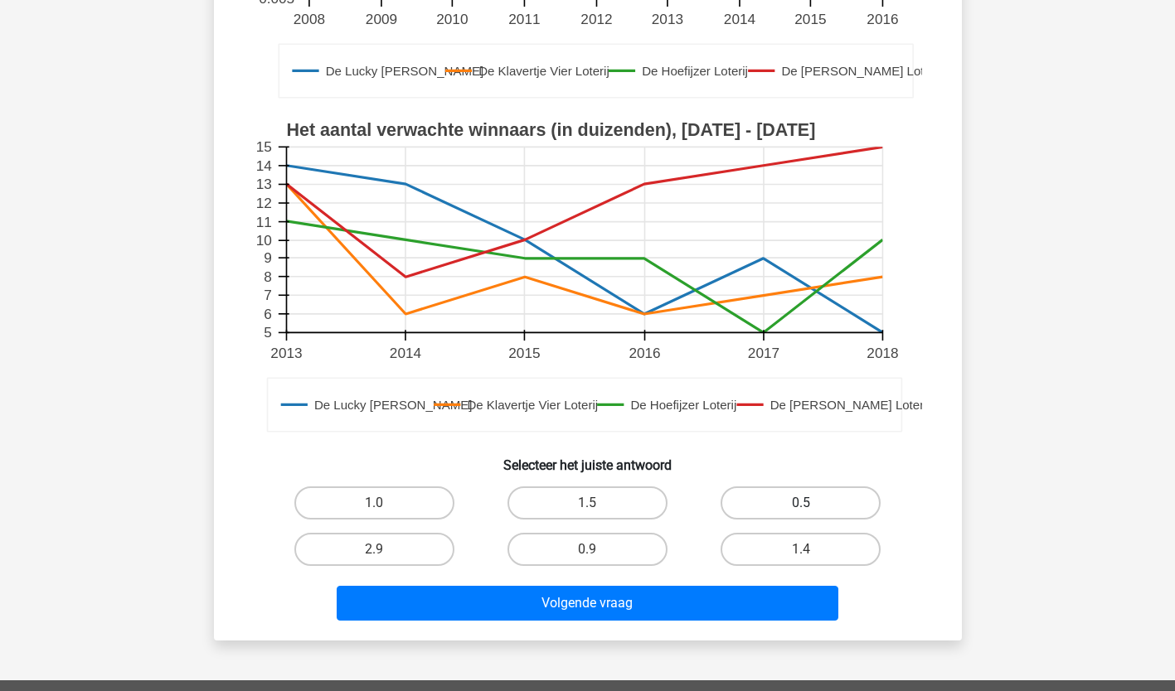
click at [798, 497] on label "0.5" at bounding box center [800, 503] width 160 height 33
click at [801, 503] on input "0.5" at bounding box center [806, 508] width 11 height 11
radio input "true"
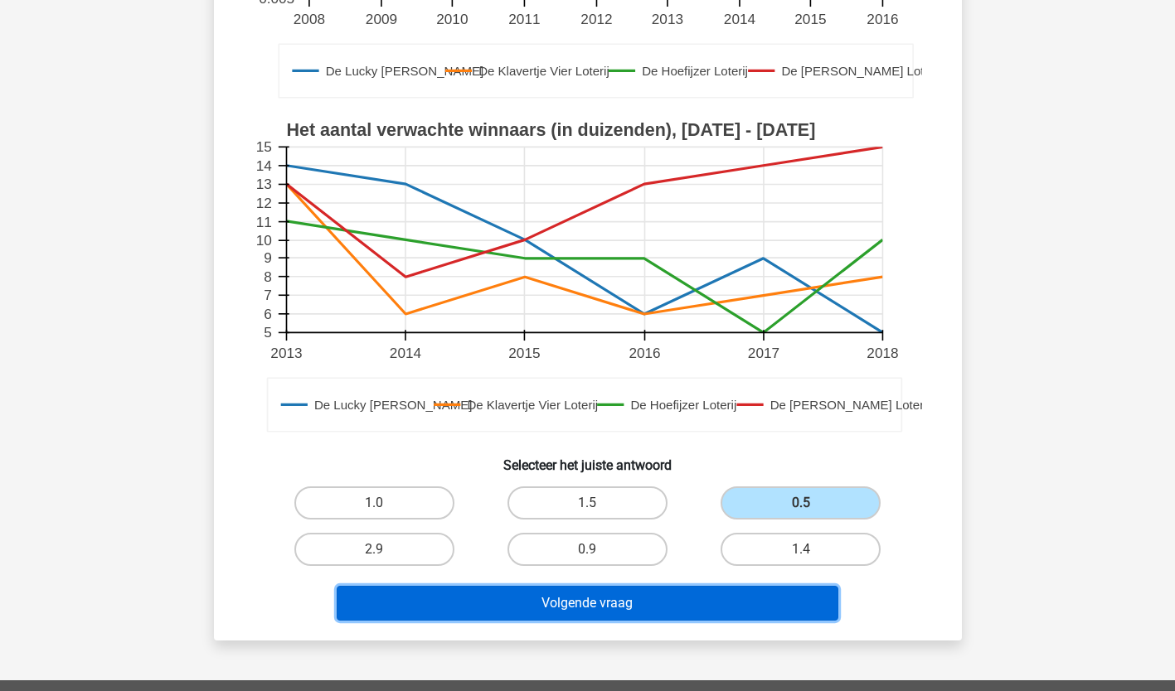
click at [770, 603] on button "Volgende vraag" at bounding box center [587, 603] width 501 height 35
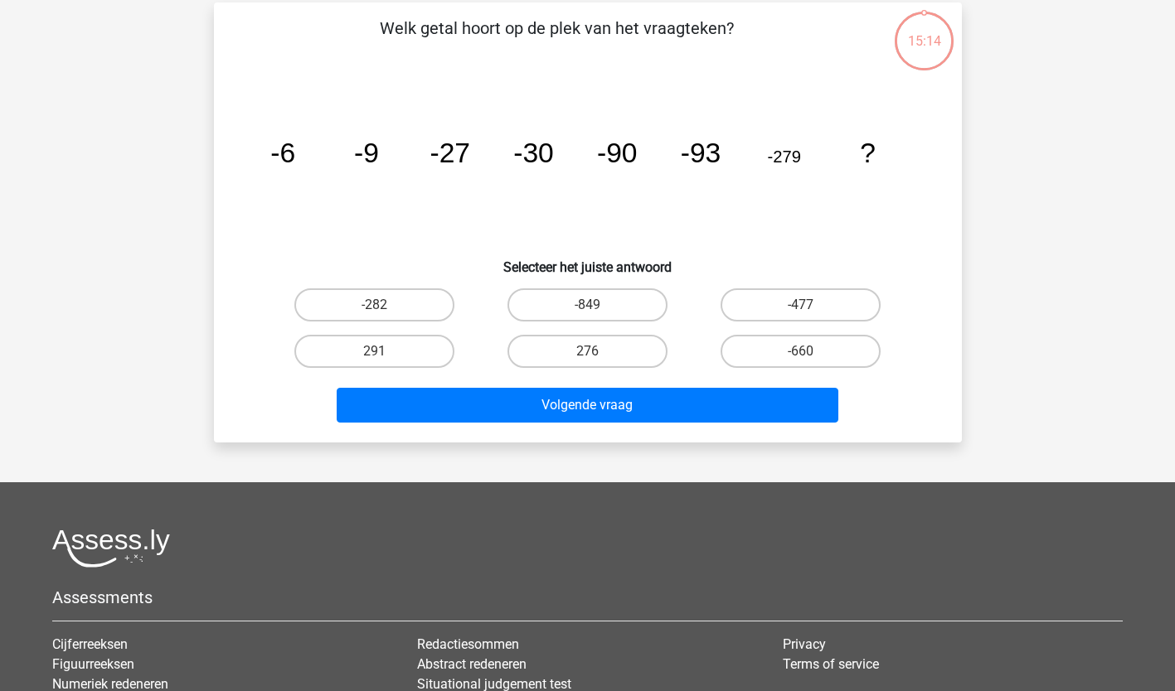
scroll to position [83, 0]
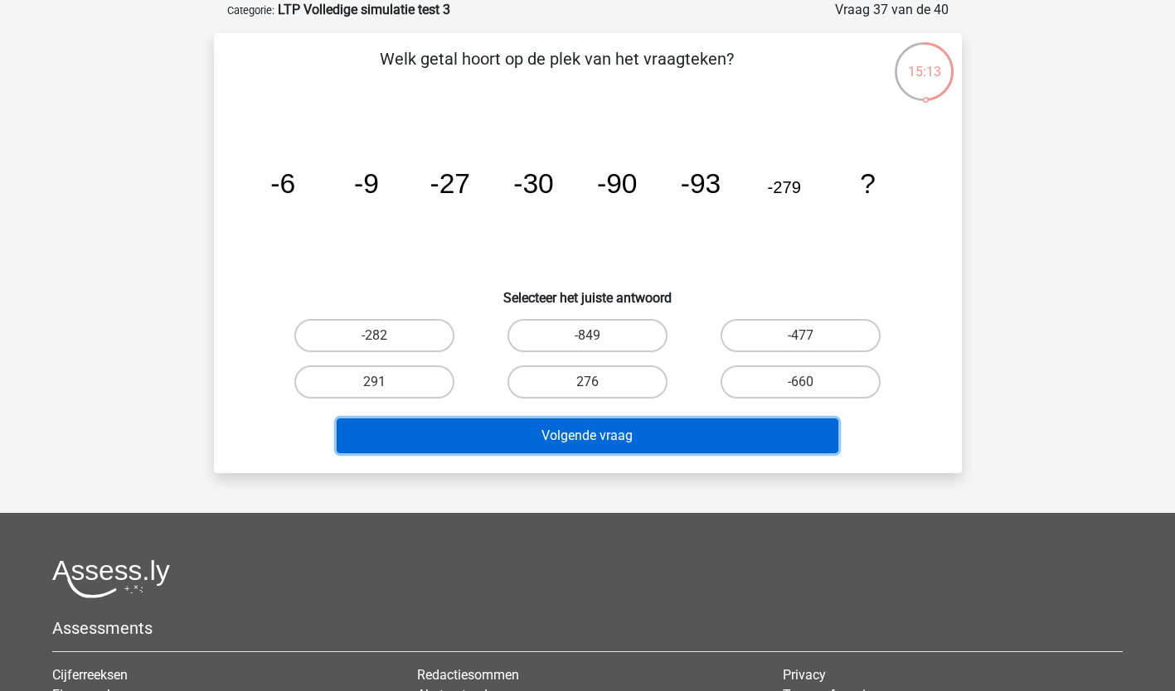
click at [788, 440] on button "Volgende vraag" at bounding box center [587, 436] width 501 height 35
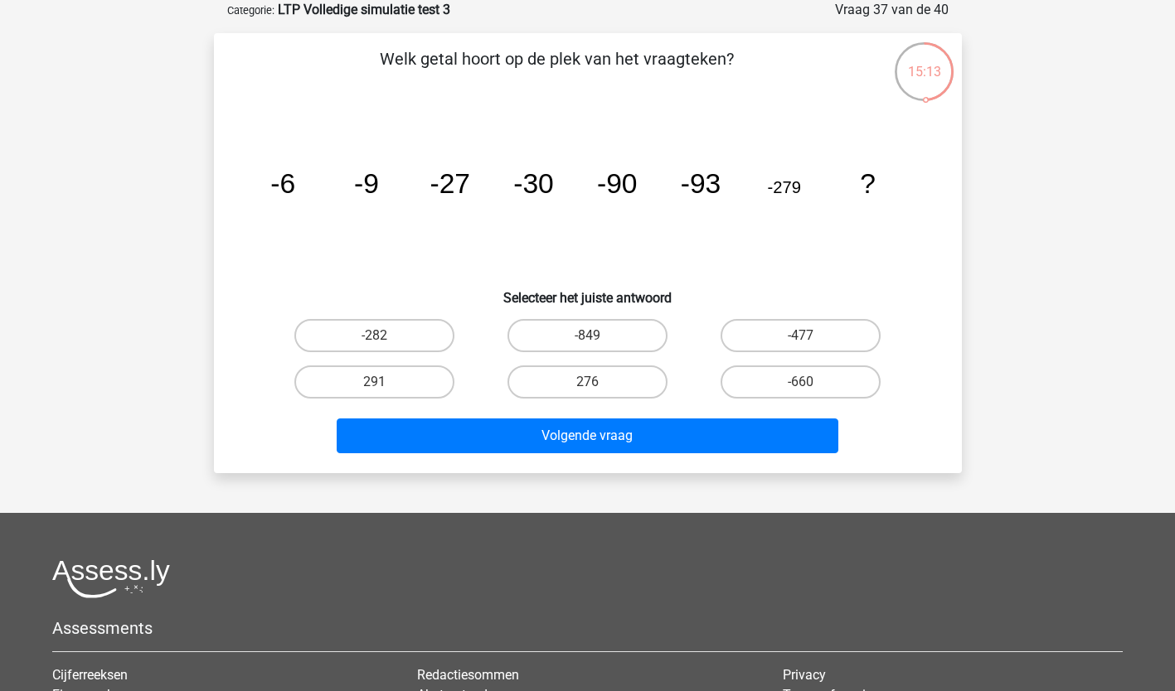
click at [808, 390] on input "-660" at bounding box center [806, 387] width 11 height 11
radio input "true"
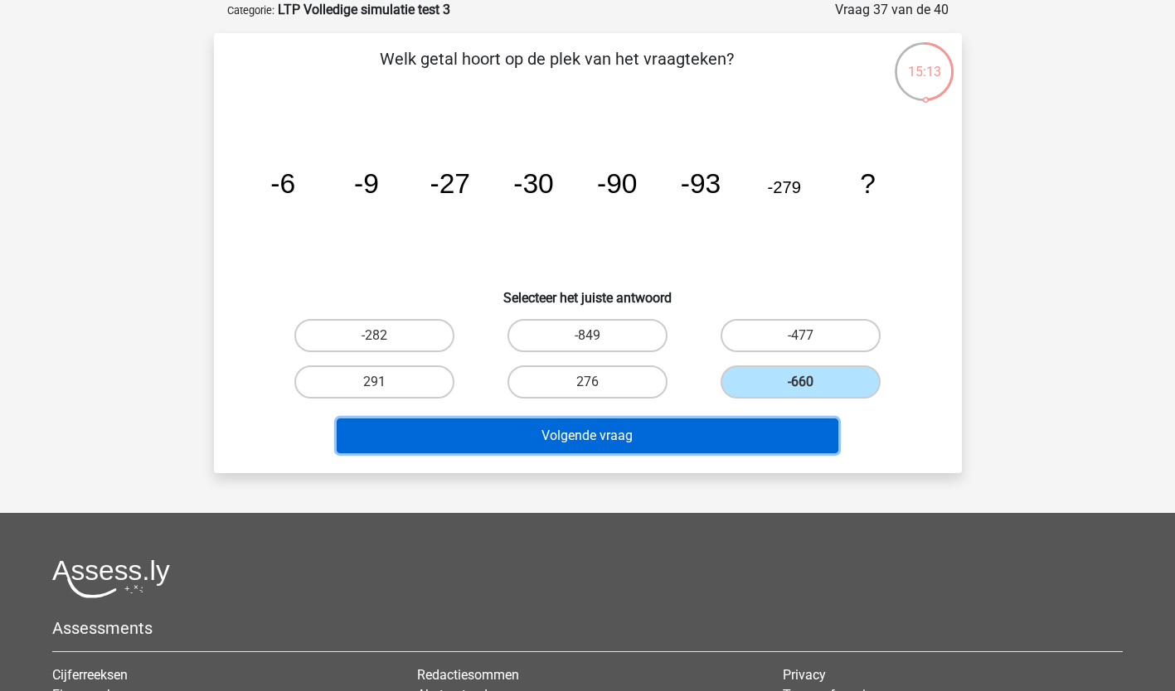
click at [792, 441] on button "Volgende vraag" at bounding box center [587, 436] width 501 height 35
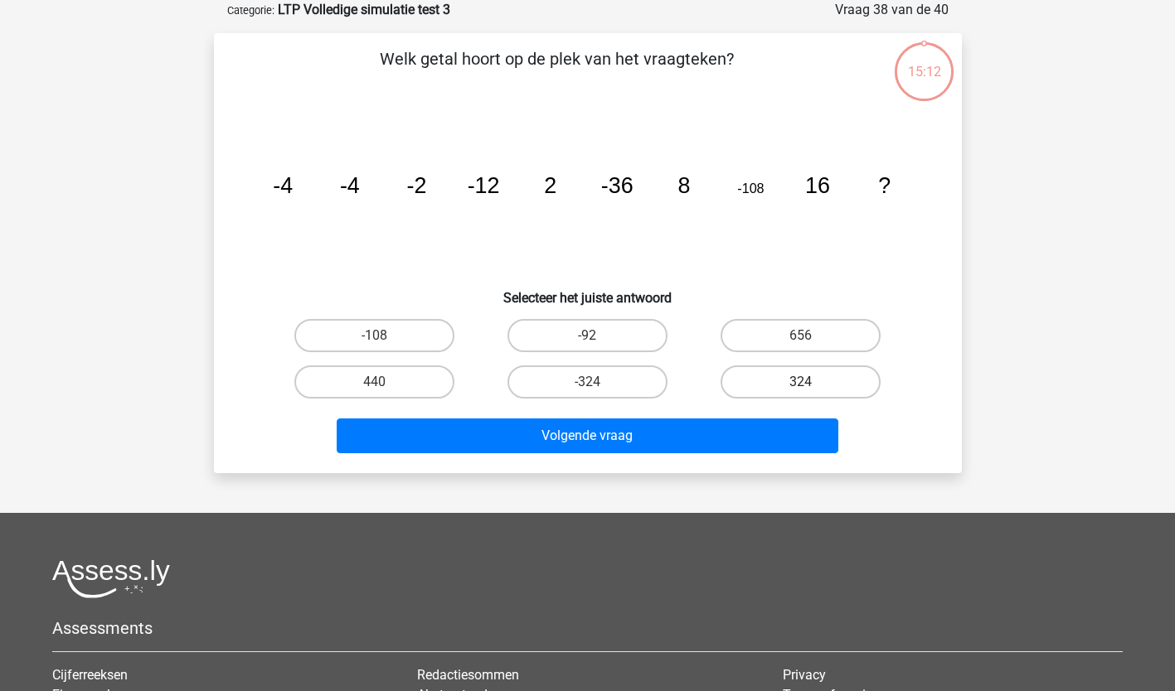
click at [830, 388] on label "324" at bounding box center [800, 382] width 160 height 33
click at [811, 388] on input "324" at bounding box center [806, 387] width 11 height 11
radio input "true"
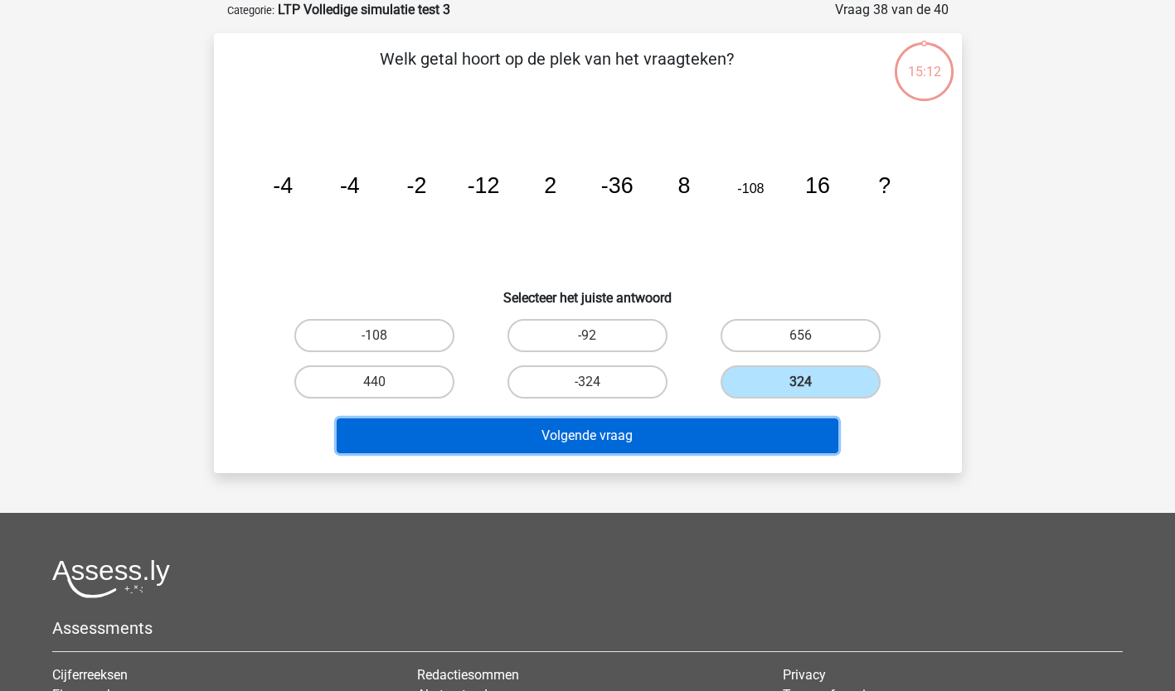
click at [772, 439] on button "Volgende vraag" at bounding box center [587, 436] width 501 height 35
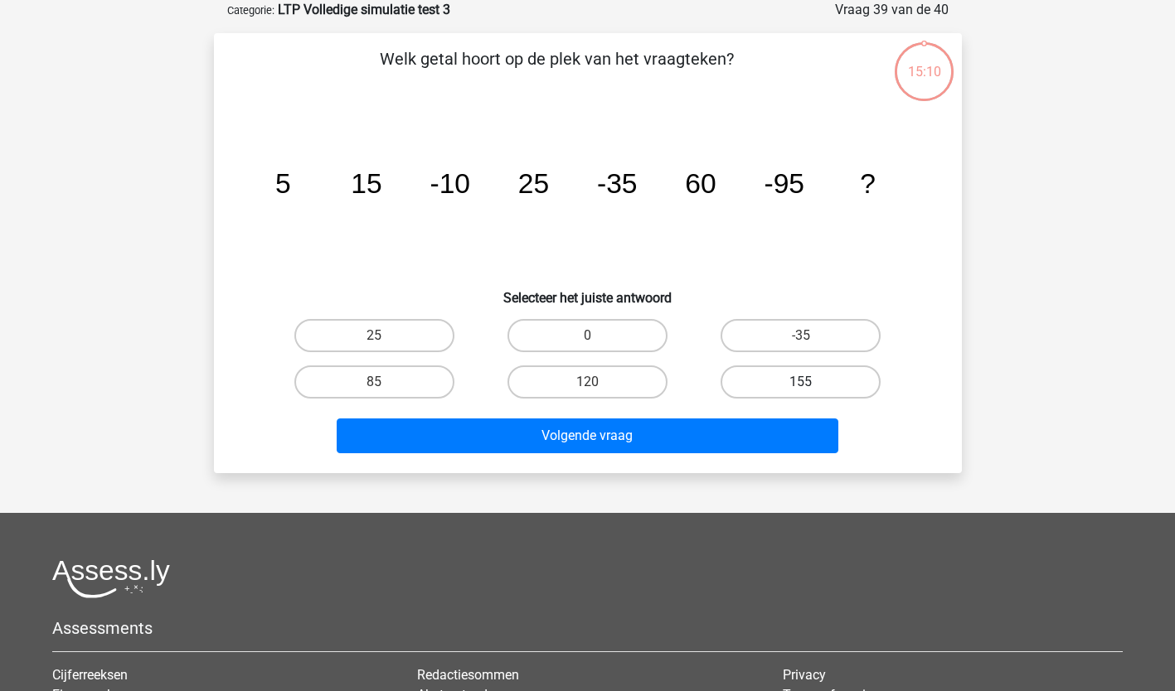
click at [850, 388] on label "155" at bounding box center [800, 382] width 160 height 33
click at [811, 388] on input "155" at bounding box center [806, 387] width 11 height 11
radio input "true"
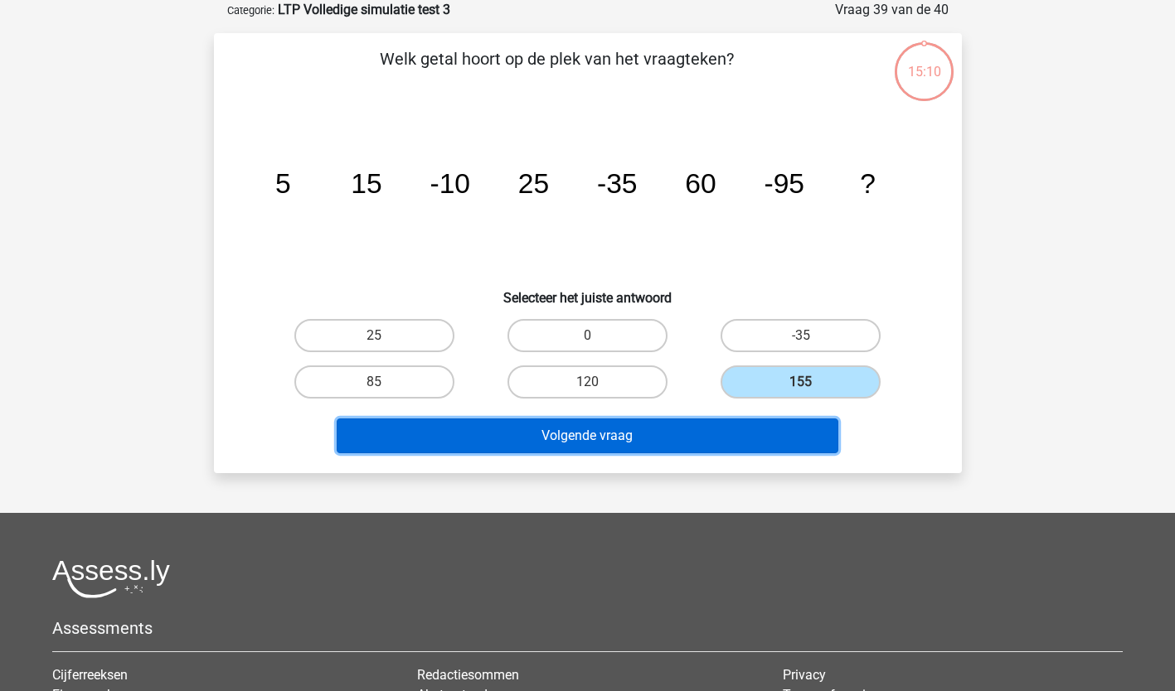
click at [770, 444] on button "Volgende vraag" at bounding box center [587, 436] width 501 height 35
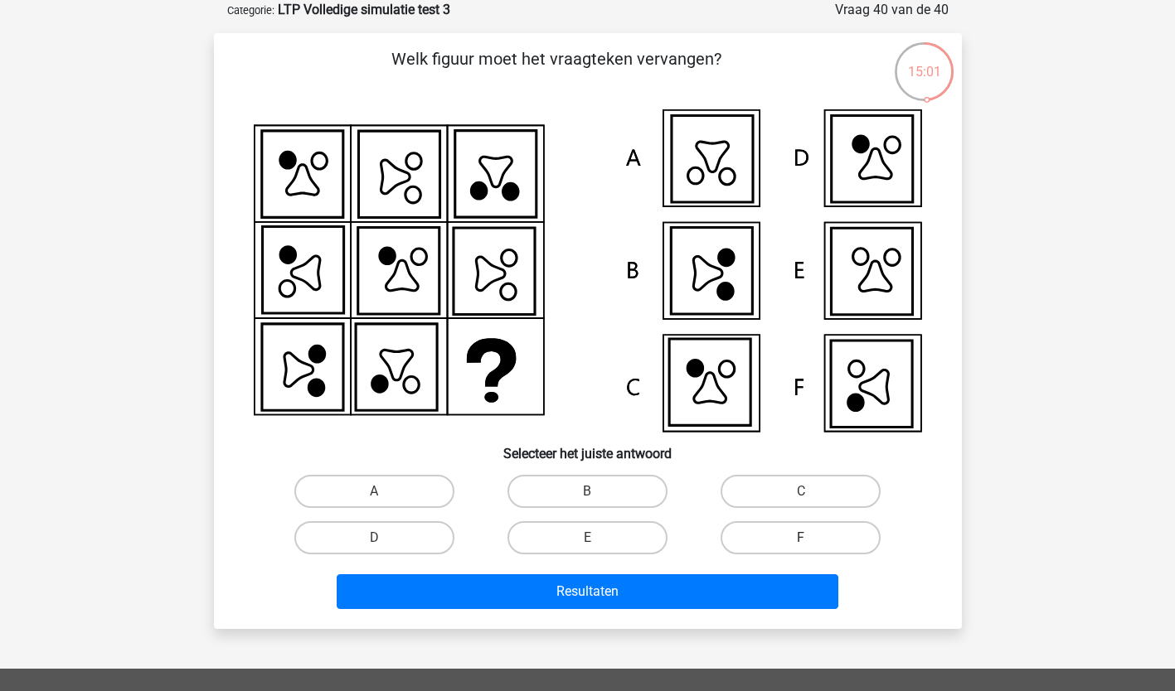
click at [770, 541] on label "F" at bounding box center [800, 537] width 160 height 33
click at [801, 541] on input "F" at bounding box center [806, 543] width 11 height 11
radio input "true"
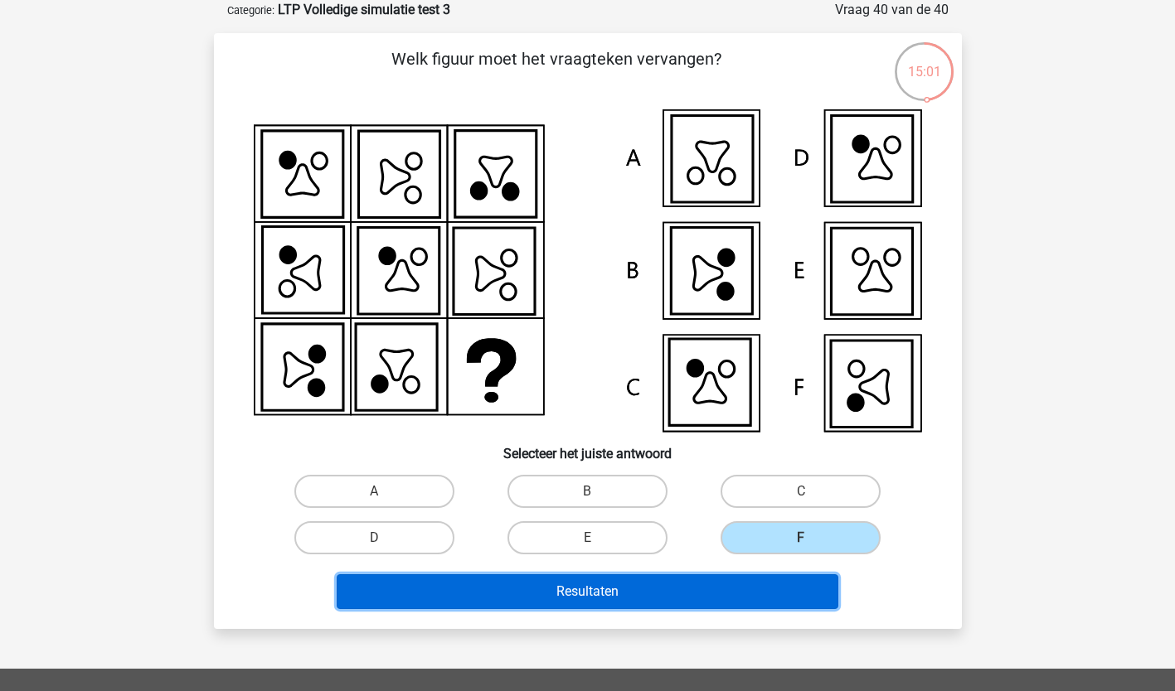
click at [719, 579] on button "Resultaten" at bounding box center [587, 591] width 501 height 35
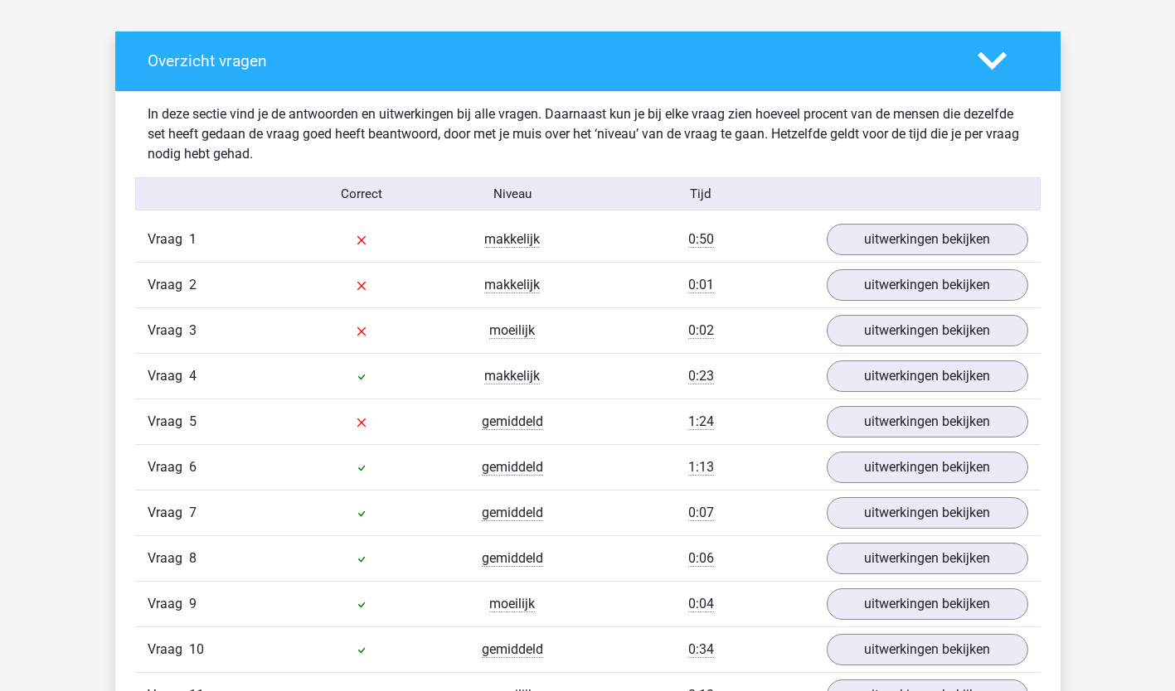
scroll to position [1304, 0]
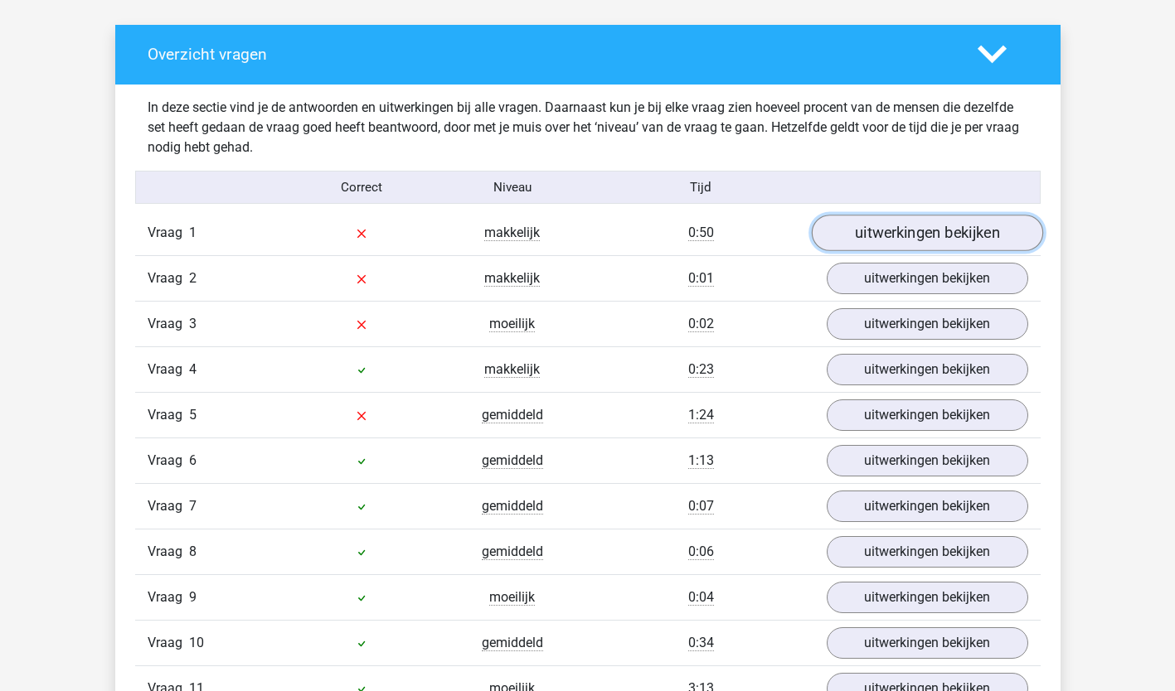
click at [983, 242] on link "uitwerkingen bekijken" at bounding box center [926, 234] width 231 height 36
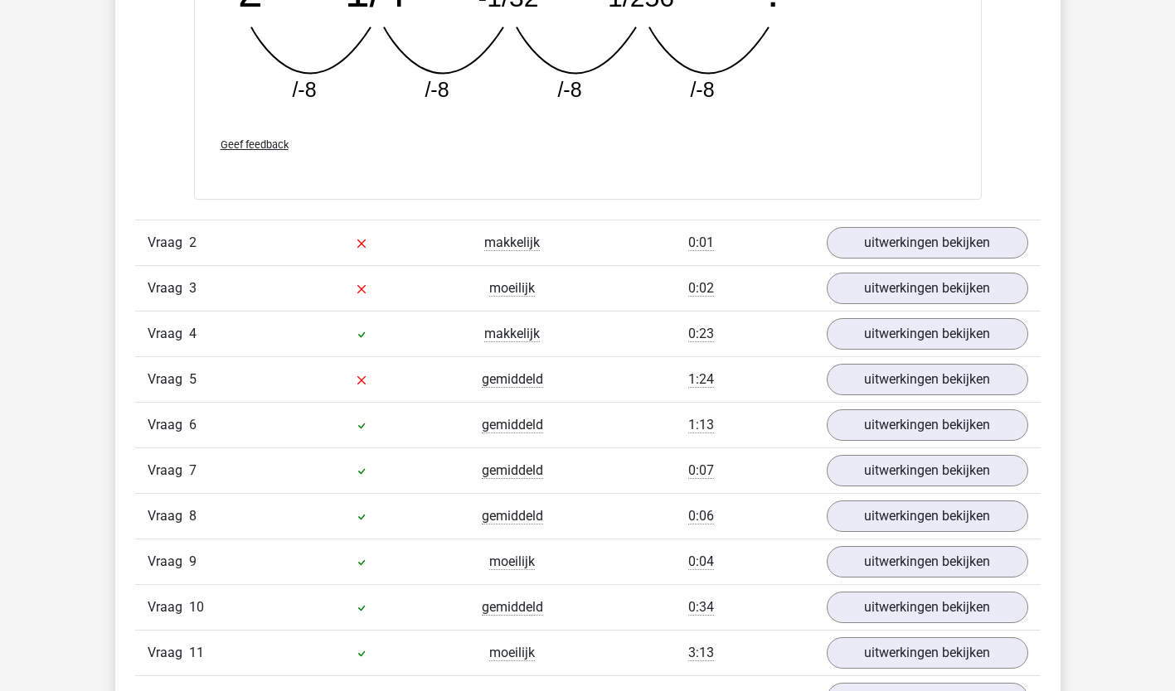
scroll to position [2065, 0]
click at [980, 235] on link "uitwerkingen bekijken" at bounding box center [926, 242] width 231 height 36
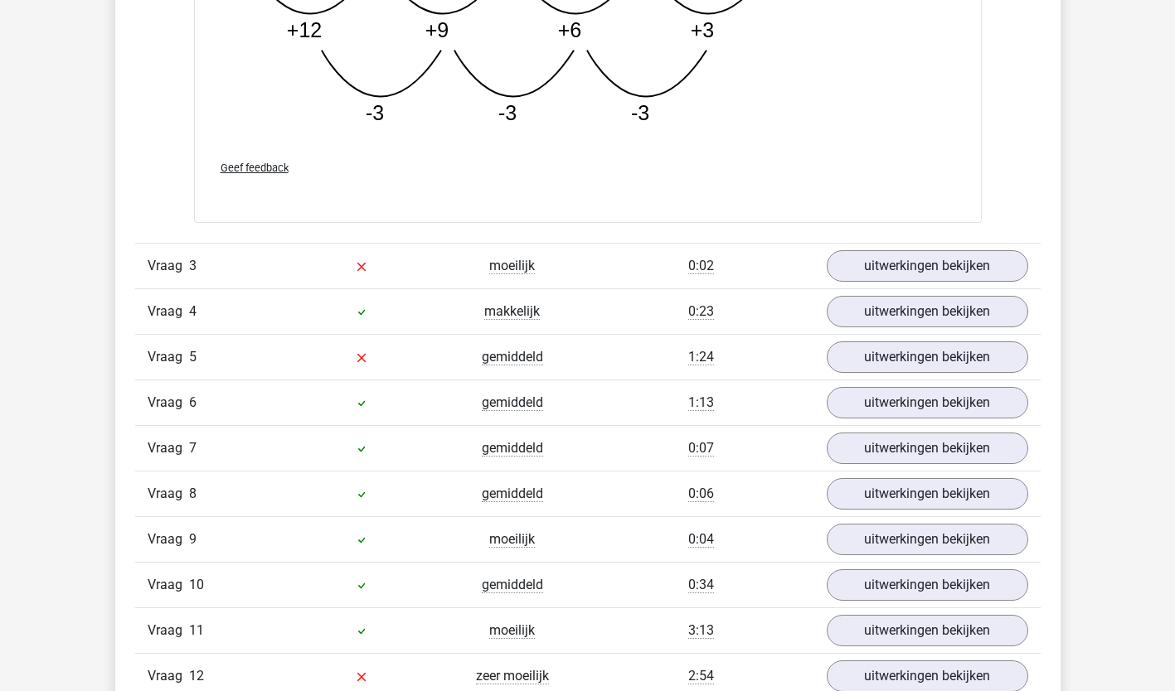
scroll to position [2934, 0]
click at [979, 276] on link "uitwerkingen bekijken" at bounding box center [926, 265] width 231 height 36
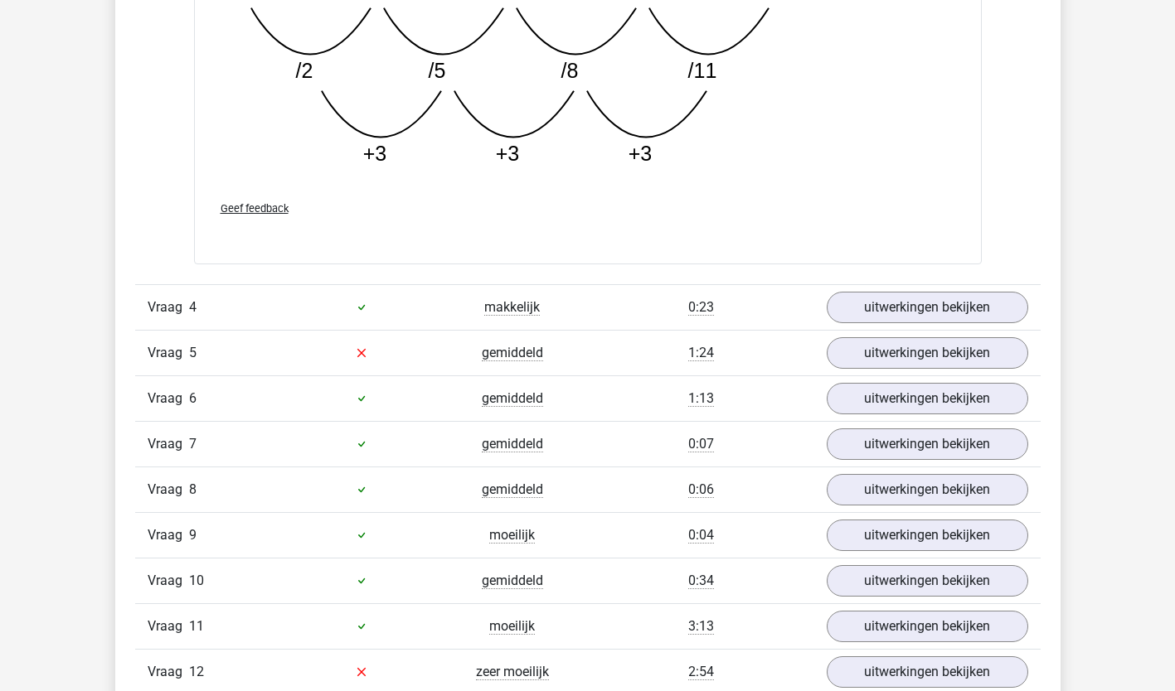
scroll to position [3837, 0]
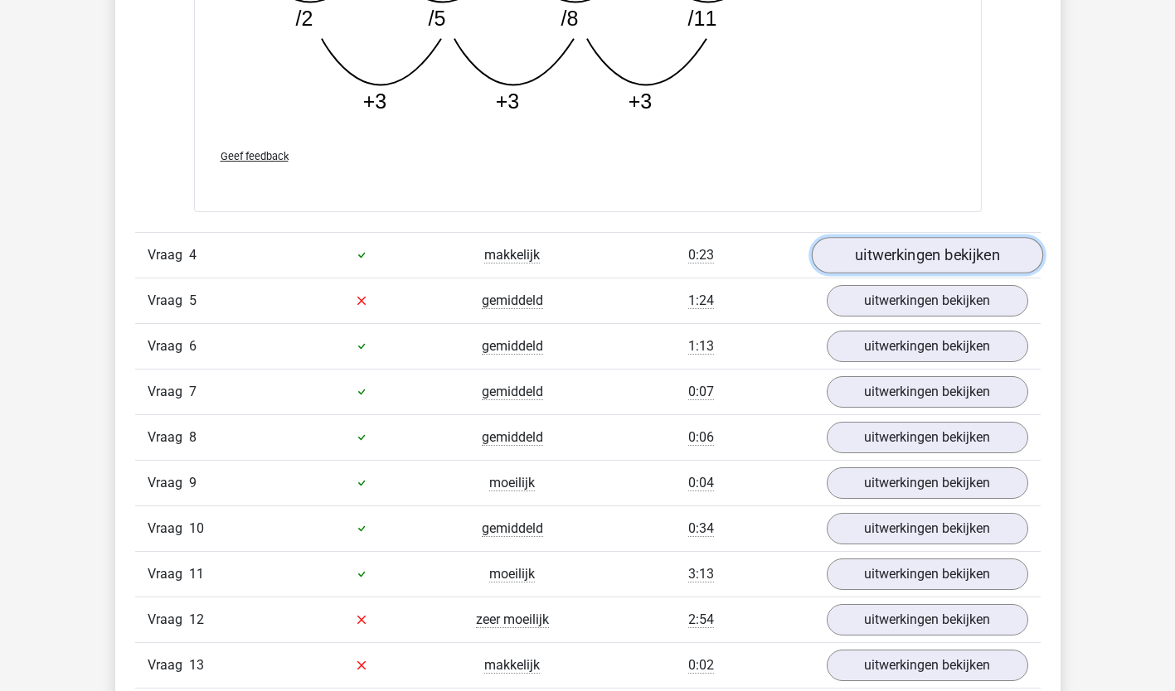
click at [969, 263] on link "uitwerkingen bekijken" at bounding box center [926, 255] width 231 height 36
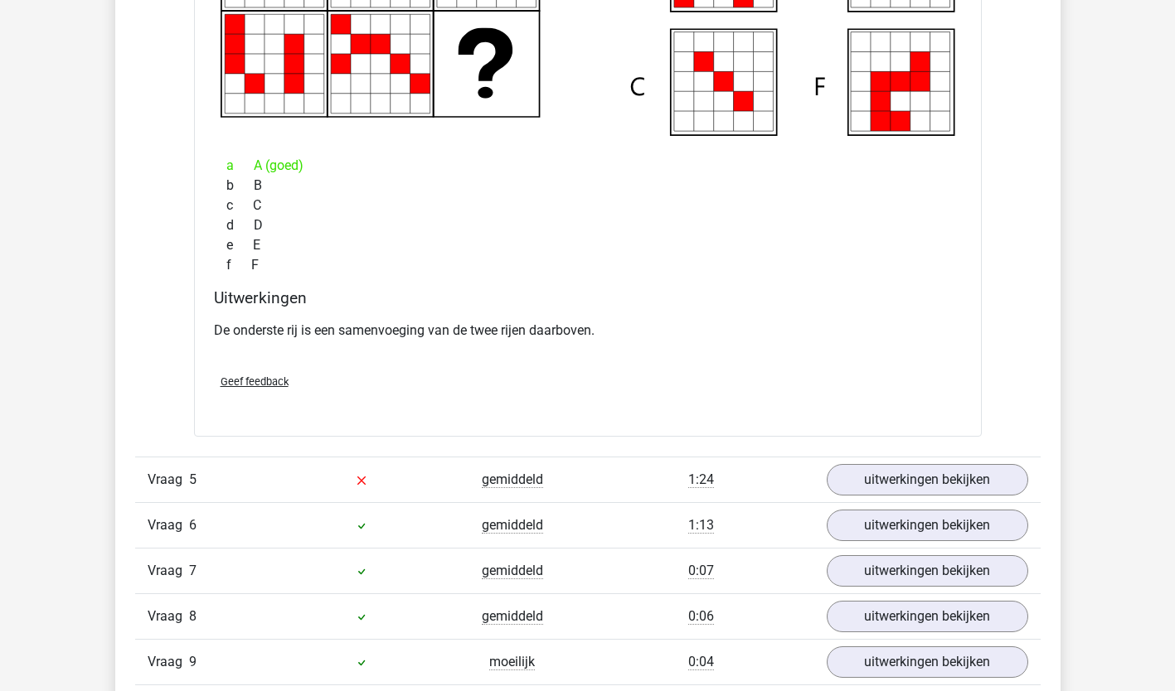
scroll to position [4389, 0]
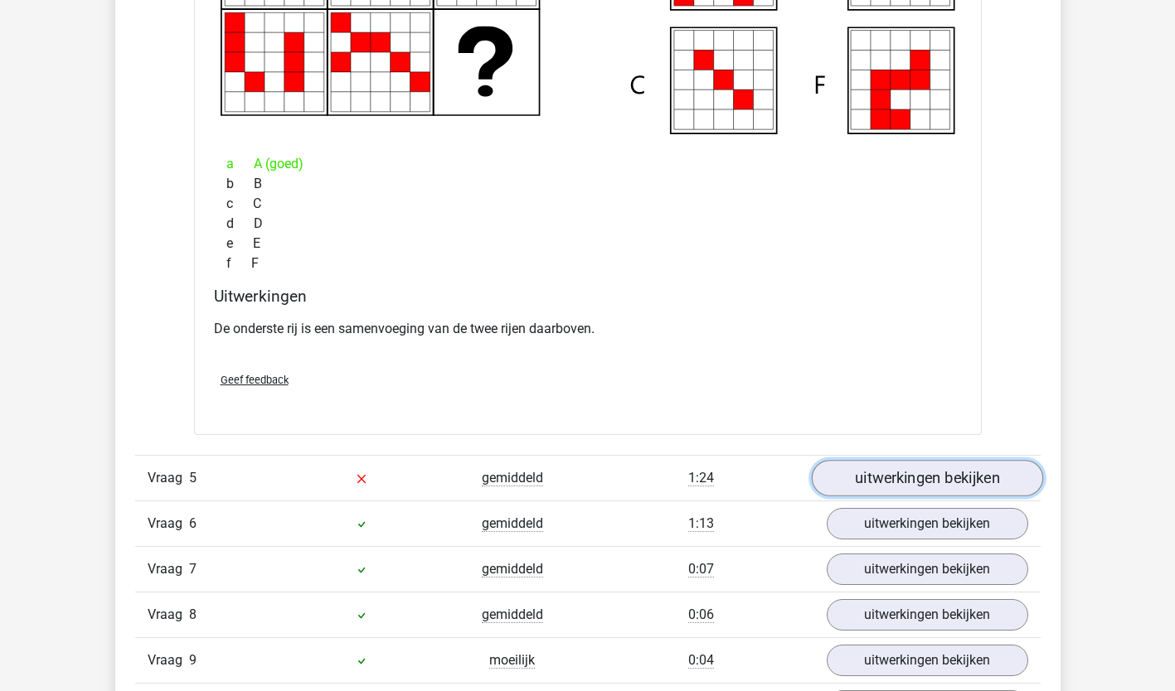
click at [988, 487] on link "uitwerkingen bekijken" at bounding box center [926, 478] width 231 height 36
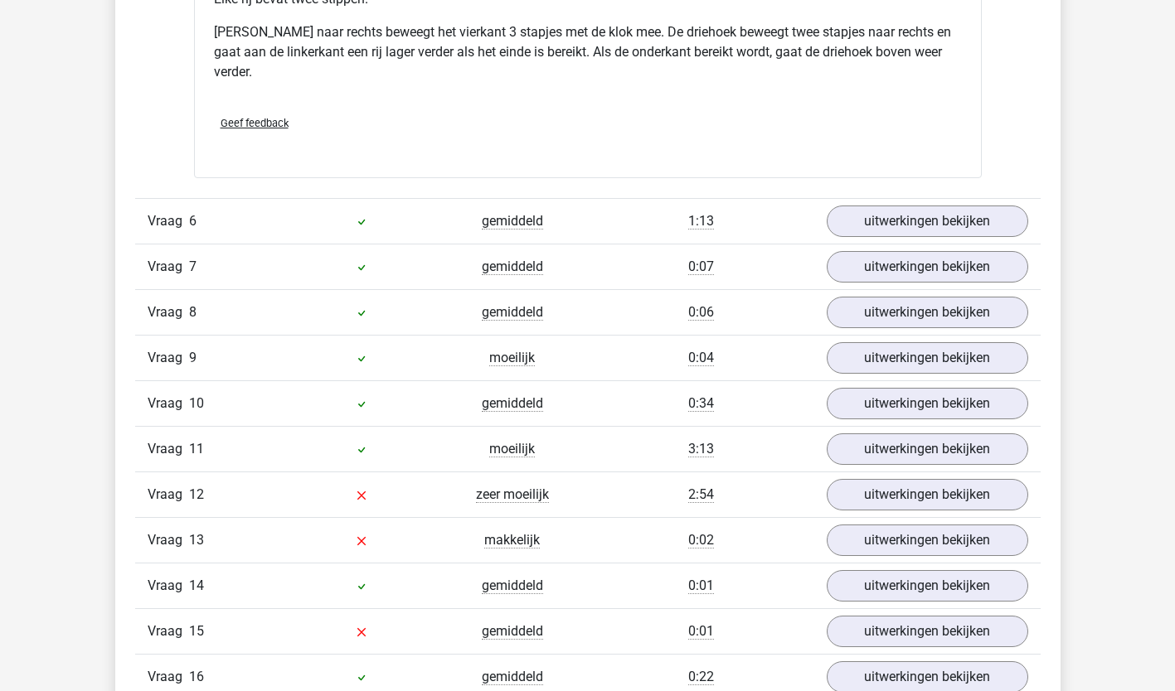
scroll to position [5488, 0]
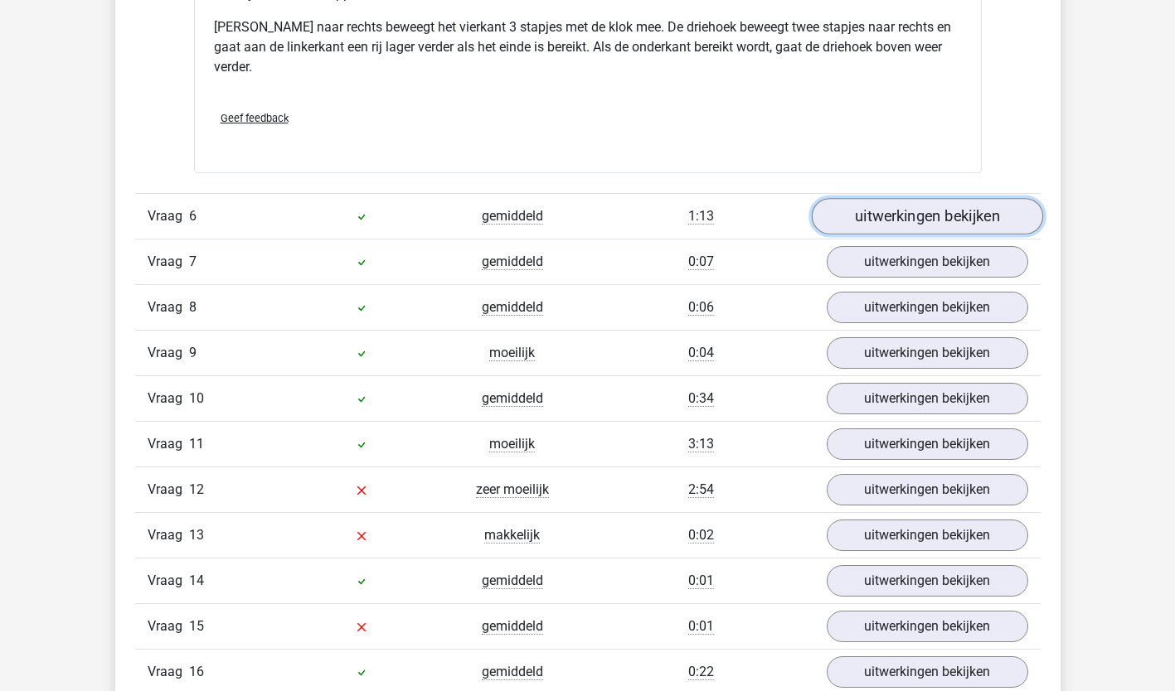
click at [971, 209] on link "uitwerkingen bekijken" at bounding box center [926, 216] width 231 height 36
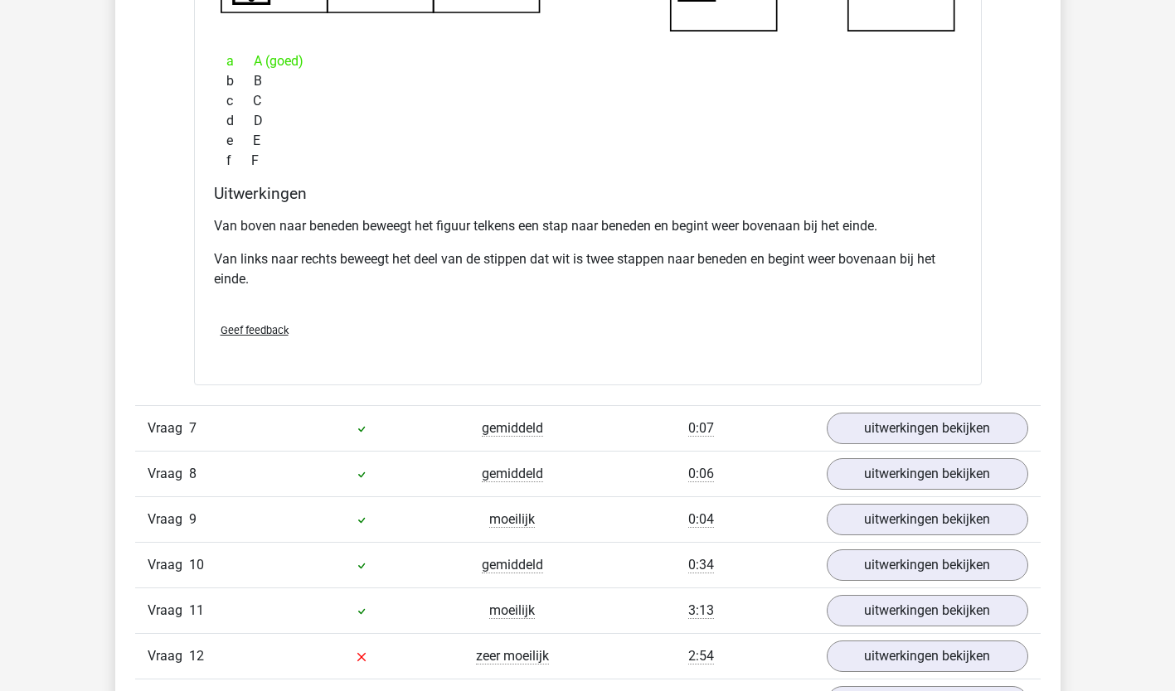
scroll to position [6105, 0]
click at [910, 424] on link "uitwerkingen bekijken" at bounding box center [926, 427] width 231 height 36
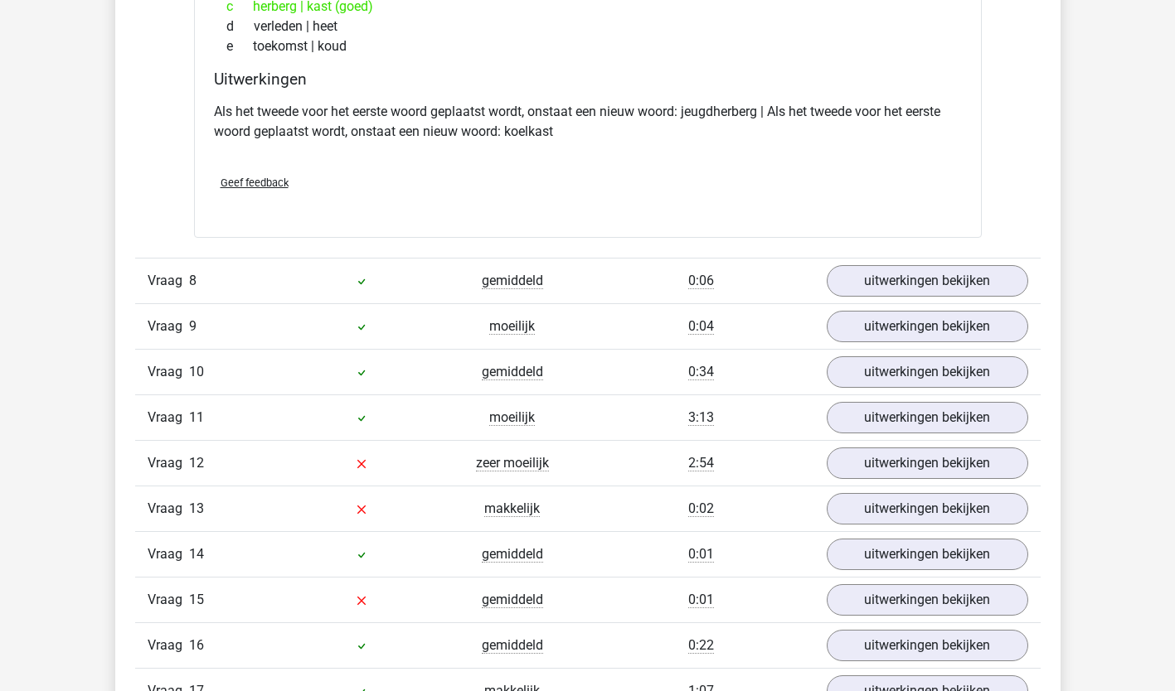
scroll to position [6673, 0]
click at [910, 285] on link "uitwerkingen bekijken" at bounding box center [926, 281] width 231 height 36
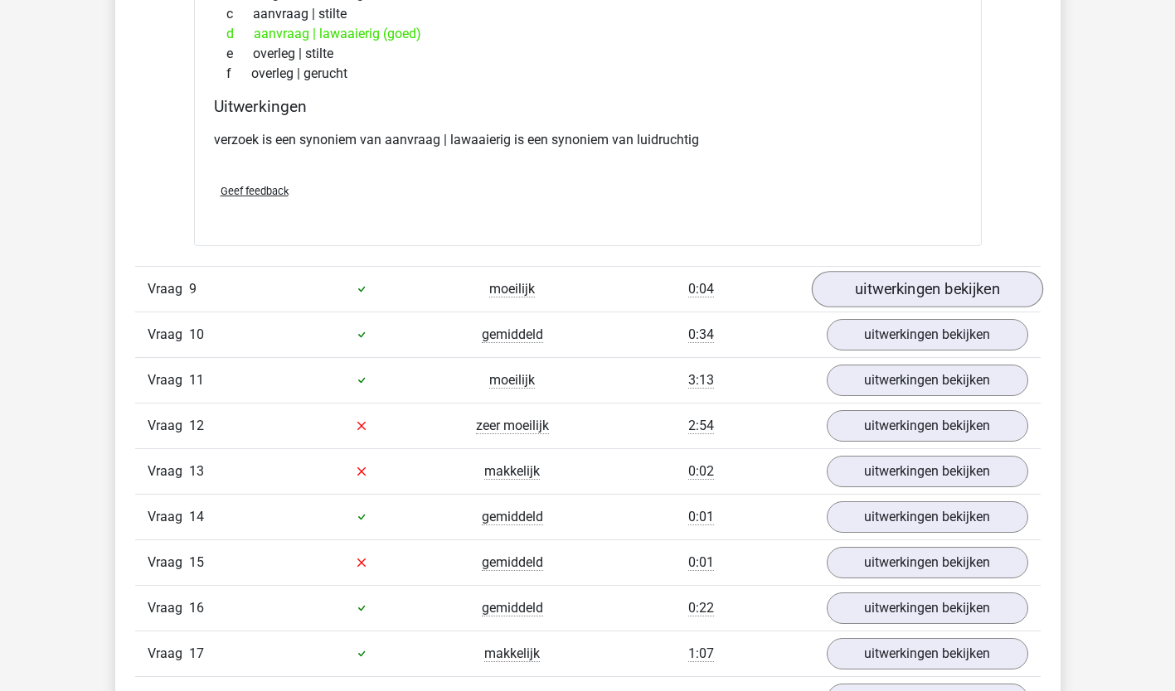
scroll to position [7089, 0]
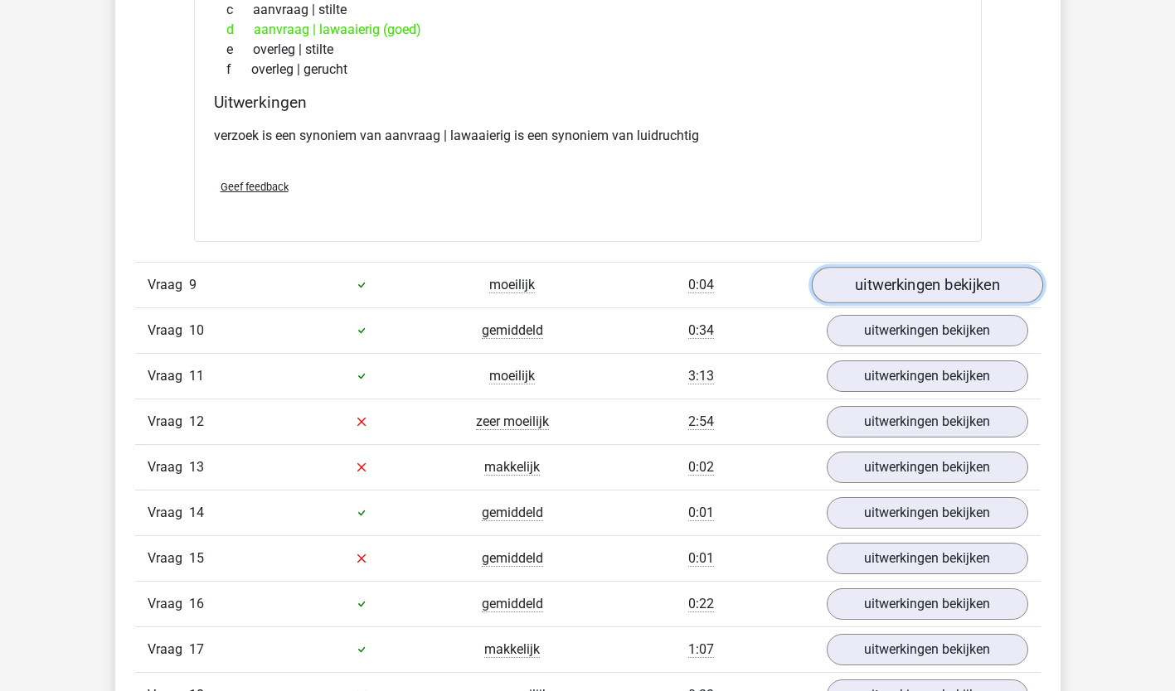
click at [936, 283] on link "uitwerkingen bekijken" at bounding box center [926, 285] width 231 height 36
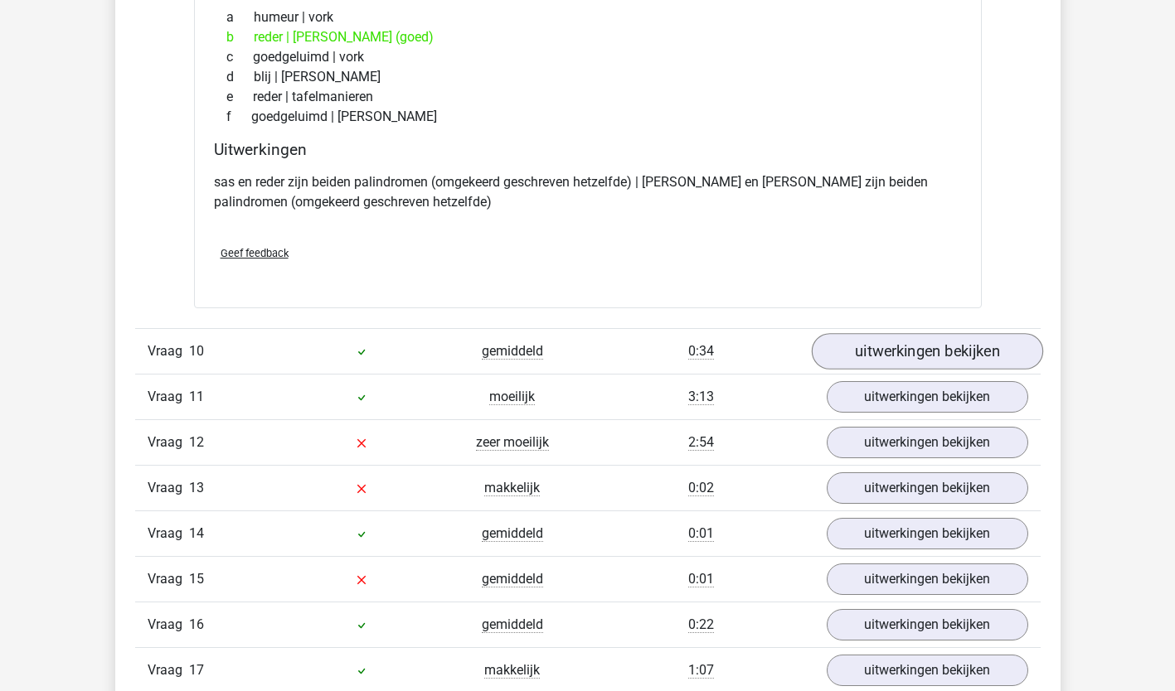
scroll to position [7463, 0]
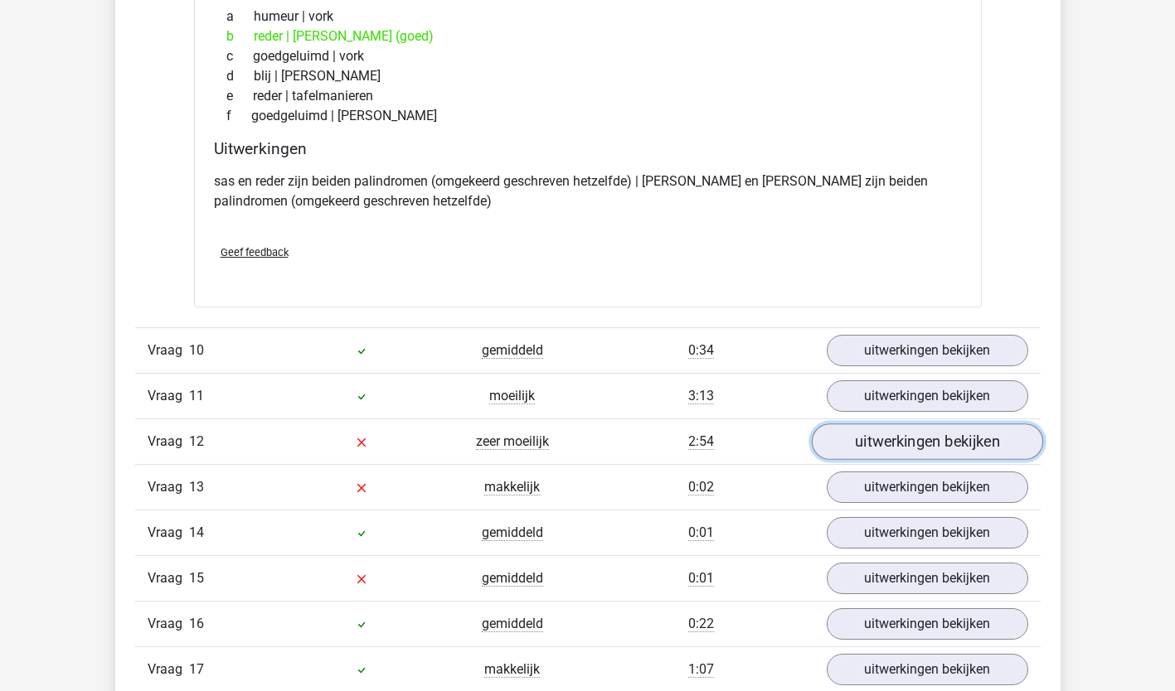
click at [915, 446] on link "uitwerkingen bekijken" at bounding box center [926, 442] width 231 height 36
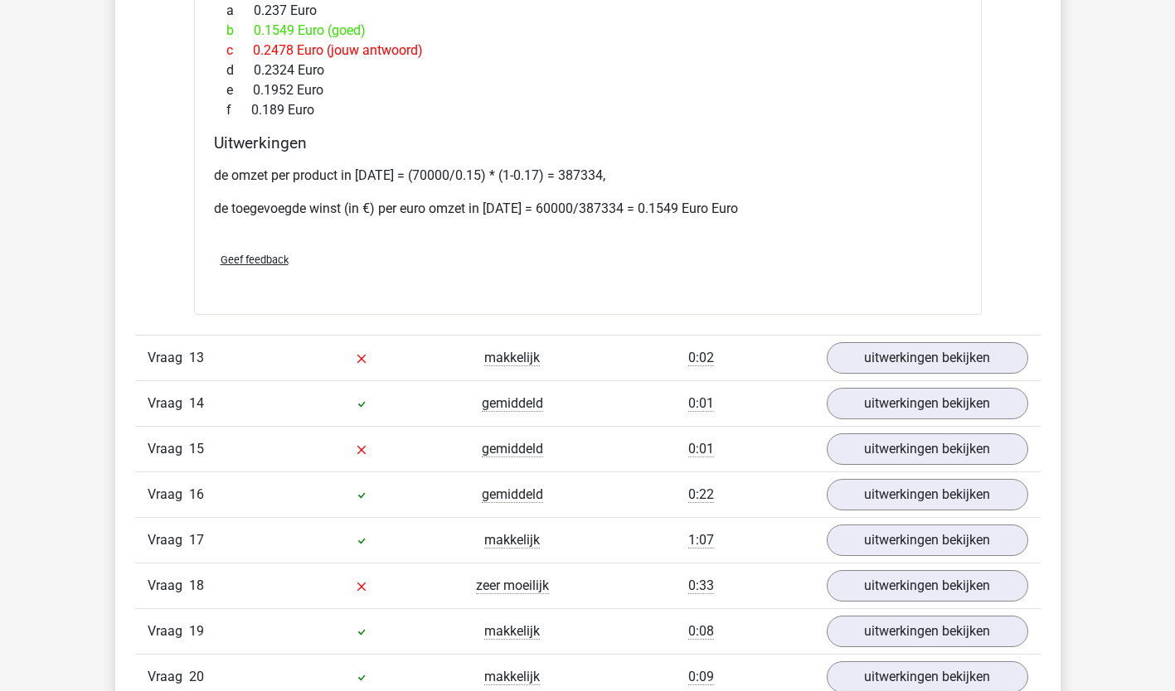
scroll to position [8756, 0]
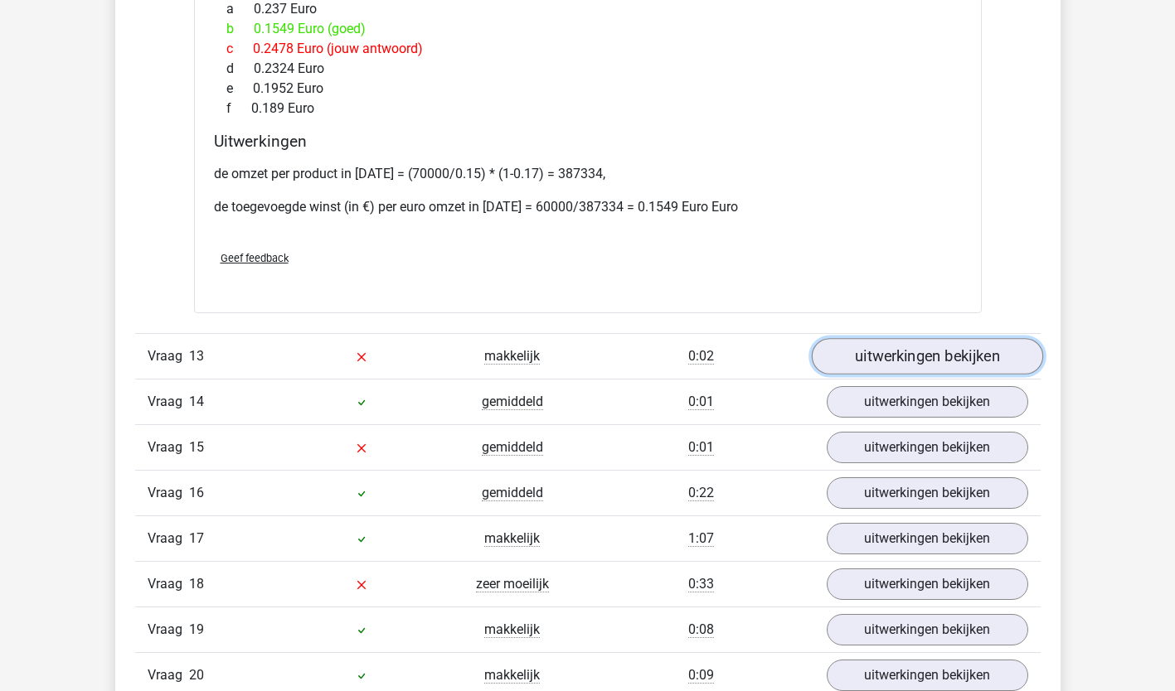
click at [962, 369] on link "uitwerkingen bekijken" at bounding box center [926, 356] width 231 height 36
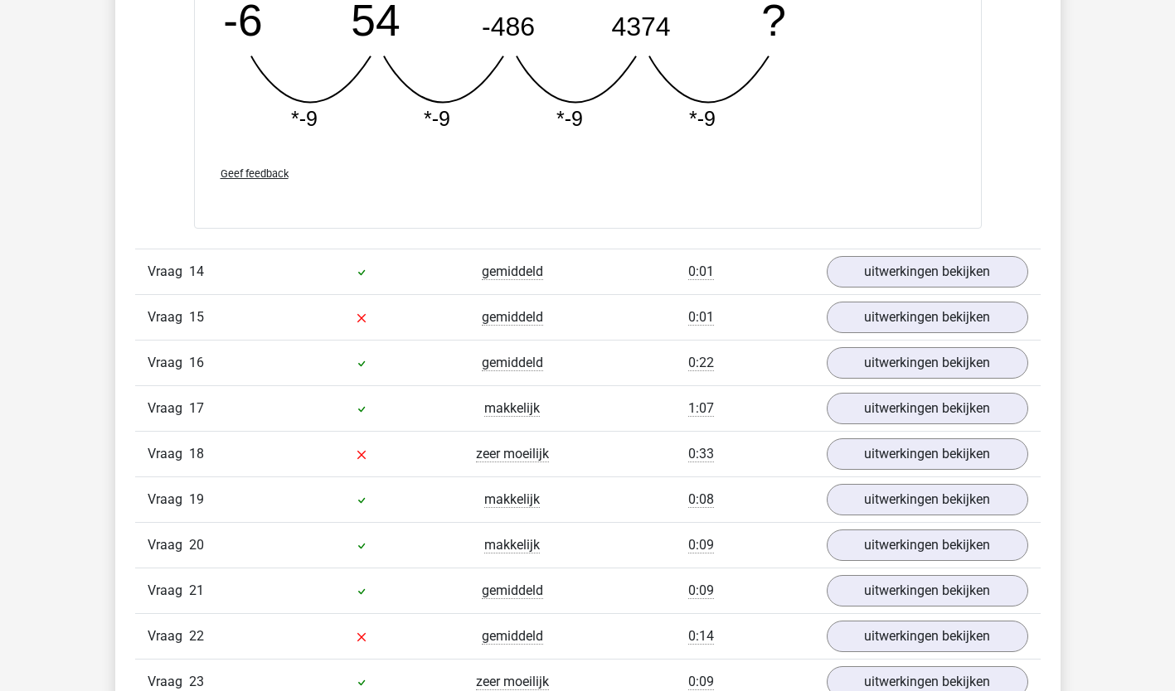
scroll to position [9612, 0]
click at [991, 280] on link "uitwerkingen bekijken" at bounding box center [926, 271] width 231 height 36
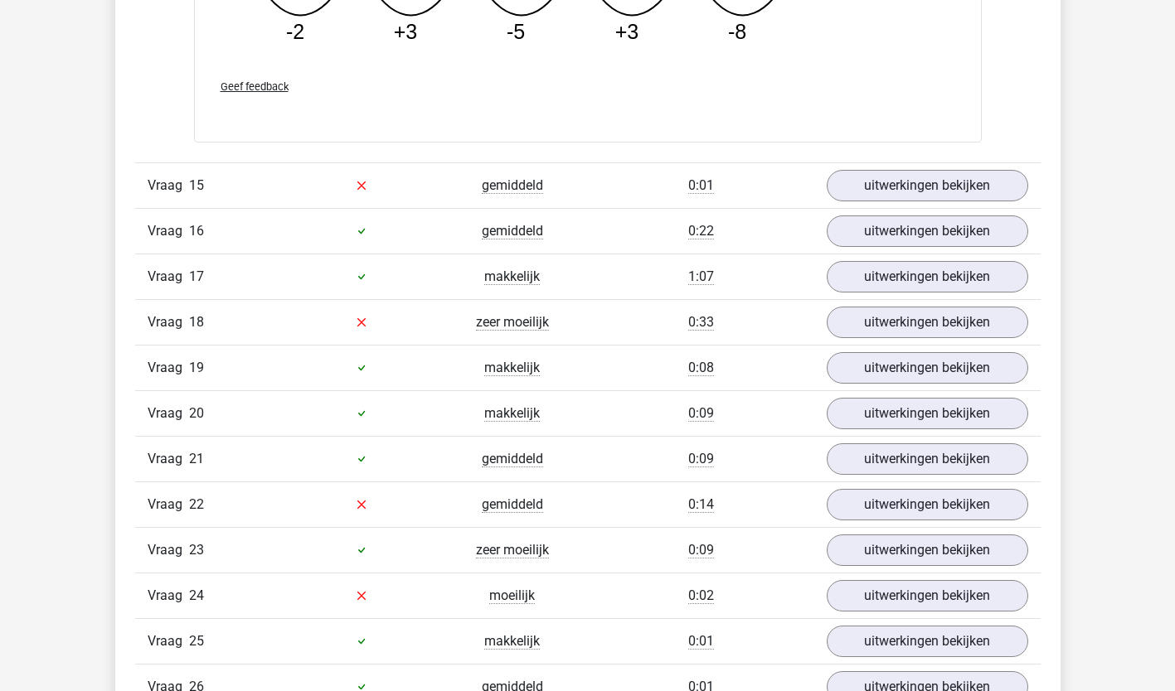
scroll to position [10458, 0]
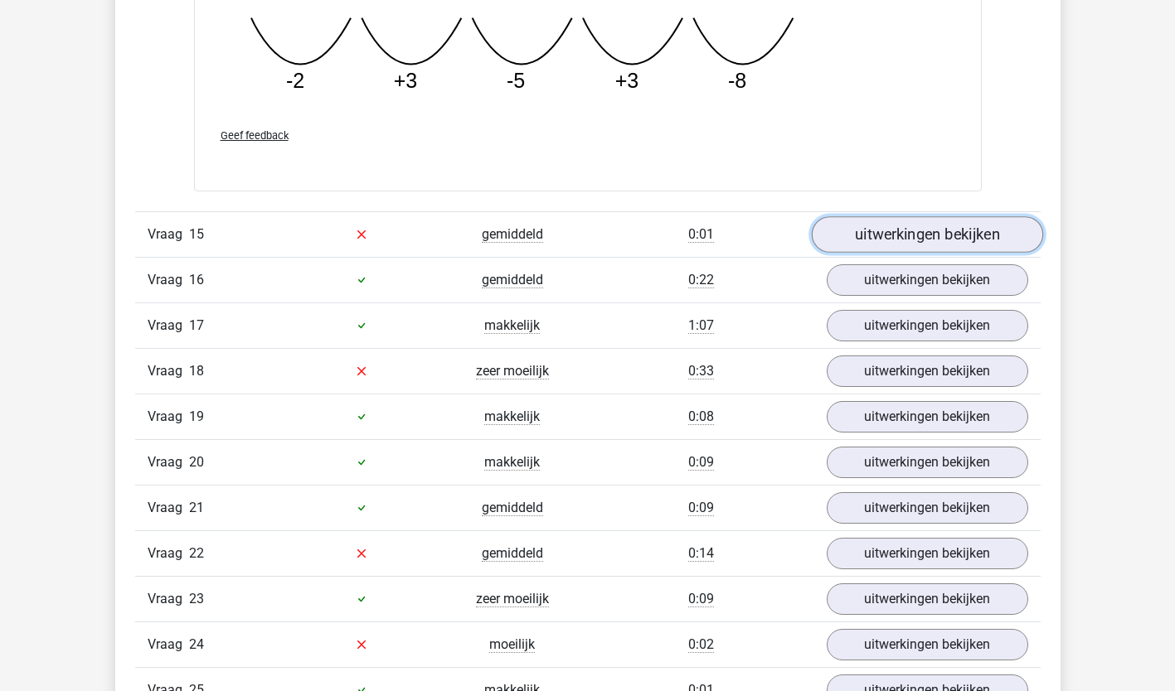
click at [998, 249] on link "uitwerkingen bekijken" at bounding box center [926, 234] width 231 height 36
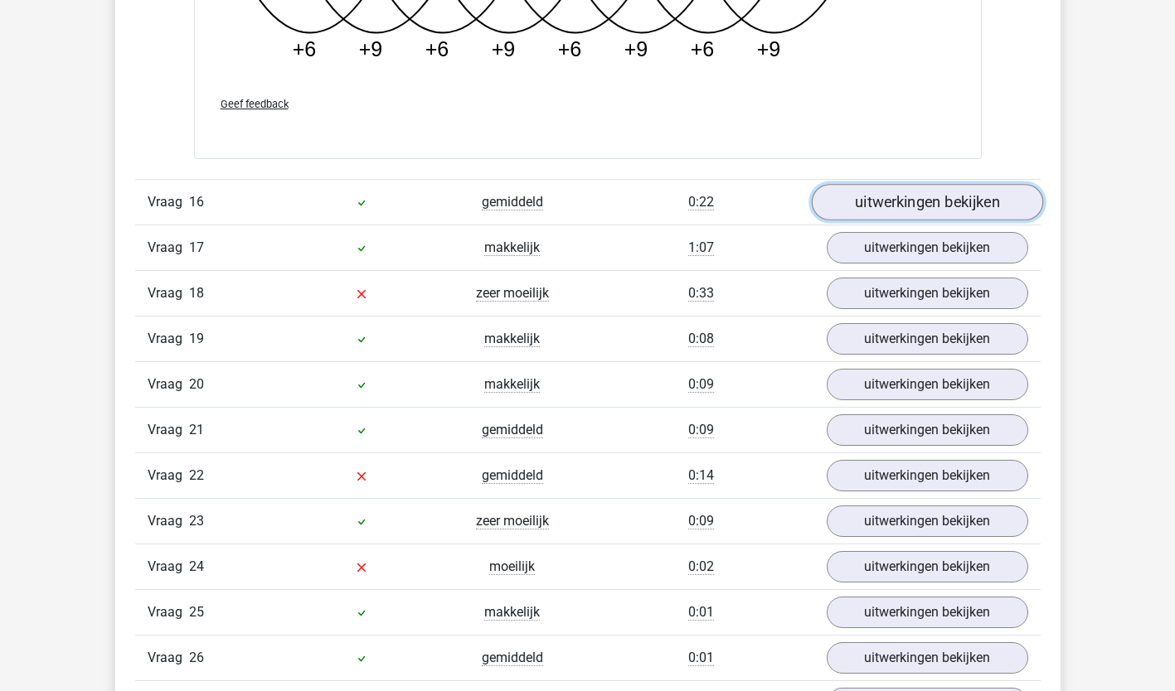
click at [982, 208] on link "uitwerkingen bekijken" at bounding box center [926, 202] width 231 height 36
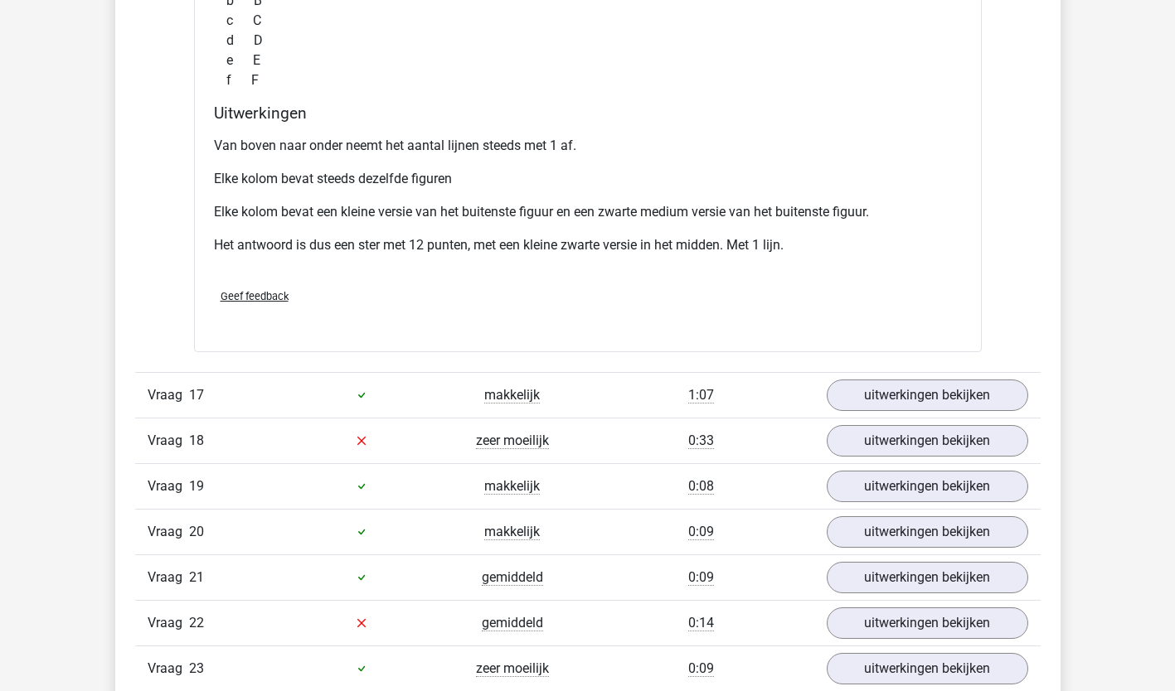
scroll to position [12140, 0]
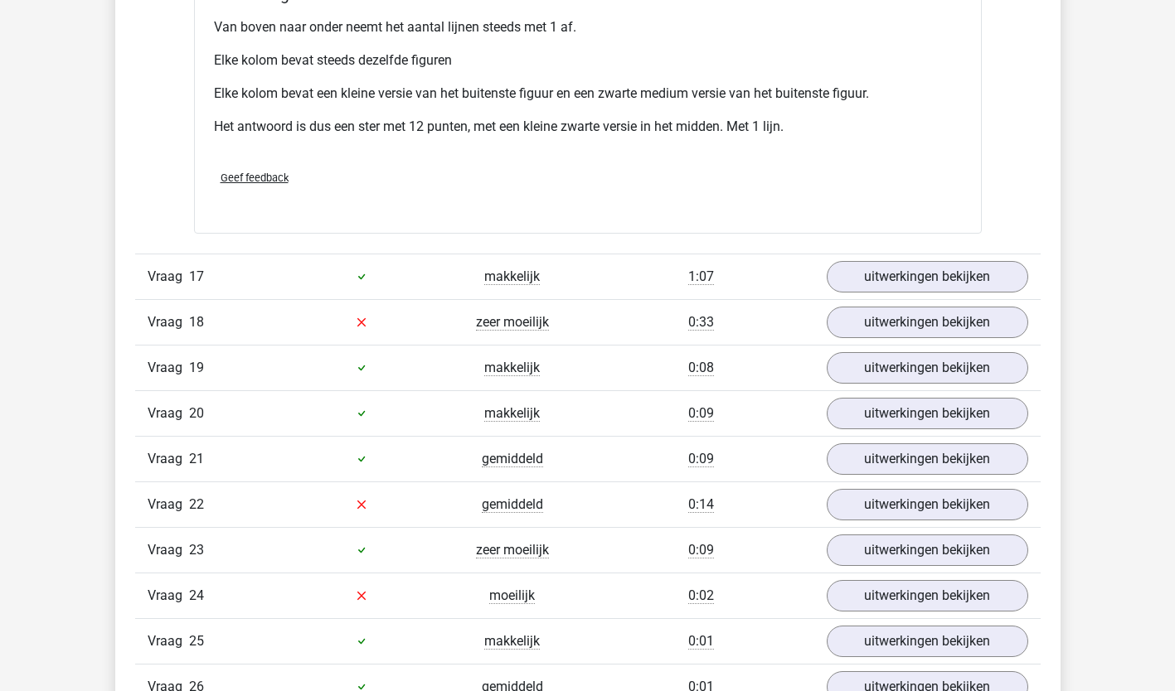
click at [986, 278] on link "uitwerkingen bekijken" at bounding box center [926, 277] width 231 height 36
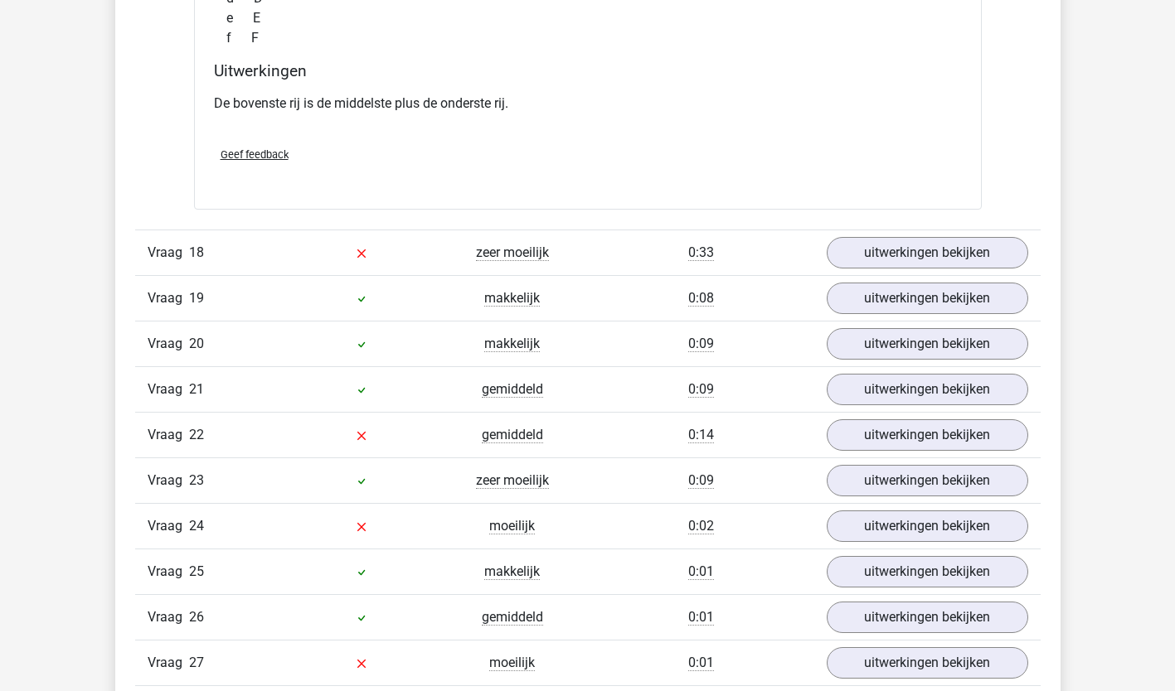
scroll to position [12940, 0]
click at [1001, 256] on link "uitwerkingen bekijken" at bounding box center [926, 252] width 231 height 36
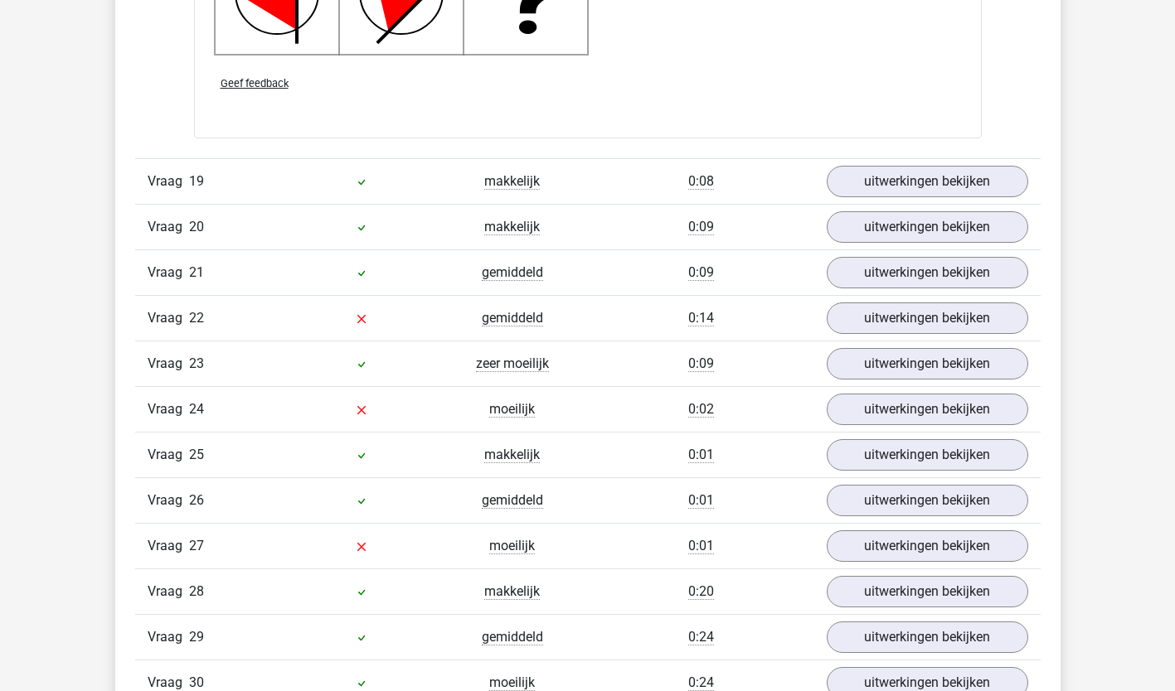
scroll to position [14231, 0]
click at [990, 187] on link "uitwerkingen bekijken" at bounding box center [926, 180] width 231 height 36
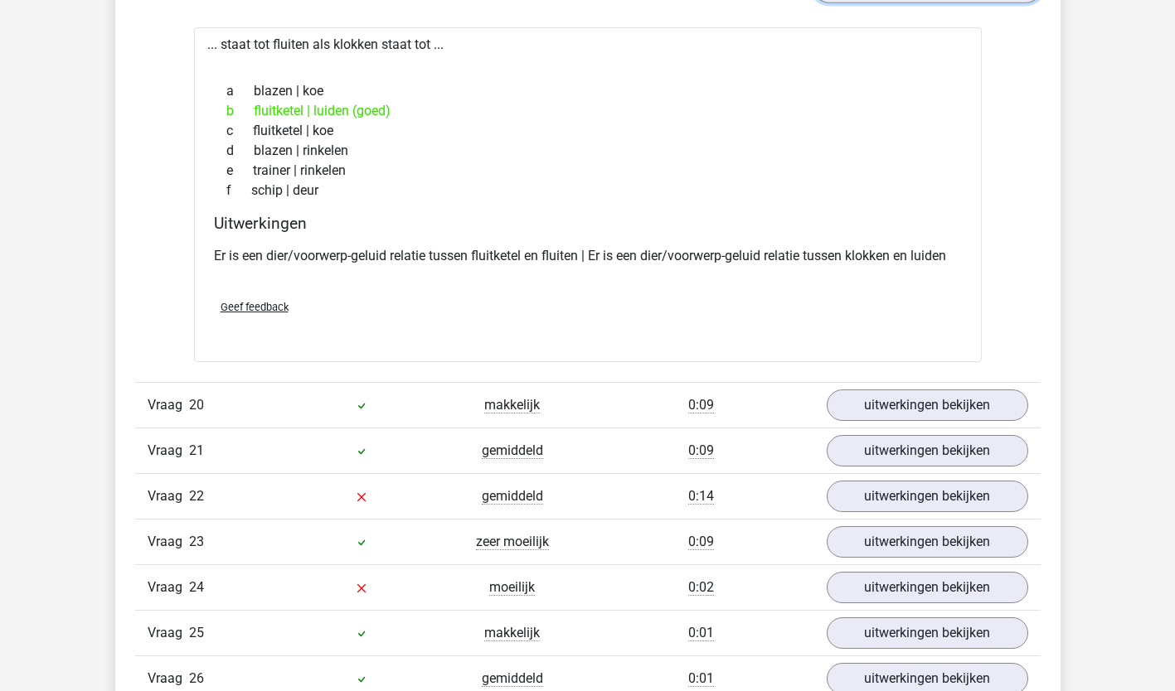
scroll to position [14434, 0]
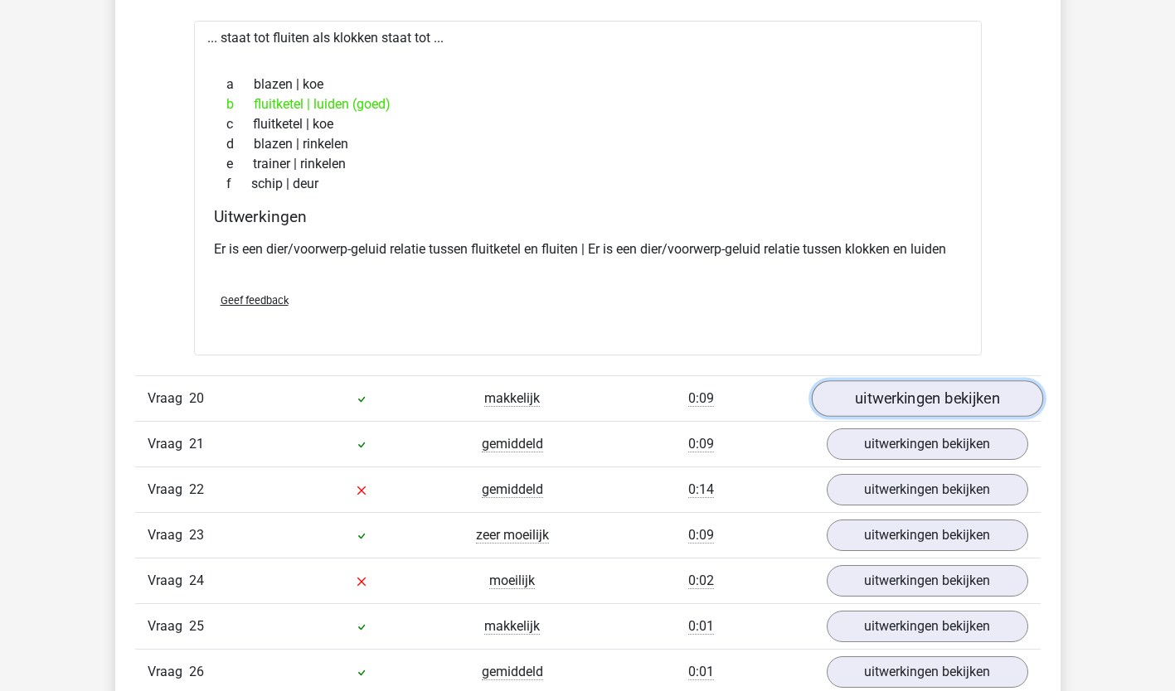
click at [965, 403] on link "uitwerkingen bekijken" at bounding box center [926, 398] width 231 height 36
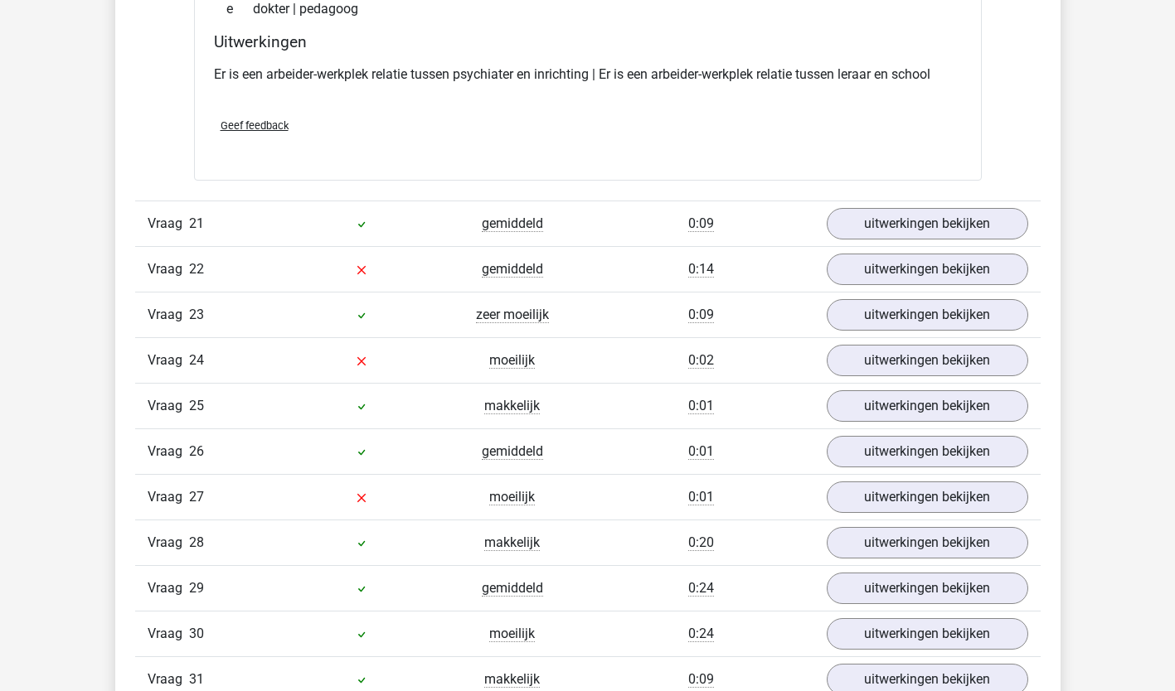
scroll to position [15014, 0]
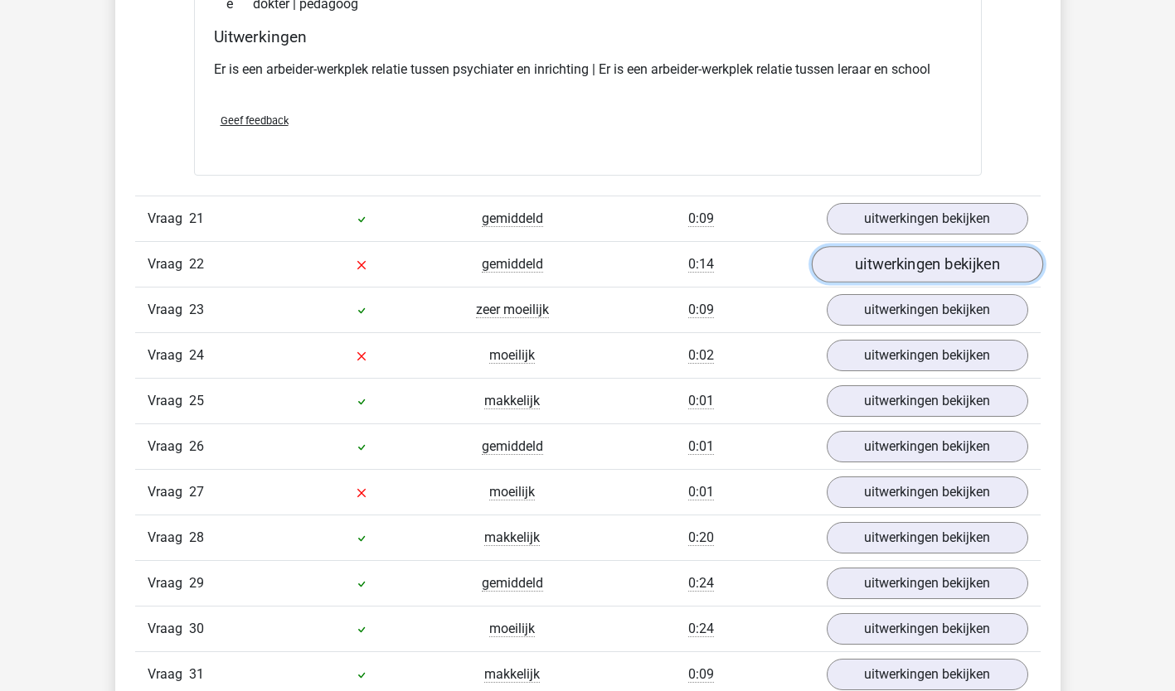
click at [948, 279] on link "uitwerkingen bekijken" at bounding box center [926, 264] width 231 height 36
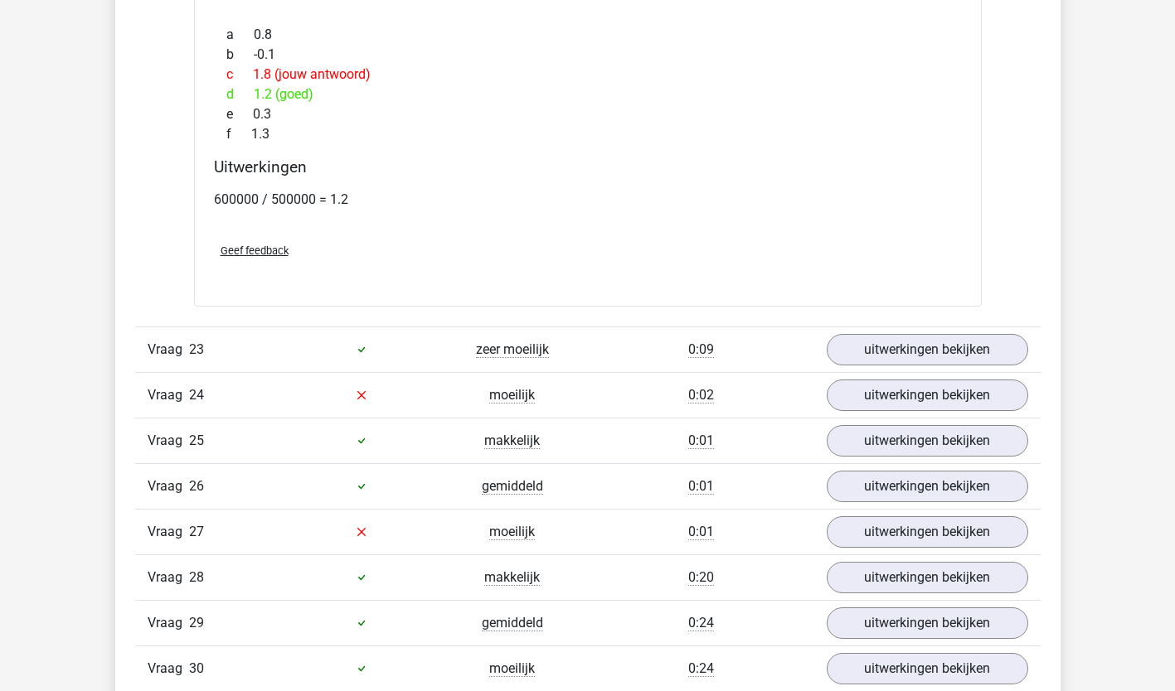
scroll to position [16105, 0]
click at [974, 352] on link "uitwerkingen bekijken" at bounding box center [926, 349] width 231 height 36
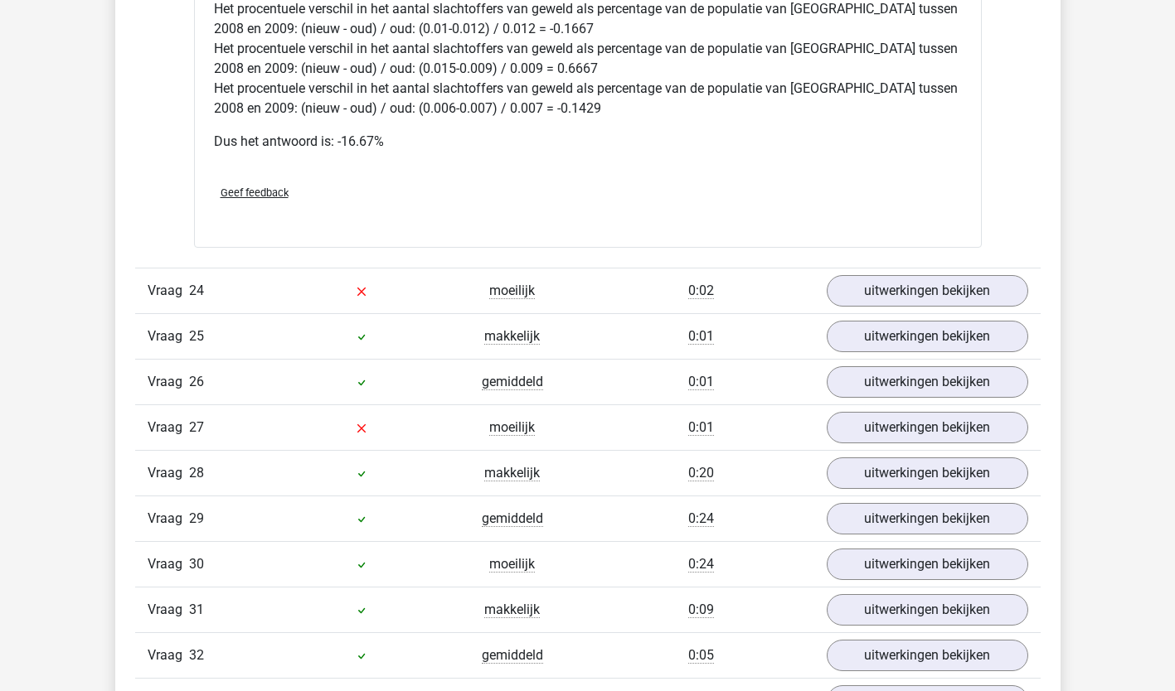
scroll to position [17472, 0]
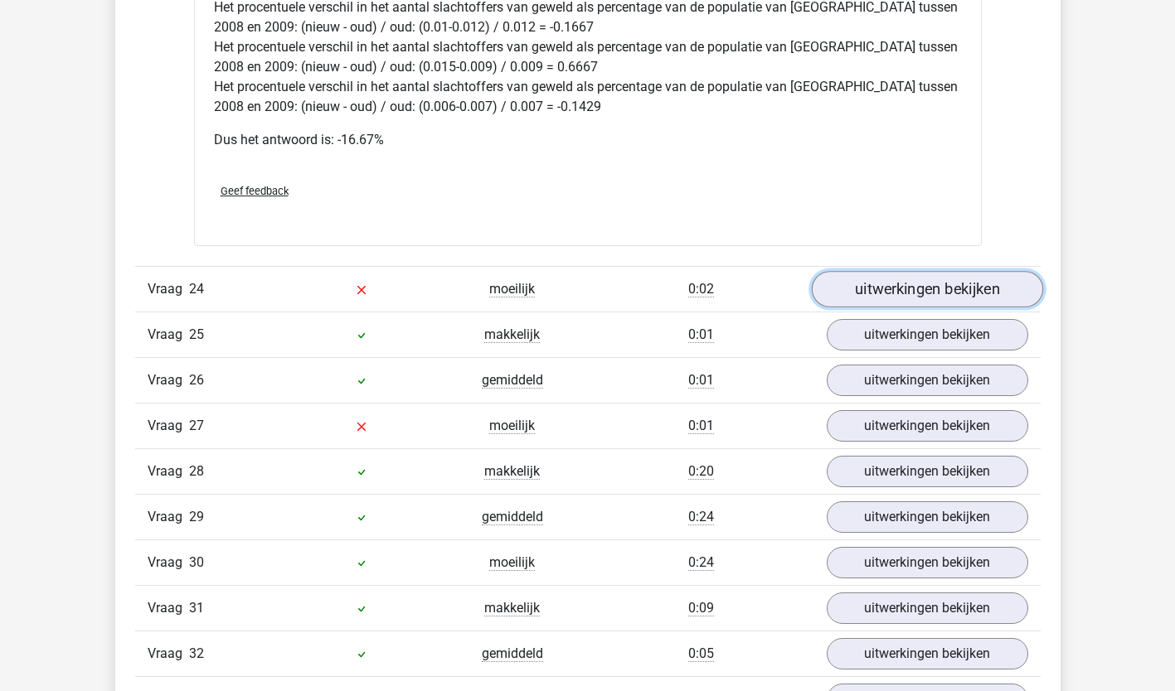
click at [927, 283] on link "uitwerkingen bekijken" at bounding box center [926, 289] width 231 height 36
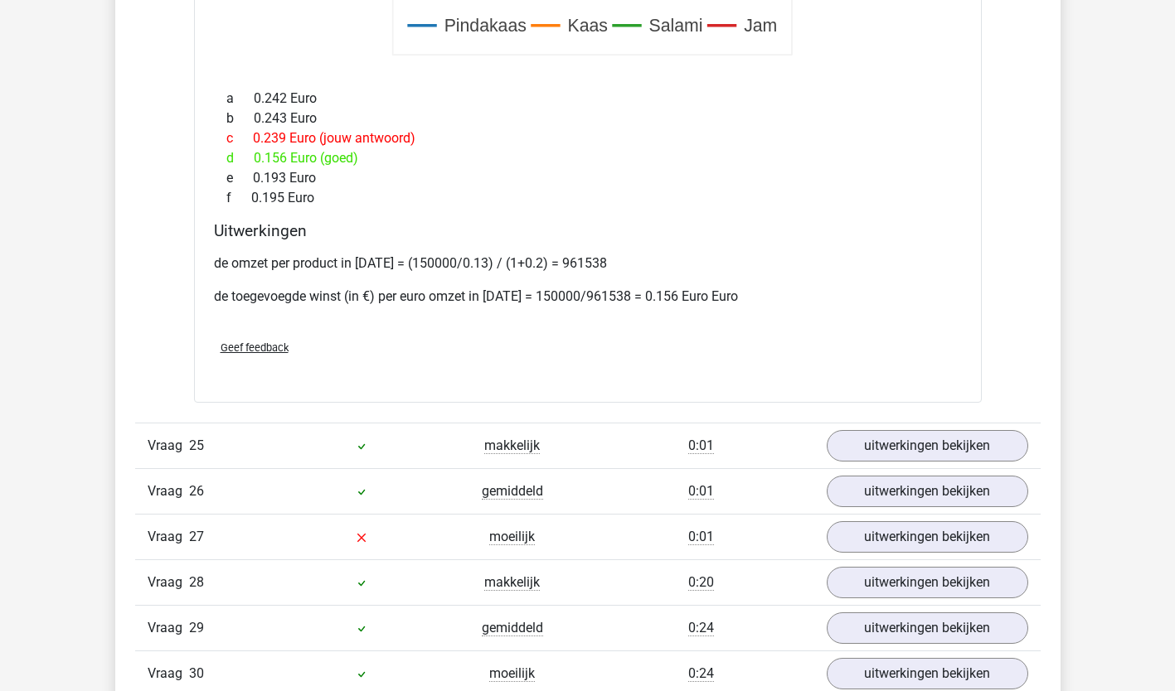
scroll to position [18523, 0]
click at [886, 452] on link "uitwerkingen bekijken" at bounding box center [926, 445] width 231 height 36
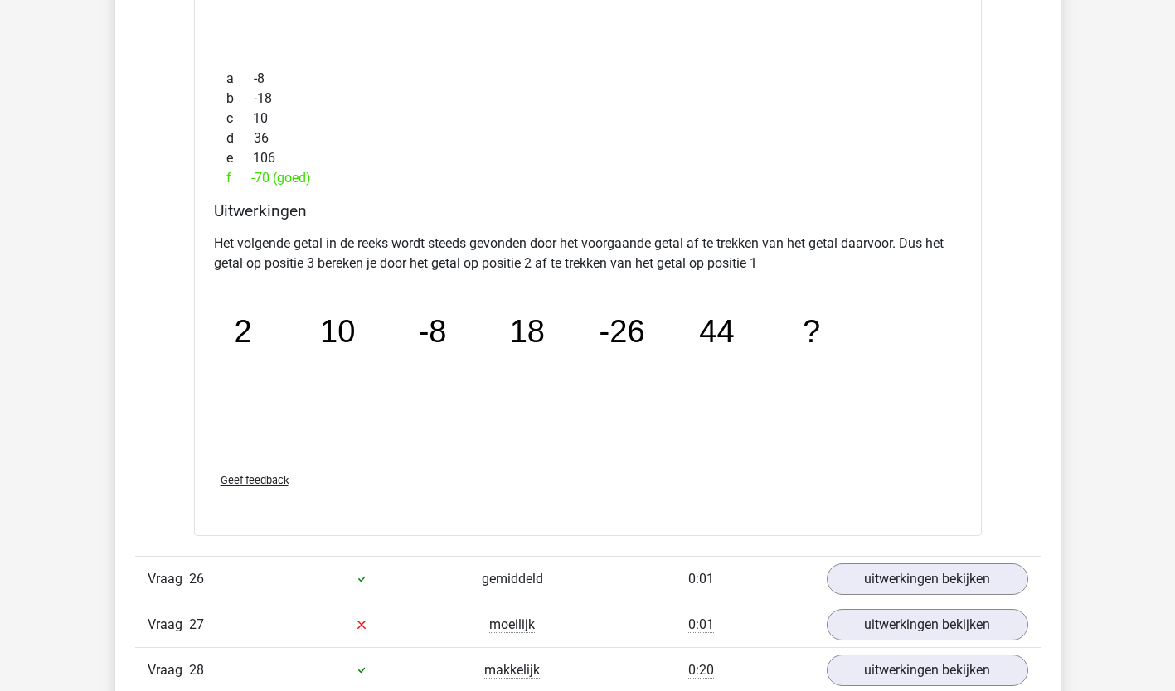
scroll to position [19181, 0]
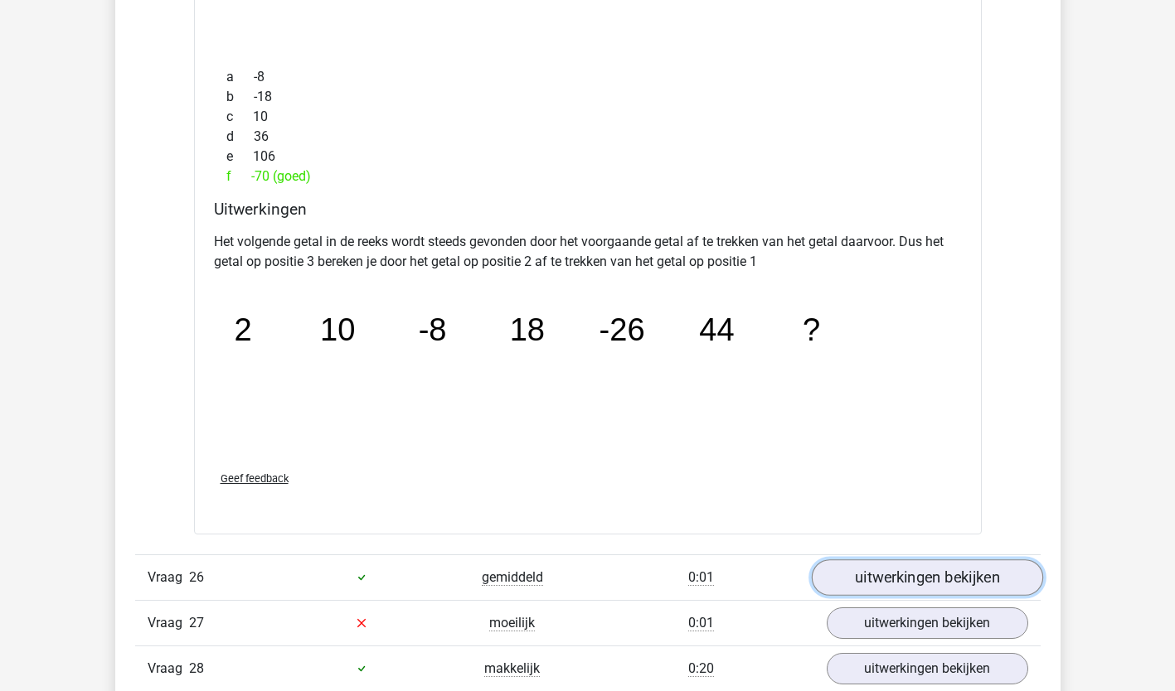
click at [894, 573] on link "uitwerkingen bekijken" at bounding box center [926, 578] width 231 height 36
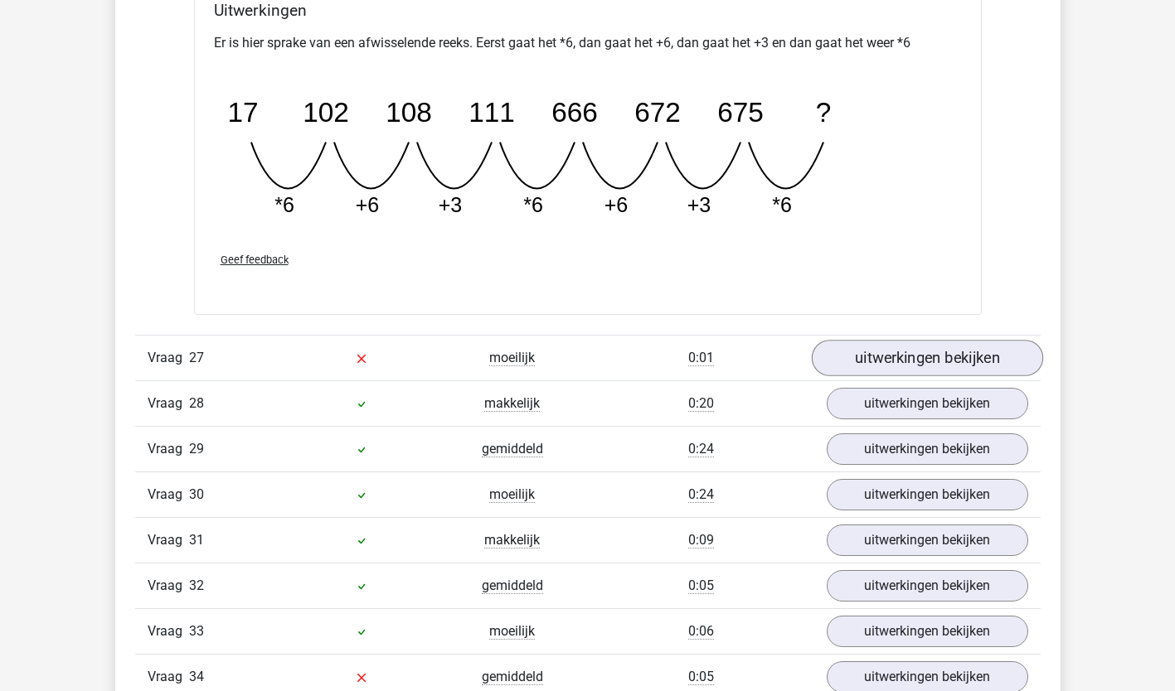
scroll to position [20170, 0]
click at [912, 362] on link "uitwerkingen bekijken" at bounding box center [926, 358] width 231 height 36
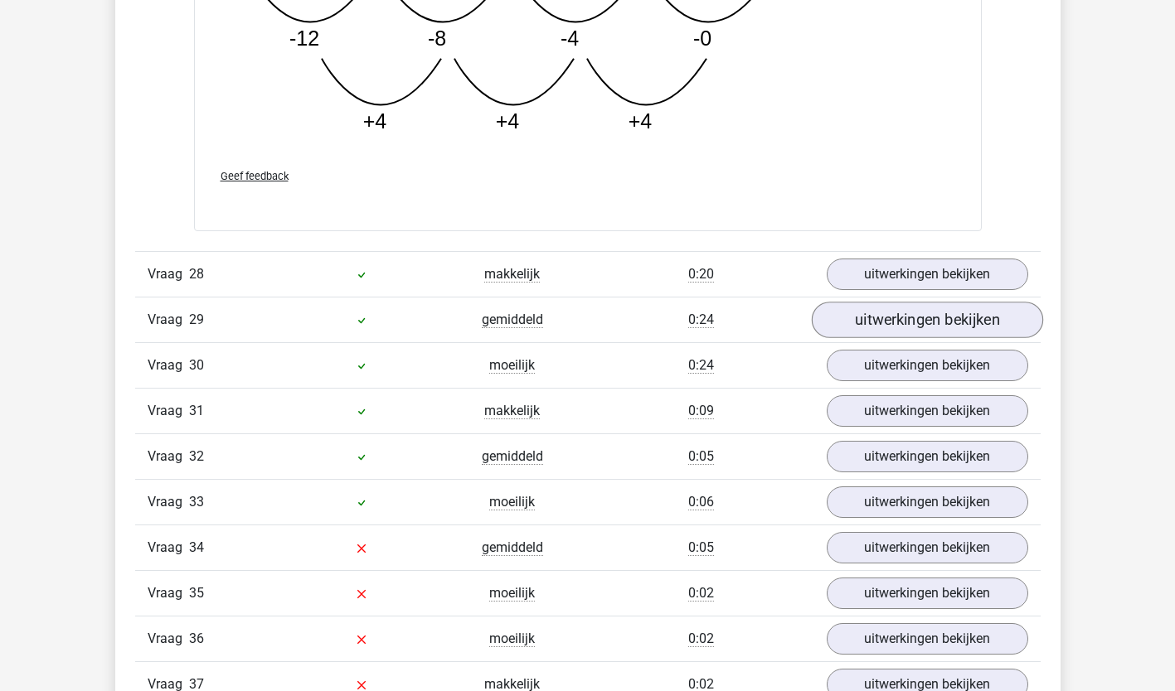
scroll to position [21151, 0]
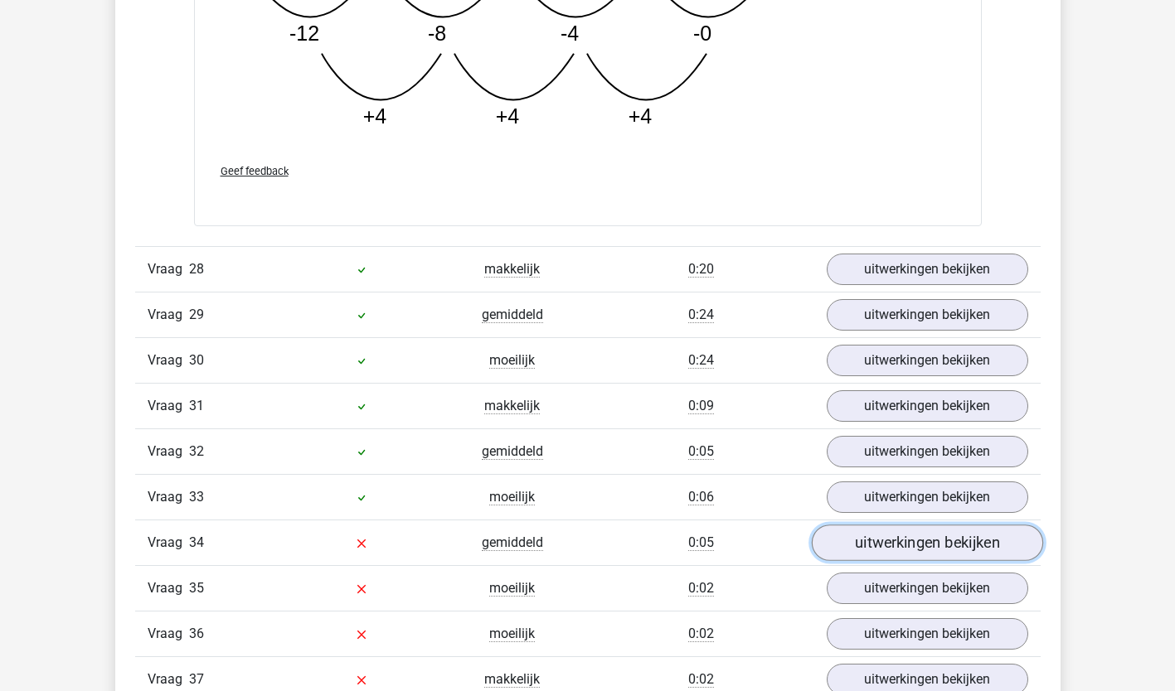
click at [924, 555] on link "uitwerkingen bekijken" at bounding box center [926, 543] width 231 height 36
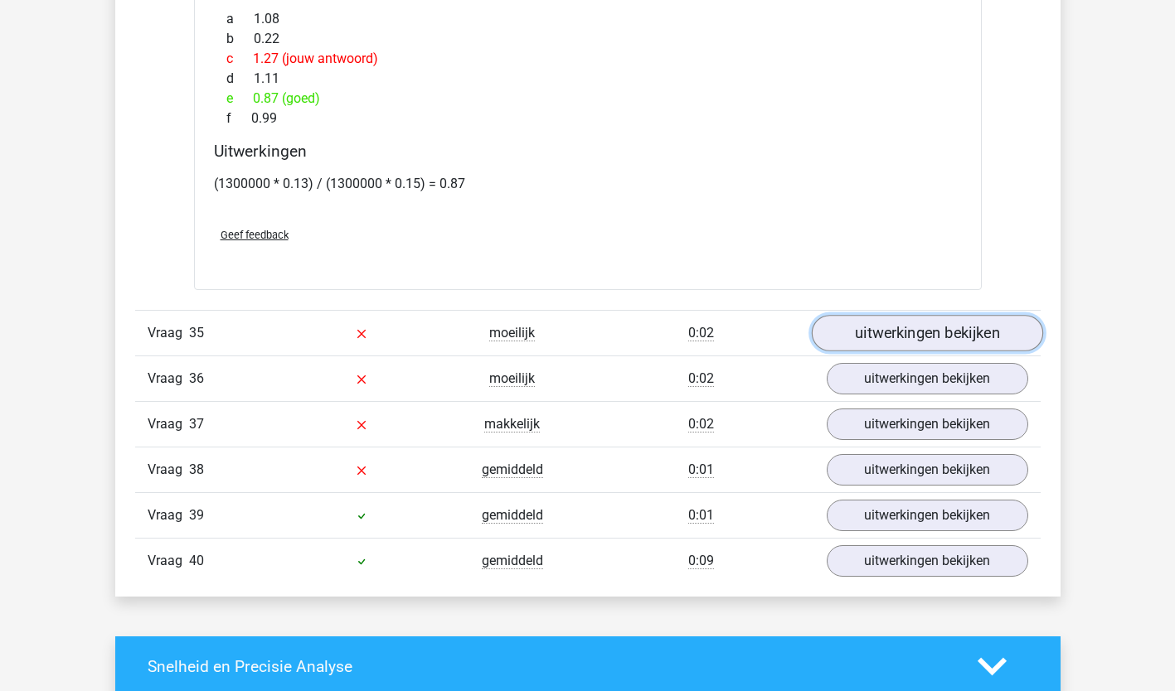
click at [916, 340] on link "uitwerkingen bekijken" at bounding box center [926, 333] width 231 height 36
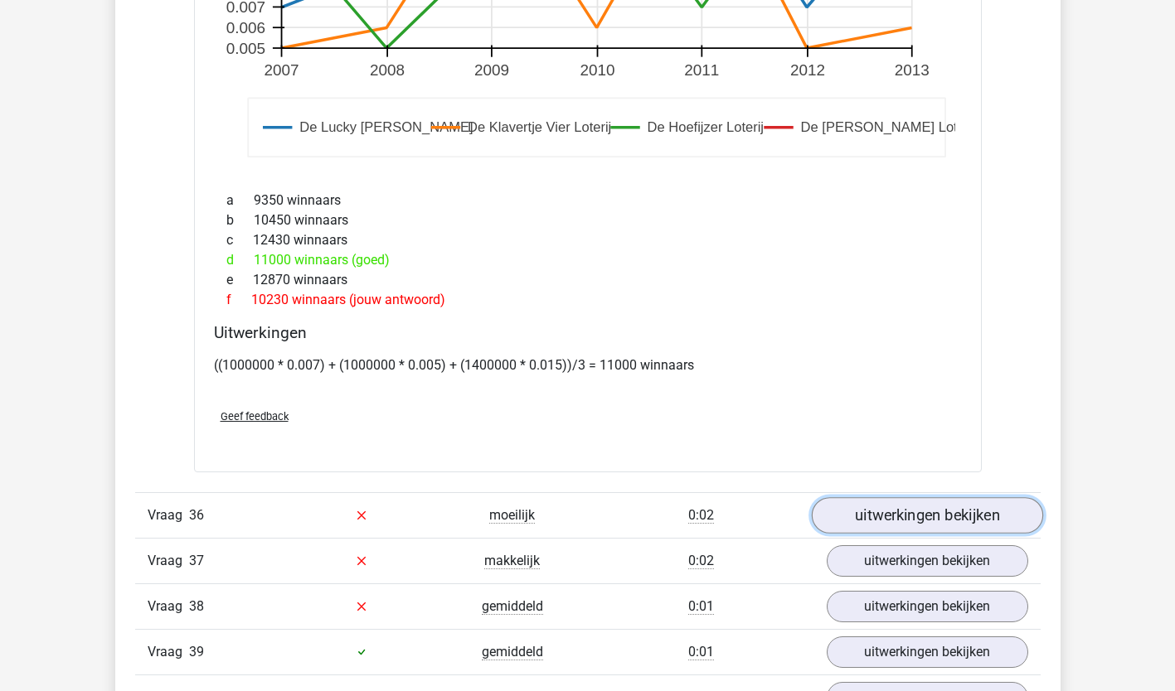
click at [884, 512] on link "uitwerkingen bekijken" at bounding box center [926, 515] width 231 height 36
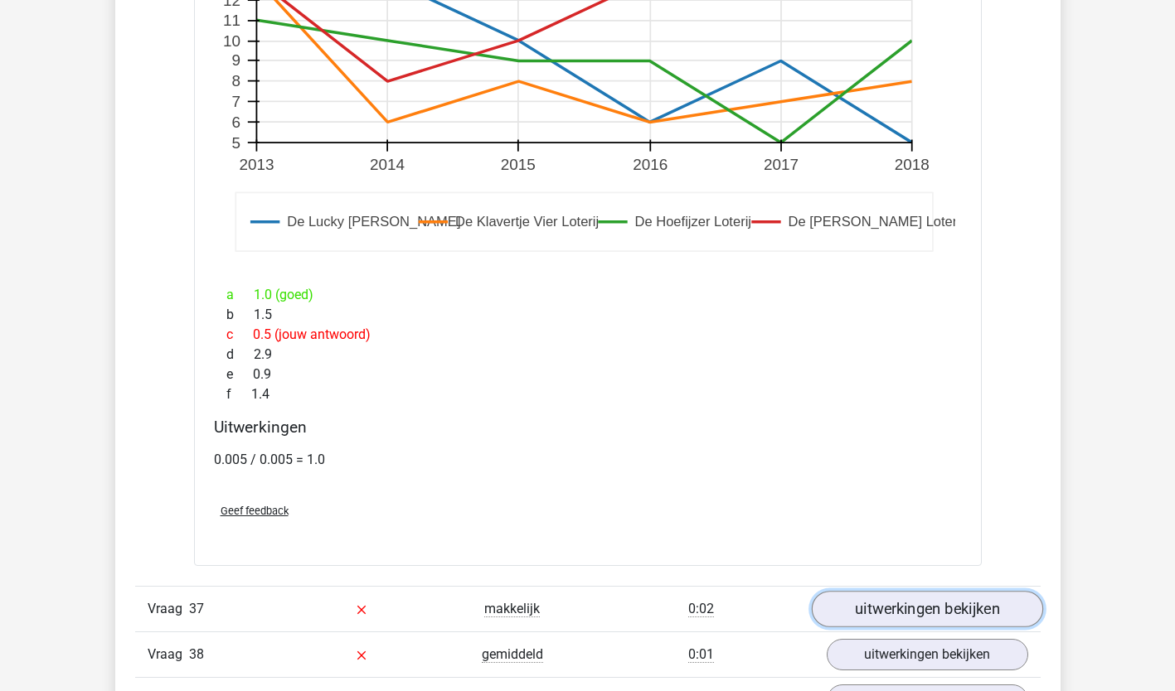
click at [886, 611] on link "uitwerkingen bekijken" at bounding box center [926, 609] width 231 height 36
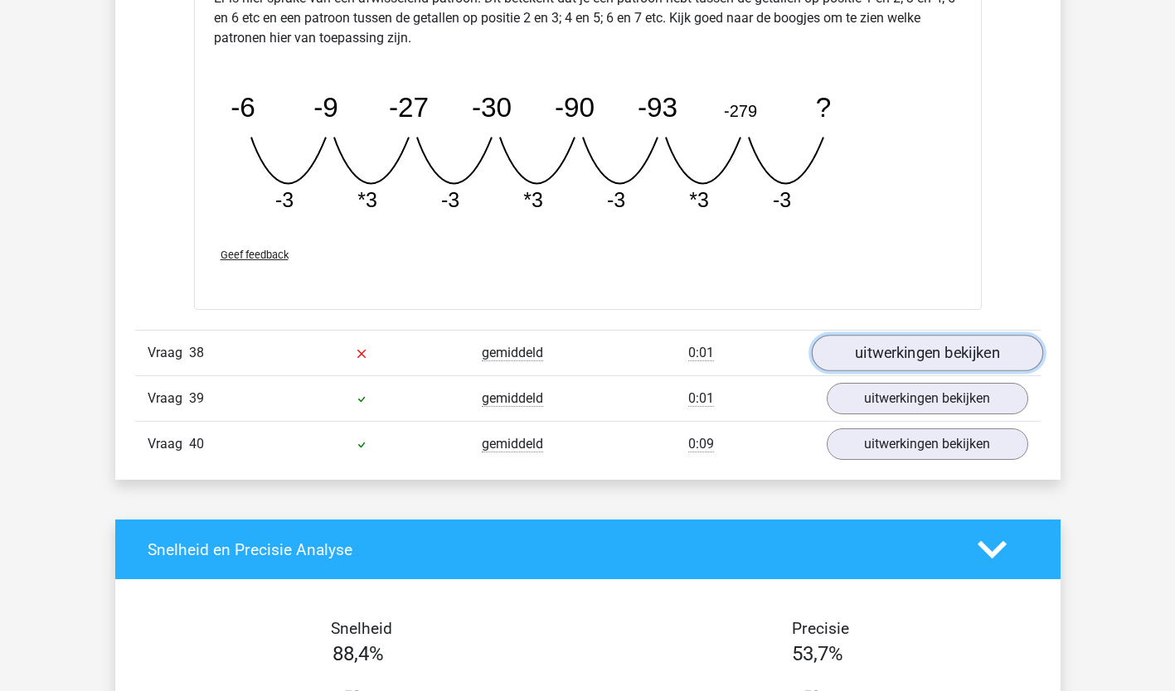
click at [927, 359] on link "uitwerkingen bekijken" at bounding box center [926, 354] width 231 height 36
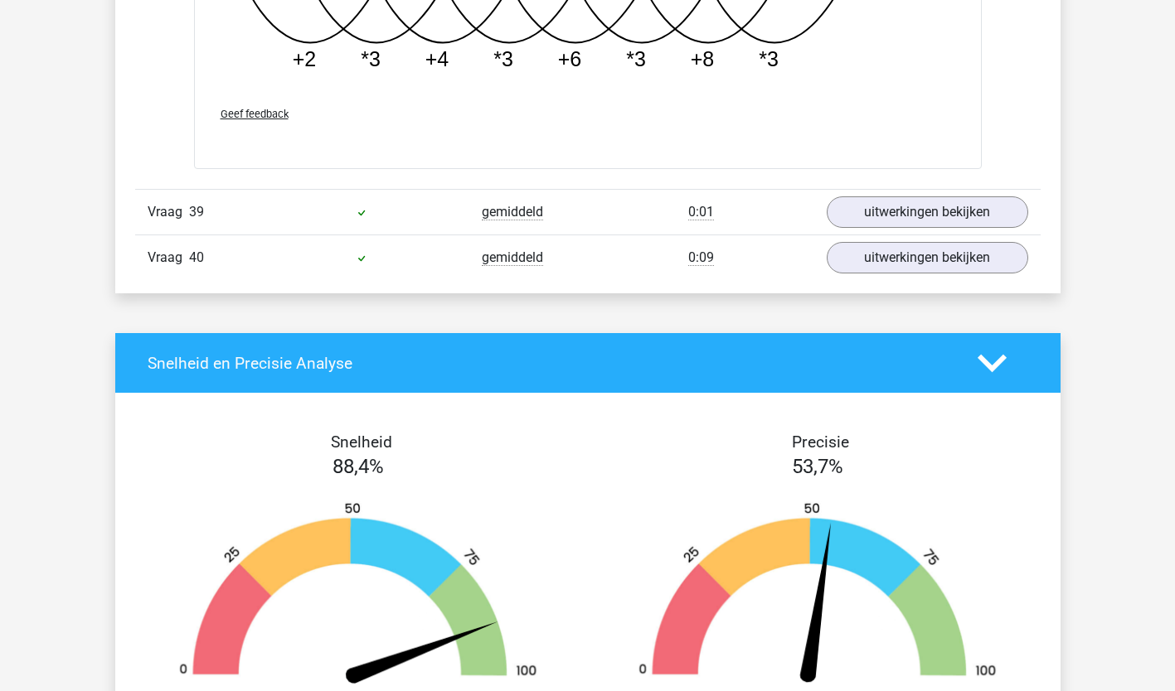
scroll to position [26705, 0]
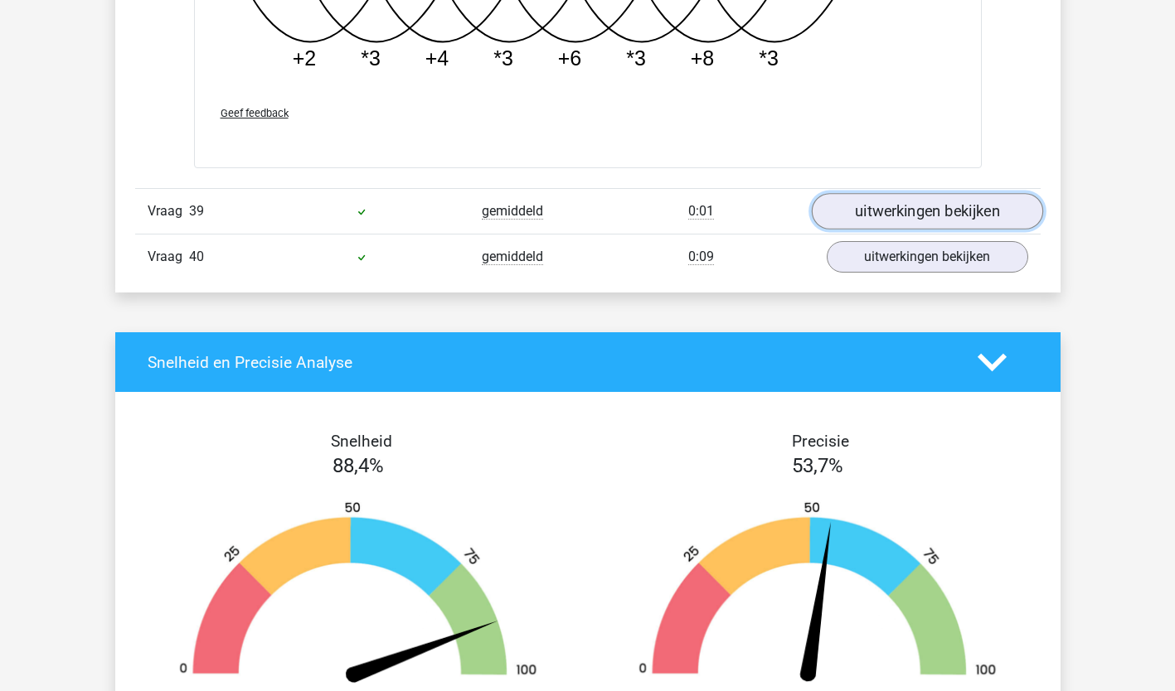
click at [953, 208] on link "uitwerkingen bekijken" at bounding box center [926, 211] width 231 height 36
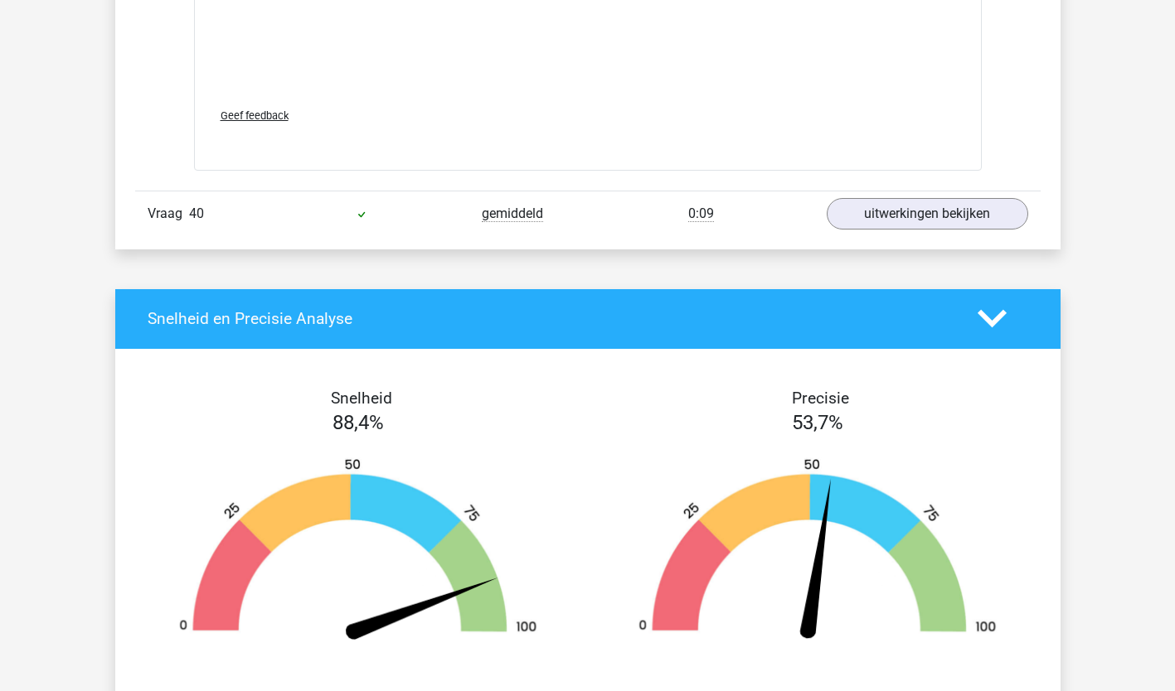
scroll to position [27497, 0]
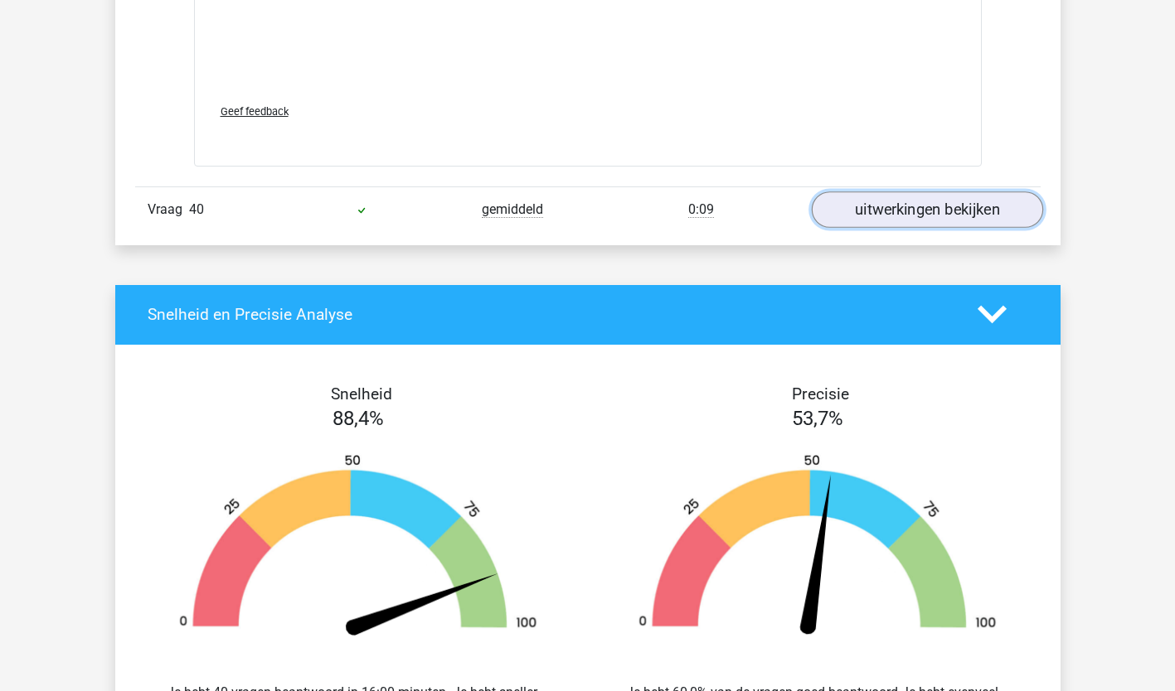
click at [933, 208] on link "uitwerkingen bekijken" at bounding box center [926, 209] width 231 height 36
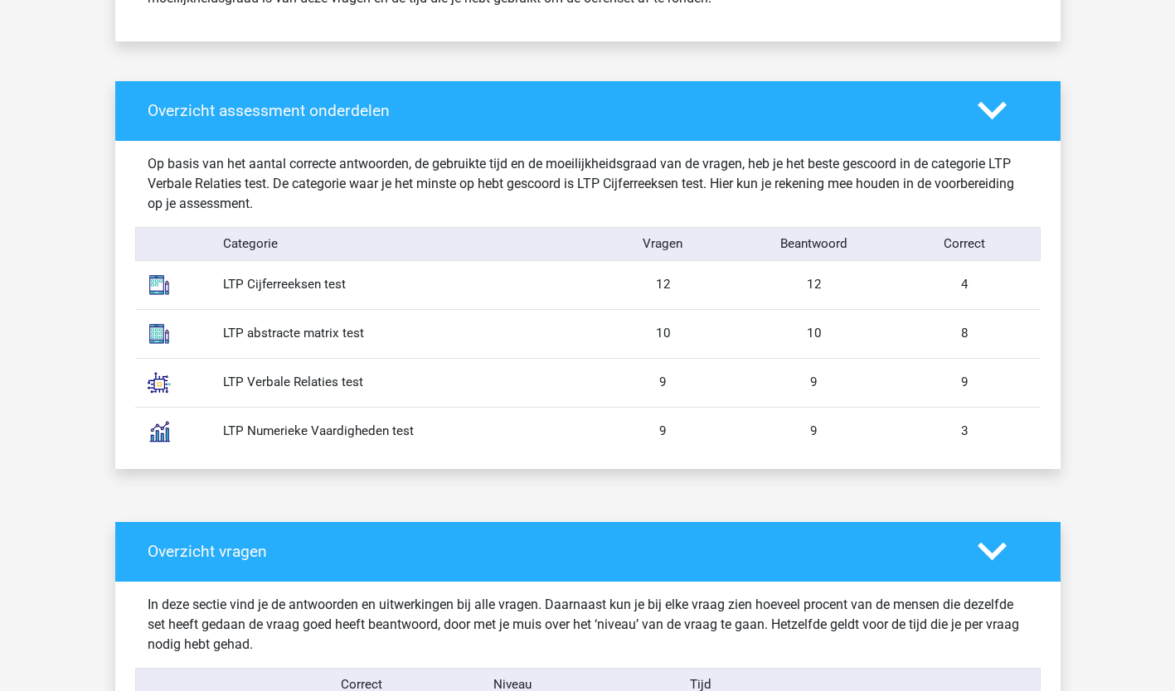
scroll to position [0, 0]
